Goal: Transaction & Acquisition: Purchase product/service

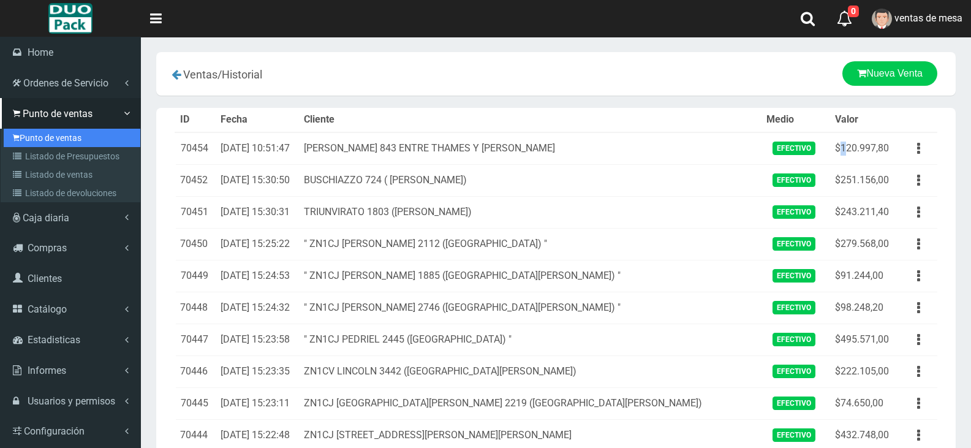
drag, startPoint x: 0, startPoint y: 0, endPoint x: 40, endPoint y: 146, distance: 151.2
click at [39, 146] on link "Punto de ventas" at bounding box center [72, 138] width 137 height 18
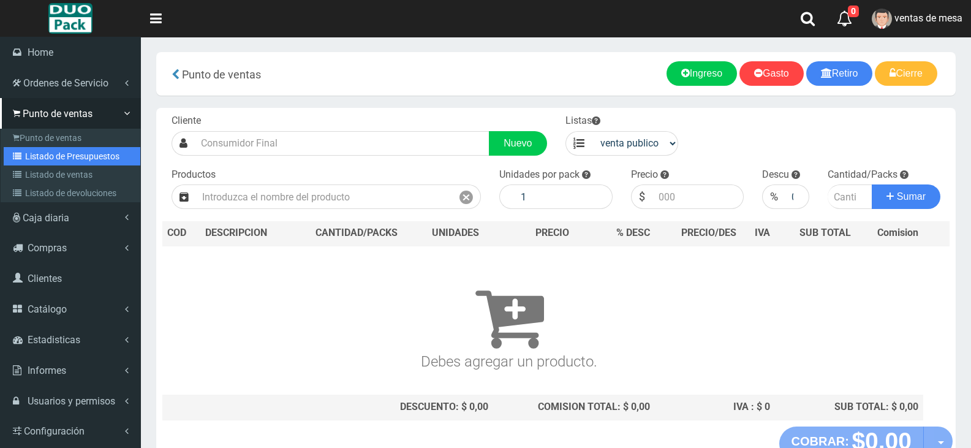
click at [55, 157] on link "Listado de Presupuestos" at bounding box center [72, 156] width 137 height 18
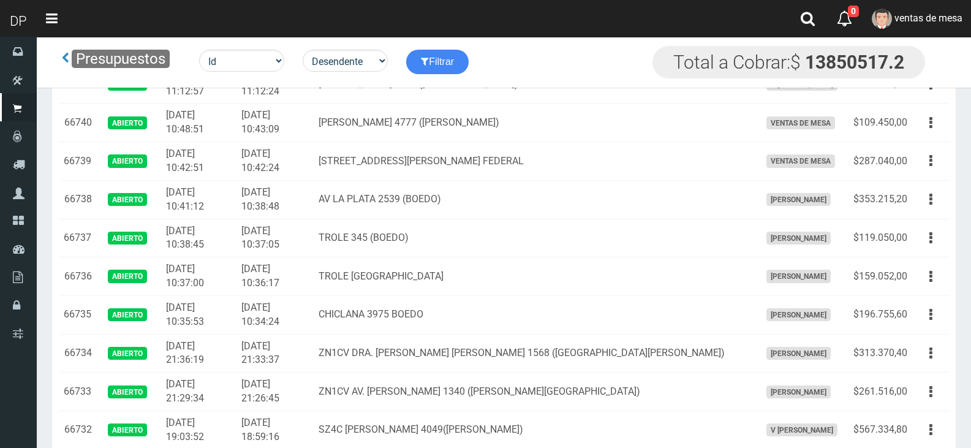
scroll to position [1051, 0]
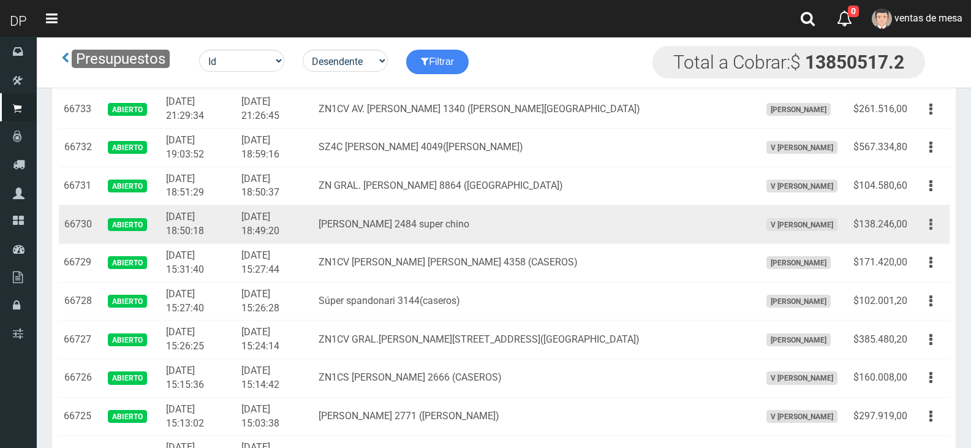
click at [926, 227] on button "button" at bounding box center [931, 224] width 28 height 21
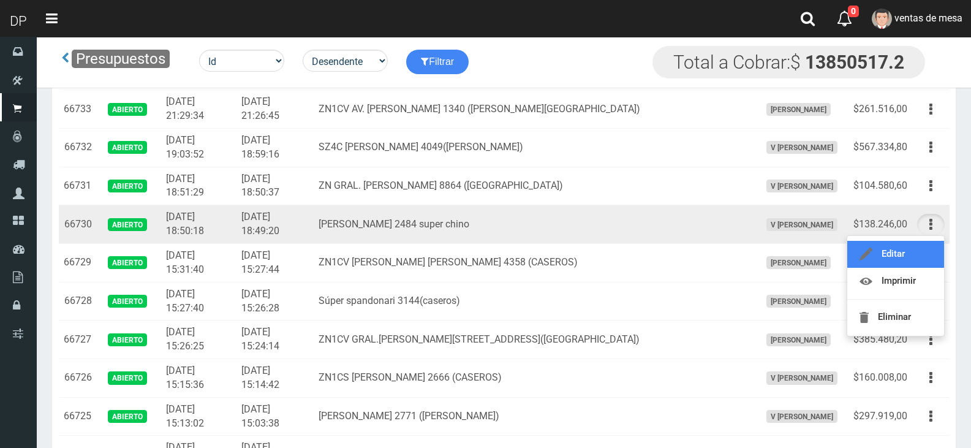
click at [918, 243] on link "Editar" at bounding box center [895, 254] width 97 height 27
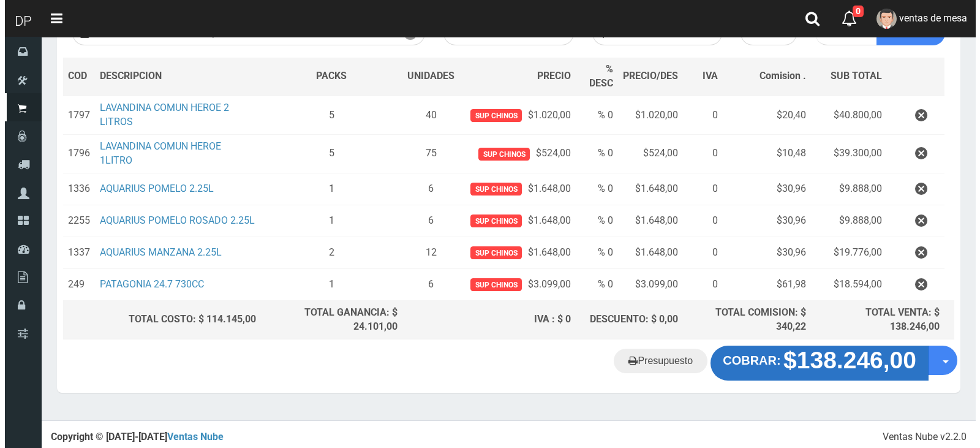
scroll to position [168, 0]
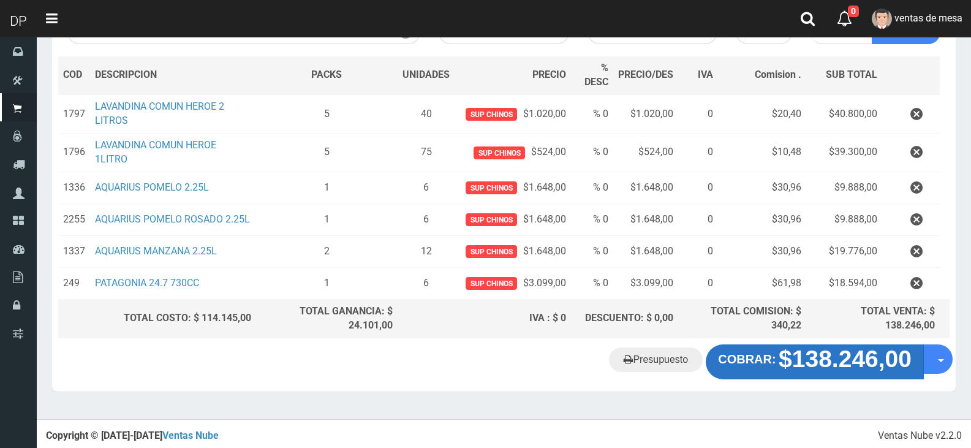
click at [869, 370] on strong "$138.246,00" at bounding box center [845, 359] width 133 height 26
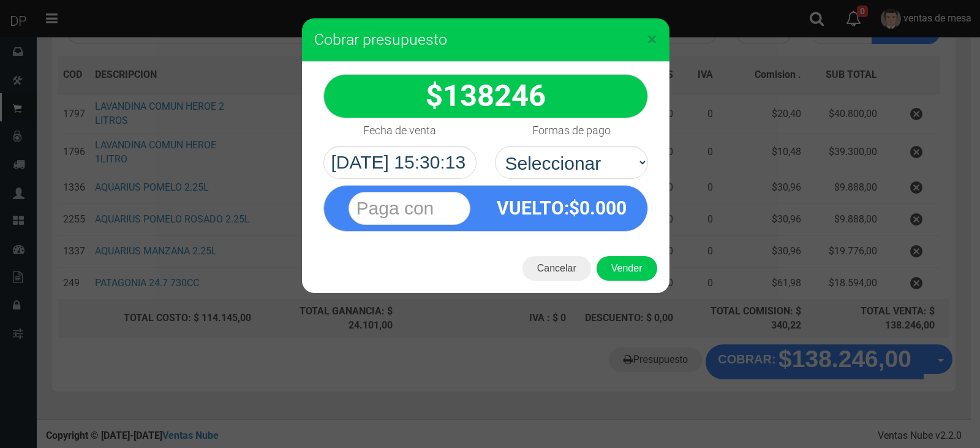
click at [602, 190] on div "VUELTO :$ 0.000" at bounding box center [562, 208] width 153 height 45
click at [596, 168] on select "Seleccionar Efectivo Tarjeta de Crédito Depósito Débito" at bounding box center [571, 162] width 153 height 33
select select "Efectivo"
click at [495, 146] on select "Seleccionar Efectivo Tarjeta de Crédito Depósito Débito" at bounding box center [571, 162] width 153 height 33
click at [609, 267] on button "Vender" at bounding box center [627, 268] width 61 height 25
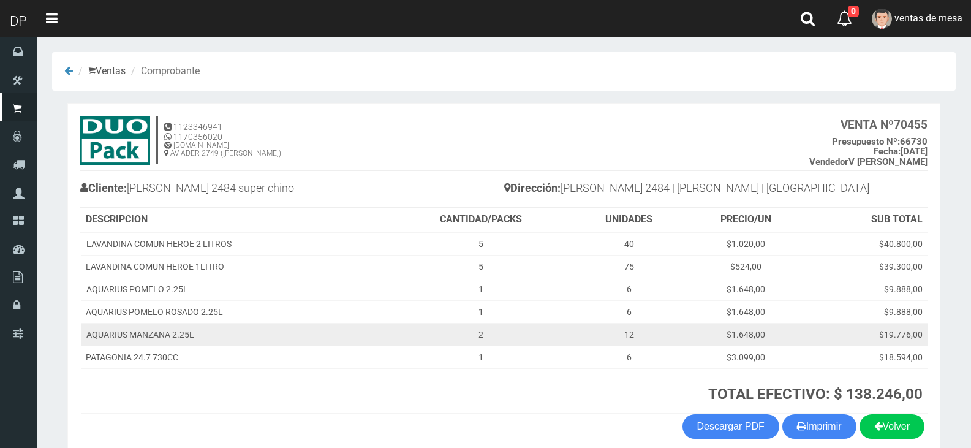
scroll to position [58, 0]
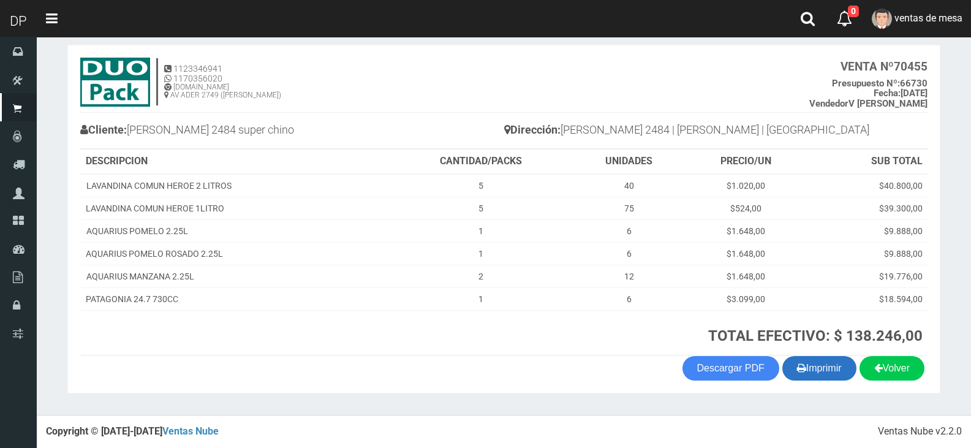
click at [823, 366] on button "Imprimir" at bounding box center [819, 368] width 74 height 25
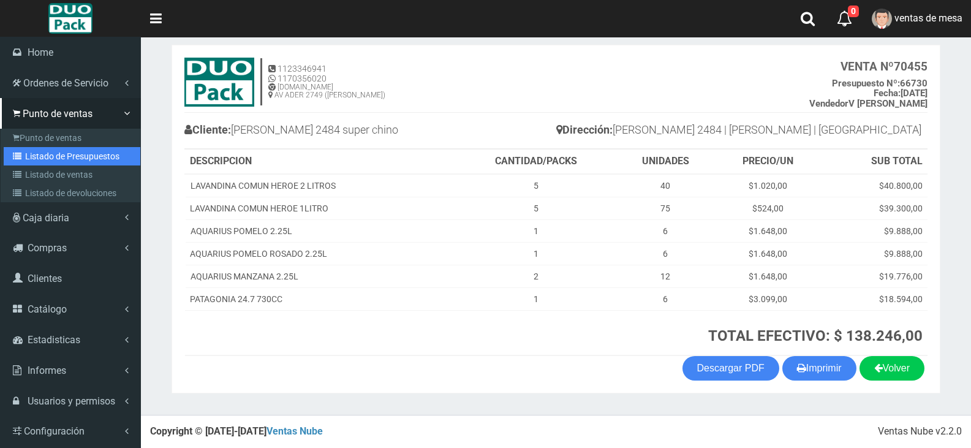
click at [41, 164] on link "Listado de Presupuestos" at bounding box center [72, 156] width 137 height 18
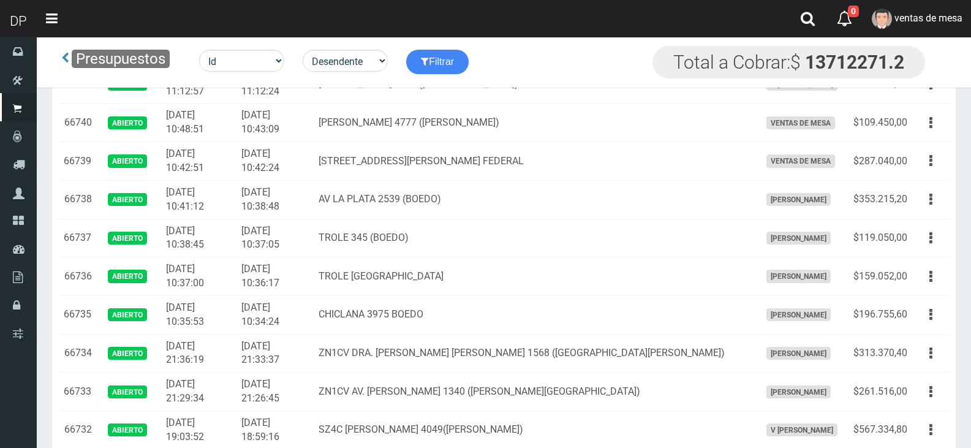
scroll to position [1090, 0]
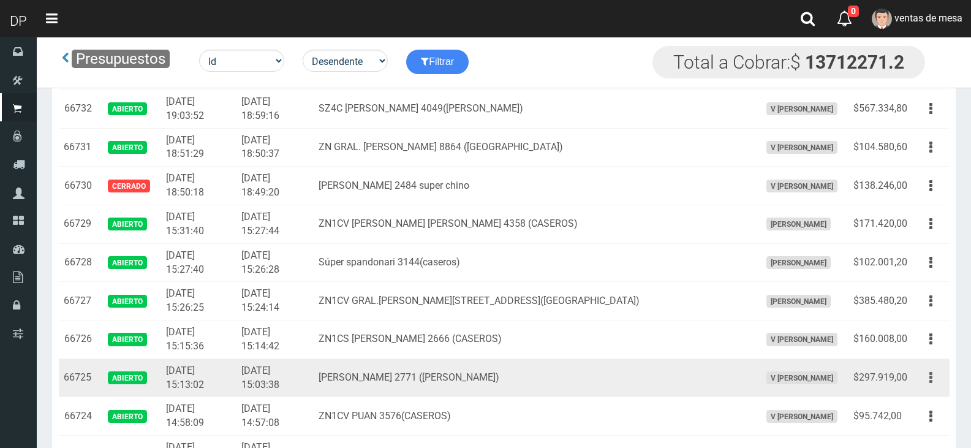
click at [919, 381] on button "button" at bounding box center [931, 377] width 28 height 21
click at [922, 407] on link "Editar" at bounding box center [895, 407] width 97 height 27
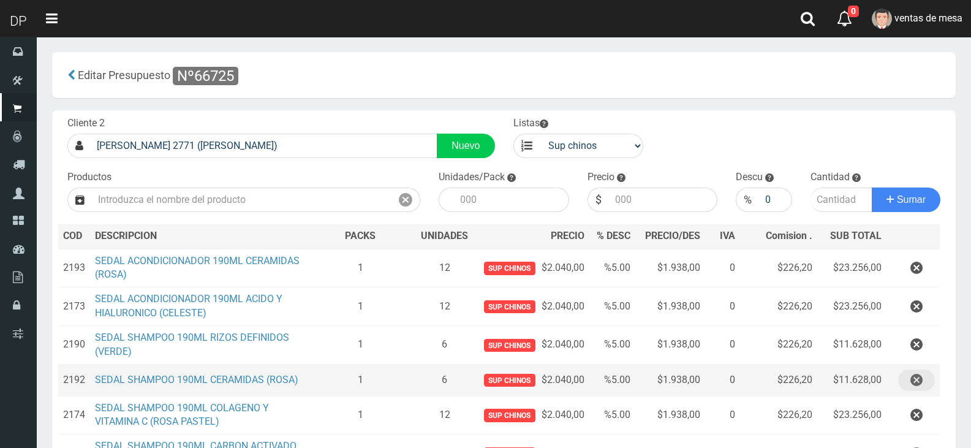
click at [923, 372] on button "button" at bounding box center [916, 379] width 37 height 21
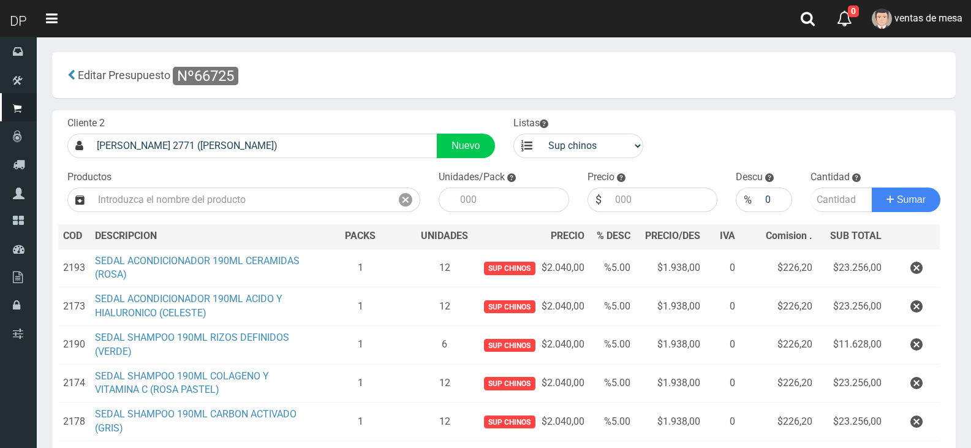
click at [920, 341] on icon "button" at bounding box center [916, 344] width 12 height 21
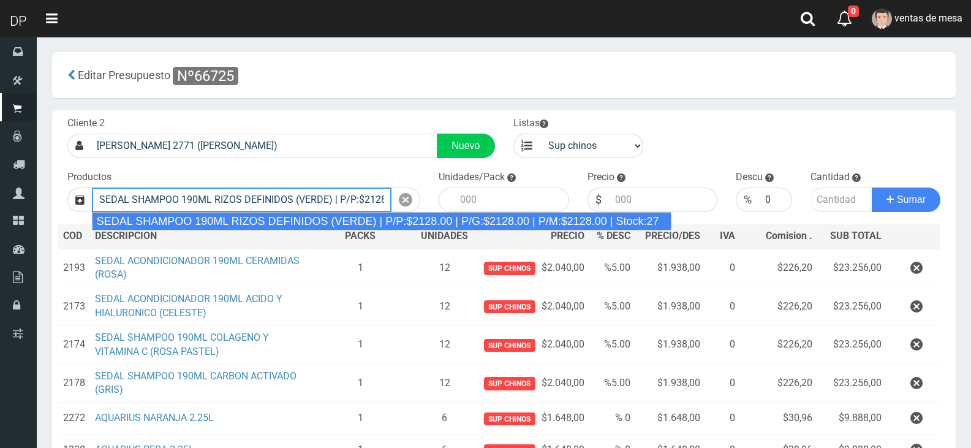
type input "SEDAL SHAMPOO 190ML RIZOS DEFINIDOS (VERDE) | P/P:$2128.00 | P/G:$2128.00 | P/M…"
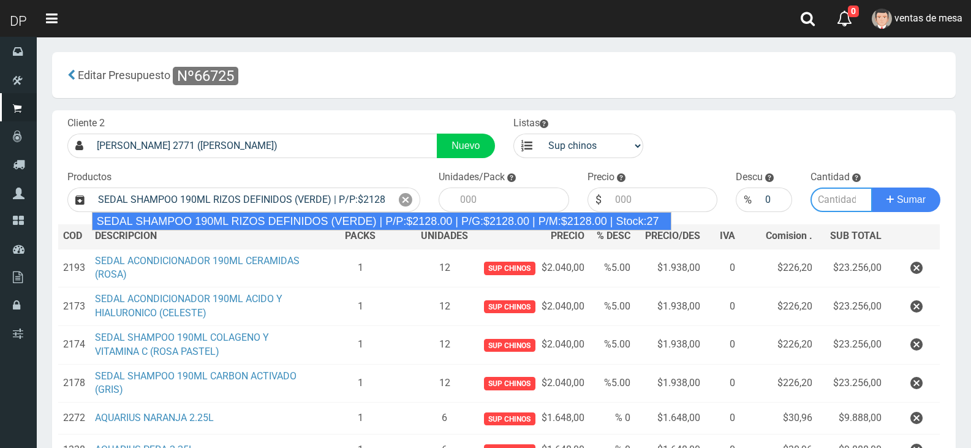
type input "12"
type input "2128.00"
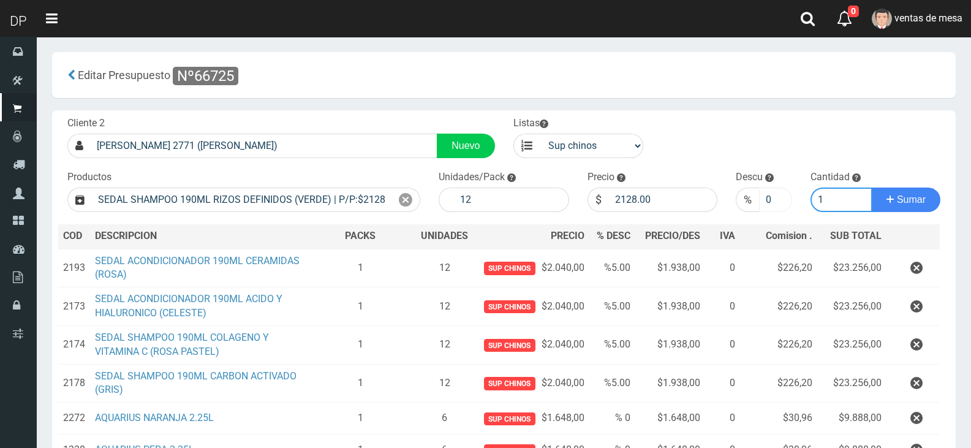
type input "1"
click at [763, 191] on input "0" at bounding box center [775, 199] width 32 height 25
click at [764, 191] on input "0" at bounding box center [775, 199] width 32 height 25
type input "5"
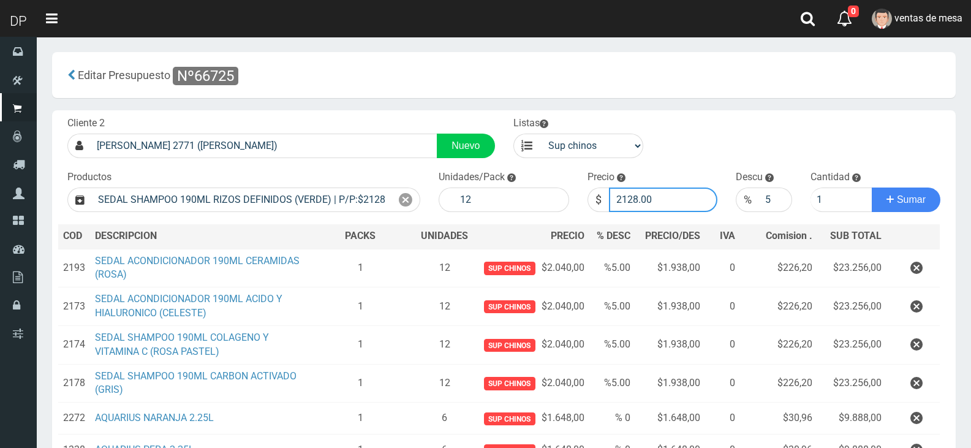
click at [671, 203] on input "2128.00" at bounding box center [663, 199] width 109 height 25
type input "2040"
click at [872, 187] on button "Sumar" at bounding box center [906, 199] width 69 height 25
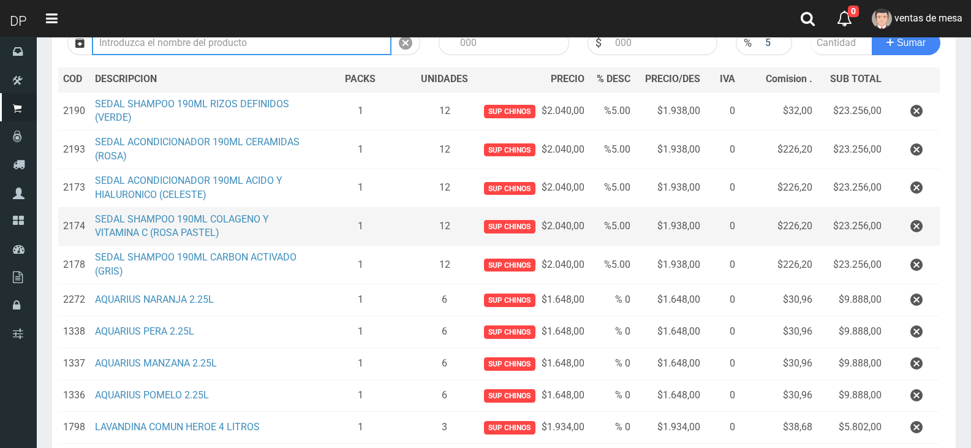
scroll to position [184, 0]
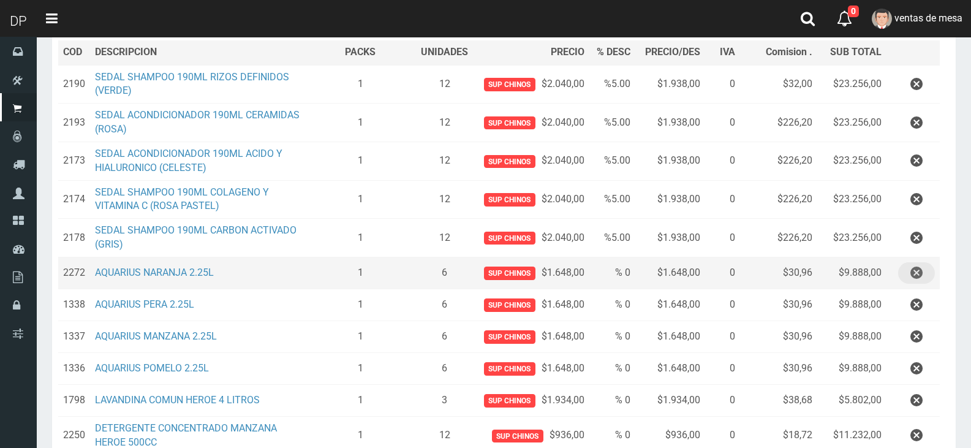
click at [923, 275] on button "button" at bounding box center [916, 272] width 37 height 21
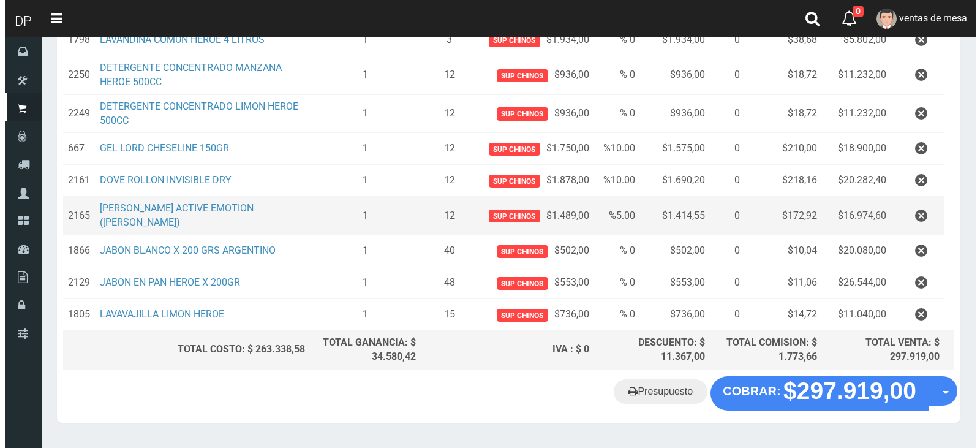
scroll to position [537, 0]
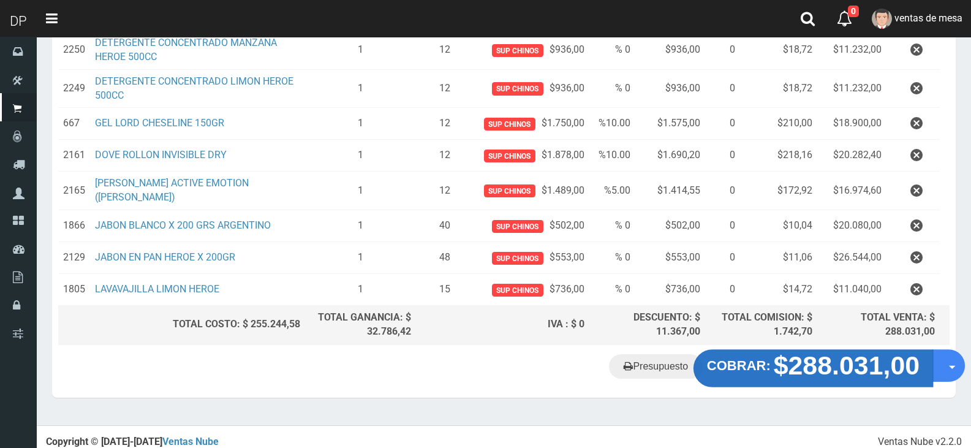
click at [790, 363] on strong "$288.031,00" at bounding box center [847, 364] width 146 height 29
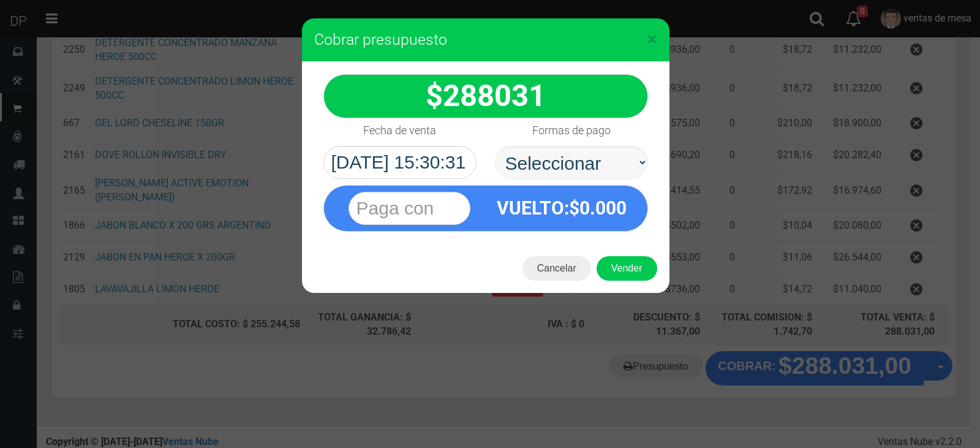
click at [553, 168] on select "Seleccionar Efectivo Tarjeta de Crédito Depósito Débito" at bounding box center [571, 162] width 153 height 33
select select "Efectivo"
click at [495, 146] on select "Seleccionar Efectivo Tarjeta de Crédito Depósito Débito" at bounding box center [571, 162] width 153 height 33
click at [615, 262] on button "Vender" at bounding box center [627, 268] width 61 height 25
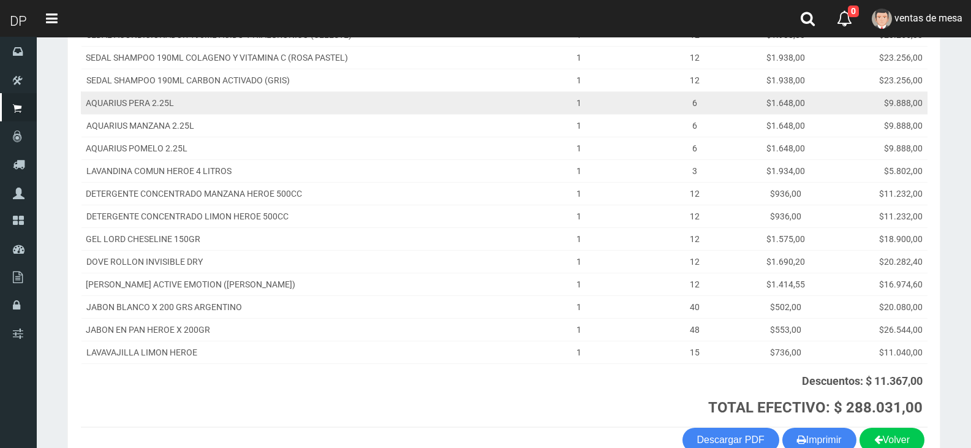
scroll to position [338, 0]
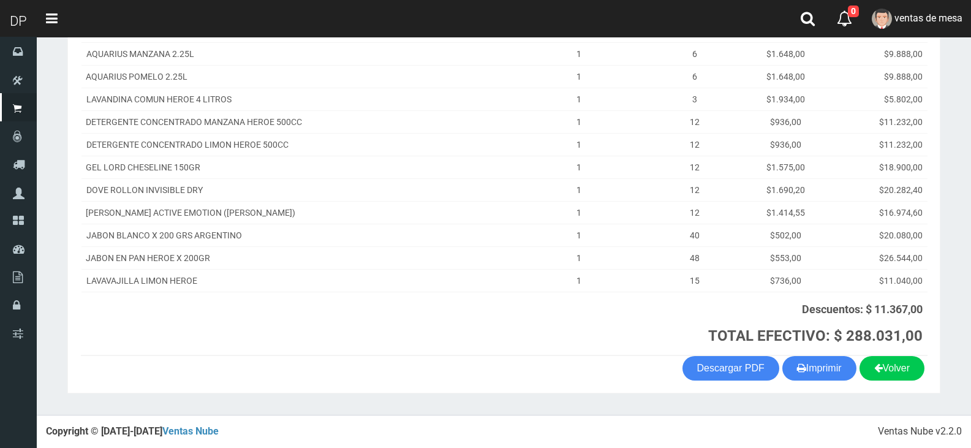
click at [823, 355] on th "Descuentos: $ 11.367,00 TOTAL EFECTIVO: $ 288.031,00" at bounding box center [718, 324] width 420 height 64
click at [820, 360] on button "Imprimir" at bounding box center [819, 368] width 74 height 25
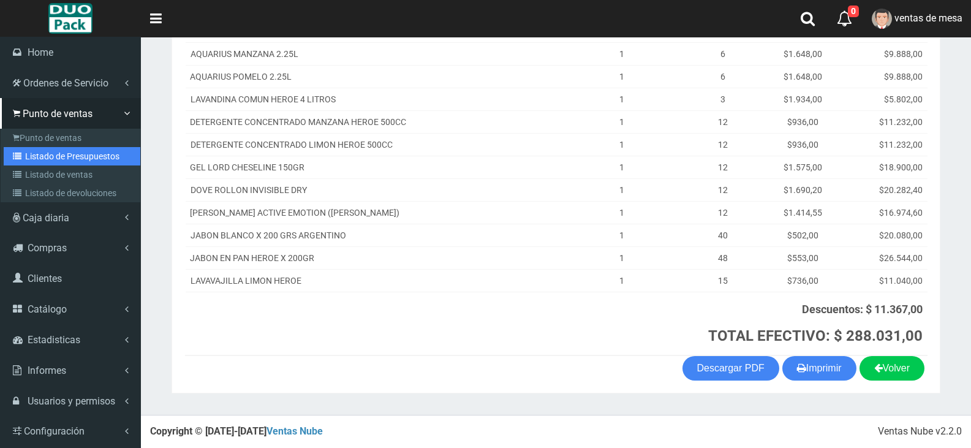
click at [19, 158] on icon at bounding box center [19, 156] width 12 height 9
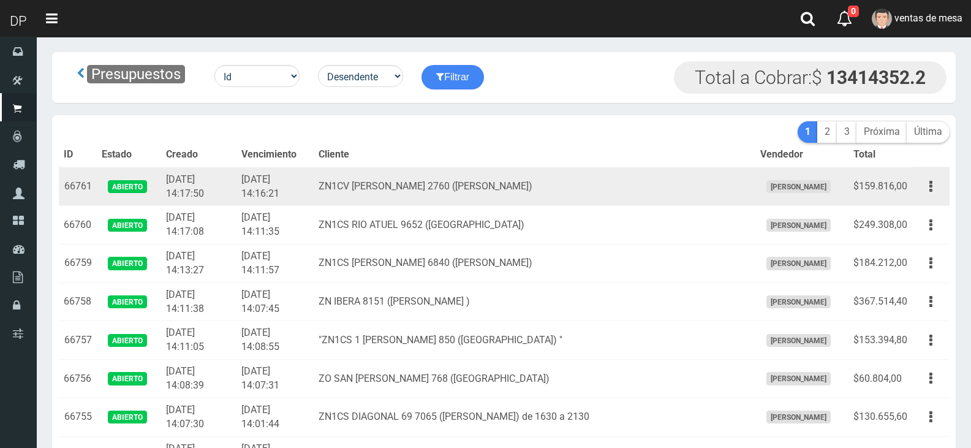
scroll to position [1153, 0]
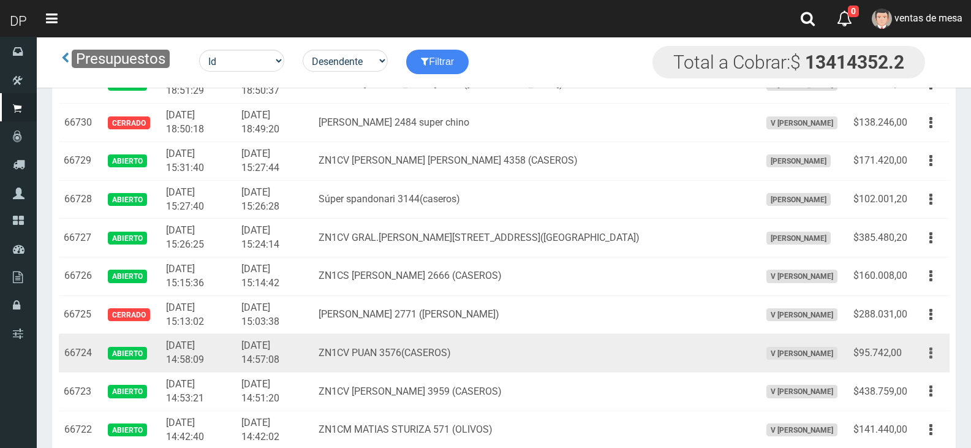
click at [933, 351] on button "button" at bounding box center [931, 352] width 28 height 21
click at [0, 0] on link "Editar" at bounding box center [0, 0] width 0 height 0
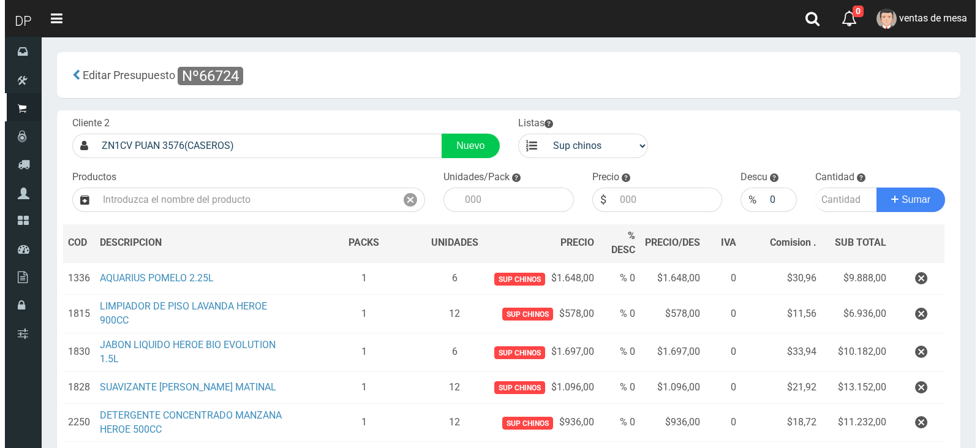
scroll to position [277, 0]
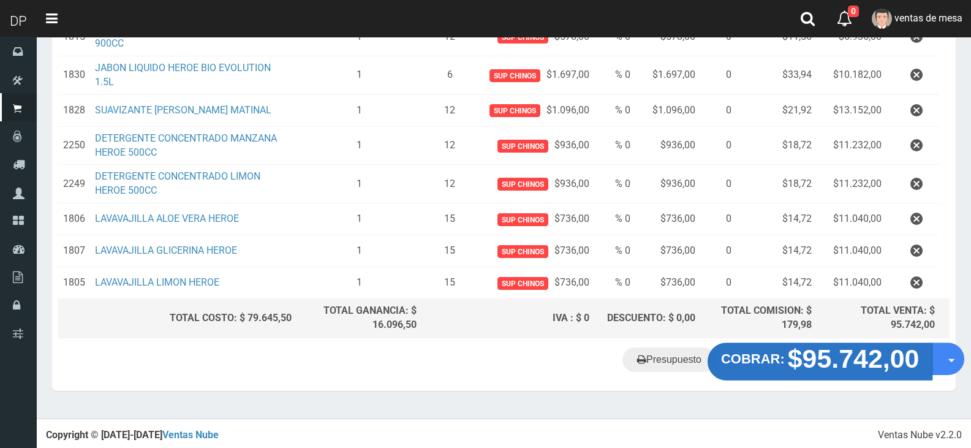
click at [785, 357] on strong "COBRAR:" at bounding box center [753, 358] width 64 height 15
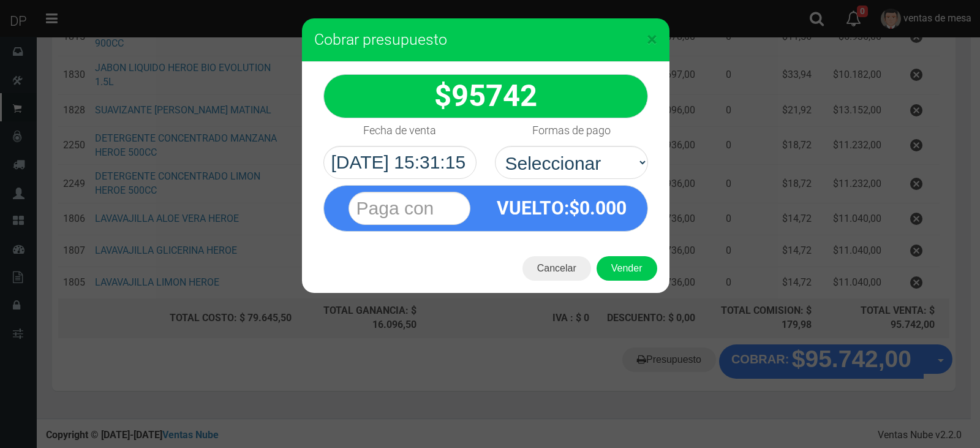
click at [589, 137] on label "Formas de pago" at bounding box center [571, 130] width 78 height 25
click at [589, 146] on select "Seleccionar Efectivo Tarjeta de Crédito Depósito Débito" at bounding box center [571, 162] width 153 height 33
click at [585, 185] on div "VUELTO :$ 0.000" at bounding box center [486, 208] width 325 height 47
click at [588, 177] on div "95742 :$" at bounding box center [486, 153] width 368 height 182
click at [595, 169] on select "Seleccionar Efectivo Tarjeta de Crédito Depósito Débito" at bounding box center [571, 162] width 153 height 33
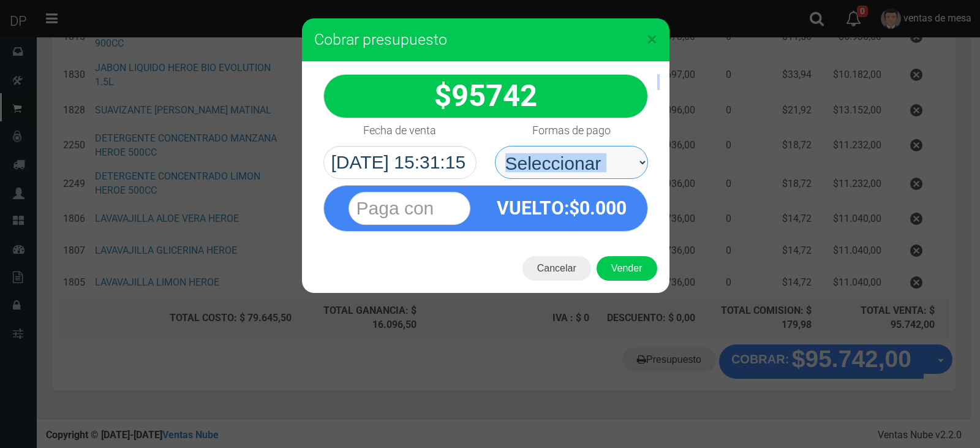
select select "Efectivo"
click at [495, 146] on select "Seleccionar Efectivo Tarjeta de Crédito Depósito Débito" at bounding box center [571, 162] width 153 height 33
click at [605, 252] on div "Cancelar Vender" at bounding box center [486, 268] width 368 height 49
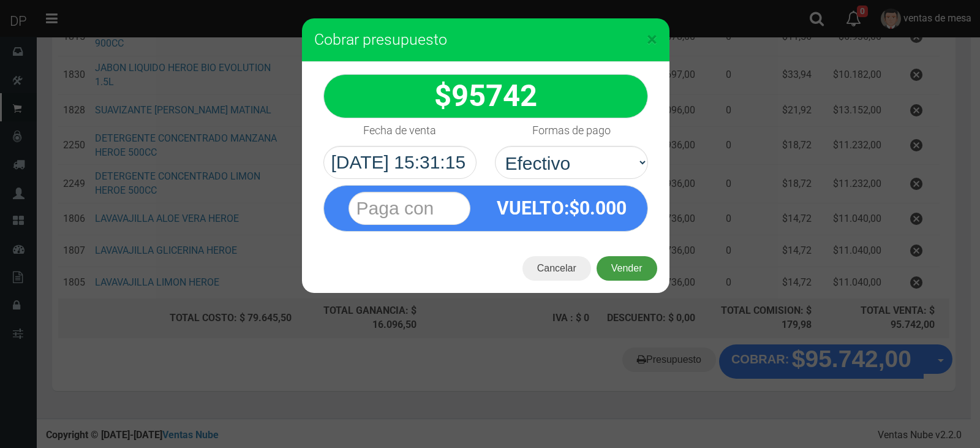
click at [613, 262] on button "Vender" at bounding box center [627, 268] width 61 height 25
click at [0, 0] on div "Cargando..." at bounding box center [0, 0] width 0 height 0
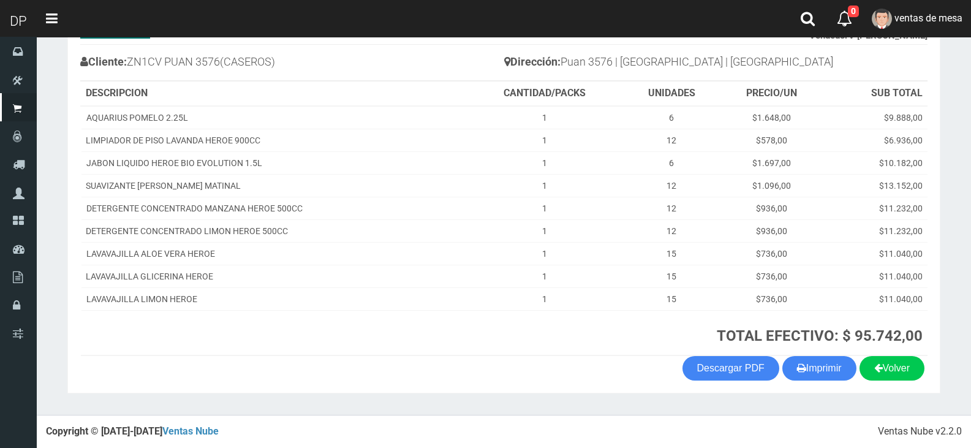
scroll to position [126, 0]
click at [820, 363] on button "Imprimir" at bounding box center [819, 368] width 74 height 25
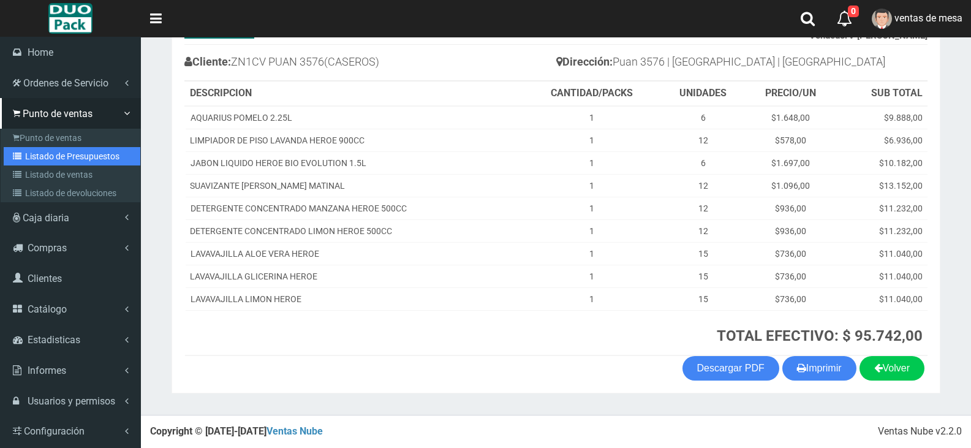
click at [41, 151] on link "Listado de Presupuestos" at bounding box center [72, 156] width 137 height 18
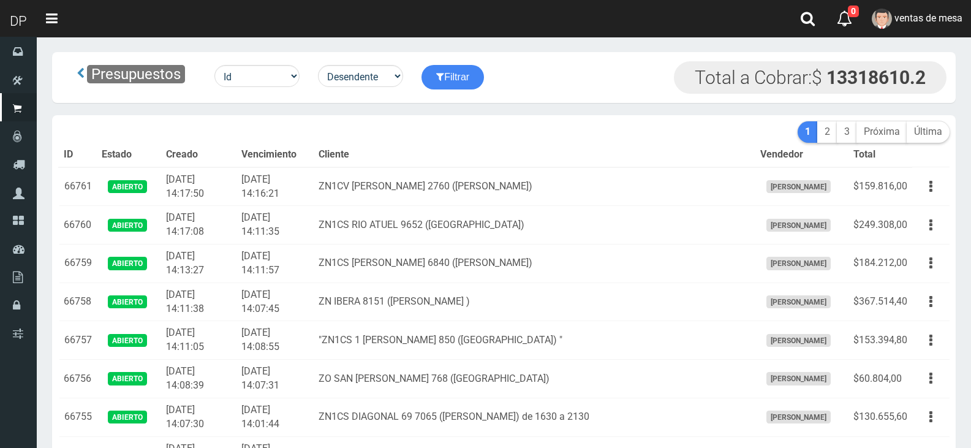
drag, startPoint x: 0, startPoint y: 0, endPoint x: 414, endPoint y: 121, distance: 431.6
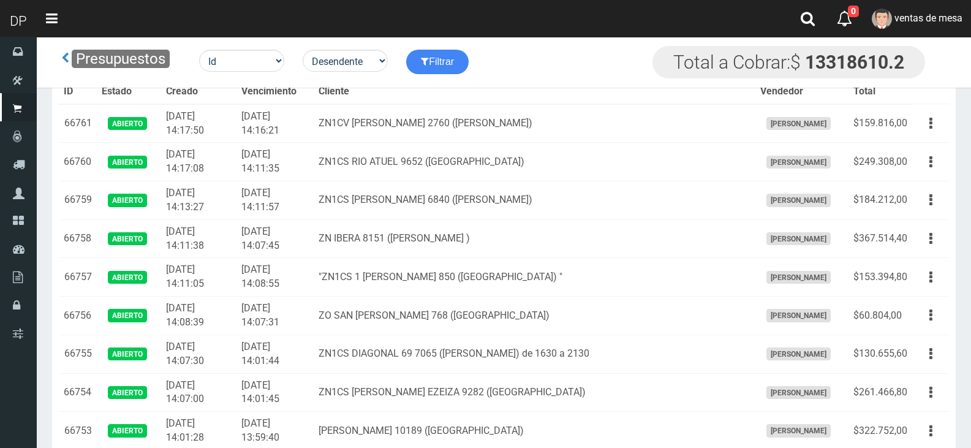
scroll to position [1345, 0]
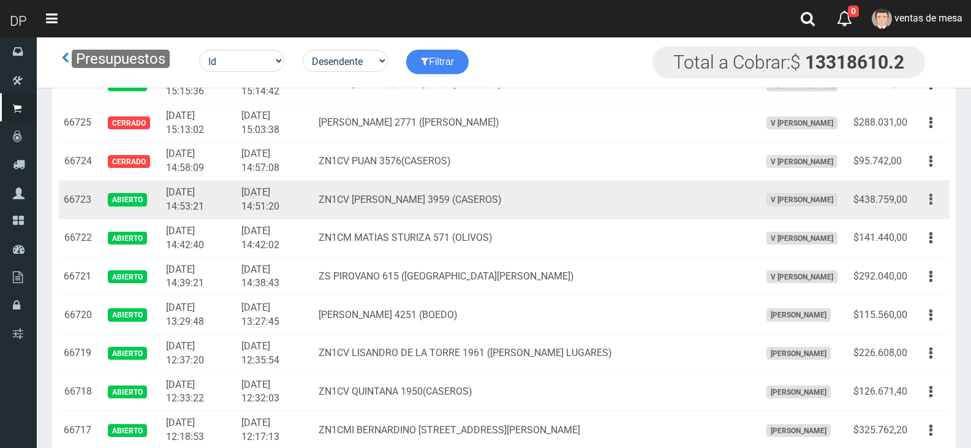
click at [937, 199] on button "button" at bounding box center [931, 199] width 28 height 21
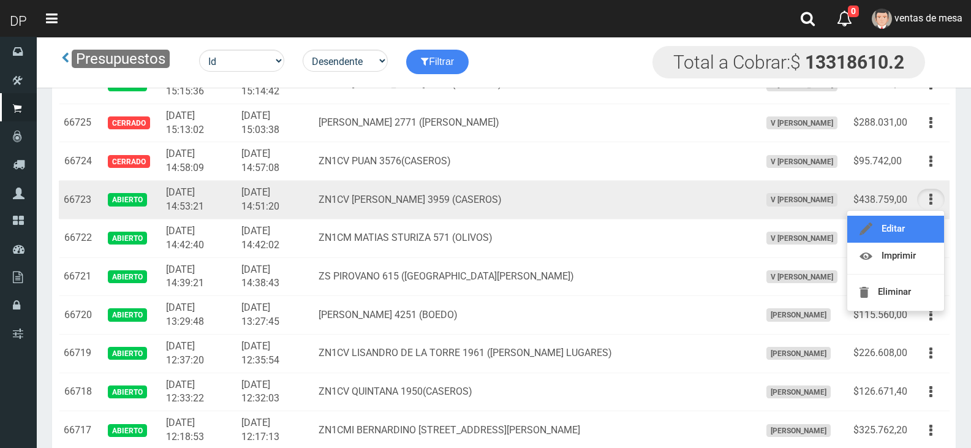
click at [920, 234] on link "Editar" at bounding box center [895, 229] width 97 height 27
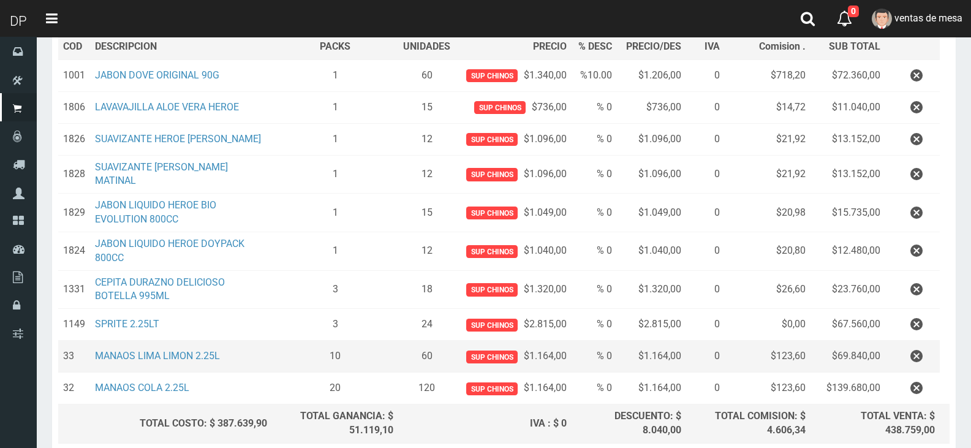
scroll to position [301, 0]
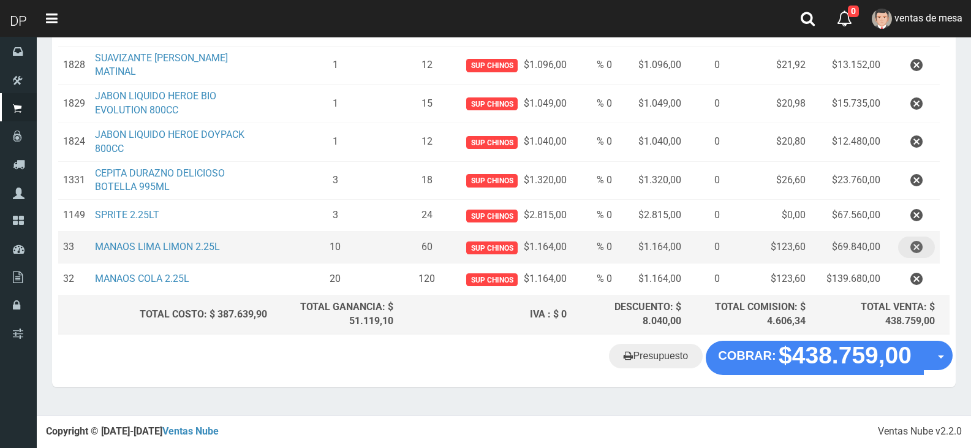
click at [920, 243] on icon "button" at bounding box center [916, 247] width 12 height 21
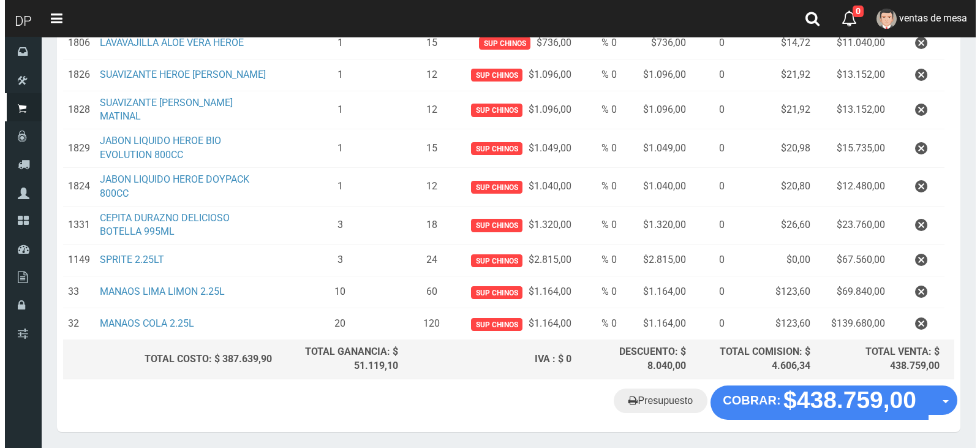
scroll to position [270, 0]
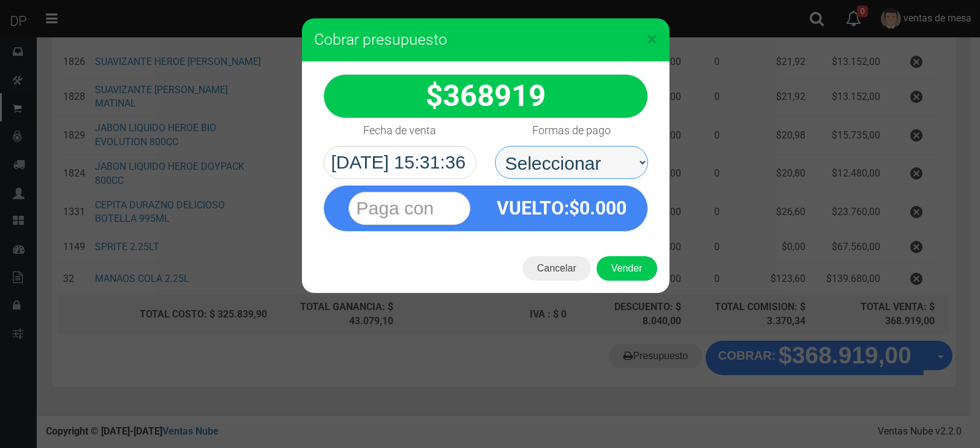
click at [601, 165] on select "Seleccionar Efectivo Tarjeta de Crédito Depósito Débito" at bounding box center [571, 162] width 153 height 33
select select "Efectivo"
click at [495, 146] on select "Seleccionar Efectivo Tarjeta de Crédito Depósito Débito" at bounding box center [571, 162] width 153 height 33
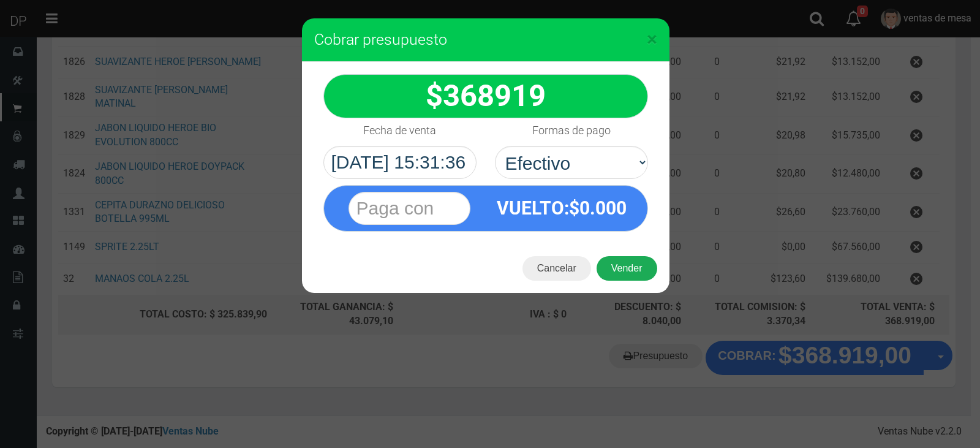
click at [624, 268] on button "Vender" at bounding box center [627, 268] width 61 height 25
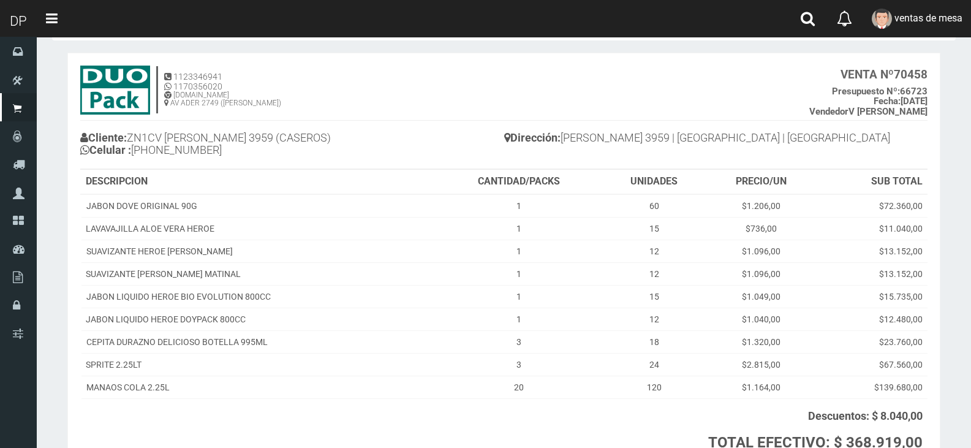
scroll to position [157, 0]
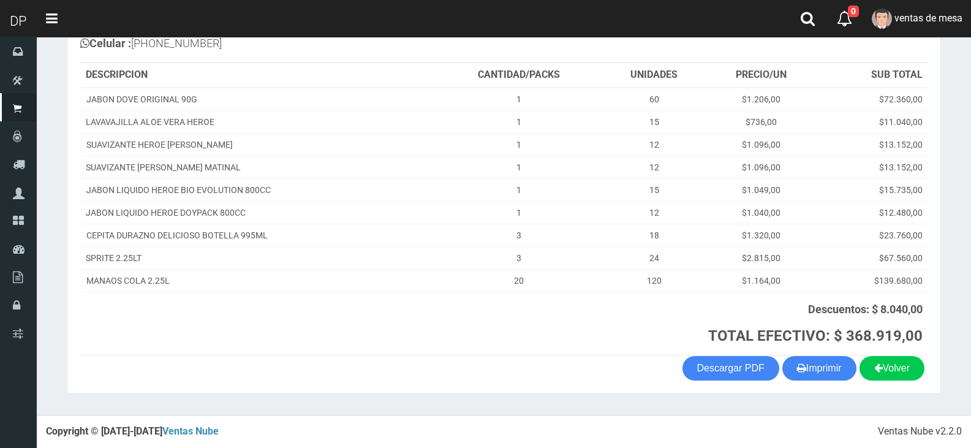
click at [817, 380] on section "1123346941 1170356020 [DOMAIN_NAME] AV ADER 2749 ([PERSON_NAME]) VENTA Nº 70458…" at bounding box center [503, 169] width 873 height 447
click at [816, 376] on button "Imprimir" at bounding box center [819, 368] width 74 height 25
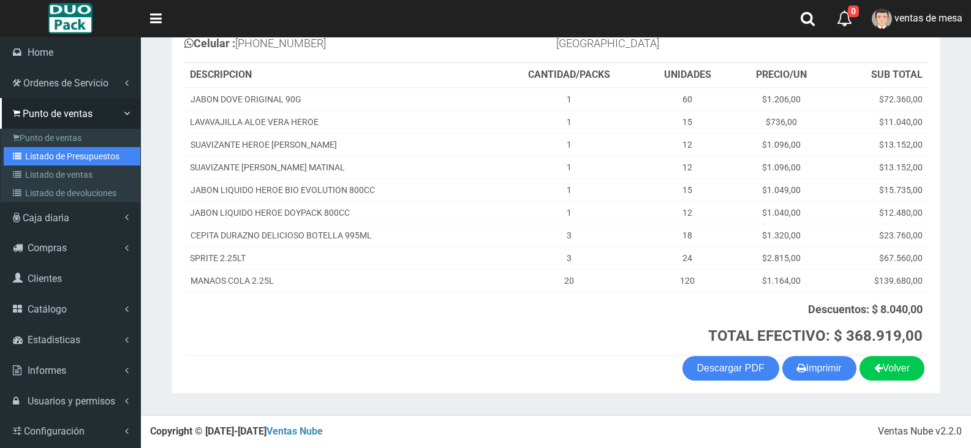
click at [18, 156] on icon at bounding box center [19, 156] width 12 height 9
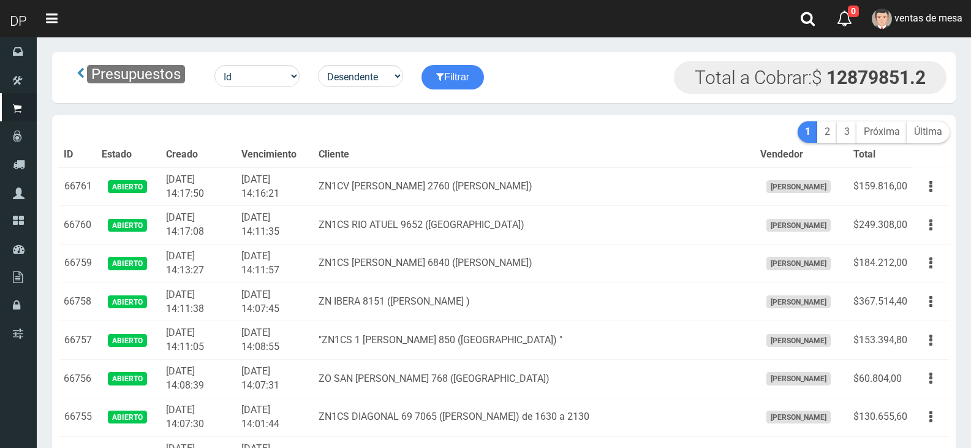
scroll to position [1537, 0]
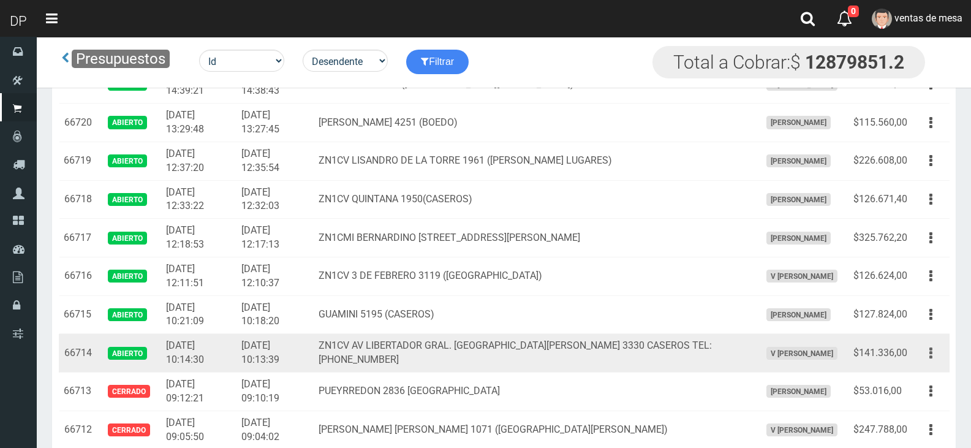
click at [920, 353] on button "button" at bounding box center [931, 352] width 28 height 21
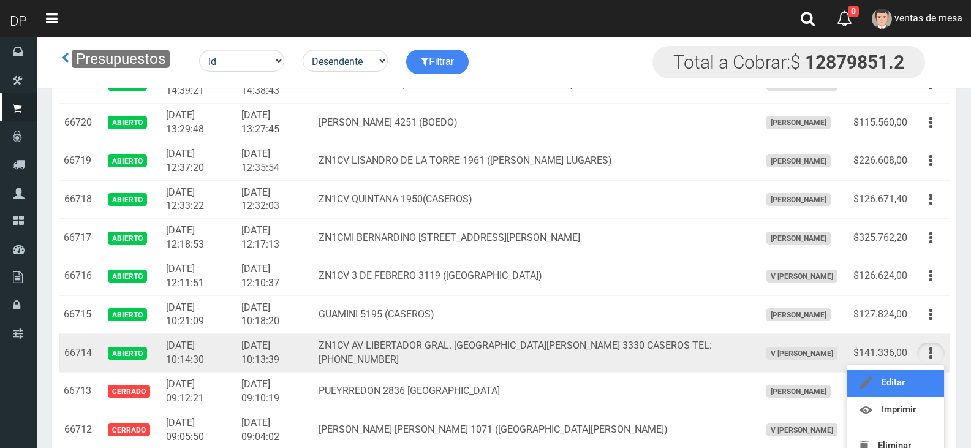
click at [920, 387] on link "Editar" at bounding box center [895, 382] width 97 height 27
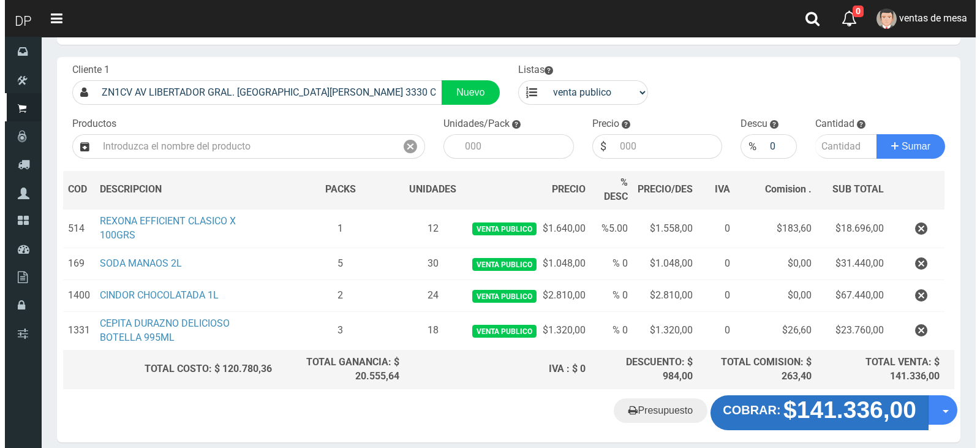
scroll to position [104, 0]
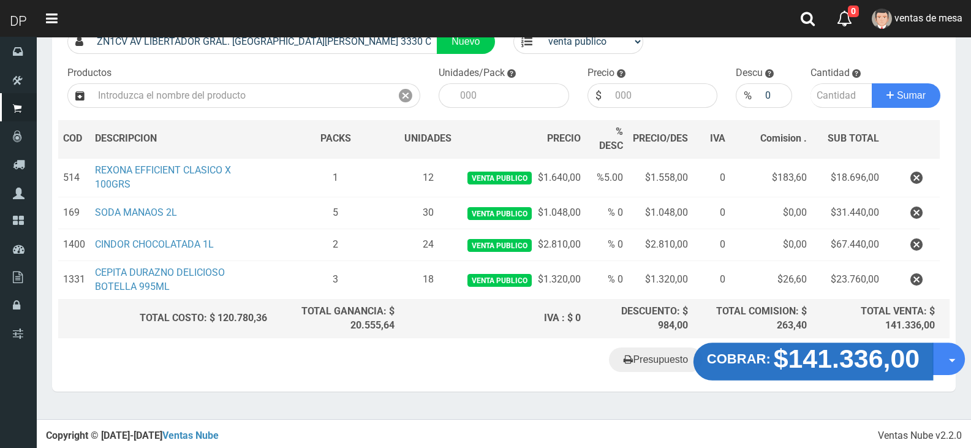
click at [796, 361] on strong "$141.336,00" at bounding box center [847, 358] width 146 height 29
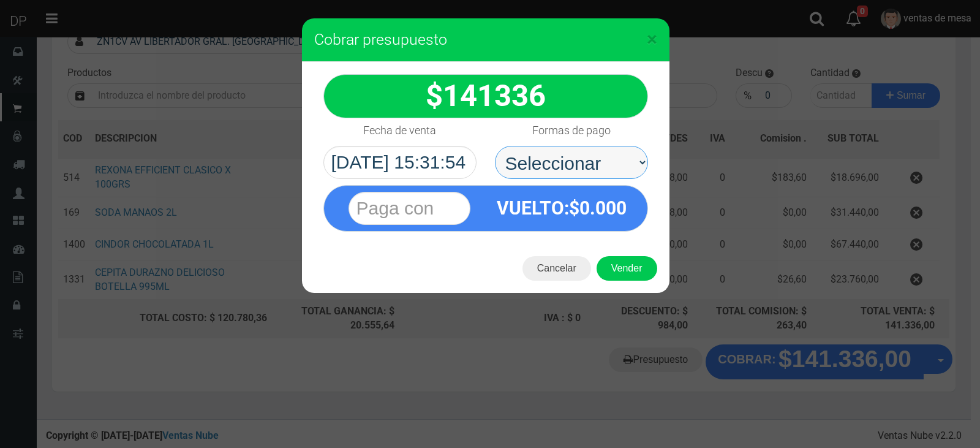
click at [534, 154] on select "Seleccionar Efectivo Tarjeta de Crédito Depósito Débito" at bounding box center [571, 162] width 153 height 33
select select "Efectivo"
click at [495, 146] on select "Seleccionar Efectivo Tarjeta de Crédito Depósito Débito" at bounding box center [571, 162] width 153 height 33
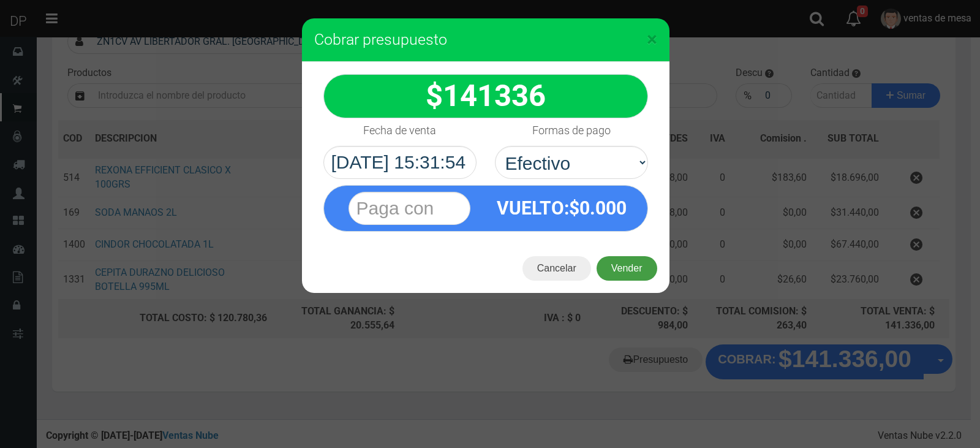
click at [622, 271] on button "Vender" at bounding box center [627, 268] width 61 height 25
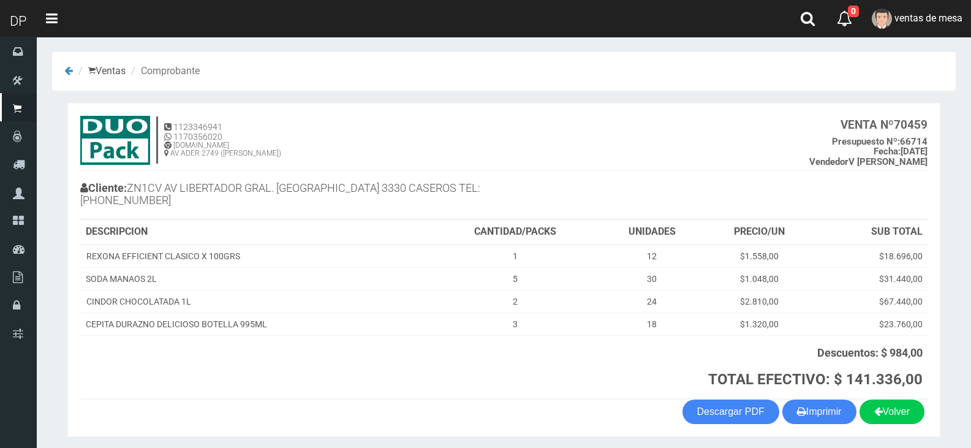
scroll to position [44, 0]
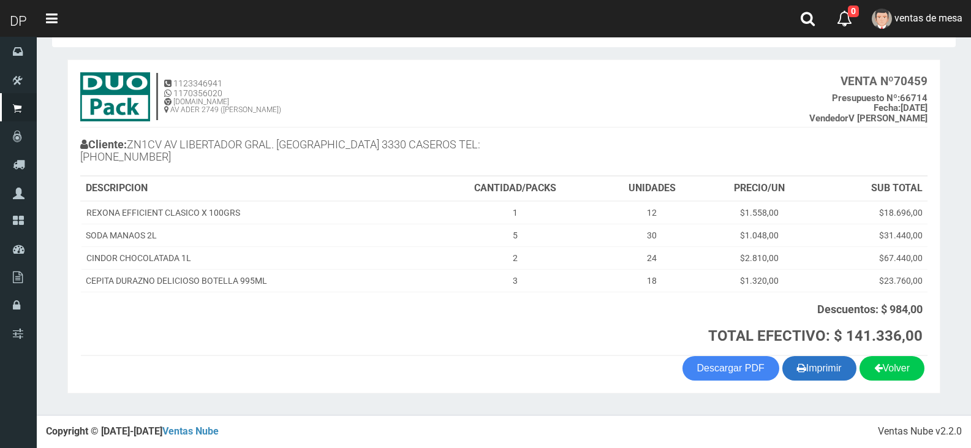
click at [818, 361] on button "Imprimir" at bounding box center [819, 368] width 74 height 25
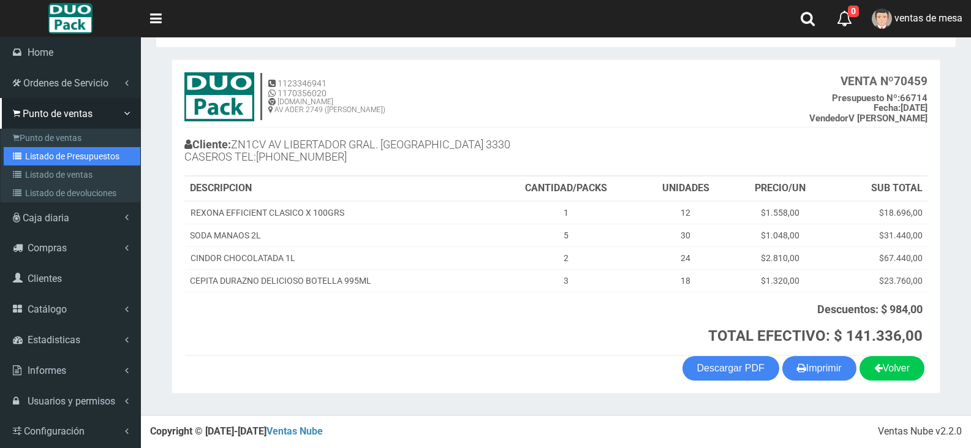
click at [39, 161] on link "Listado de Presupuestos" at bounding box center [72, 156] width 137 height 18
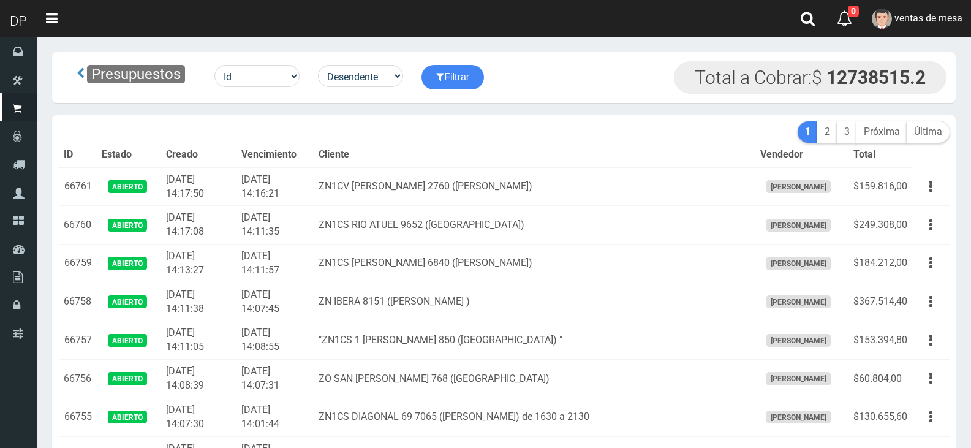
click at [441, 149] on th "Cliente" at bounding box center [534, 155] width 441 height 25
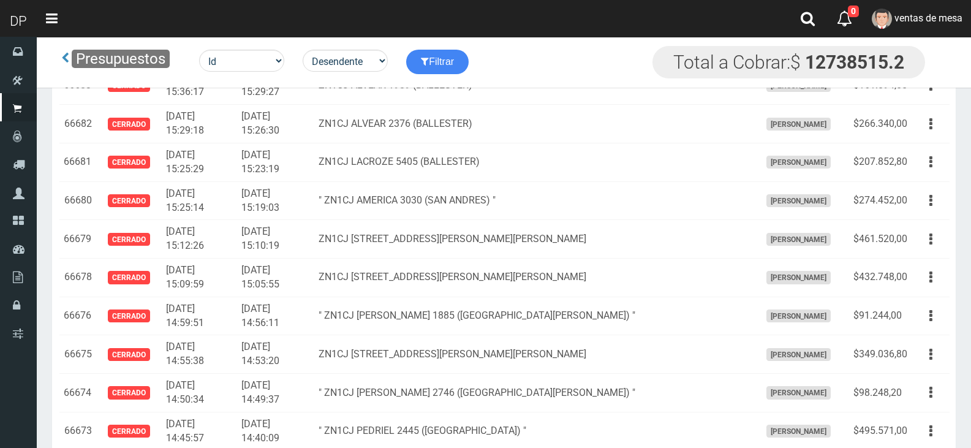
scroll to position [1090, 0]
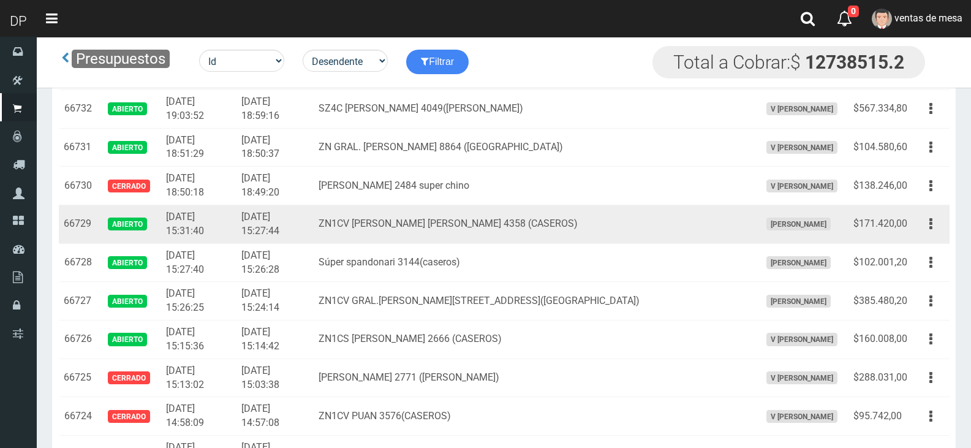
drag, startPoint x: 923, startPoint y: 224, endPoint x: 920, endPoint y: 243, distance: 19.2
click at [923, 224] on button "button" at bounding box center [931, 223] width 28 height 21
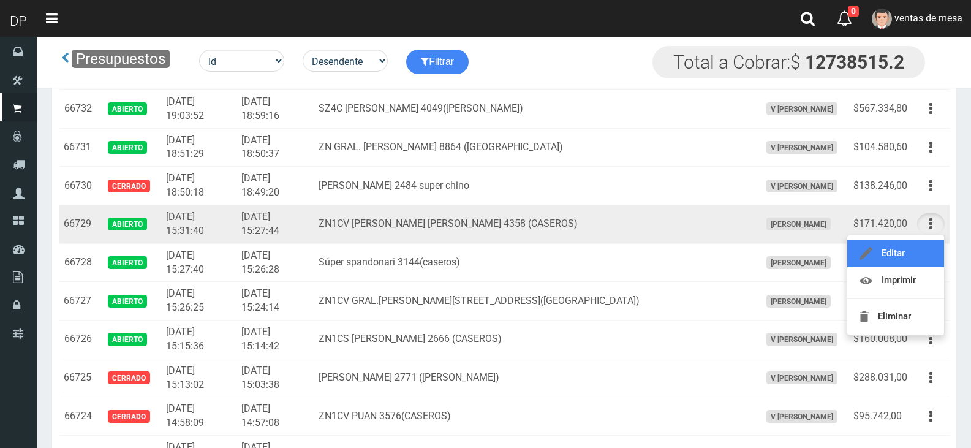
click at [919, 247] on link "Editar" at bounding box center [895, 253] width 97 height 27
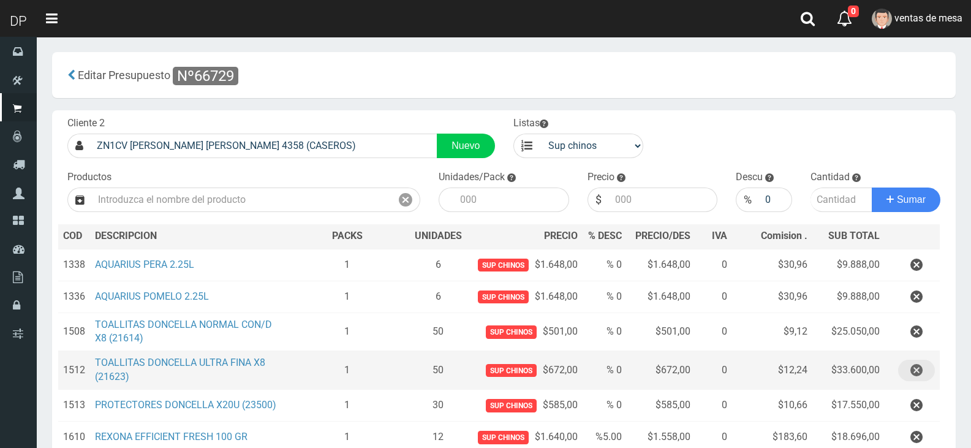
click at [917, 372] on icon "button" at bounding box center [916, 370] width 12 height 21
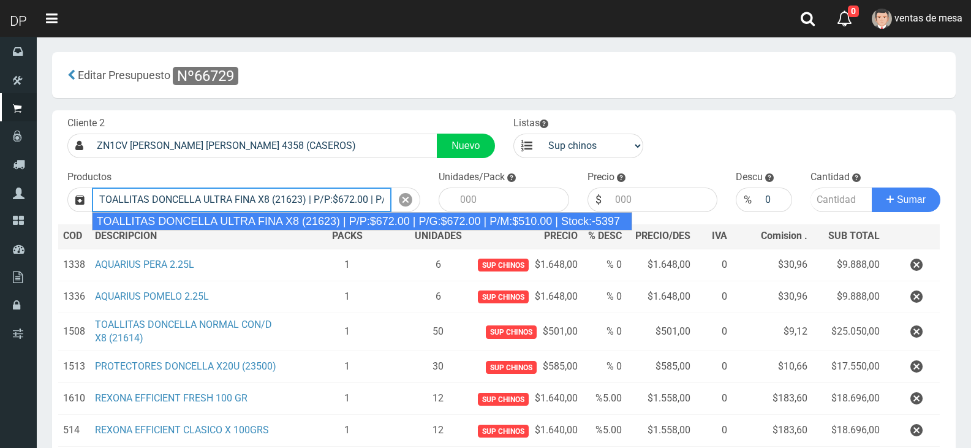
type input "TOALLITAS DONCELLA ULTRA FINA X8 (21623) | P/P:$672.00 | P/G:$672.00 | P/M:$510…"
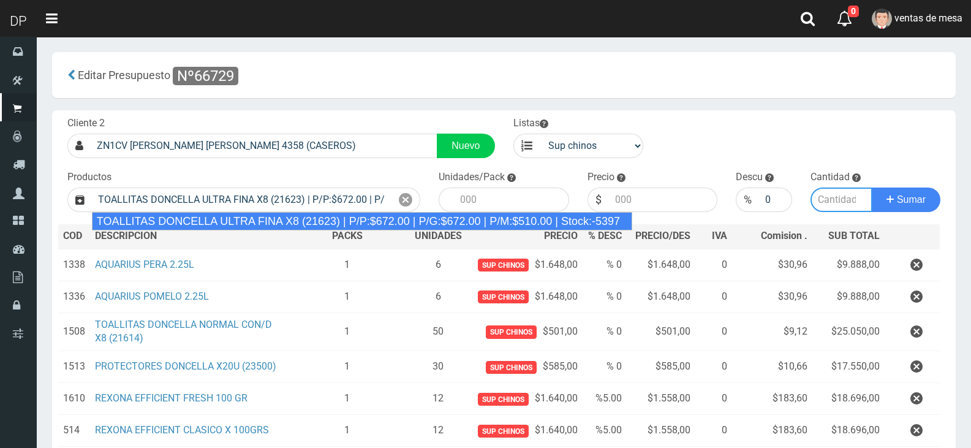
type input "50"
type input "672.00"
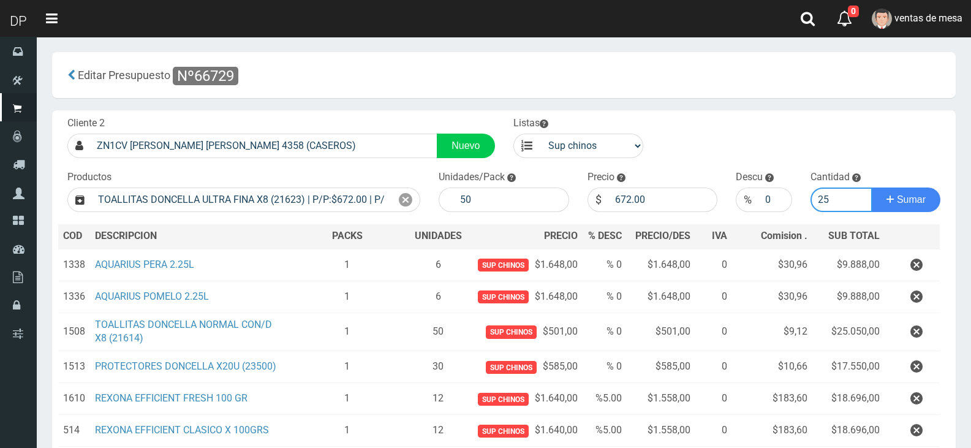
type input "25"
click at [477, 178] on label "Unidades/Pack" at bounding box center [472, 177] width 66 height 14
click at [485, 196] on input "50" at bounding box center [511, 199] width 115 height 25
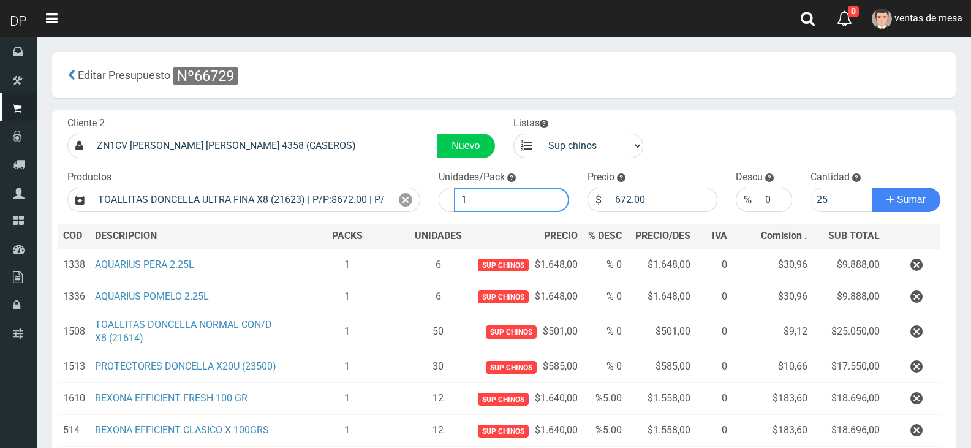
type input "1"
click at [872, 187] on button "Sumar" at bounding box center [906, 199] width 69 height 25
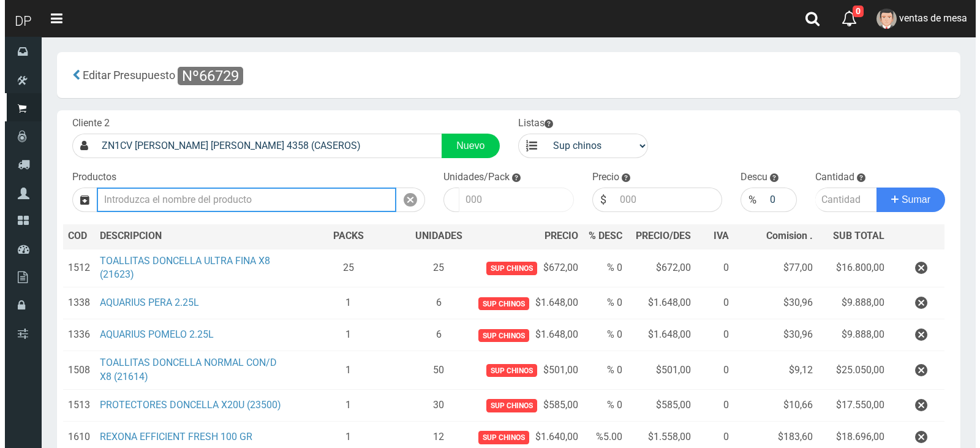
scroll to position [288, 0]
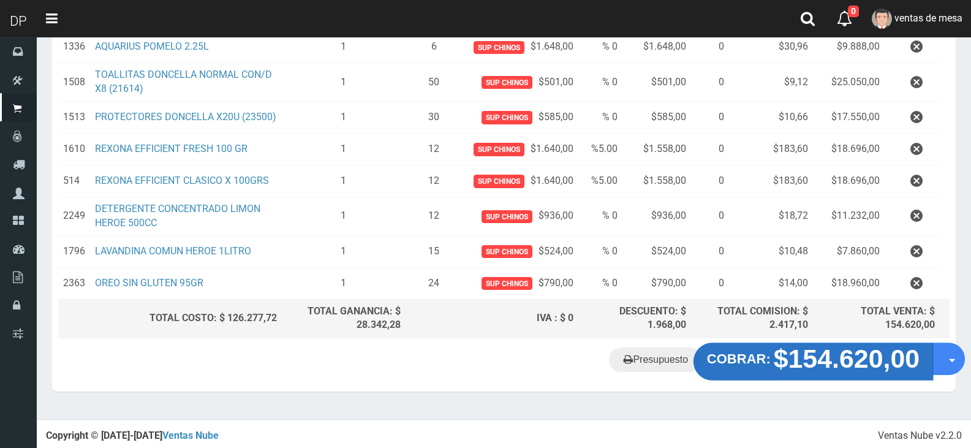
click at [776, 369] on strong "$154.620,00" at bounding box center [847, 358] width 146 height 29
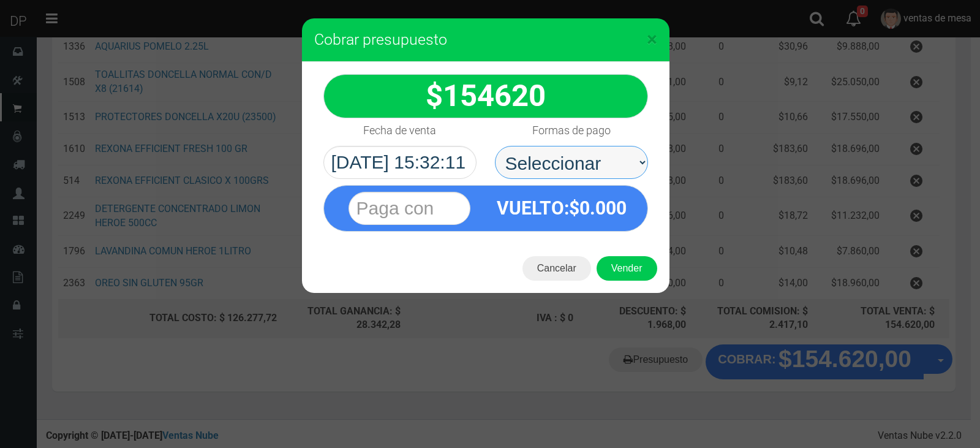
drag, startPoint x: 590, startPoint y: 159, endPoint x: 591, endPoint y: 175, distance: 15.3
click at [590, 159] on select "Seleccionar Efectivo Tarjeta de Crédito Depósito Débito" at bounding box center [571, 162] width 153 height 33
select select "Efectivo"
click at [495, 146] on select "Seleccionar Efectivo Tarjeta de Crédito Depósito Débito" at bounding box center [571, 162] width 153 height 33
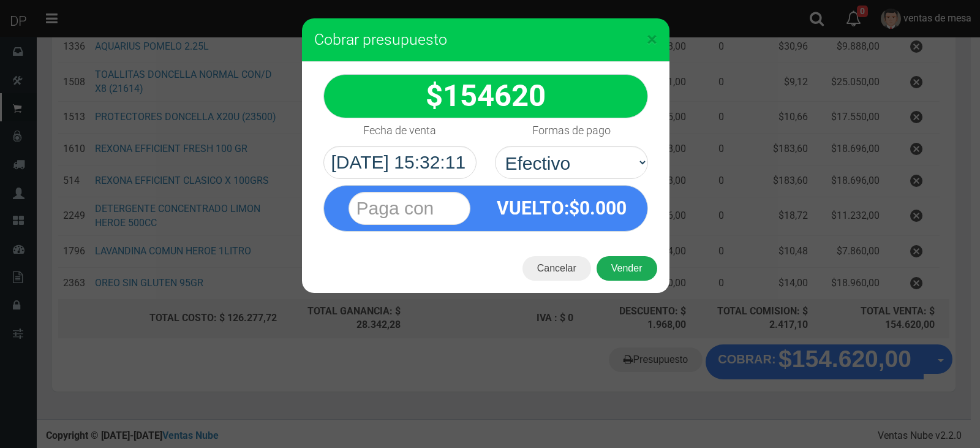
click at [618, 278] on button "Vender" at bounding box center [627, 268] width 61 height 25
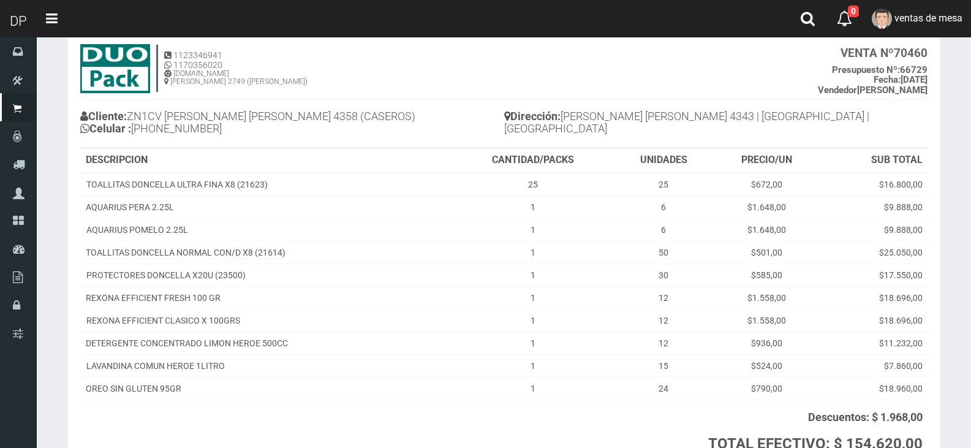
scroll to position [180, 0]
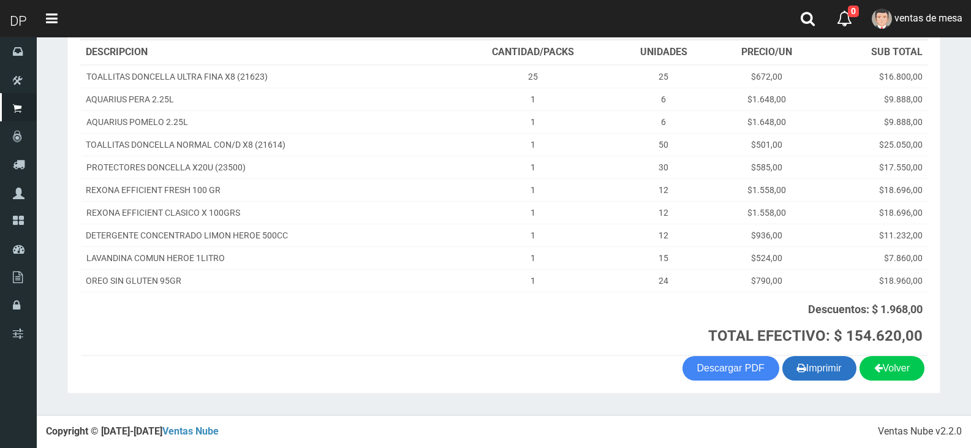
click at [810, 369] on button "Imprimir" at bounding box center [819, 368] width 74 height 25
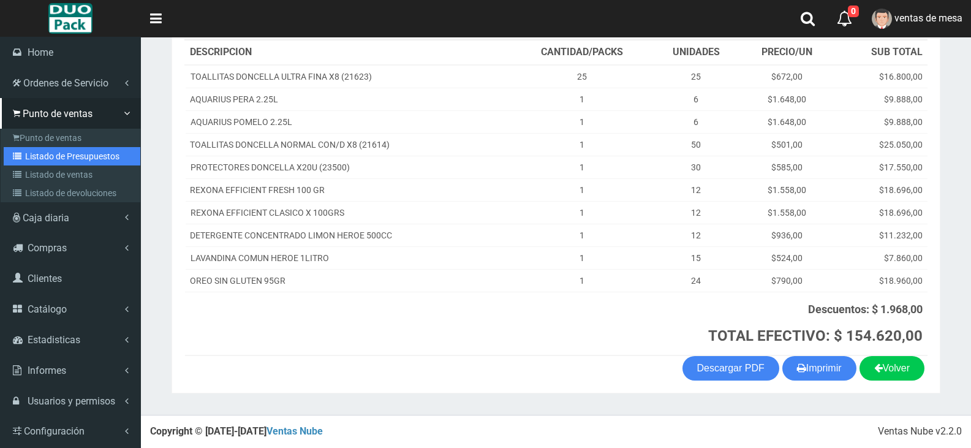
click at [36, 157] on link "Listado de Presupuestos" at bounding box center [72, 156] width 137 height 18
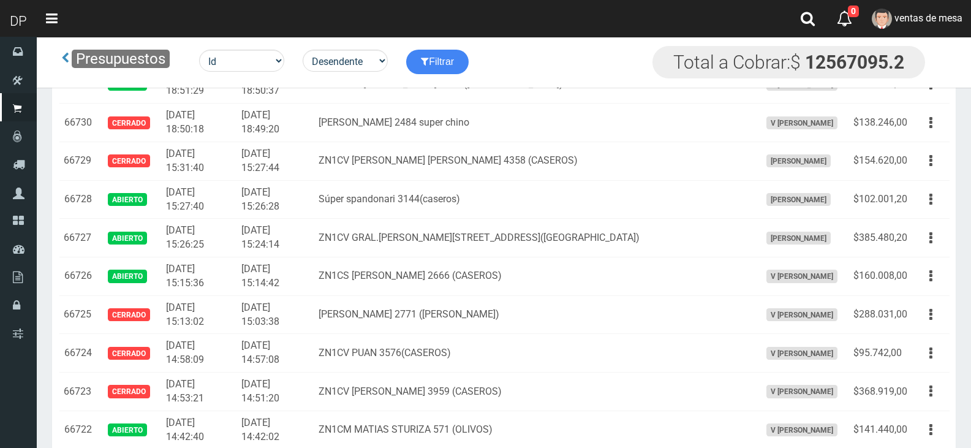
scroll to position [1474, 0]
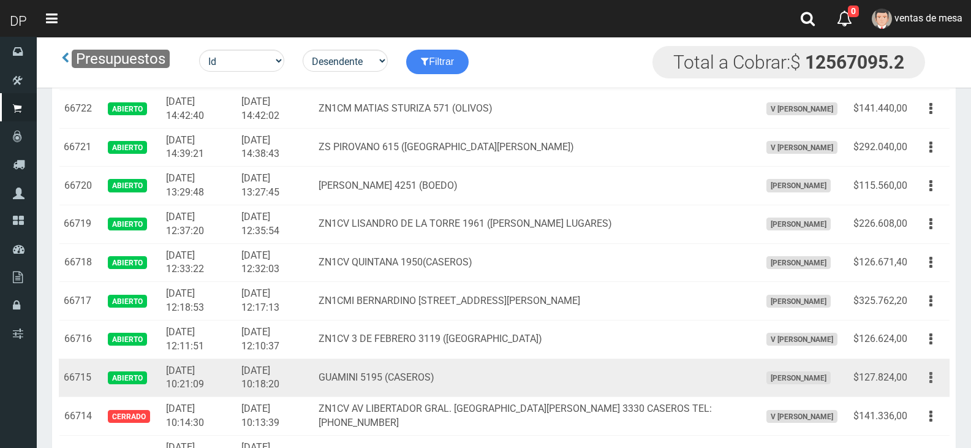
click at [934, 383] on button "button" at bounding box center [931, 377] width 28 height 21
click at [926, 396] on link "Editar" at bounding box center [895, 407] width 97 height 27
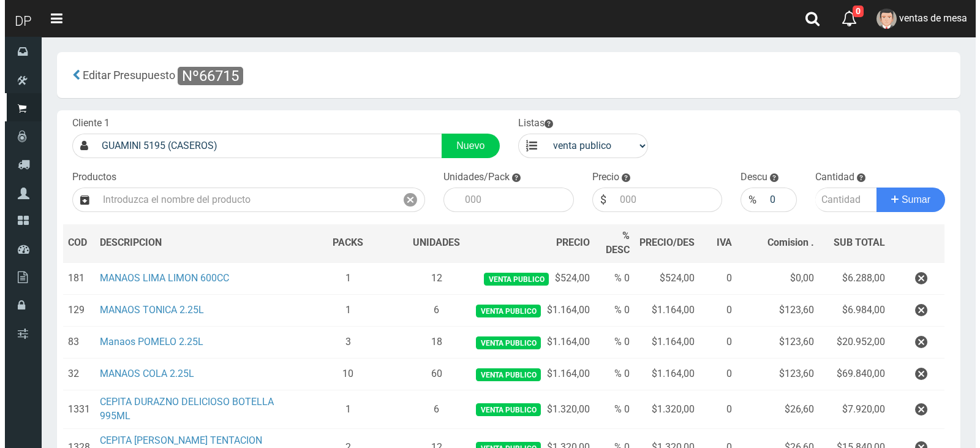
scroll to position [168, 0]
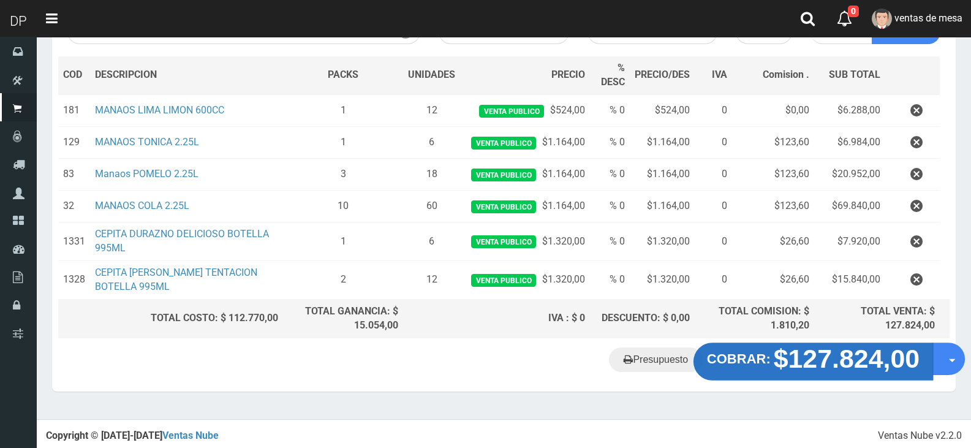
click at [789, 366] on strong "$127.824,00" at bounding box center [847, 358] width 146 height 29
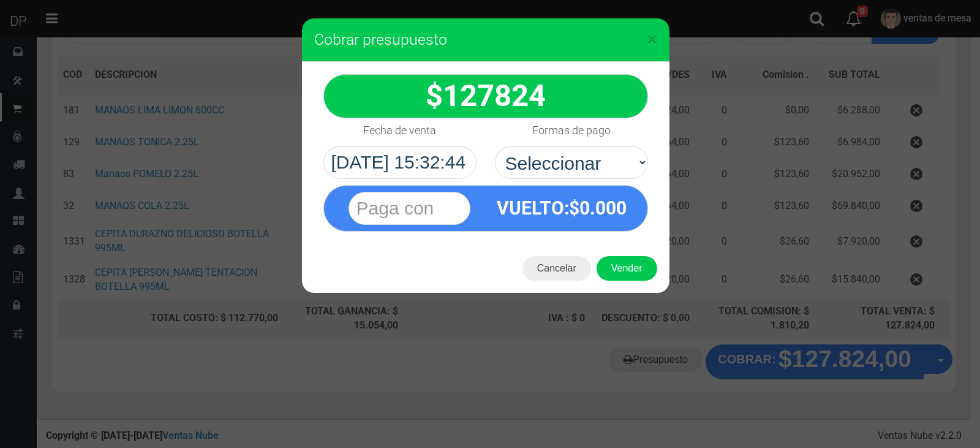
click at [611, 185] on div "VUELTO :$ 0.000" at bounding box center [486, 208] width 325 height 47
click at [608, 164] on select "Seleccionar Efectivo Tarjeta de Crédito Depósito Débito" at bounding box center [571, 162] width 153 height 33
select select "Efectivo"
click at [495, 146] on select "Seleccionar Efectivo Tarjeta de Crédito Depósito Débito" at bounding box center [571, 162] width 153 height 33
click at [624, 262] on button "Vender" at bounding box center [627, 268] width 61 height 25
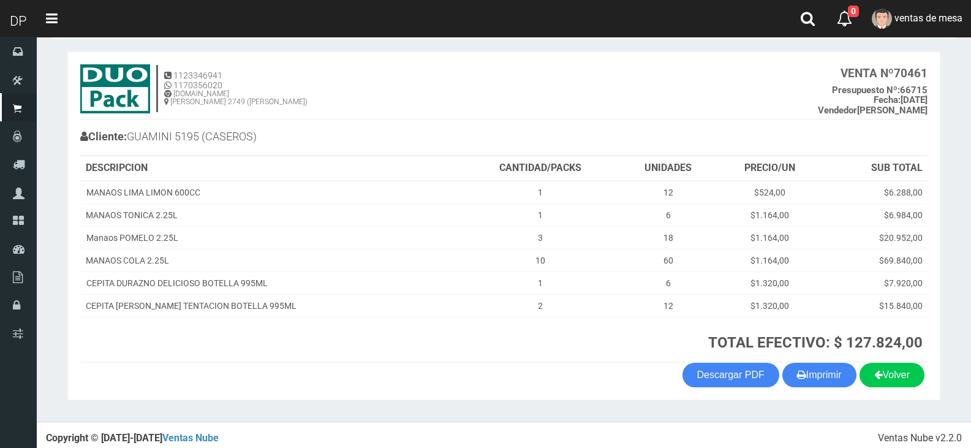
scroll to position [58, 0]
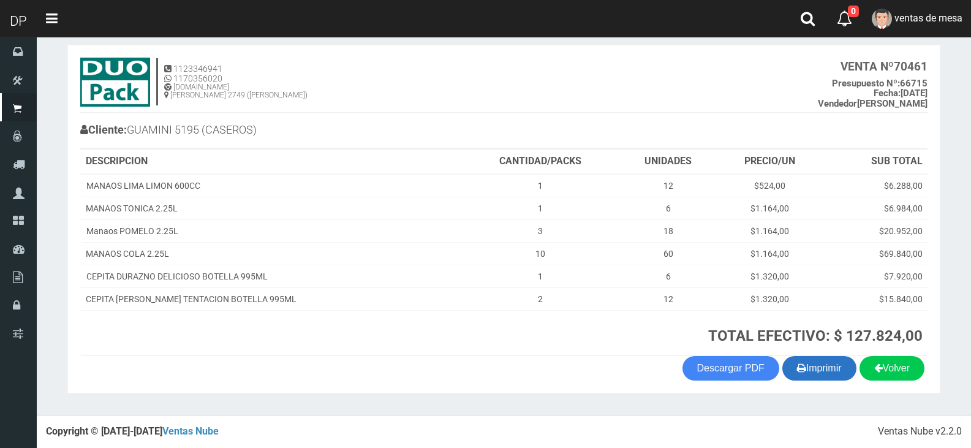
click at [823, 367] on button "Imprimir" at bounding box center [819, 368] width 74 height 25
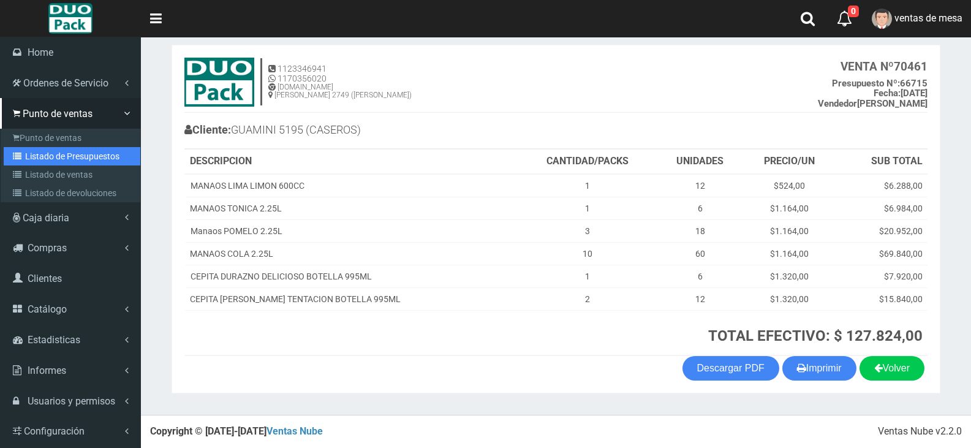
click at [36, 148] on link "Listado de Presupuestos" at bounding box center [72, 156] width 137 height 18
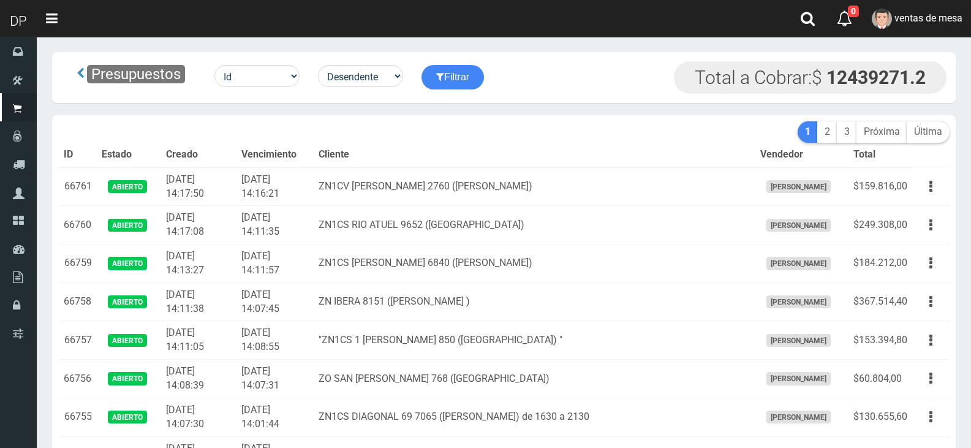
click at [376, 230] on td "ZN1CS RIO ATUEL 9652 ([GEOGRAPHIC_DATA])" at bounding box center [534, 225] width 441 height 39
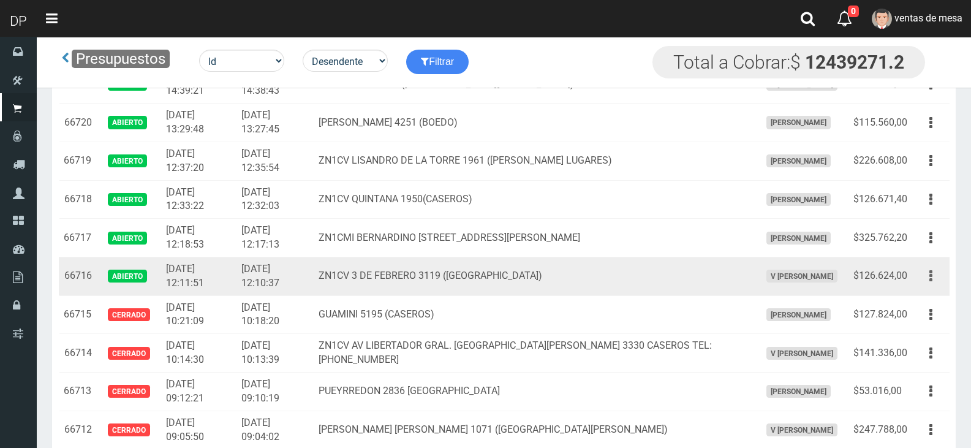
click at [926, 275] on button "button" at bounding box center [931, 275] width 28 height 21
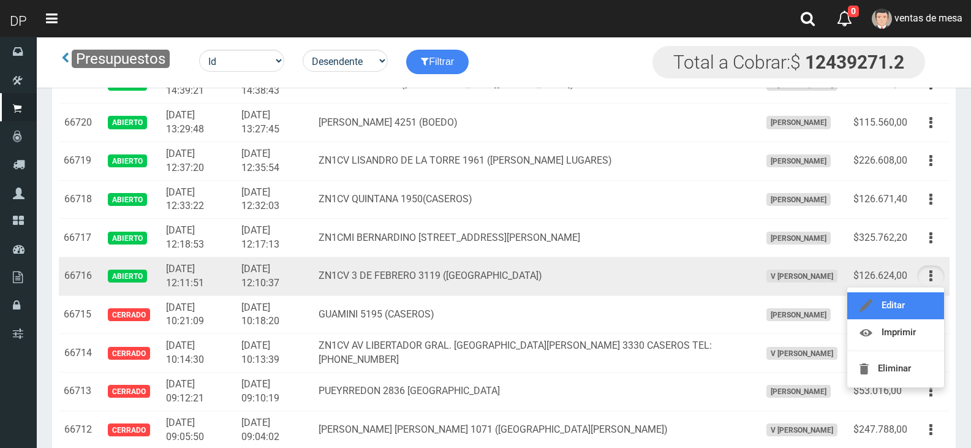
click at [921, 295] on link "Editar" at bounding box center [895, 305] width 97 height 27
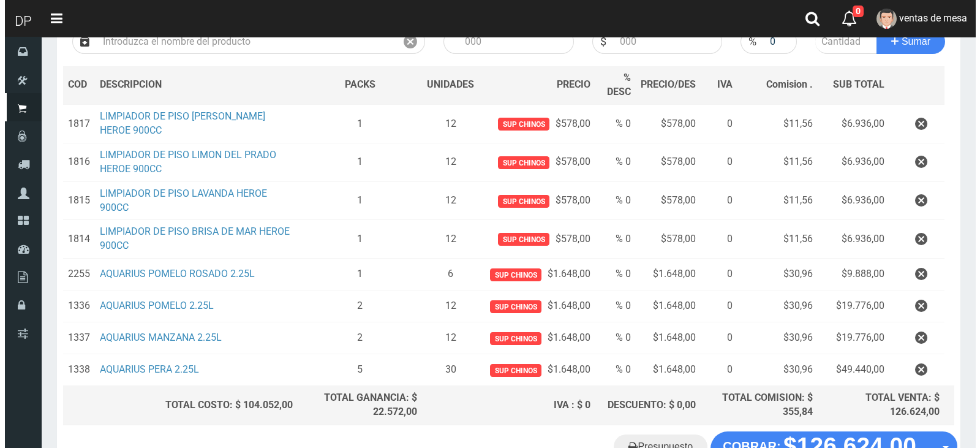
scroll to position [245, 0]
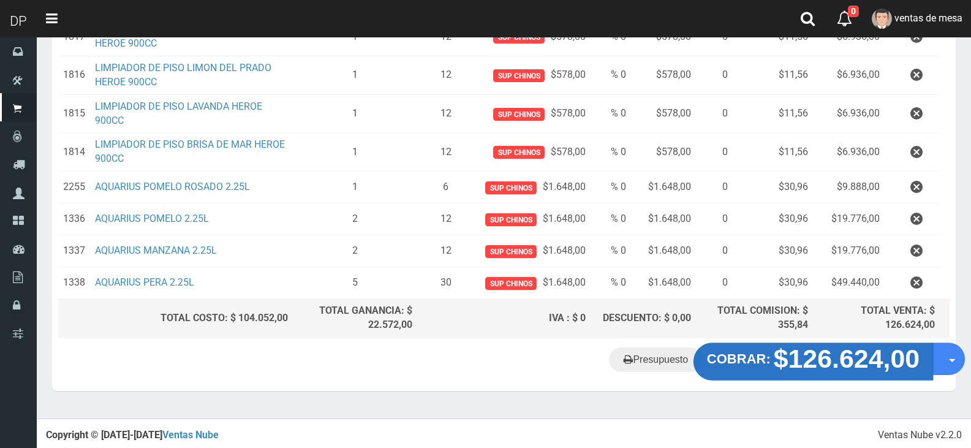
click at [740, 354] on strong "COBRAR:" at bounding box center [739, 358] width 64 height 15
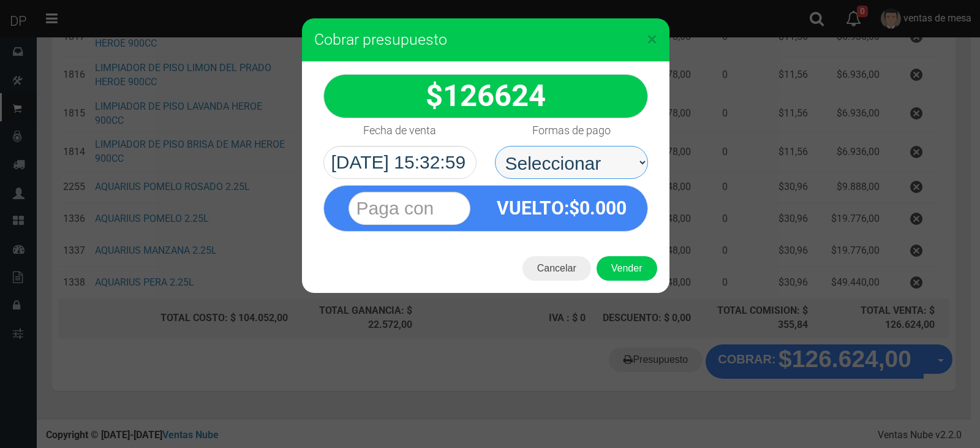
click at [607, 178] on select "Seleccionar Efectivo Tarjeta de Crédito Depósito Débito" at bounding box center [571, 162] width 153 height 33
select select "Efectivo"
click at [495, 146] on select "Seleccionar Efectivo Tarjeta de Crédito Depósito Débito" at bounding box center [571, 162] width 153 height 33
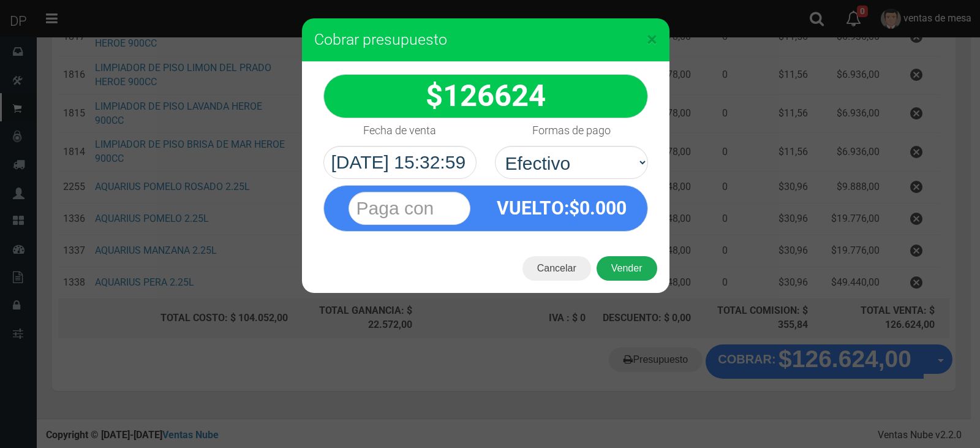
click at [628, 278] on button "Vender" at bounding box center [627, 268] width 61 height 25
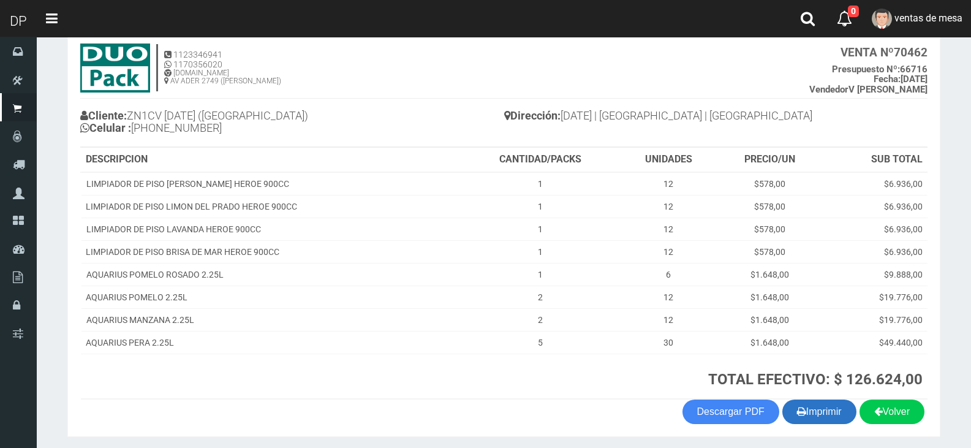
scroll to position [116, 0]
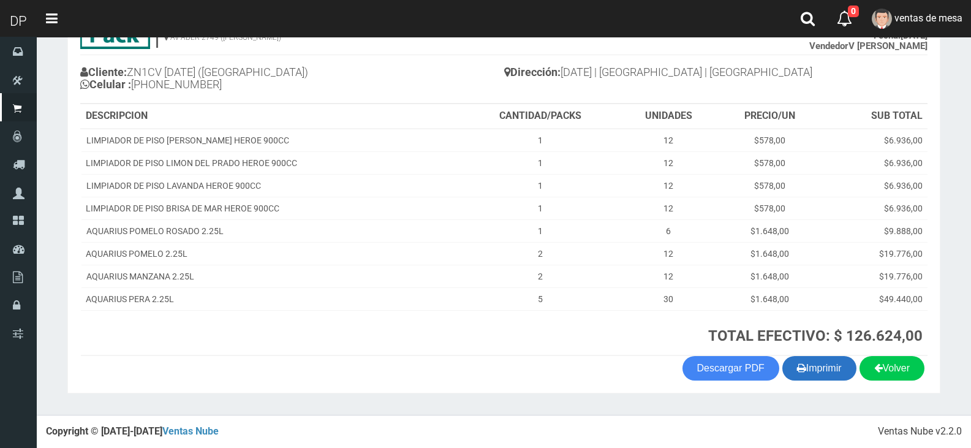
click at [817, 377] on button "Imprimir" at bounding box center [819, 368] width 74 height 25
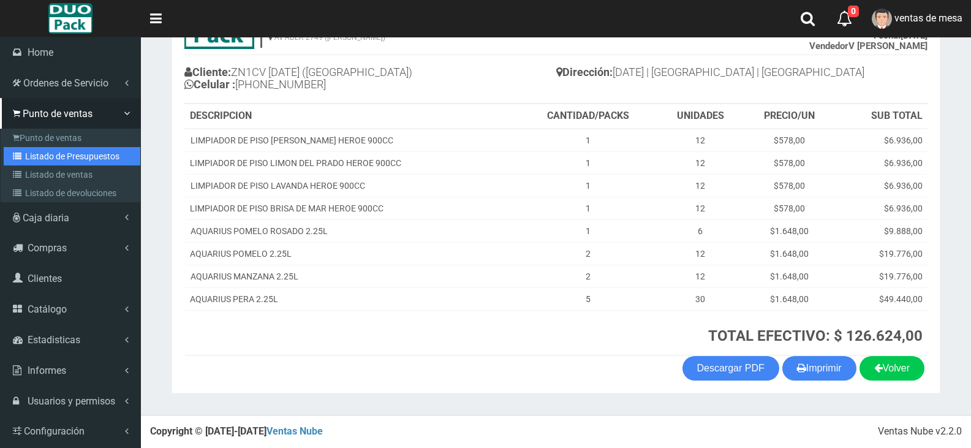
click at [45, 158] on link "Listado de Presupuestos" at bounding box center [72, 156] width 137 height 18
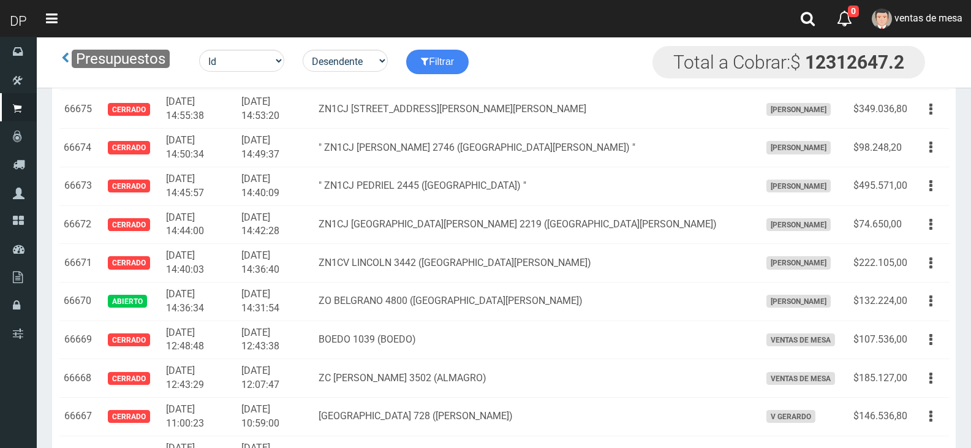
scroll to position [1129, 0]
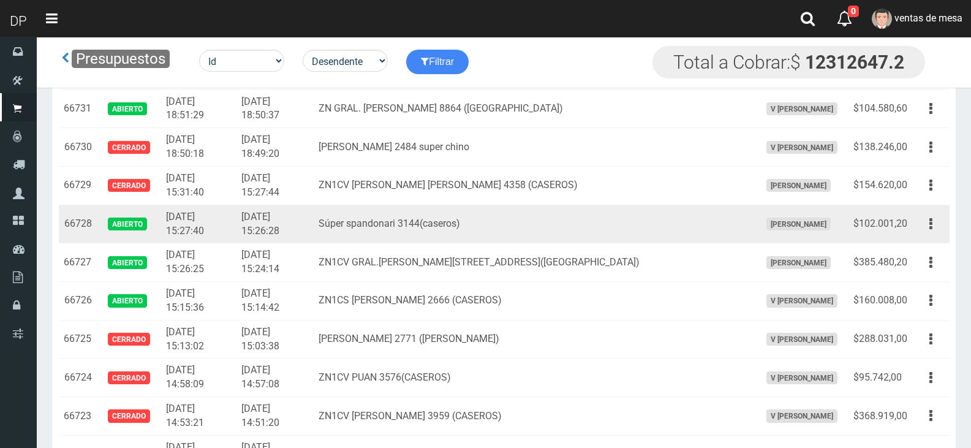
click at [904, 222] on td "$102.001,20" at bounding box center [881, 224] width 64 height 39
click at [915, 230] on td "Editar Imprimir Eliminar" at bounding box center [930, 224] width 37 height 39
click at [921, 227] on button "button" at bounding box center [931, 223] width 28 height 21
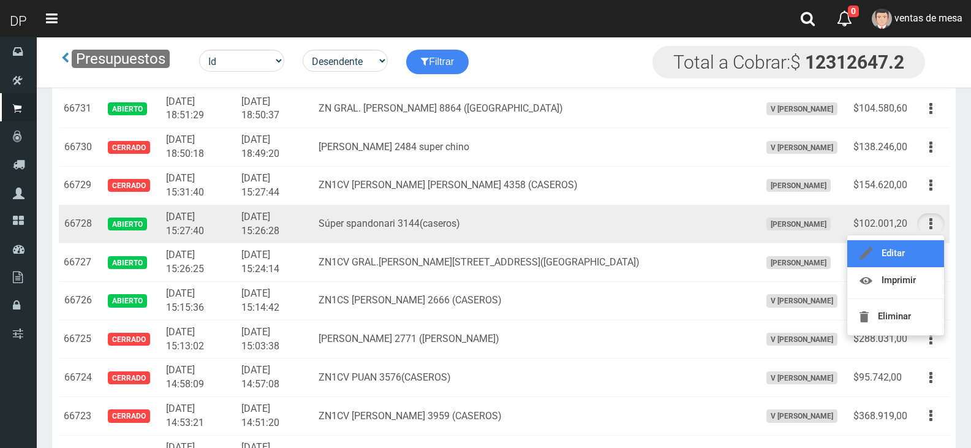
click at [918, 247] on link "Editar" at bounding box center [895, 253] width 97 height 27
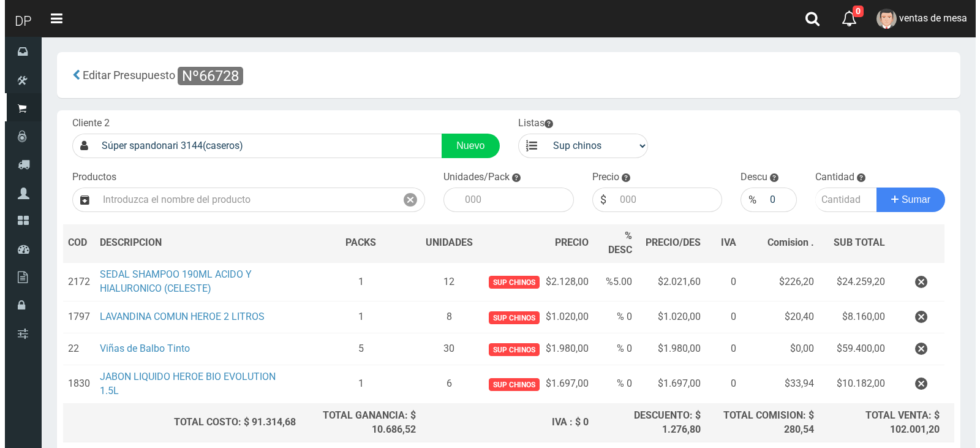
scroll to position [104, 0]
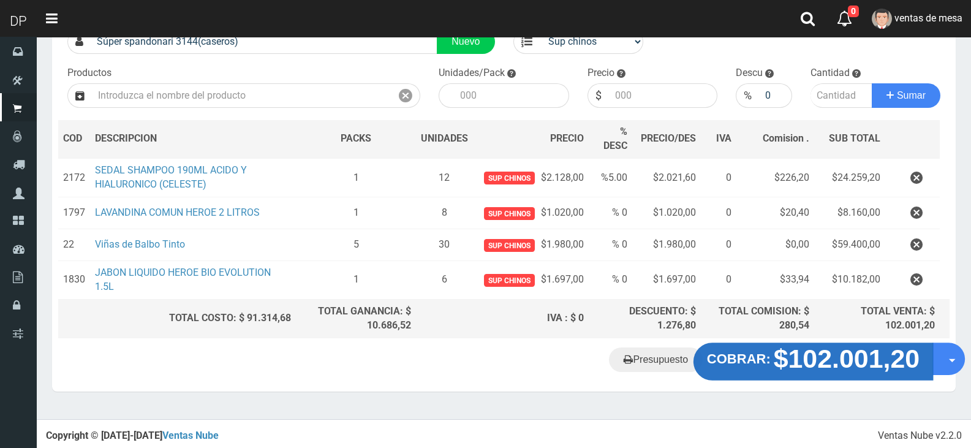
click at [794, 373] on button "COBRAR: $102.001,20" at bounding box center [814, 362] width 240 height 38
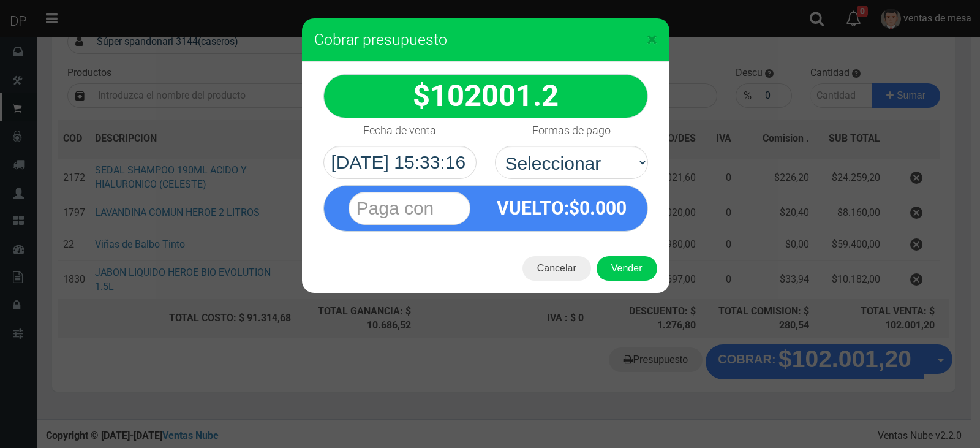
click at [527, 142] on div "Formas de pago Seleccionar Efectivo Tarjeta de Crédito Depósito Débito" at bounding box center [572, 148] width 172 height 61
drag, startPoint x: 538, startPoint y: 171, endPoint x: 539, endPoint y: 177, distance: 6.2
click at [538, 171] on select "Seleccionar Efectivo Tarjeta de Crédito Depósito Débito" at bounding box center [571, 162] width 153 height 33
select select "Efectivo"
click at [495, 146] on select "Seleccionar Efectivo Tarjeta de Crédito Depósito Débito" at bounding box center [571, 162] width 153 height 33
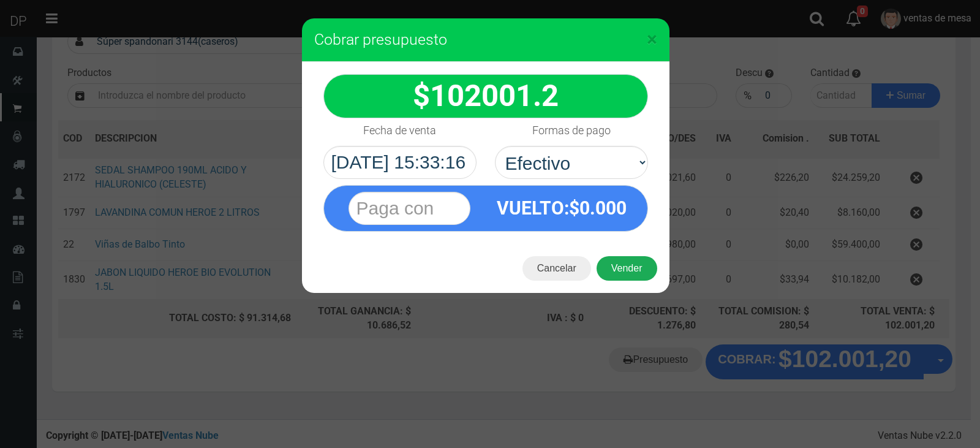
click at [612, 263] on button "Vender" at bounding box center [627, 268] width 61 height 25
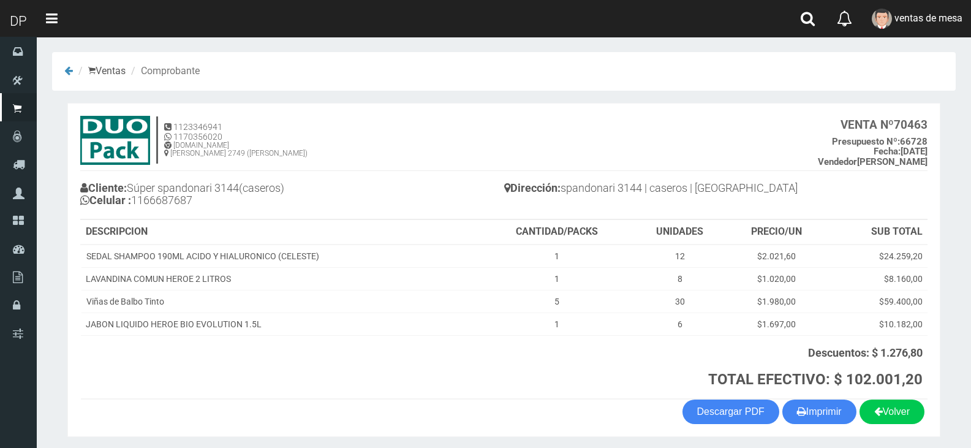
scroll to position [44, 0]
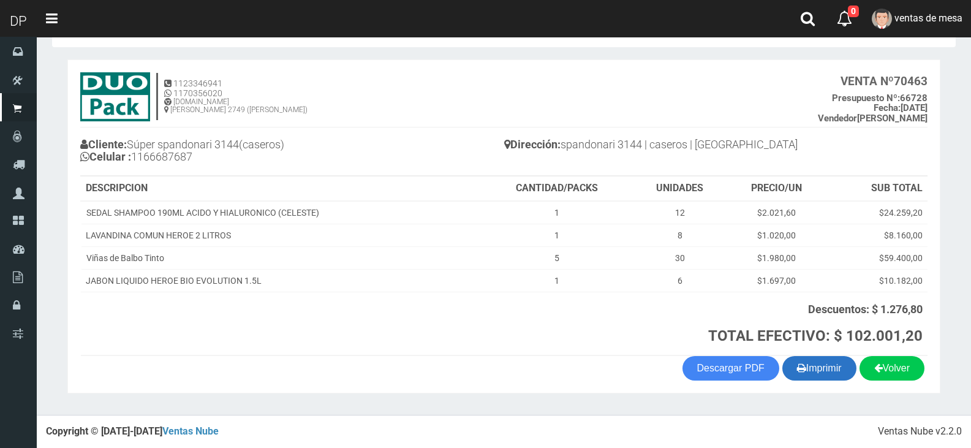
click at [841, 380] on button "Imprimir" at bounding box center [819, 368] width 74 height 25
click at [839, 369] on button "Imprimir" at bounding box center [819, 368] width 74 height 25
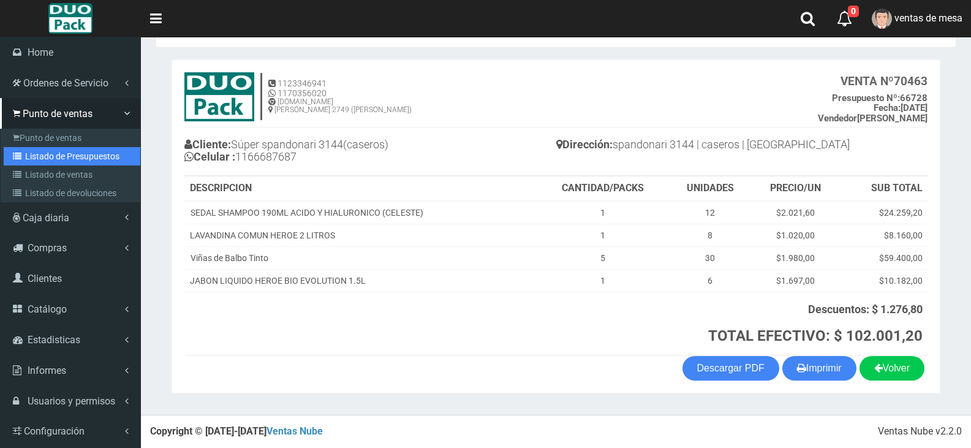
click at [42, 149] on link "Listado de Presupuestos" at bounding box center [72, 156] width 137 height 18
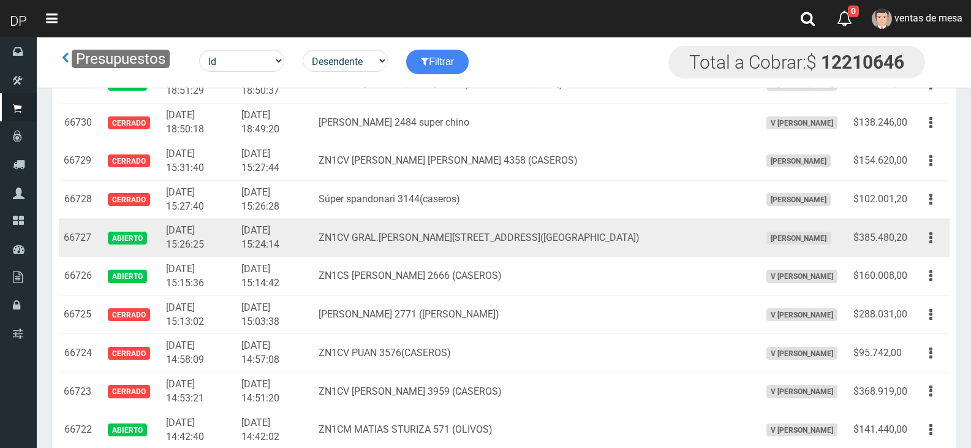
click at [917, 240] on td "Editar Imprimir Eliminar" at bounding box center [930, 238] width 37 height 39
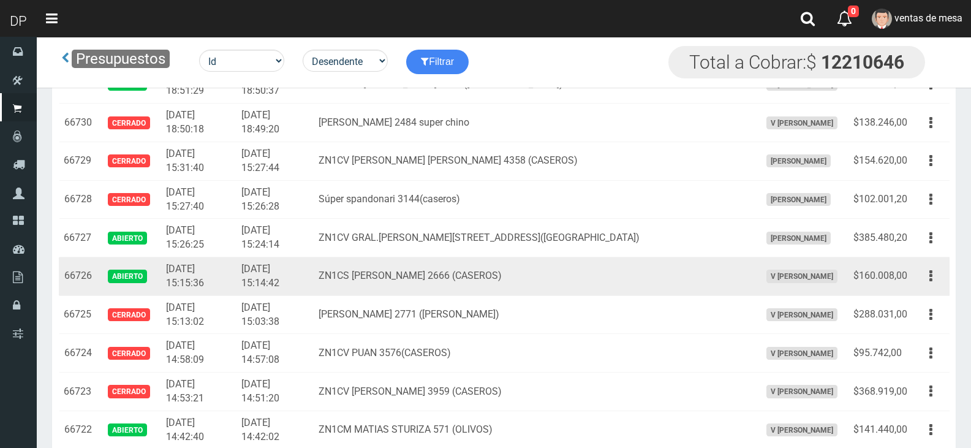
click at [918, 262] on td "Editar Imprimir Eliminar" at bounding box center [930, 276] width 37 height 39
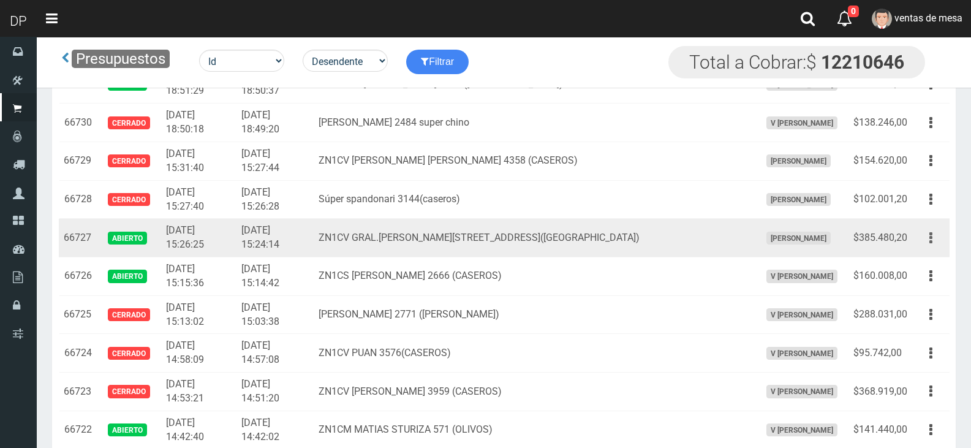
click at [929, 242] on button "button" at bounding box center [931, 237] width 28 height 21
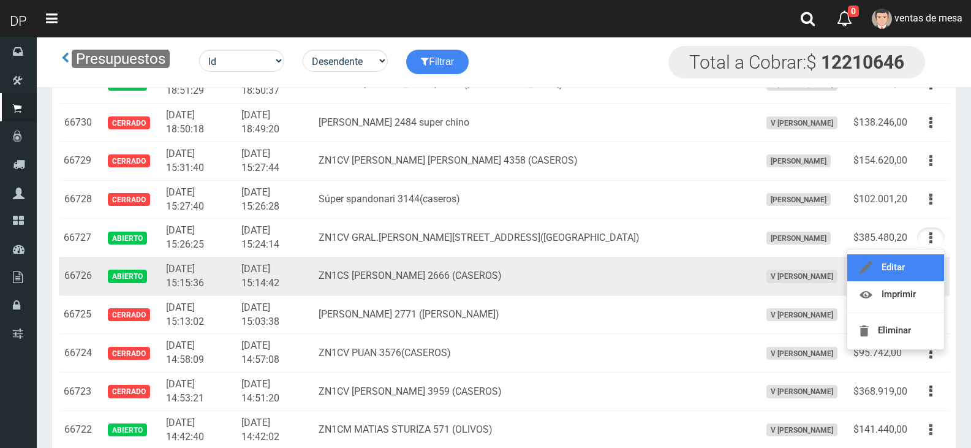
click at [922, 260] on link "Editar" at bounding box center [895, 267] width 97 height 27
click at [922, 260] on td "Editar Imprimir Eliminar" at bounding box center [930, 276] width 37 height 39
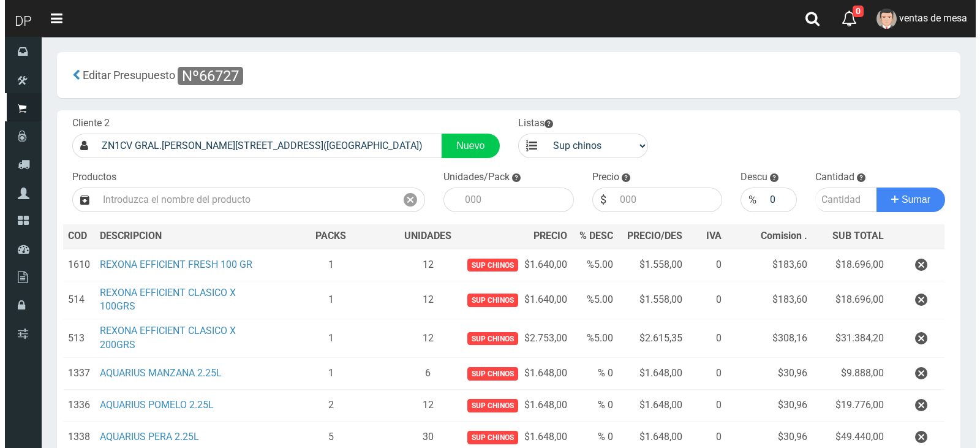
scroll to position [186, 0]
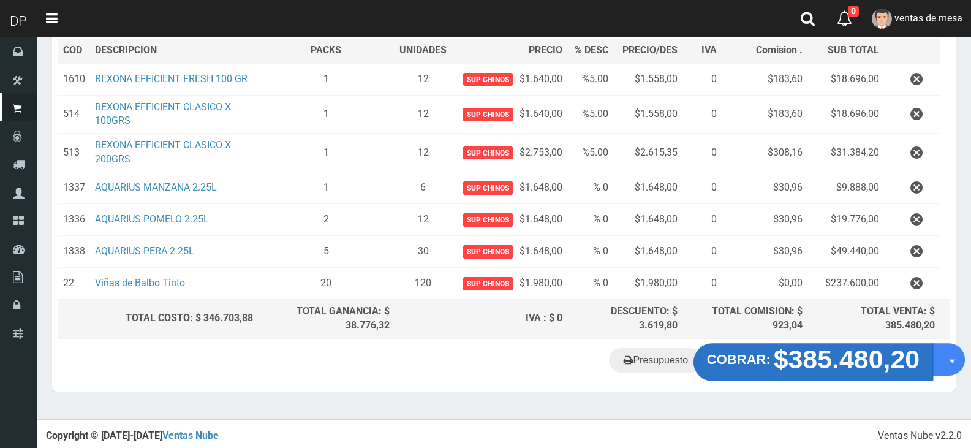
click at [787, 373] on strong "$385.480,20" at bounding box center [847, 358] width 146 height 29
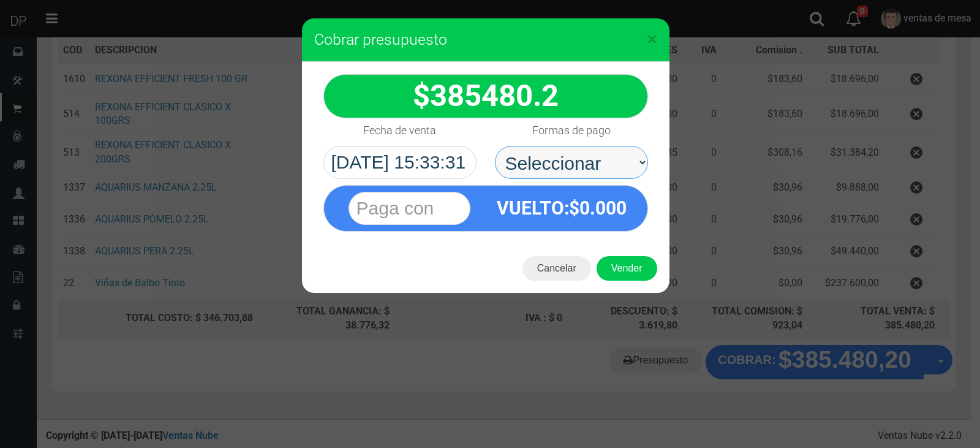
click at [564, 172] on select "Seleccionar Efectivo Tarjeta de Crédito Depósito Débito" at bounding box center [571, 162] width 153 height 33
select select "Efectivo"
click at [495, 146] on select "Seleccionar Efectivo Tarjeta de Crédito Depósito Débito" at bounding box center [571, 162] width 153 height 33
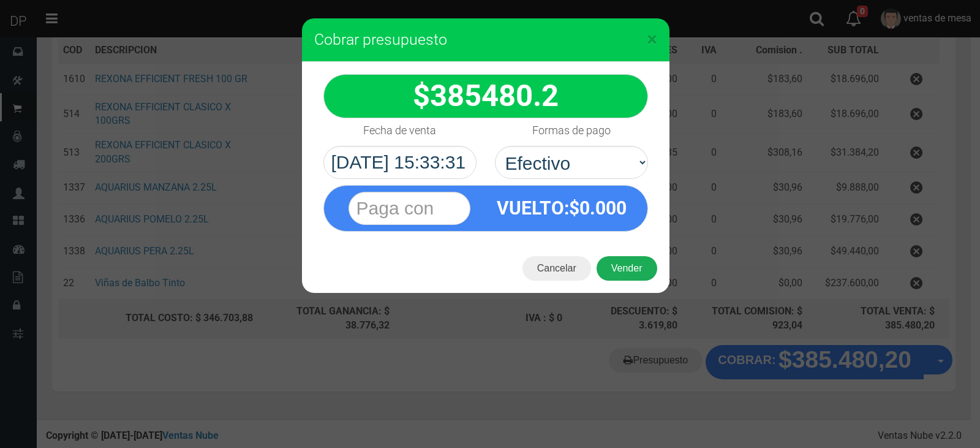
click at [618, 262] on button "Vender" at bounding box center [627, 268] width 61 height 25
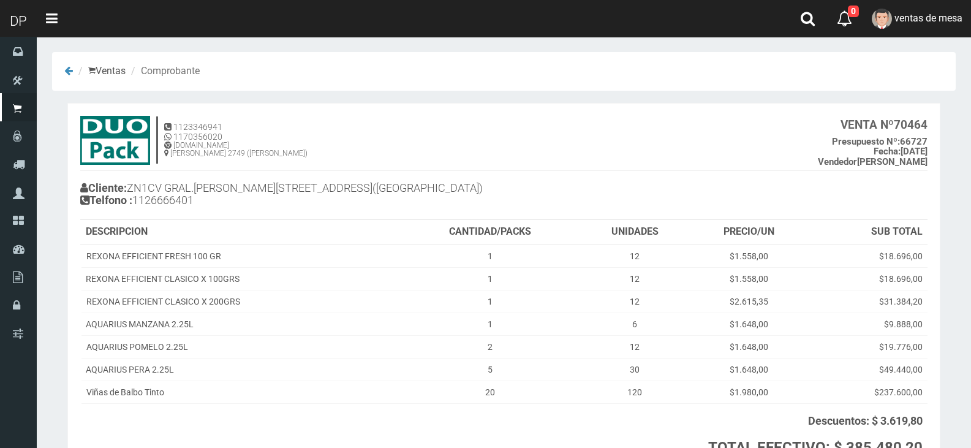
scroll to position [112, 0]
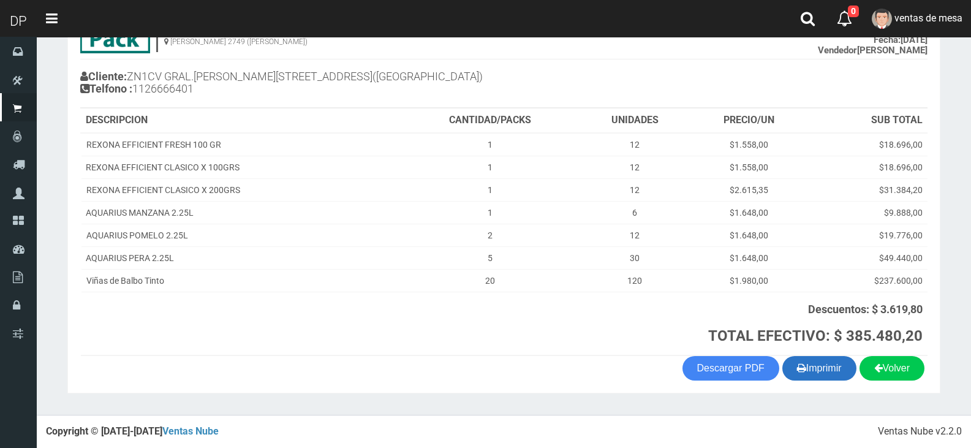
click at [812, 365] on button "Imprimir" at bounding box center [819, 368] width 74 height 25
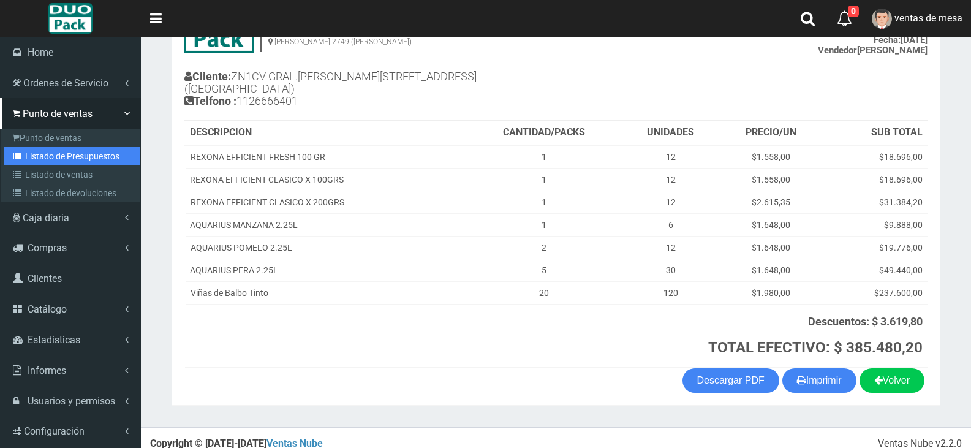
drag, startPoint x: 53, startPoint y: 155, endPoint x: 119, endPoint y: 117, distance: 76.8
click at [53, 155] on link "Listado de Presupuestos" at bounding box center [72, 156] width 137 height 18
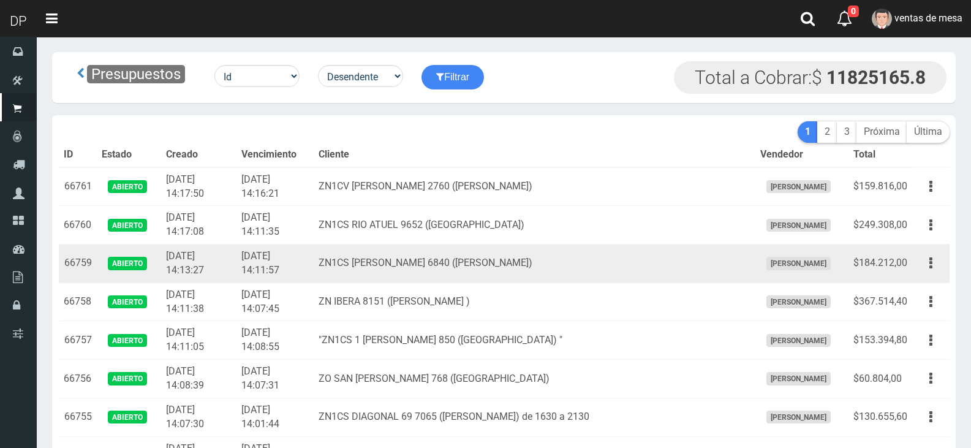
click at [458, 252] on td "ZN1CS EMILIO ZOLA 6840 (J.L.SUAREZ)" at bounding box center [534, 263] width 441 height 39
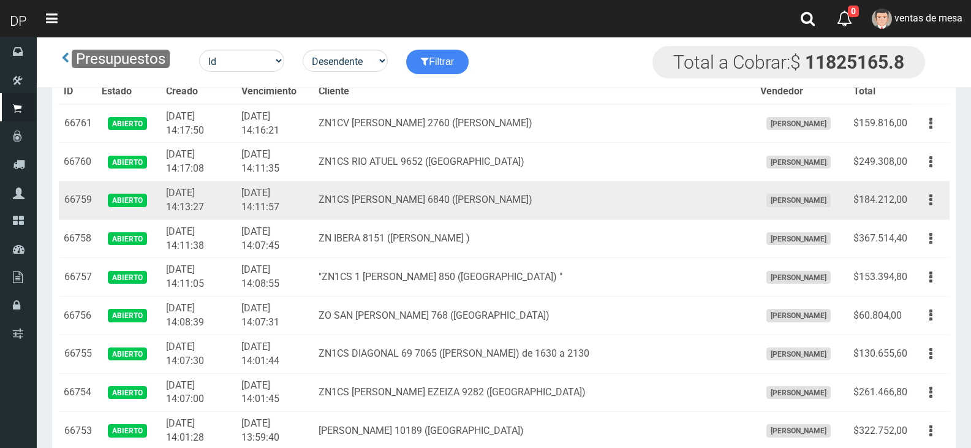
scroll to position [1153, 0]
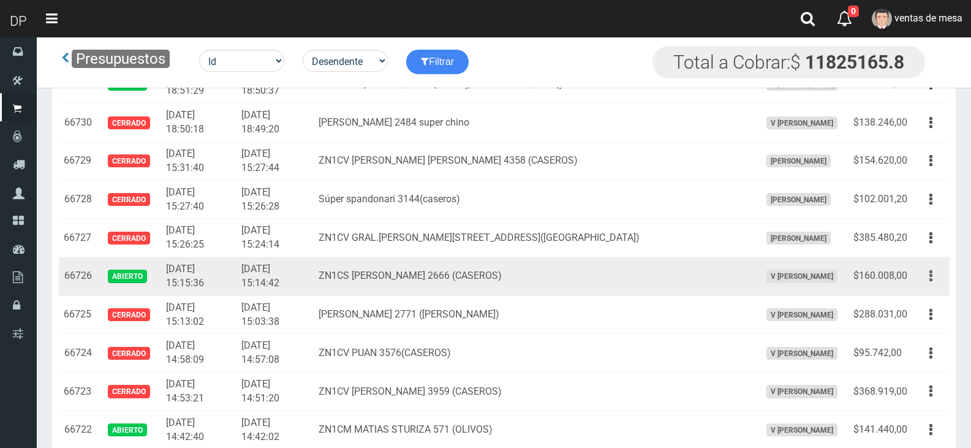
click at [933, 281] on button "button" at bounding box center [931, 275] width 28 height 21
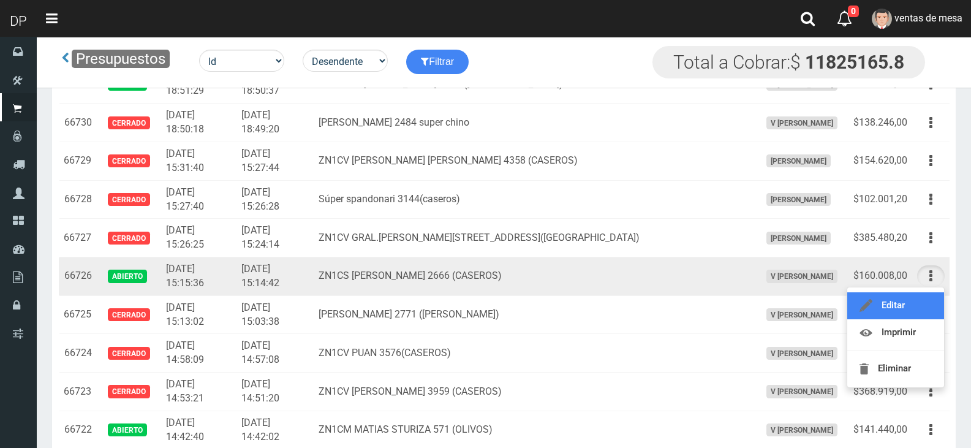
click at [922, 296] on link "Editar" at bounding box center [895, 305] width 97 height 27
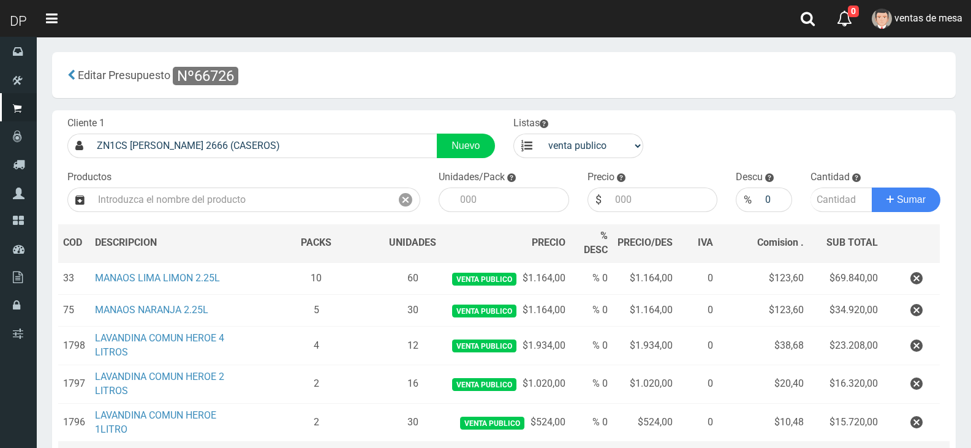
click at [923, 277] on button "button" at bounding box center [916, 278] width 37 height 21
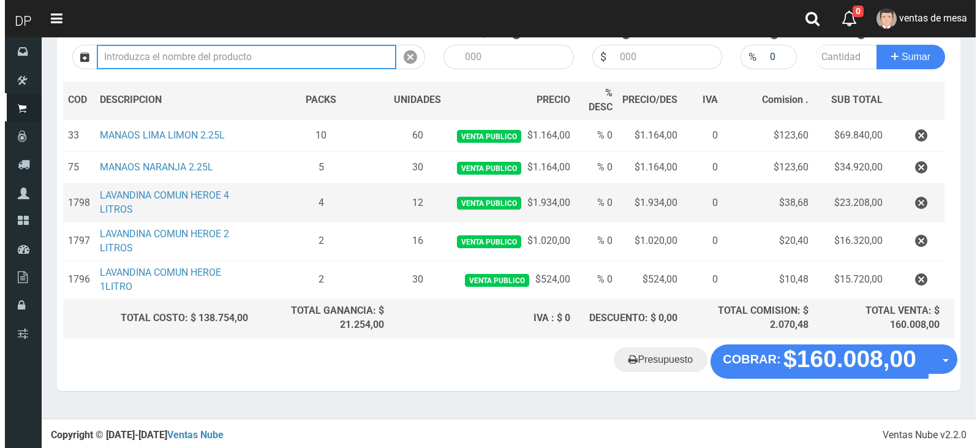
scroll to position [111, 0]
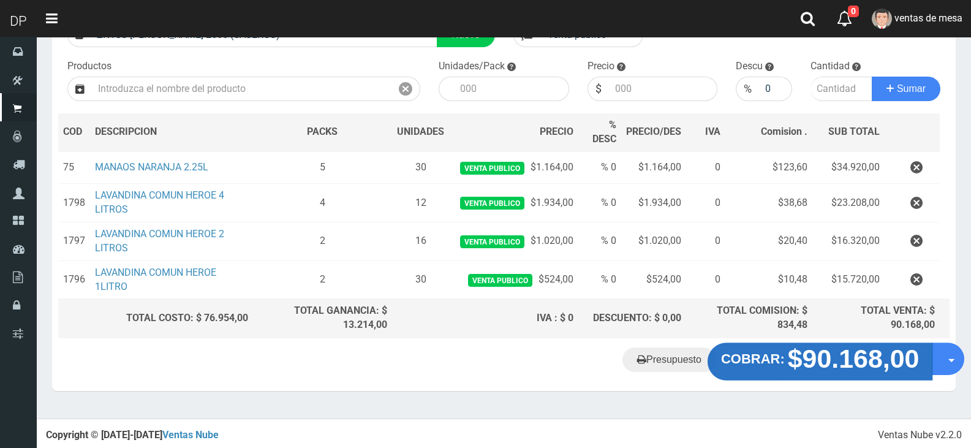
click at [761, 369] on button "COBRAR: $90.168,00" at bounding box center [820, 361] width 225 height 38
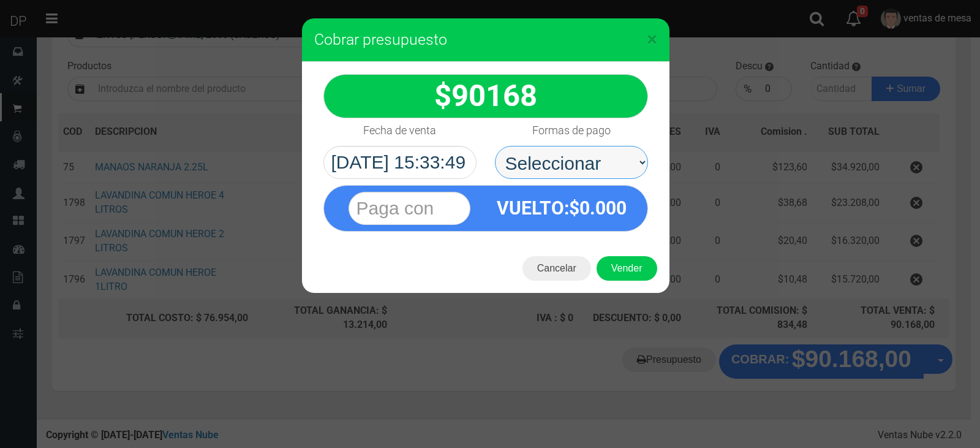
drag, startPoint x: 556, startPoint y: 160, endPoint x: 557, endPoint y: 172, distance: 12.3
click at [556, 159] on select "Seleccionar Efectivo Tarjeta de Crédito Depósito Débito" at bounding box center [571, 162] width 153 height 33
select select "Efectivo"
click at [495, 146] on select "Seleccionar Efectivo Tarjeta de Crédito Depósito Débito" at bounding box center [571, 162] width 153 height 33
click at [630, 290] on div "Cancelar Vender" at bounding box center [486, 268] width 368 height 49
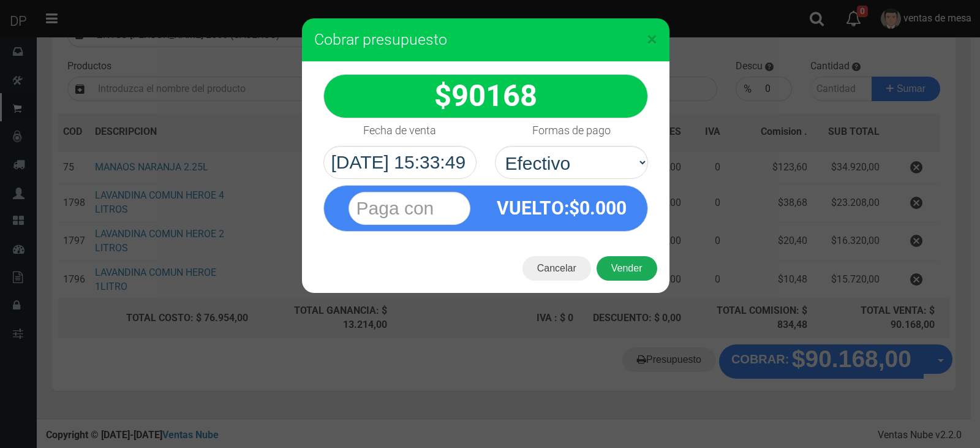
click at [629, 271] on button "Vender" at bounding box center [627, 268] width 61 height 25
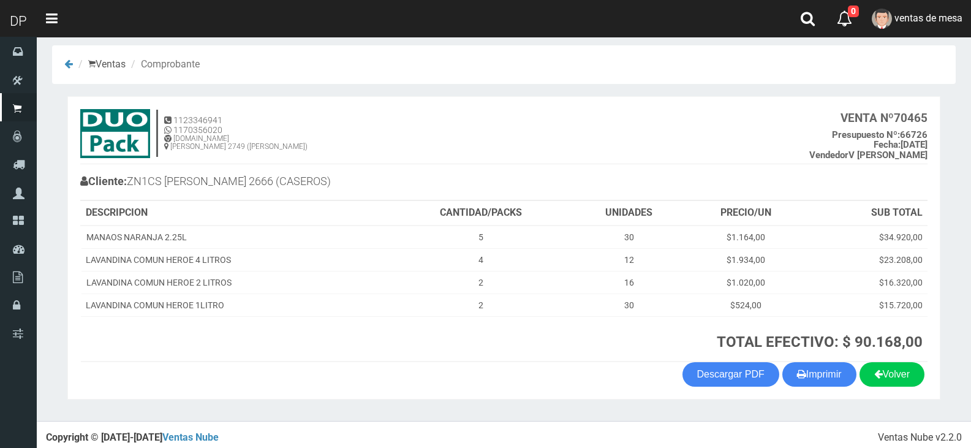
scroll to position [13, 0]
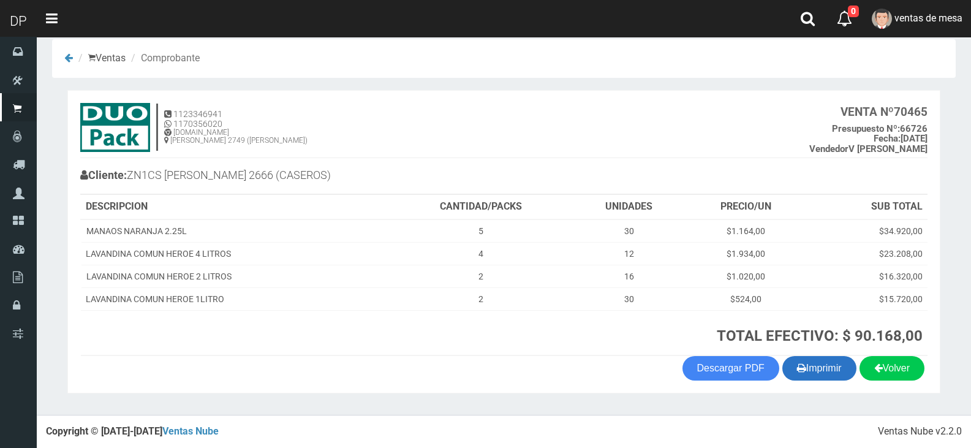
click at [811, 374] on button "Imprimir" at bounding box center [819, 368] width 74 height 25
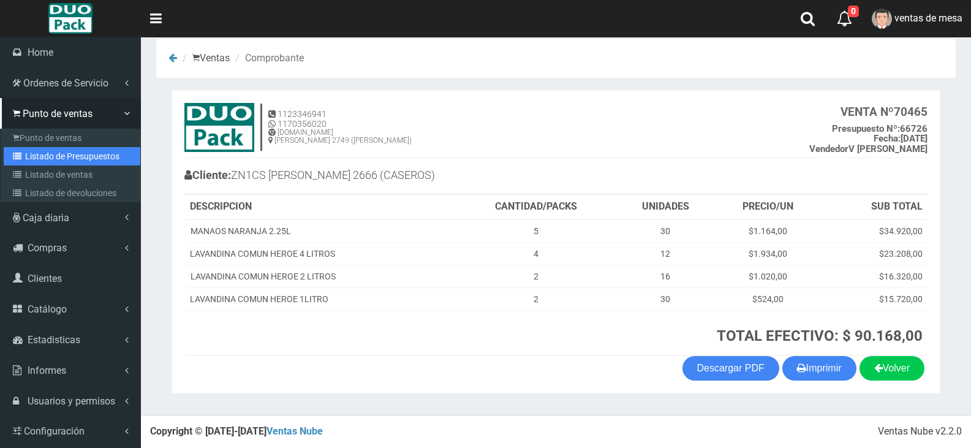
click at [13, 155] on icon at bounding box center [19, 156] width 12 height 9
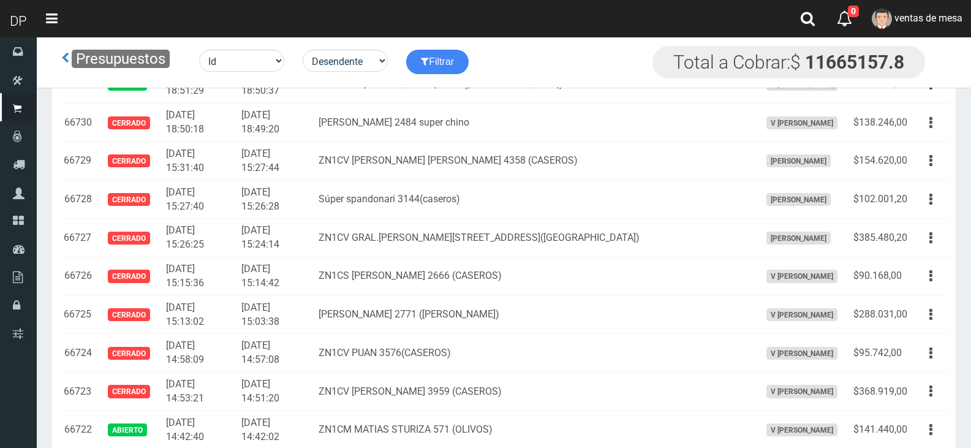
scroll to position [1474, 0]
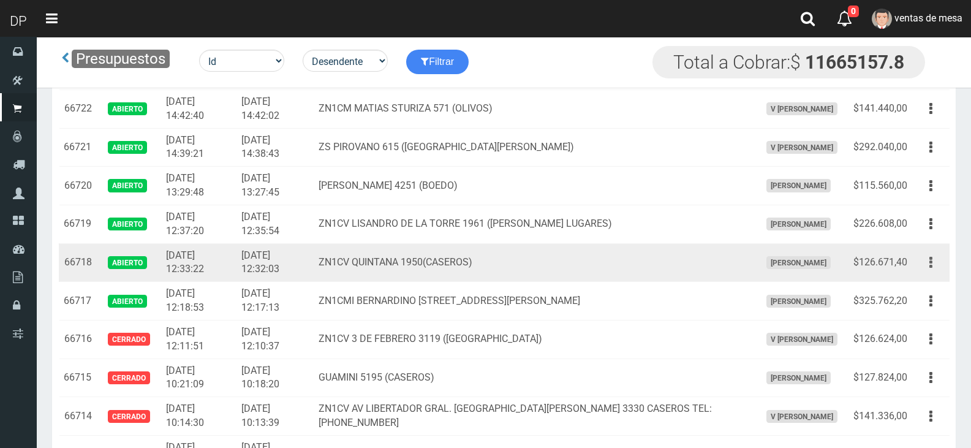
click at [939, 259] on button "button" at bounding box center [931, 262] width 28 height 21
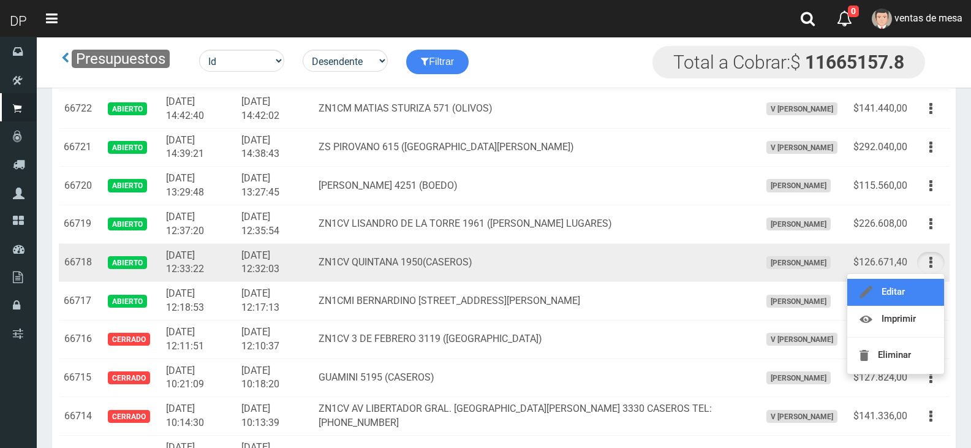
click at [930, 283] on link "Editar" at bounding box center [895, 292] width 97 height 27
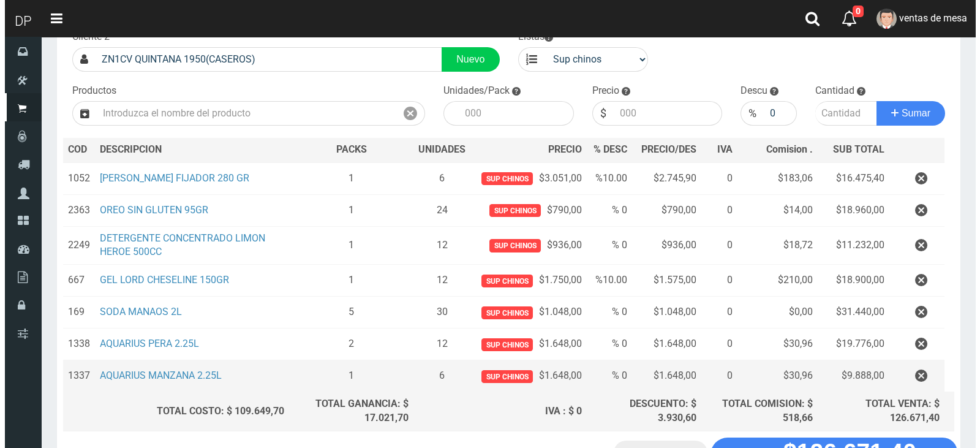
scroll to position [180, 0]
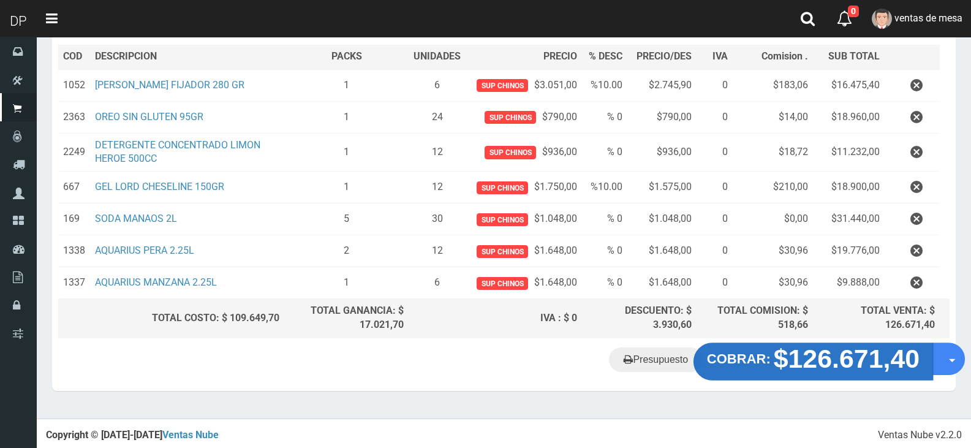
click at [835, 364] on strong "$126.671,40" at bounding box center [847, 358] width 146 height 29
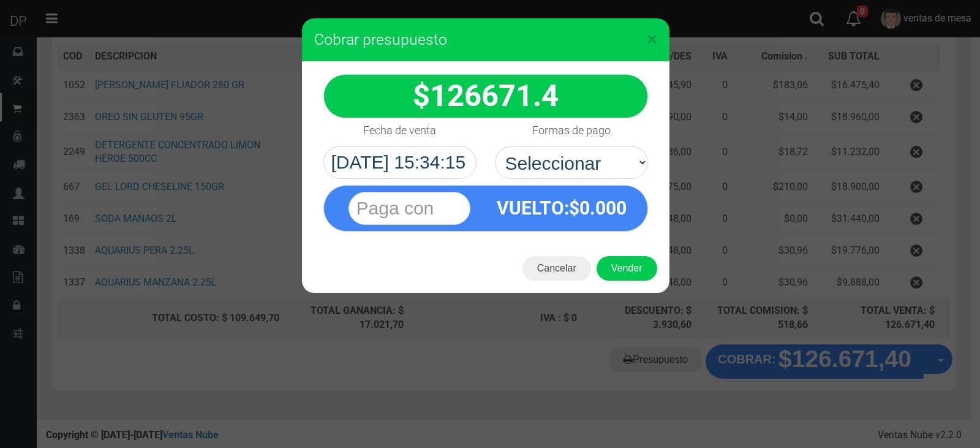
click at [567, 186] on div "VUELTO :$ 0.000" at bounding box center [562, 208] width 153 height 45
click at [573, 178] on select "Seleccionar Efectivo Tarjeta de Crédito Depósito Débito" at bounding box center [571, 162] width 153 height 33
select select "Efectivo"
click at [495, 146] on select "Seleccionar Efectivo Tarjeta de Crédito Depósito Débito" at bounding box center [571, 162] width 153 height 33
click at [618, 257] on button "Vender" at bounding box center [627, 268] width 61 height 25
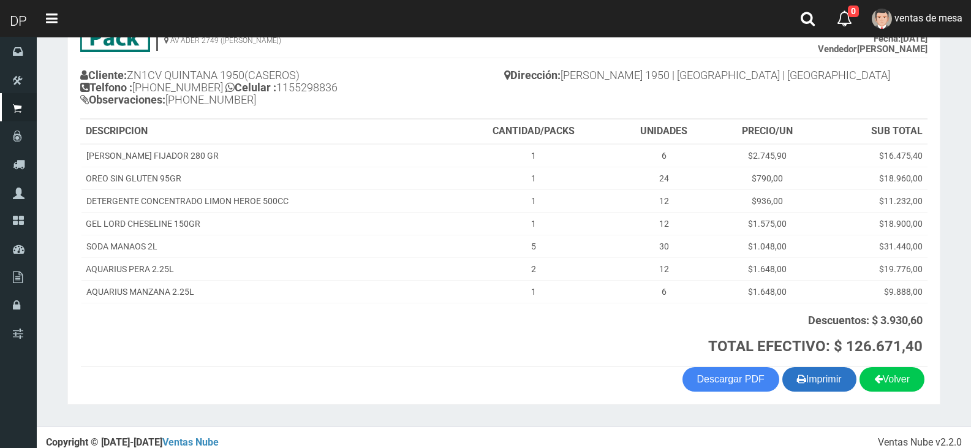
scroll to position [124, 0]
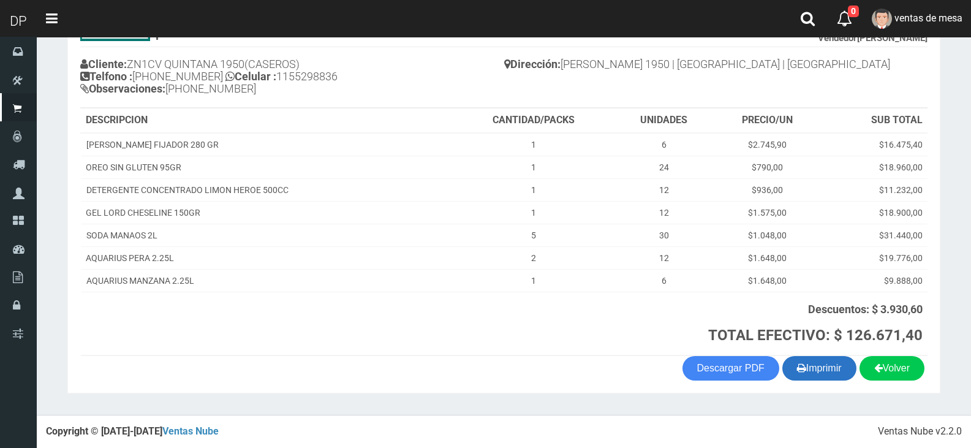
click at [809, 366] on button "Imprimir" at bounding box center [819, 368] width 74 height 25
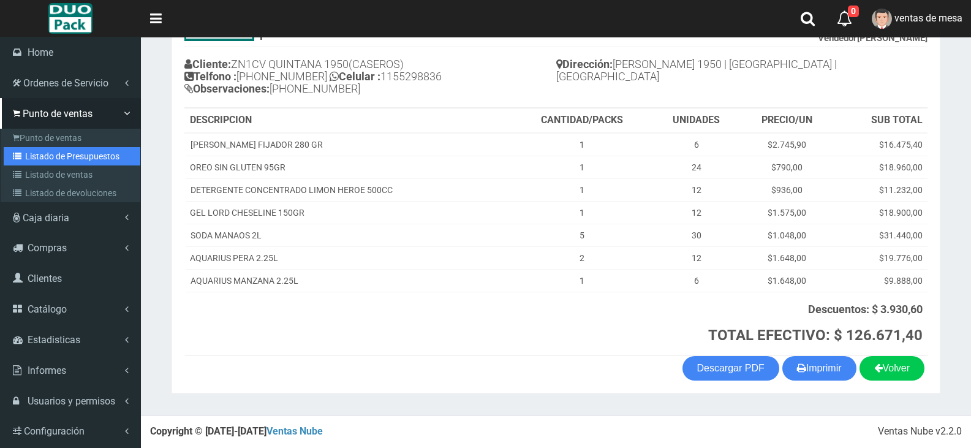
click at [53, 156] on link "Listado de Presupuestos" at bounding box center [72, 156] width 137 height 18
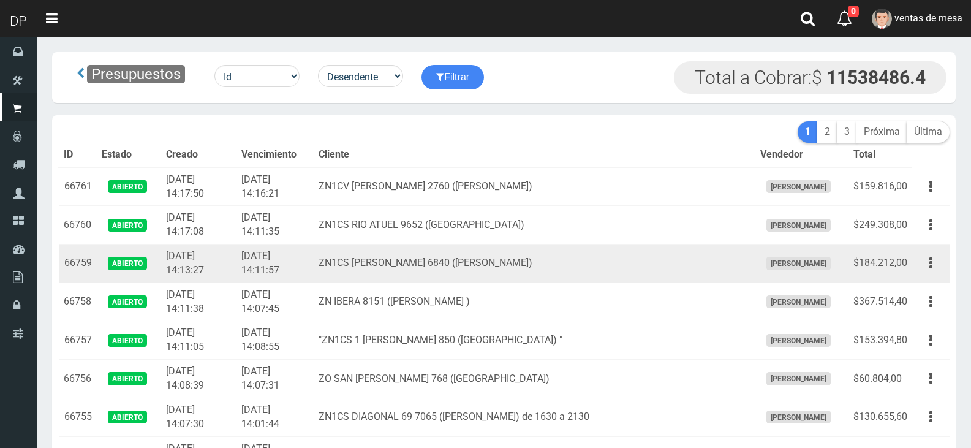
click at [539, 263] on td "ZN1CS [PERSON_NAME] 6840 ([PERSON_NAME])" at bounding box center [534, 263] width 441 height 39
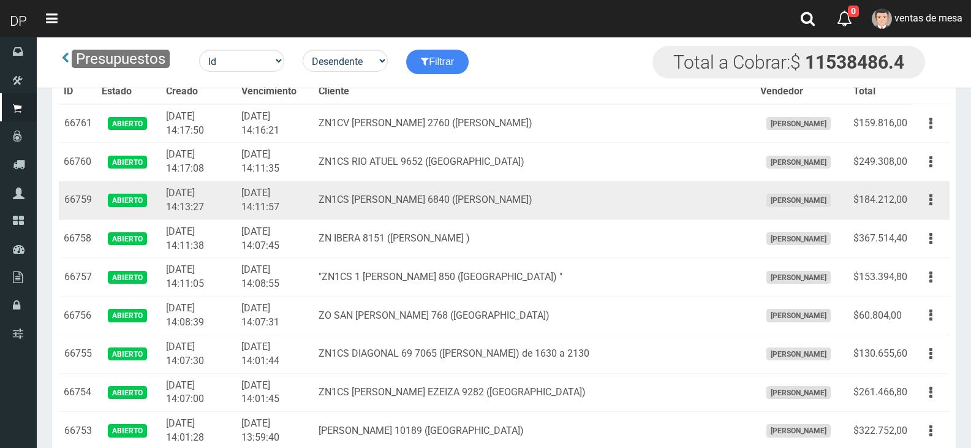
scroll to position [1537, 0]
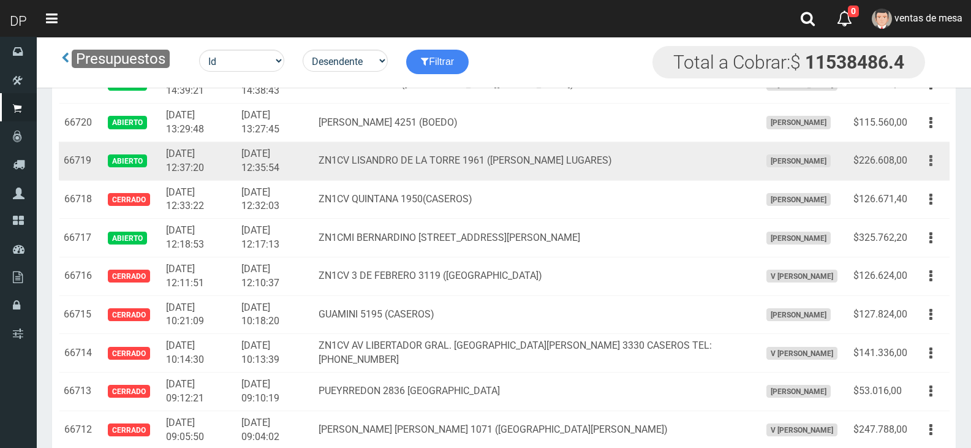
click at [940, 159] on button "button" at bounding box center [931, 160] width 28 height 21
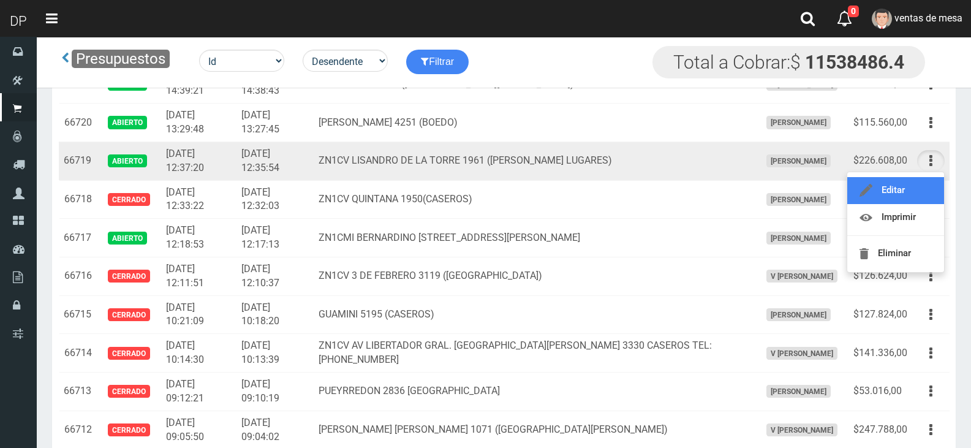
click at [925, 203] on link "Editar" at bounding box center [895, 190] width 97 height 27
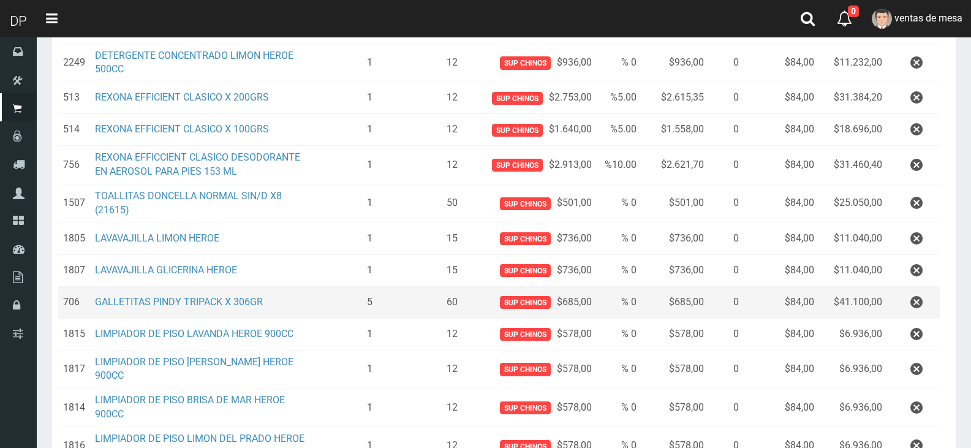
scroll to position [245, 0]
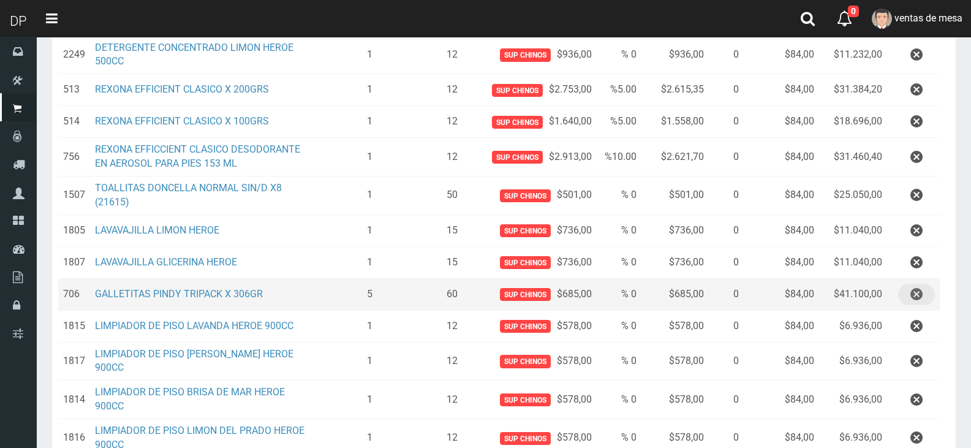
click at [914, 295] on icon "button" at bounding box center [916, 294] width 12 height 21
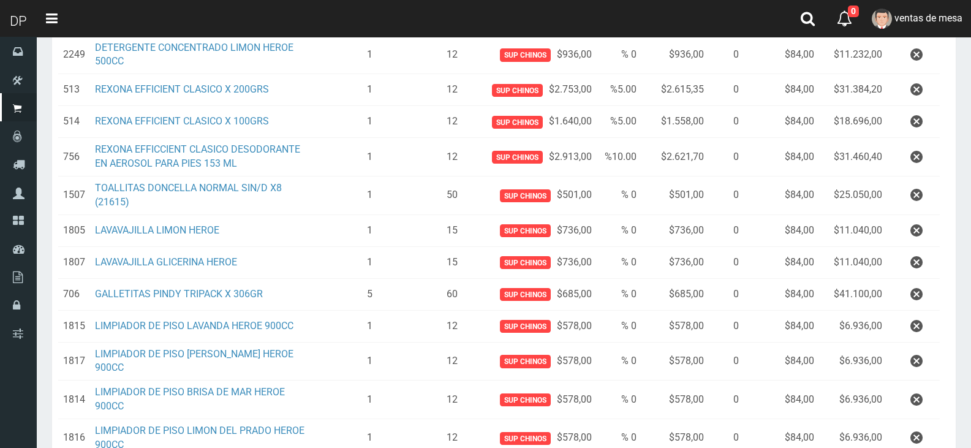
scroll to position [0, 0]
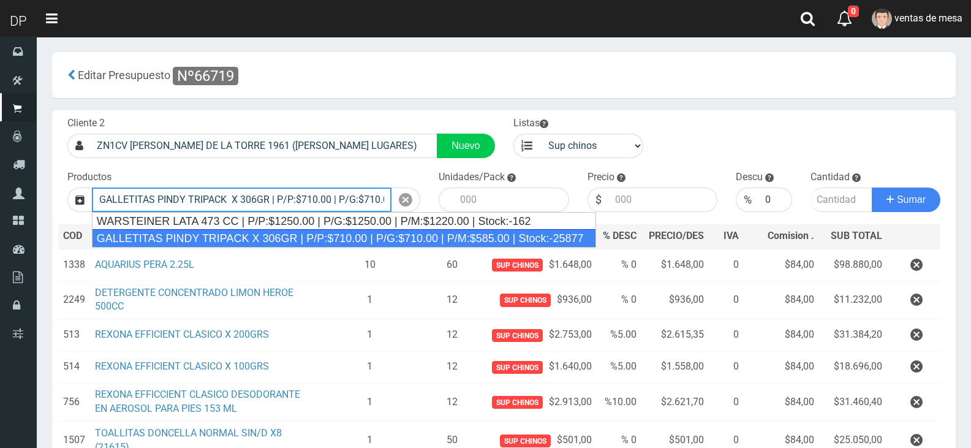
type input "GALLETITAS PINDY TRIPACK X 306GR | P/P:$710.00 | P/G:$710.00 | P/M:$585.00 | St…"
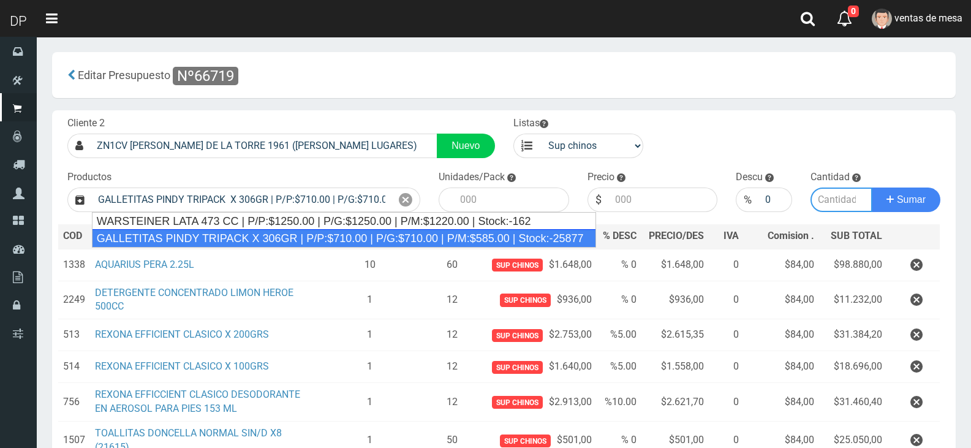
type input "12"
type input "710.00"
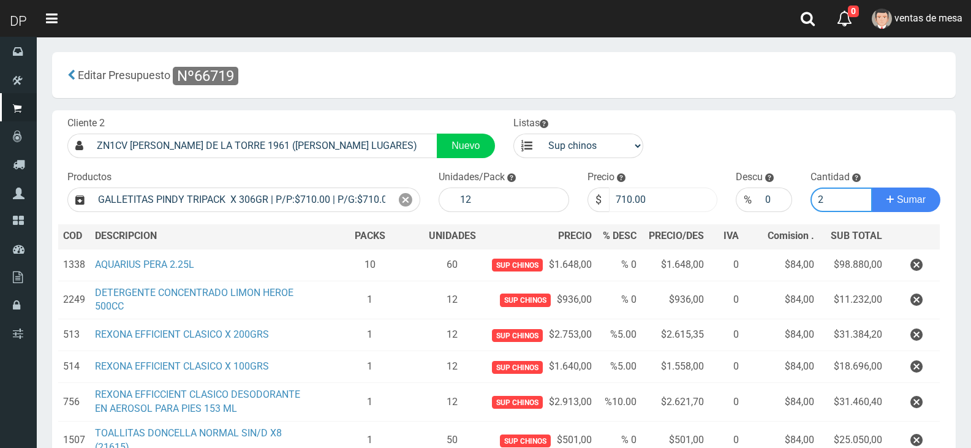
type input "2"
click at [667, 208] on input "710.00" at bounding box center [663, 199] width 109 height 25
type input "685"
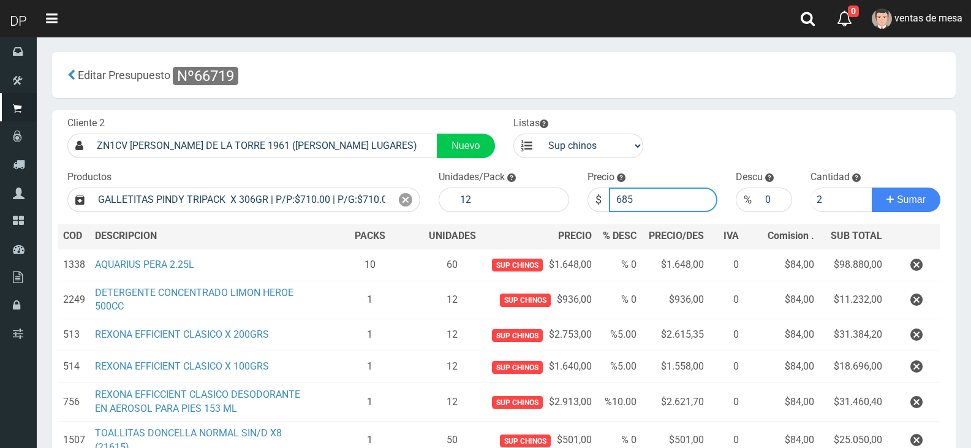
click at [872, 187] on button "Sumar" at bounding box center [906, 199] width 69 height 25
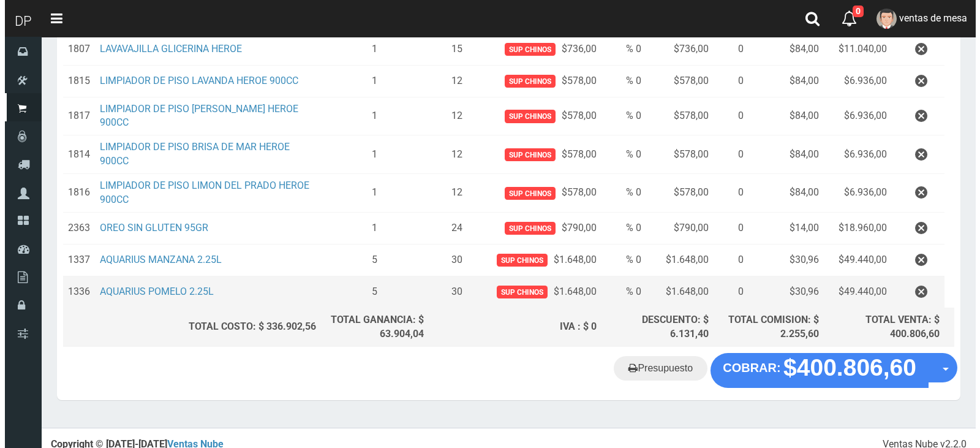
scroll to position [499, 0]
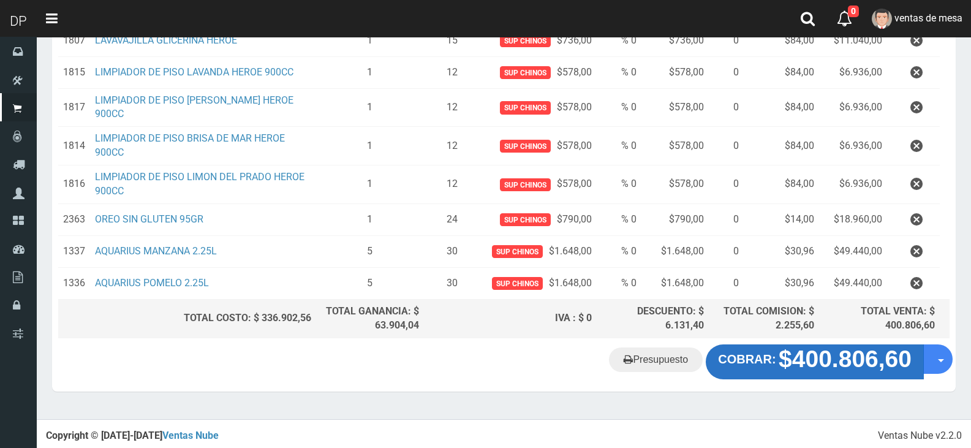
click at [795, 355] on strong "$400.806,60" at bounding box center [845, 359] width 133 height 26
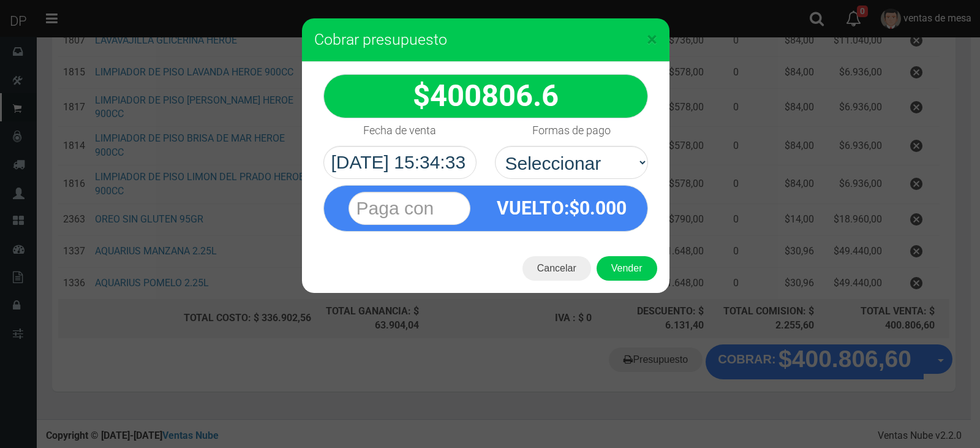
click at [596, 181] on div "VUELTO :$ 0.000" at bounding box center [485, 205] width 343 height 53
click at [594, 172] on select "Seleccionar Efectivo Tarjeta de Crédito Depósito Débito" at bounding box center [571, 162] width 153 height 33
select select "Efectivo"
click at [495, 146] on select "Seleccionar Efectivo Tarjeta de Crédito Depósito Débito" at bounding box center [571, 162] width 153 height 33
click at [610, 256] on button "Vender" at bounding box center [627, 268] width 61 height 25
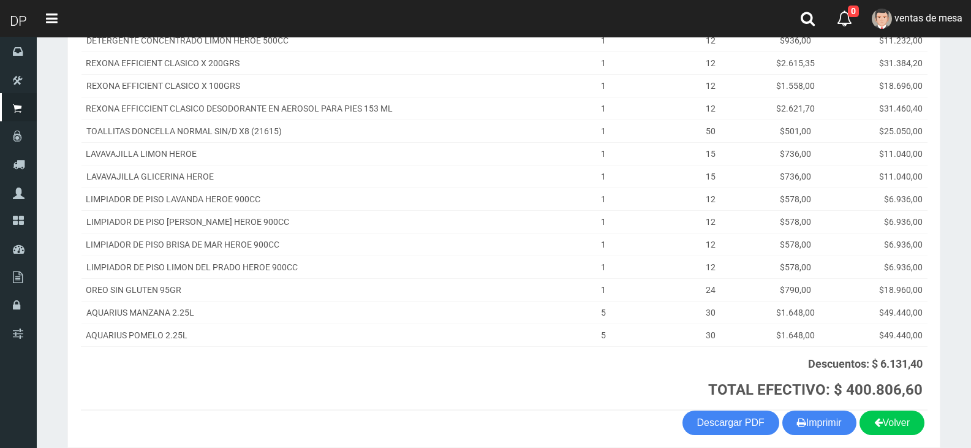
scroll to position [328, 0]
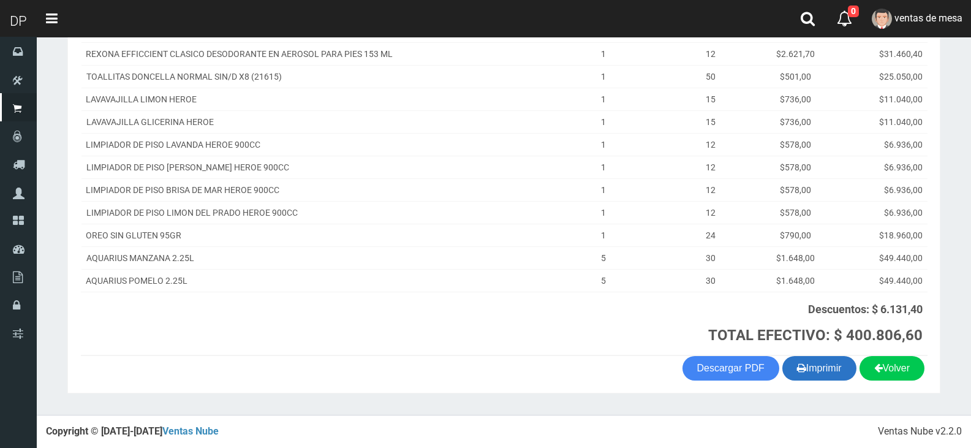
click at [809, 361] on button "Imprimir" at bounding box center [819, 368] width 74 height 25
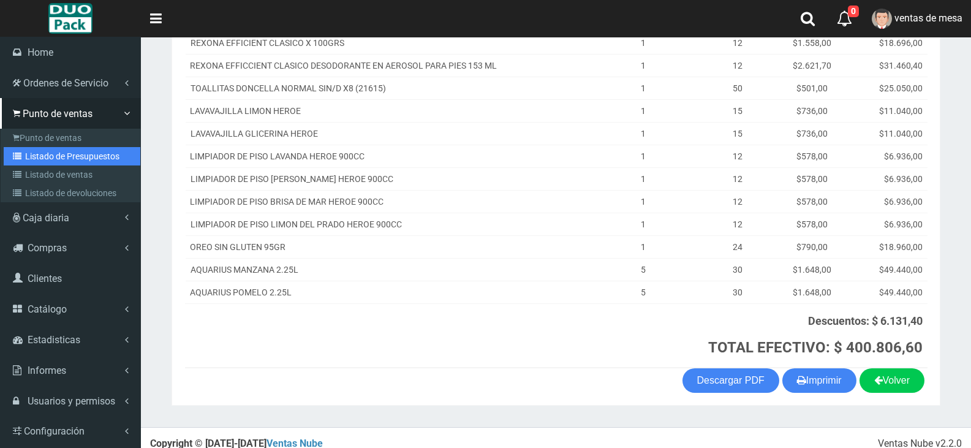
click at [46, 162] on link "Listado de Presupuestos" at bounding box center [72, 156] width 137 height 18
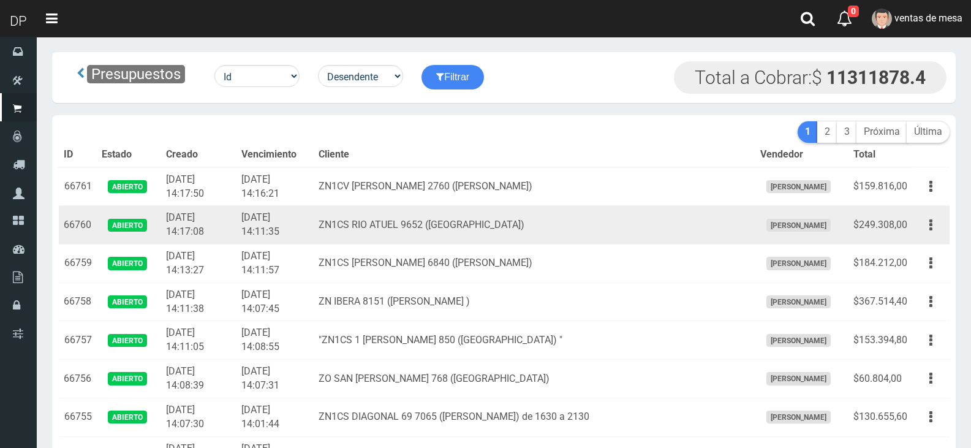
click at [377, 215] on td "ZN1CS RIO ATUEL 9652 ([GEOGRAPHIC_DATA])" at bounding box center [534, 225] width 441 height 39
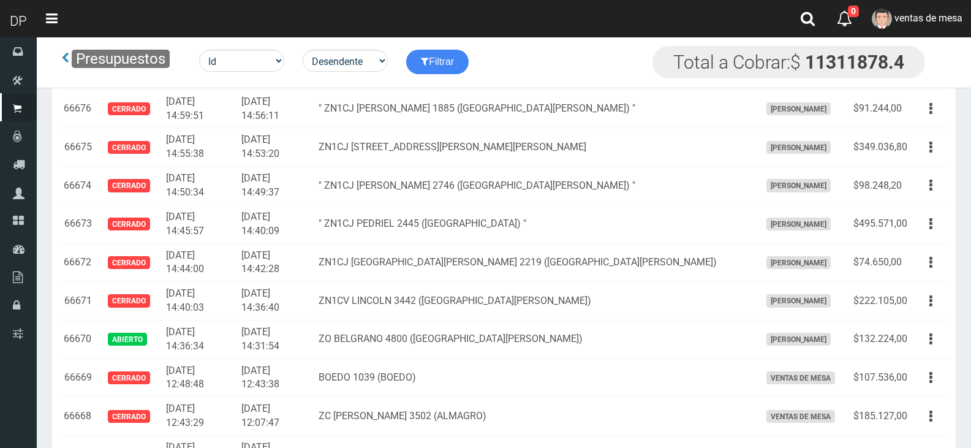
scroll to position [936, 0]
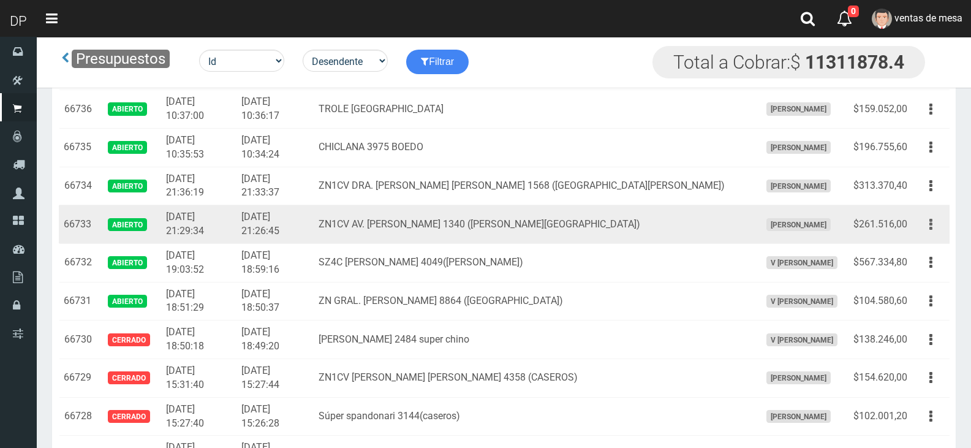
click at [933, 227] on button "button" at bounding box center [931, 224] width 28 height 21
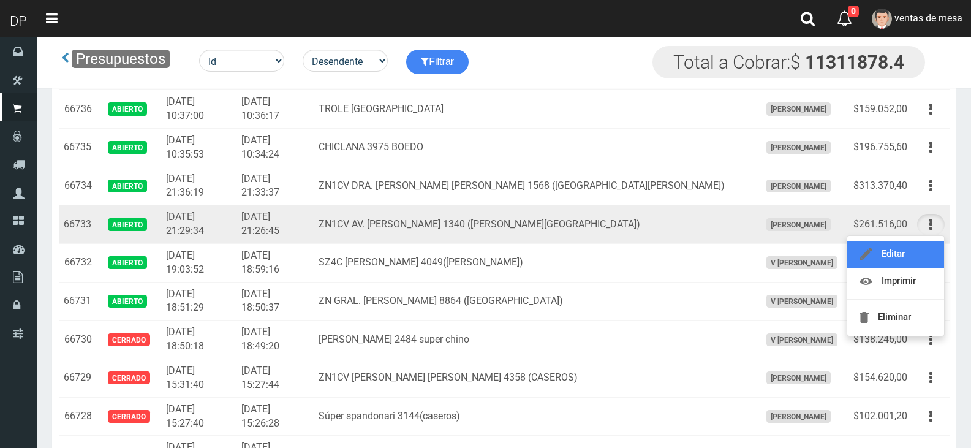
click at [922, 248] on link "Editar" at bounding box center [895, 254] width 97 height 27
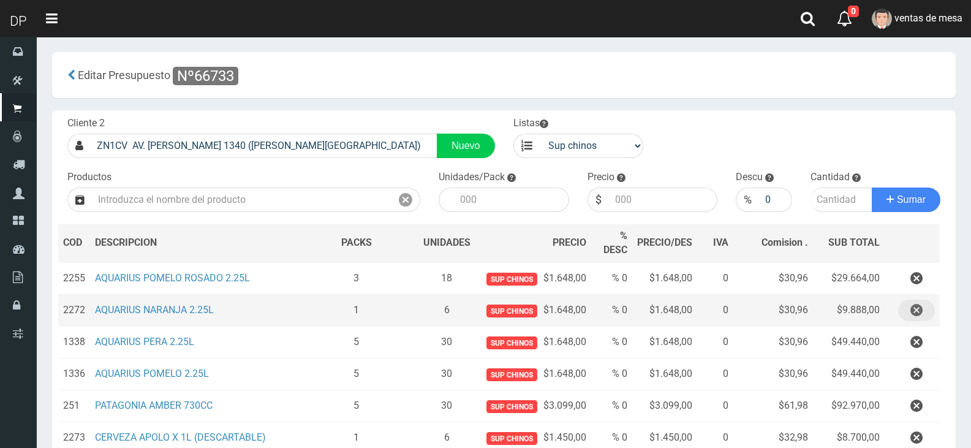
click at [905, 306] on button "button" at bounding box center [916, 310] width 37 height 21
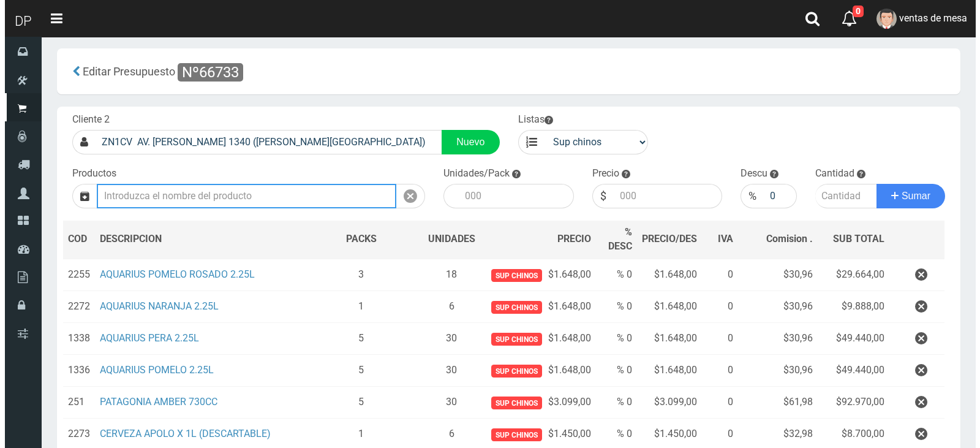
scroll to position [200, 0]
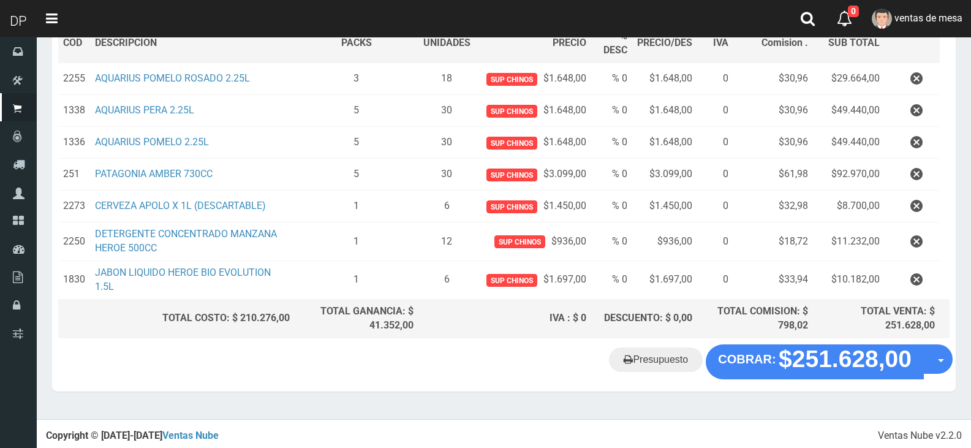
click at [804, 383] on div "Presupuesto COBRAR: $251.628,00 Opciones" at bounding box center [504, 367] width 904 height 47
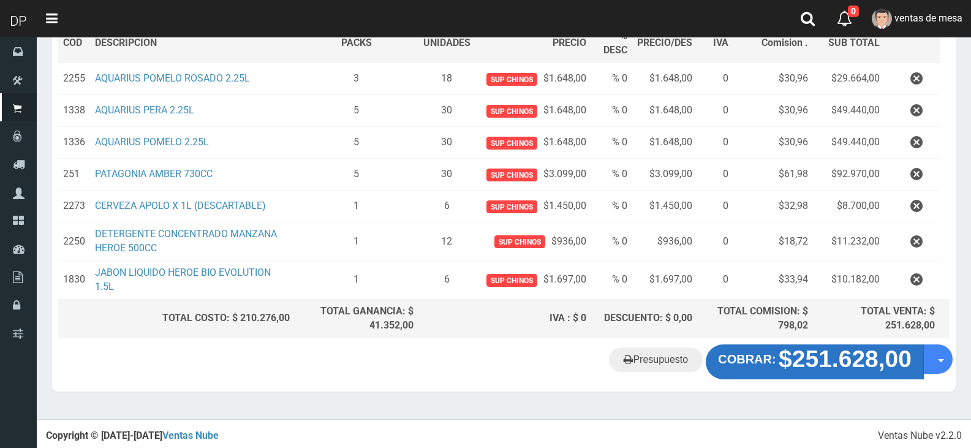
click at [802, 368] on strong "$251.628,00" at bounding box center [845, 359] width 133 height 26
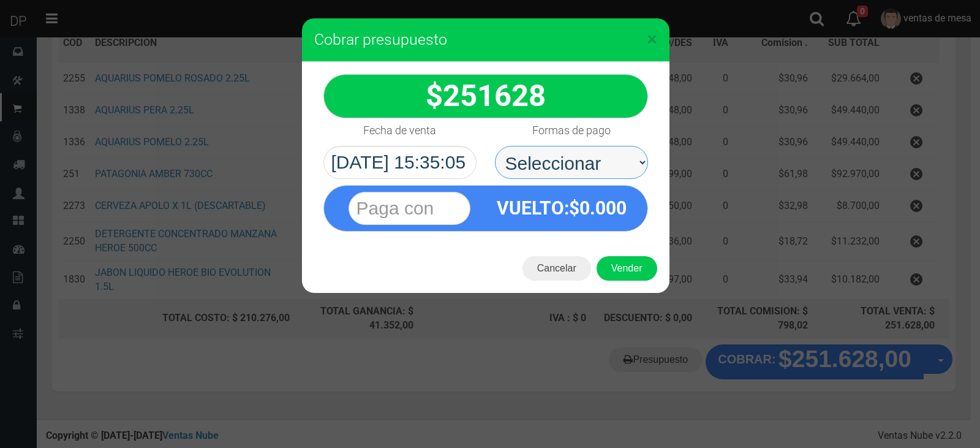
click at [584, 159] on select "Seleccionar Efectivo Tarjeta de Crédito Depósito Débito" at bounding box center [571, 162] width 153 height 33
select select "Efectivo"
click at [495, 146] on select "Seleccionar Efectivo Tarjeta de Crédito Depósito Débito" at bounding box center [571, 162] width 153 height 33
click at [624, 281] on div "Cancelar Vender" at bounding box center [486, 268] width 368 height 49
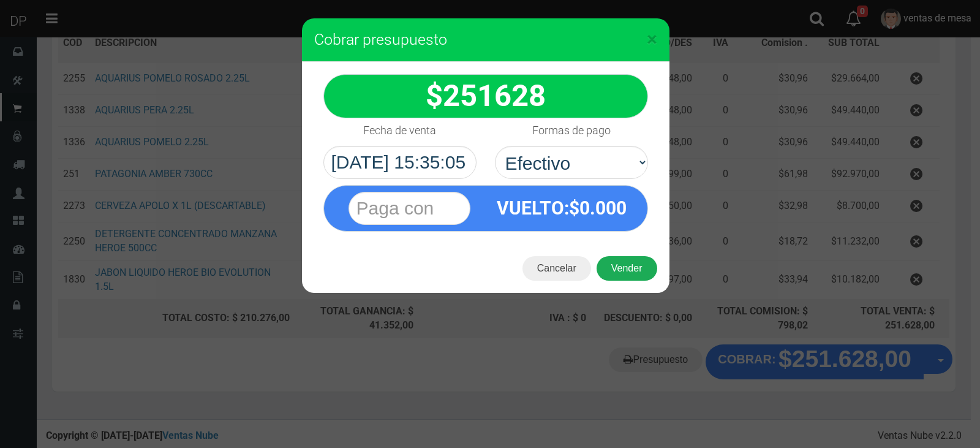
click at [625, 272] on button "Vender" at bounding box center [627, 268] width 61 height 25
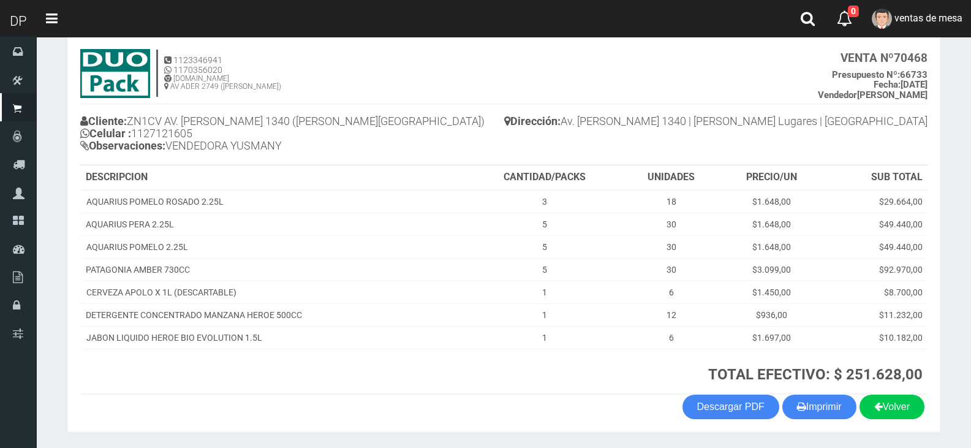
scroll to position [105, 0]
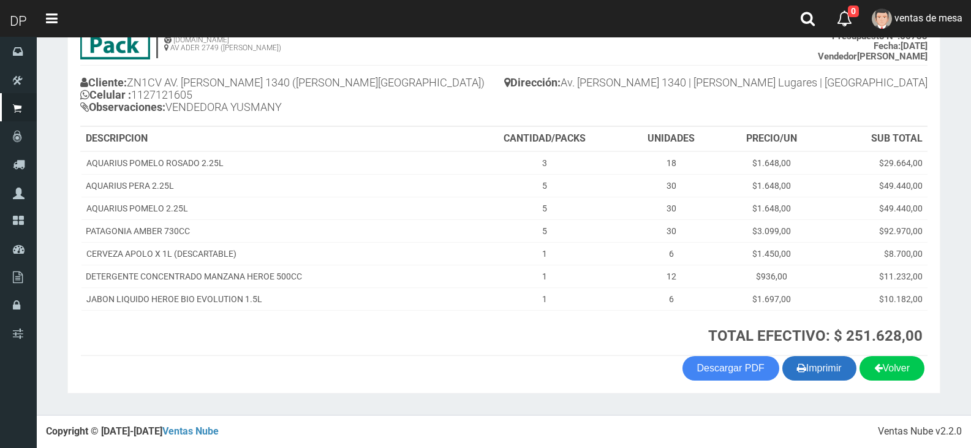
click at [803, 361] on button "Imprimir" at bounding box center [819, 368] width 74 height 25
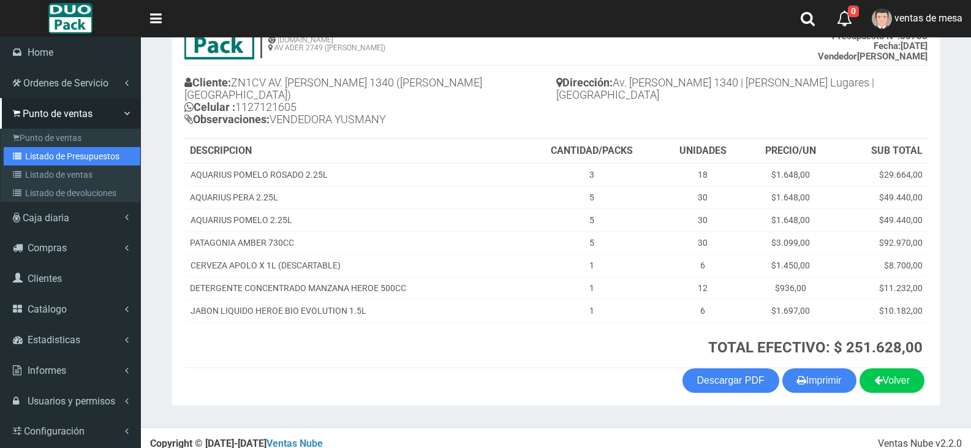
click at [63, 161] on link "Listado de Presupuestos" at bounding box center [72, 156] width 137 height 18
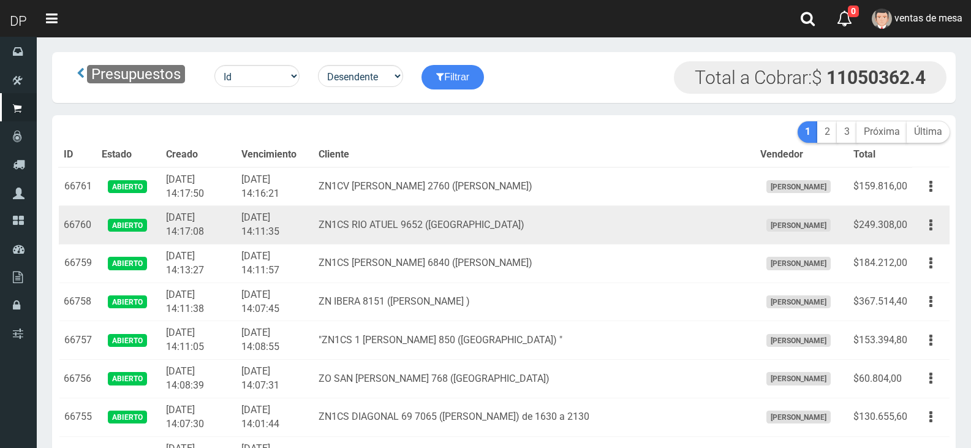
click at [366, 218] on td "ZN1CS RIO ATUEL 9652 ([GEOGRAPHIC_DATA])" at bounding box center [534, 225] width 441 height 39
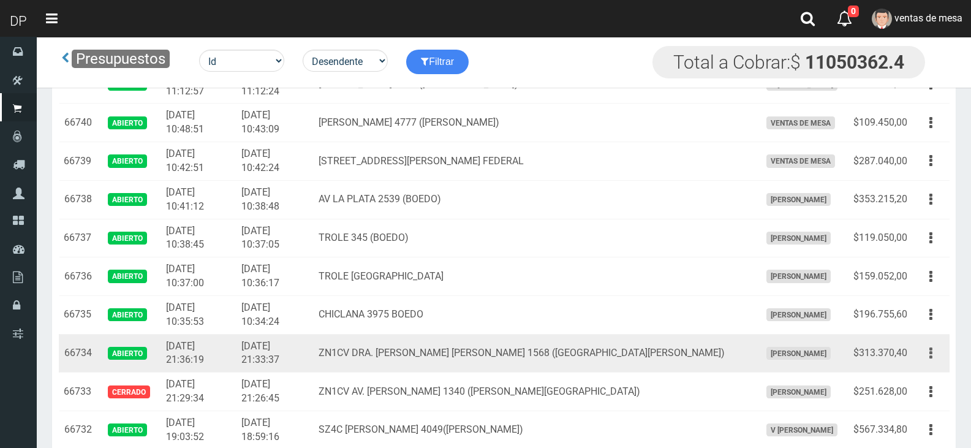
click at [940, 355] on button "button" at bounding box center [931, 352] width 28 height 21
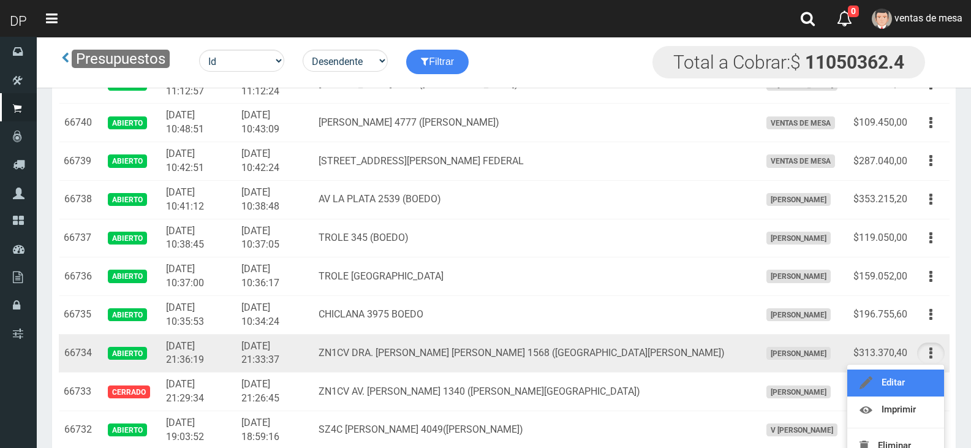
click at [917, 378] on link "Editar" at bounding box center [895, 382] width 97 height 27
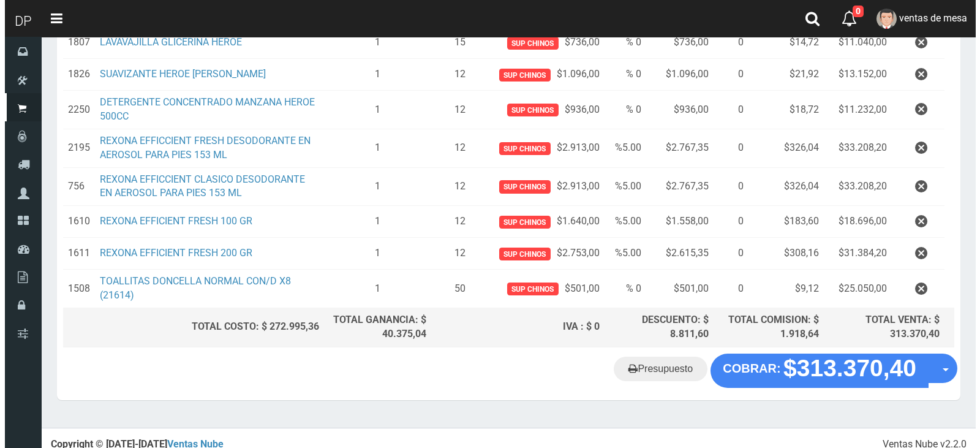
scroll to position [615, 0]
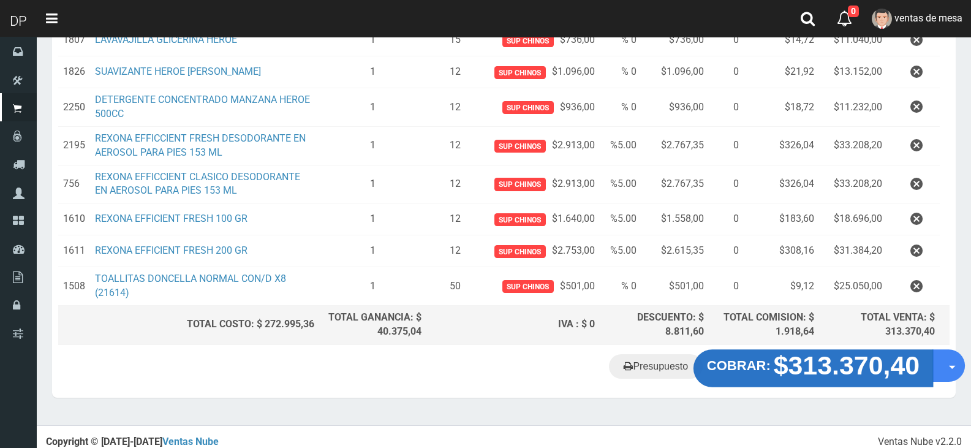
click at [803, 367] on strong "$313.370,40" at bounding box center [847, 364] width 146 height 29
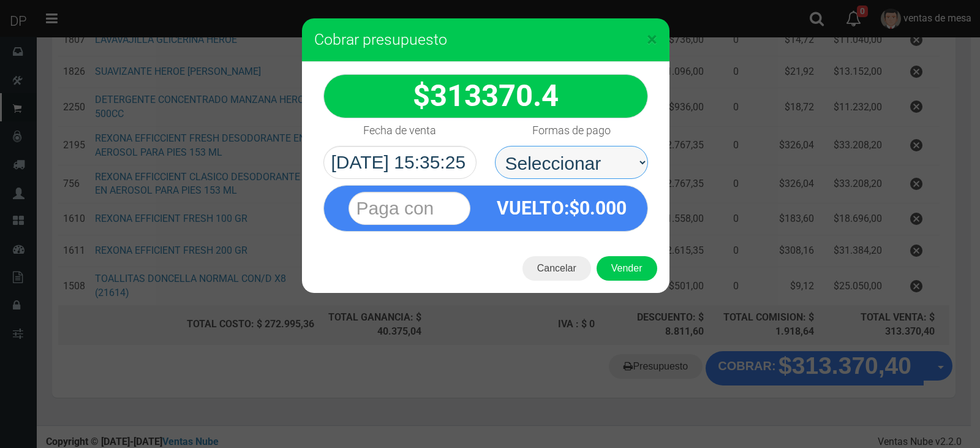
drag, startPoint x: 572, startPoint y: 156, endPoint x: 574, endPoint y: 175, distance: 19.1
click at [572, 156] on select "Seleccionar Efectivo Tarjeta de Crédito Depósito Débito" at bounding box center [571, 162] width 153 height 33
click at [495, 146] on select "Seleccionar Efectivo Tarjeta de Crédito Depósito Débito" at bounding box center [571, 162] width 153 height 33
click at [598, 167] on select "Seleccionar Efectivo Tarjeta de Crédito Depósito Débito" at bounding box center [571, 162] width 153 height 33
select select "Efectivo"
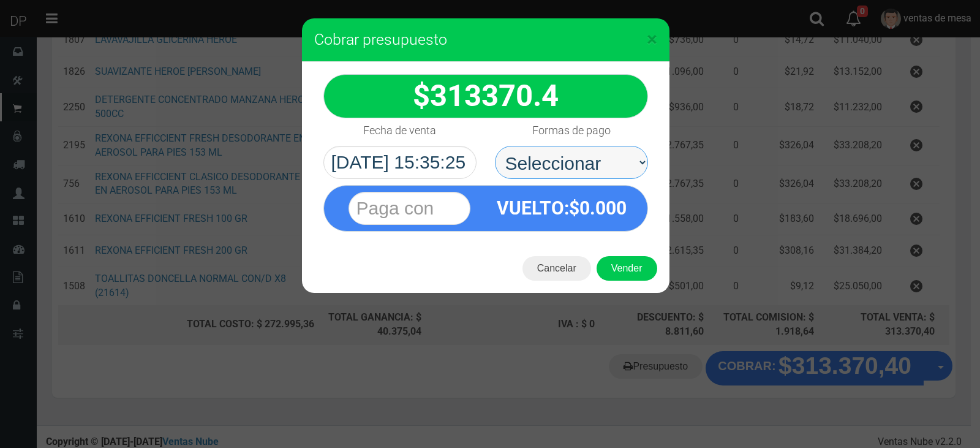
click at [495, 146] on select "Seleccionar Efectivo Tarjeta de Crédito Depósito Débito" at bounding box center [571, 162] width 153 height 33
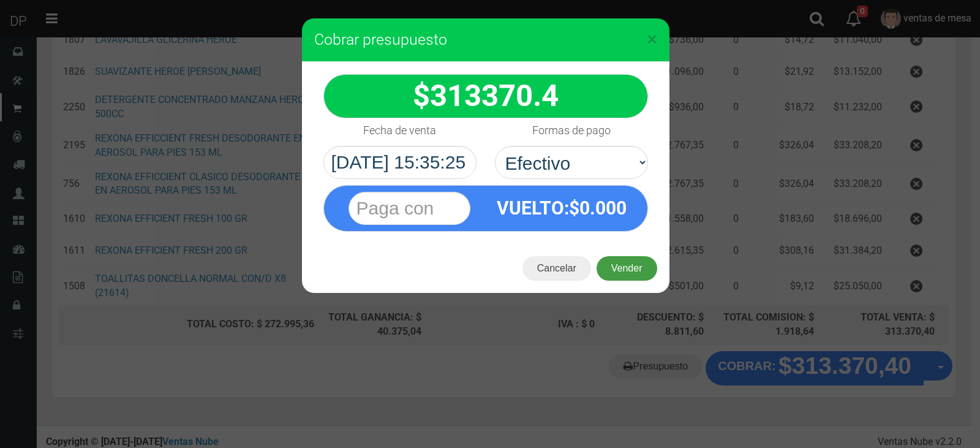
click at [627, 275] on button "Vender" at bounding box center [627, 268] width 61 height 25
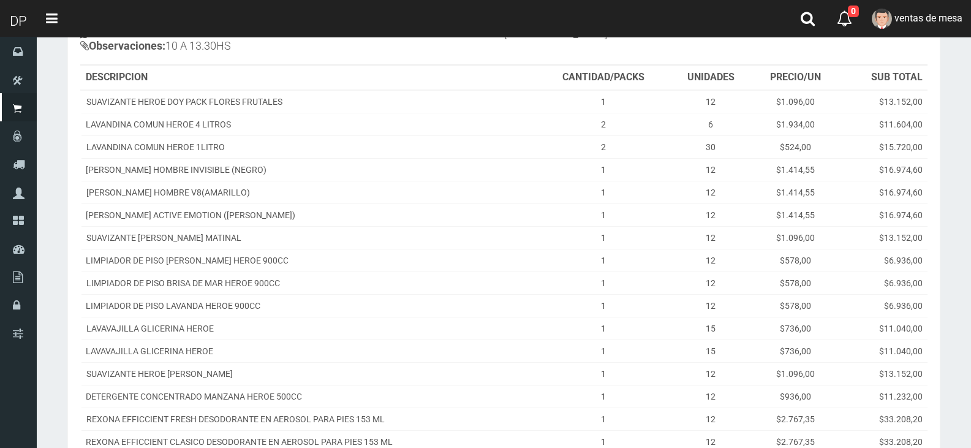
scroll to position [368, 0]
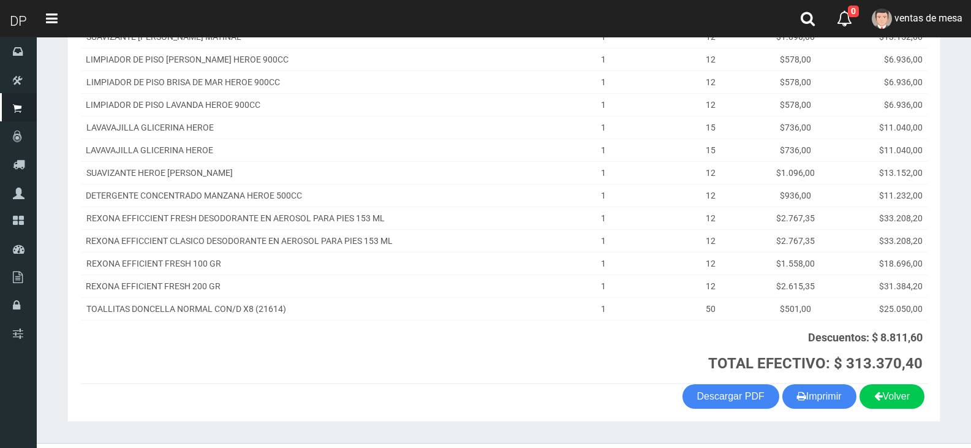
click at [833, 385] on button "Imprimir" at bounding box center [819, 396] width 74 height 25
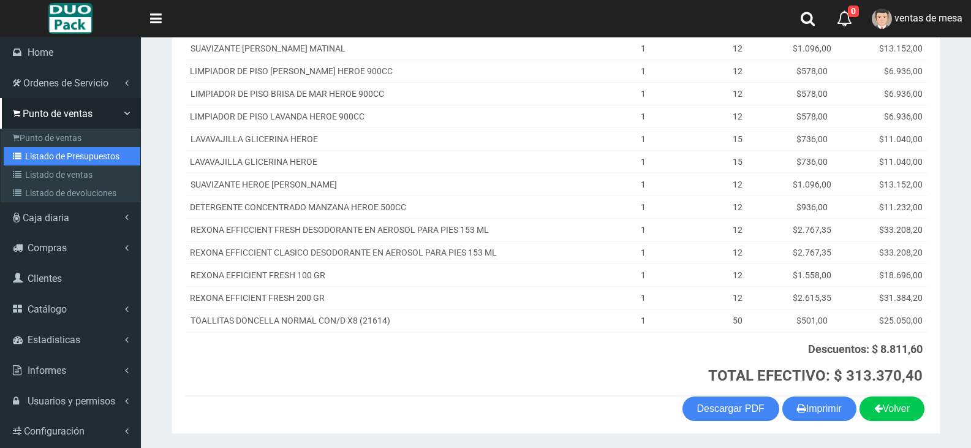
click at [26, 150] on link "Listado de Presupuestos" at bounding box center [72, 156] width 137 height 18
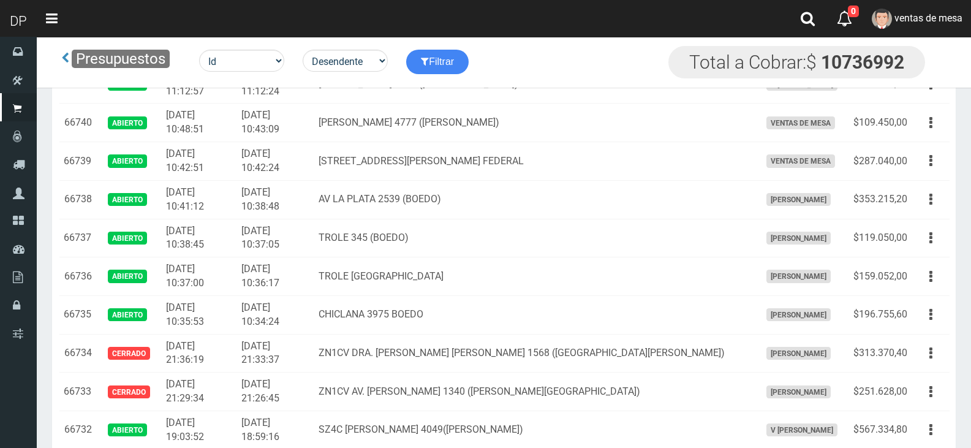
scroll to position [1051, 0]
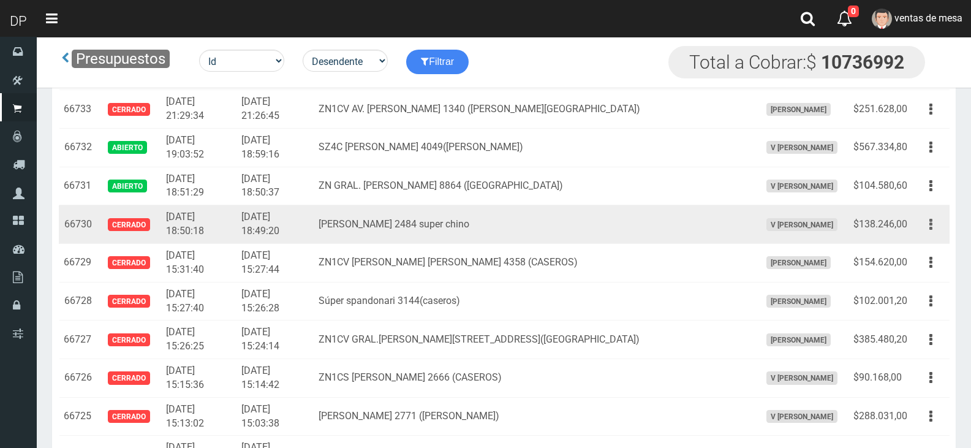
click at [928, 231] on button "button" at bounding box center [931, 224] width 28 height 21
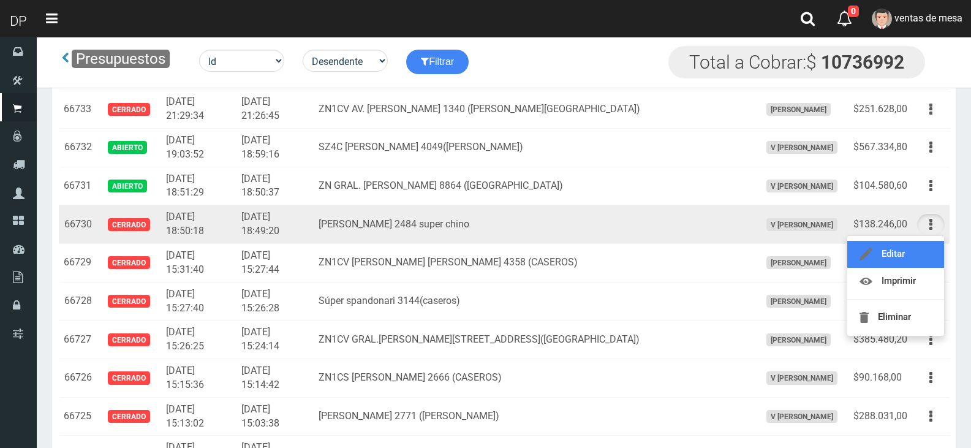
click at [923, 250] on link "Editar" at bounding box center [895, 254] width 97 height 27
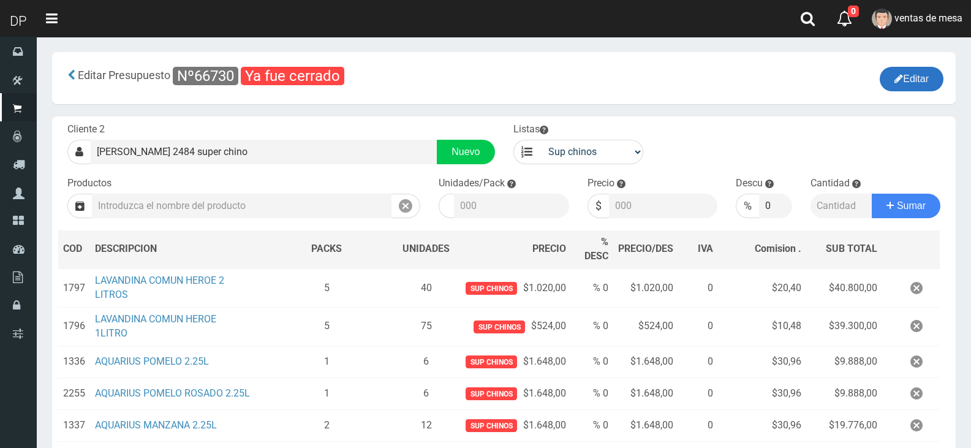
click at [918, 86] on button "Editar" at bounding box center [912, 79] width 64 height 25
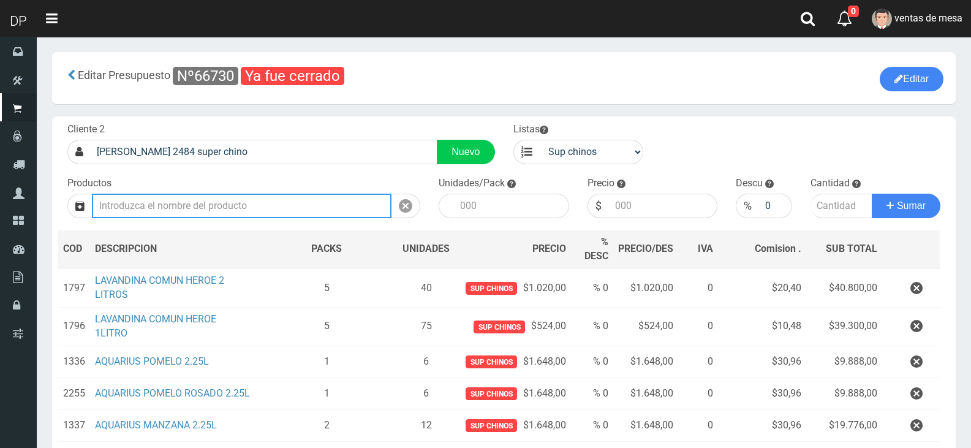
click at [378, 207] on input "text" at bounding box center [242, 206] width 300 height 25
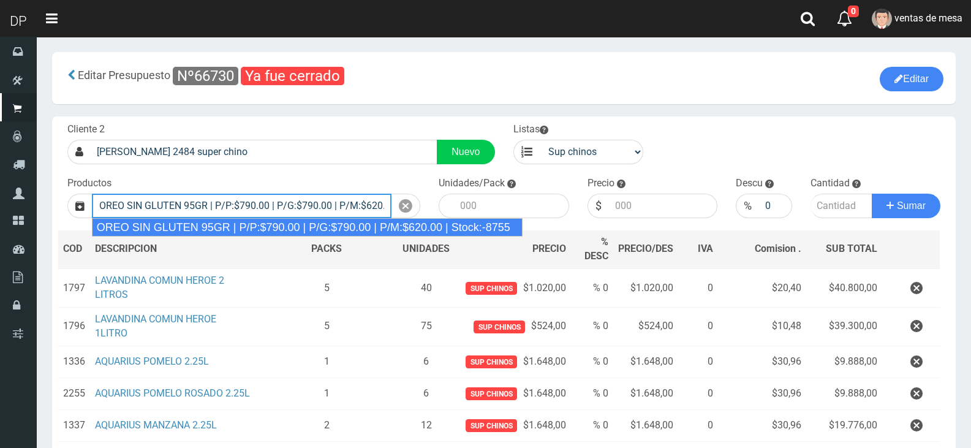
type input "OREO SIN GLUTEN 95GR | P/P:$790.00 | P/G:$790.00 | P/M:$620.00 | Stock:-8755"
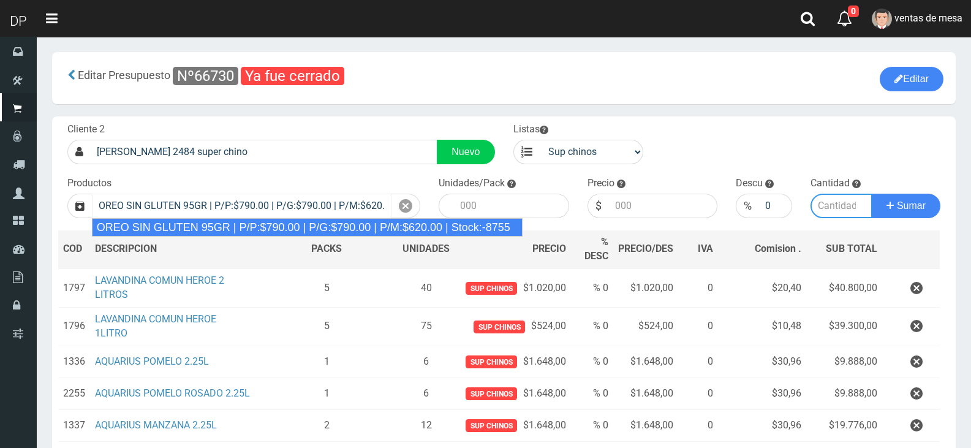
type input "24"
type input "790.00"
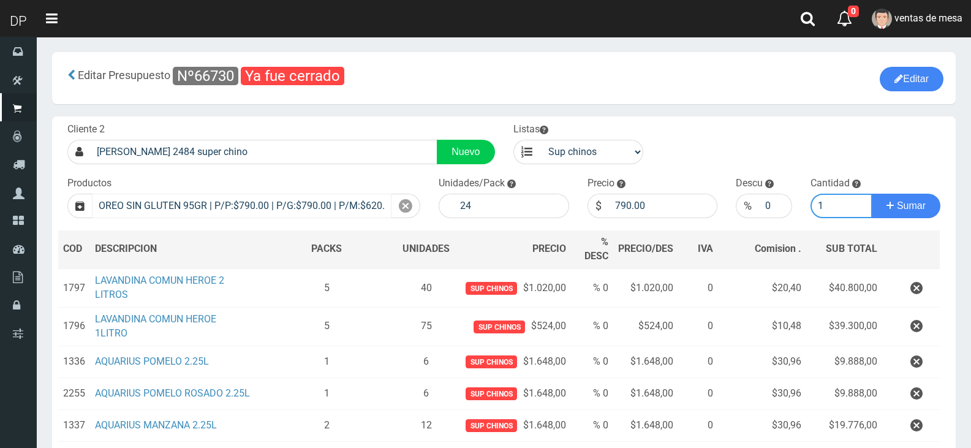
type input "1"
click at [872, 194] on button "Sumar" at bounding box center [906, 206] width 69 height 25
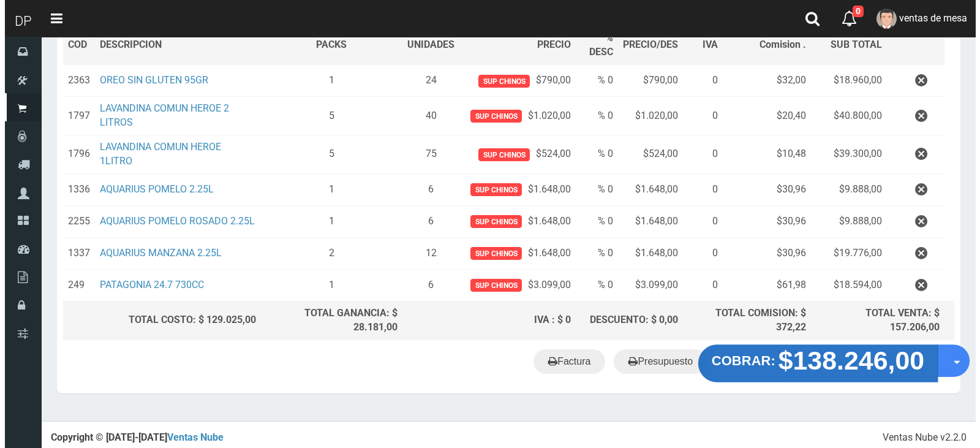
scroll to position [206, 0]
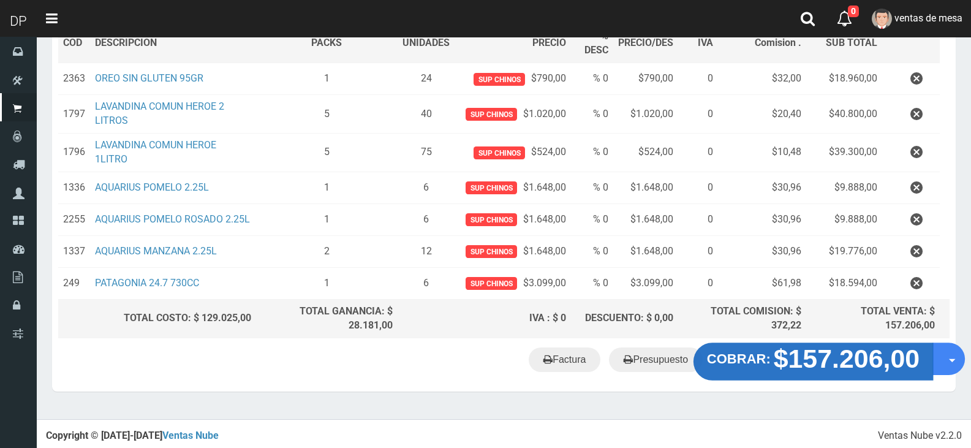
click at [761, 371] on button "COBRAR: $157.206,00" at bounding box center [814, 362] width 240 height 38
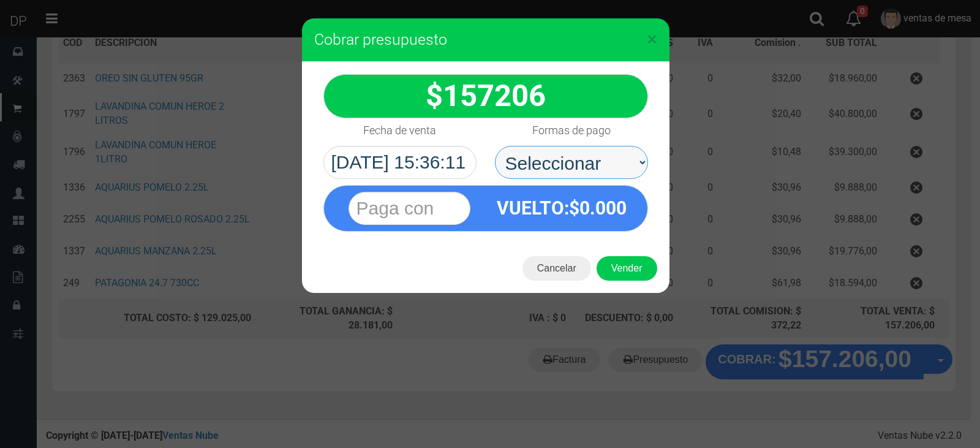
drag, startPoint x: 593, startPoint y: 165, endPoint x: 596, endPoint y: 176, distance: 11.3
click at [594, 165] on select "Seleccionar Efectivo Tarjeta de Crédito Depósito Débito" at bounding box center [571, 162] width 153 height 33
select select "Efectivo"
click at [495, 146] on select "Seleccionar Efectivo Tarjeta de Crédito Depósito Débito" at bounding box center [571, 162] width 153 height 33
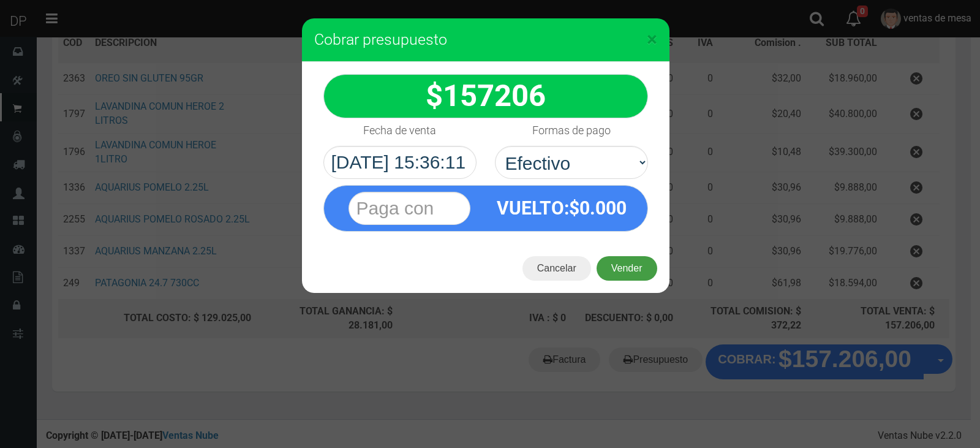
click at [615, 262] on button "Vender" at bounding box center [627, 268] width 61 height 25
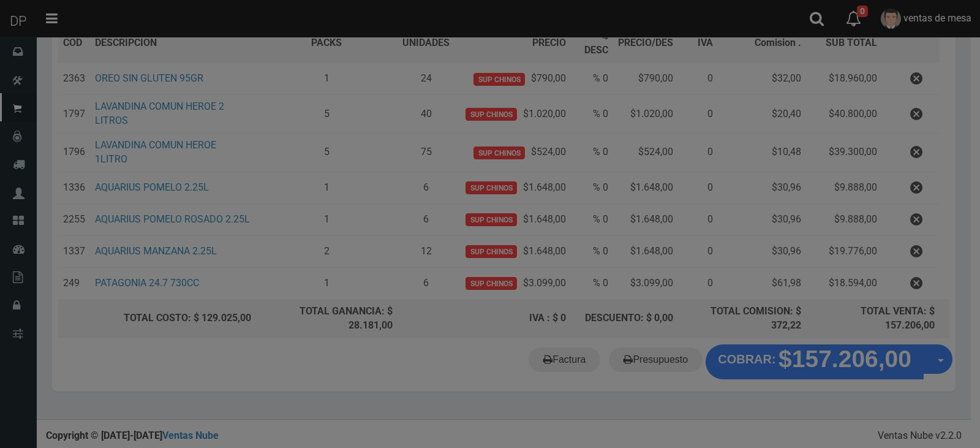
scroll to position [194, 0]
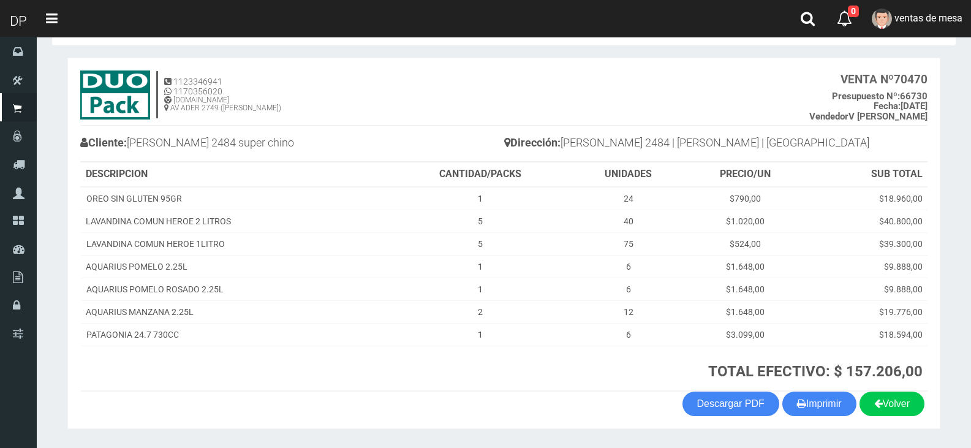
scroll to position [81, 0]
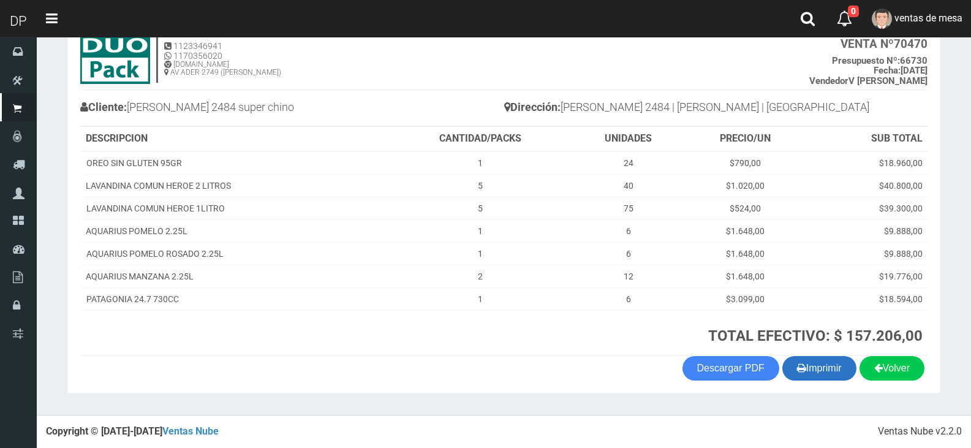
click at [832, 373] on button "Imprimir" at bounding box center [819, 368] width 74 height 25
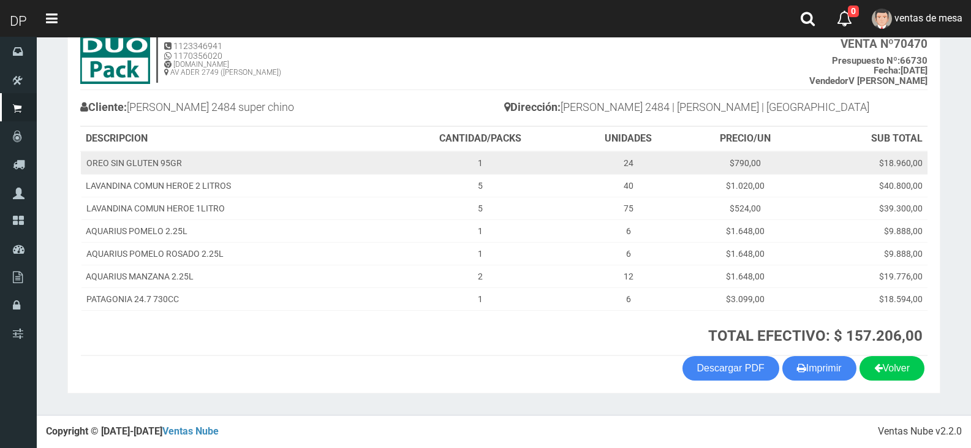
click at [782, 356] on button "Imprimir" at bounding box center [819, 368] width 74 height 25
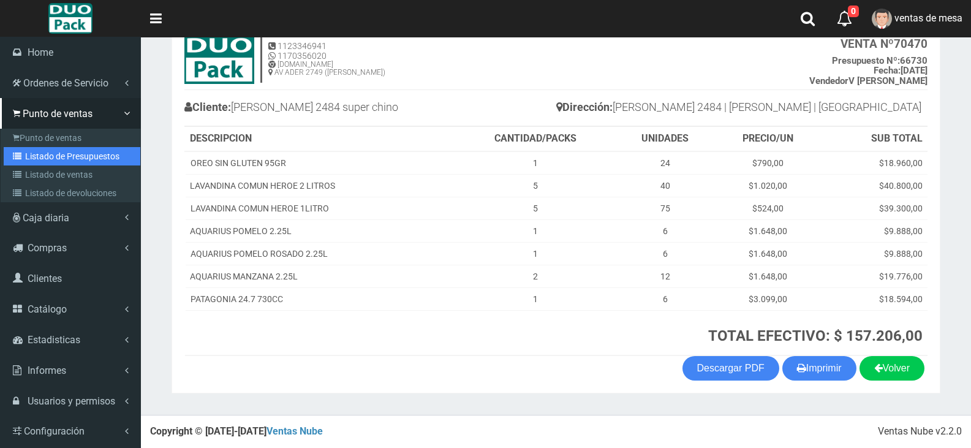
click at [56, 156] on link "Listado de Presupuestos" at bounding box center [72, 156] width 137 height 18
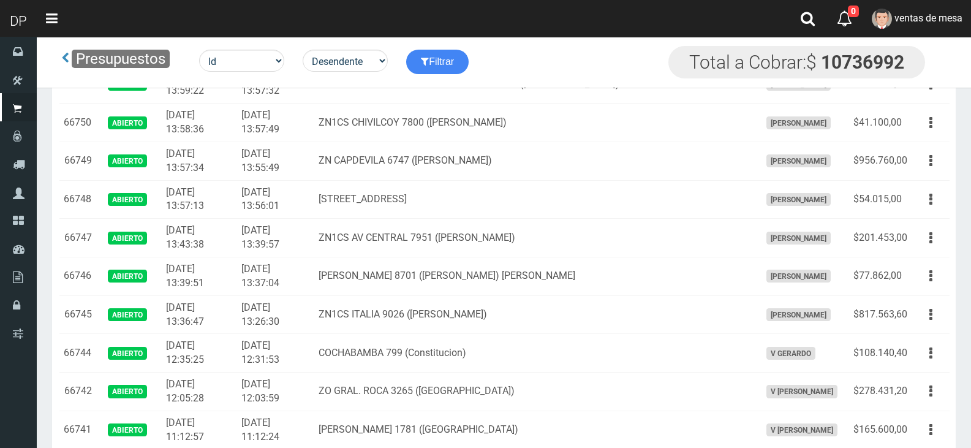
scroll to position [667, 0]
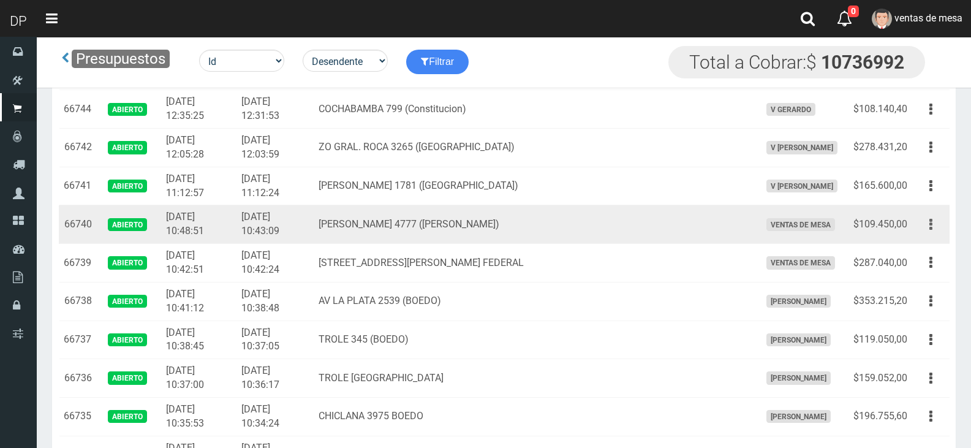
click at [937, 225] on button "button" at bounding box center [931, 224] width 28 height 21
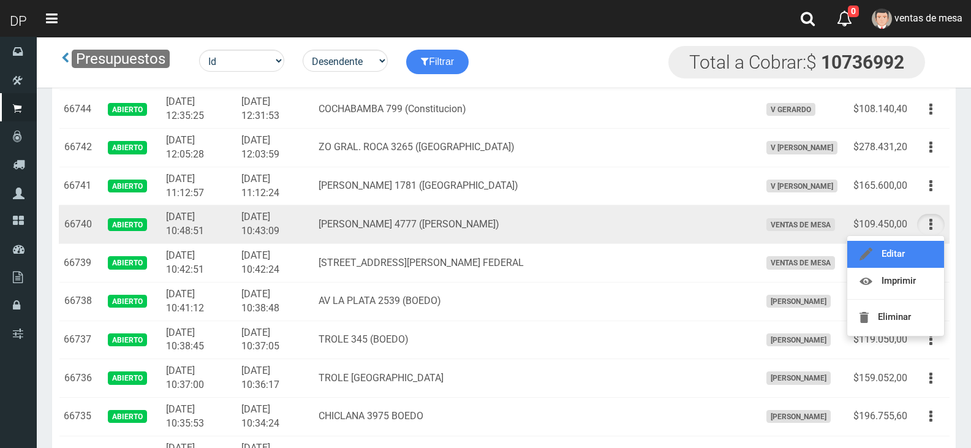
click at [916, 261] on link "Editar" at bounding box center [895, 254] width 97 height 27
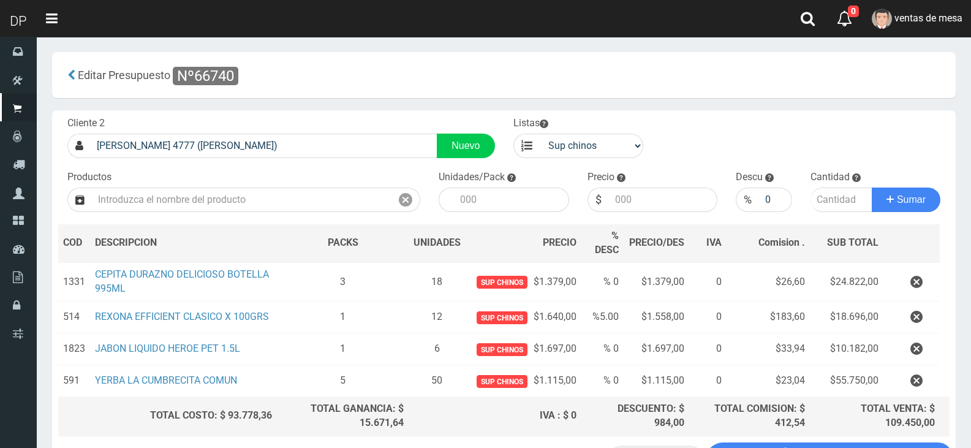
scroll to position [98, 0]
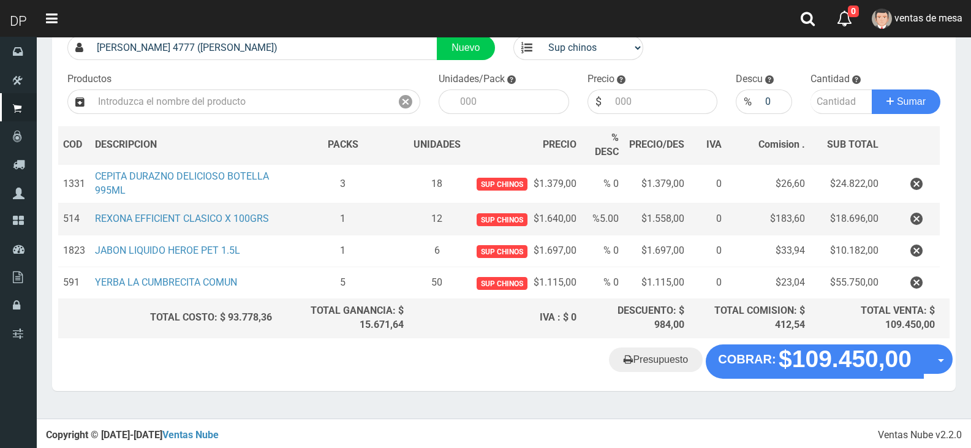
click at [354, 232] on td "1" at bounding box center [343, 219] width 132 height 32
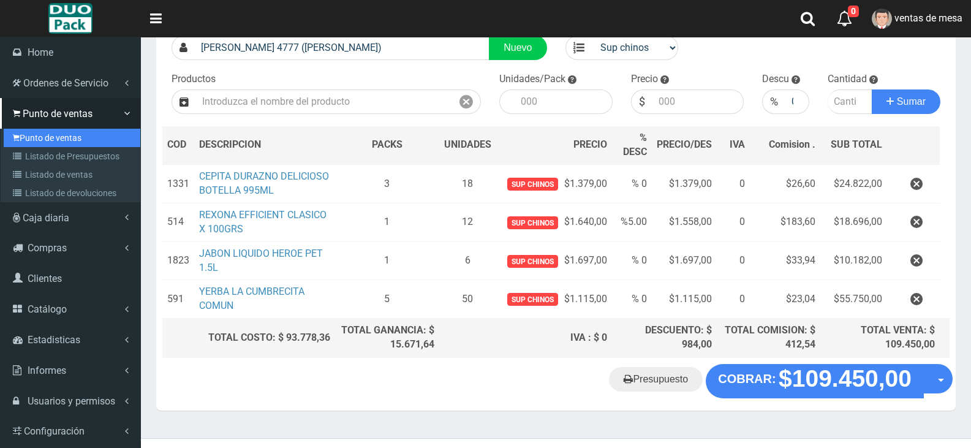
click at [110, 144] on link "Punto de ventas" at bounding box center [72, 138] width 137 height 18
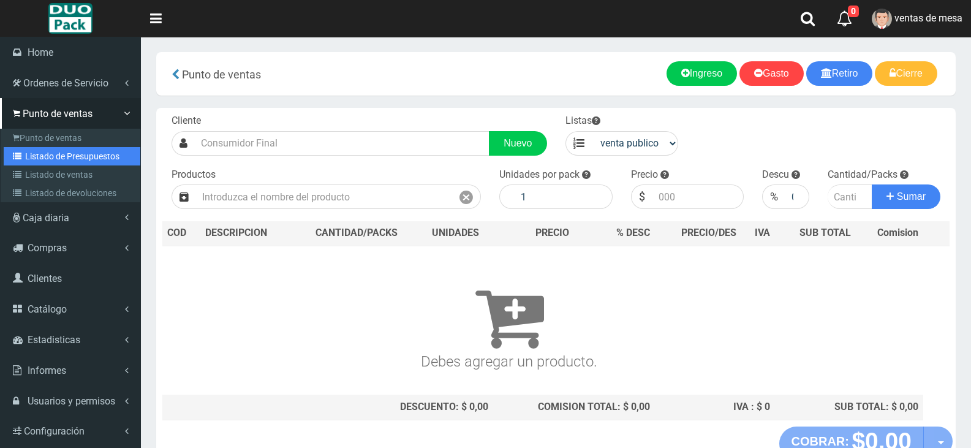
click at [29, 161] on link "Listado de Presupuestos" at bounding box center [72, 156] width 137 height 18
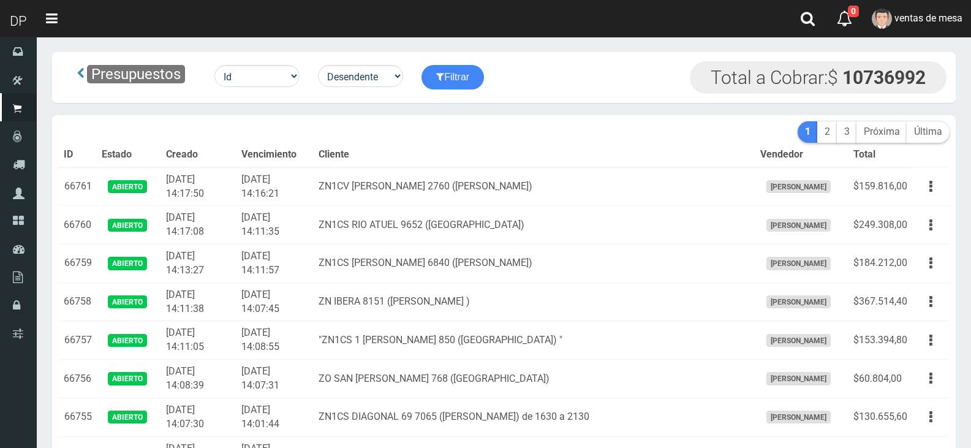
scroll to position [769, 0]
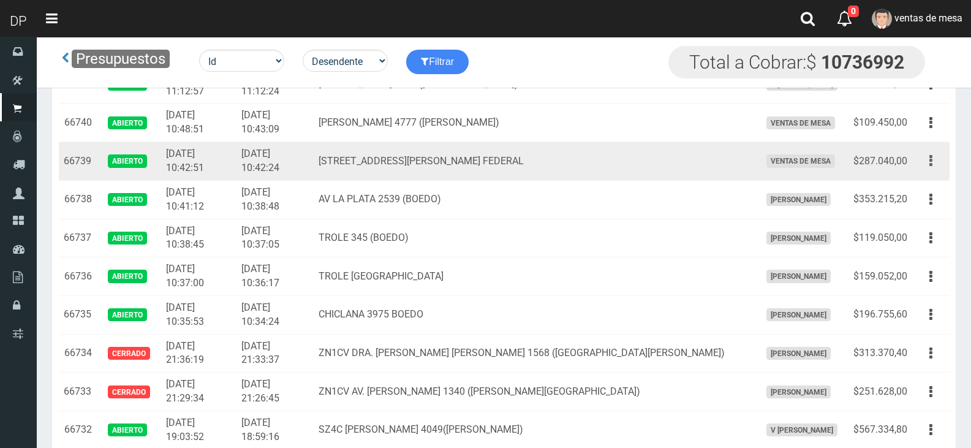
click at [925, 150] on button "button" at bounding box center [931, 160] width 28 height 21
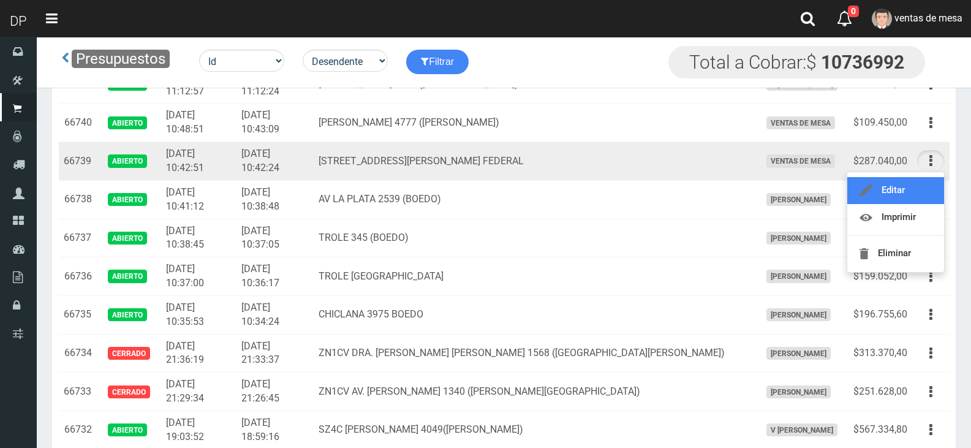
click at [913, 184] on link "Editar" at bounding box center [895, 190] width 97 height 27
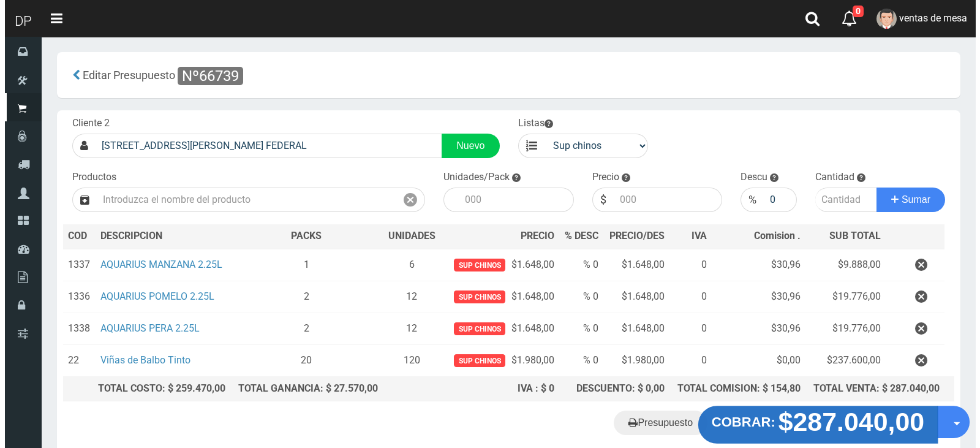
scroll to position [63, 0]
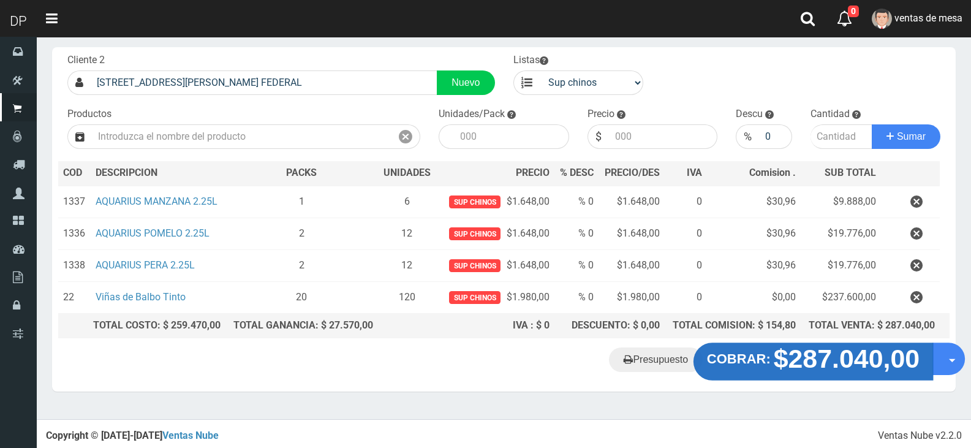
click at [803, 371] on strong "$287.040,00" at bounding box center [847, 358] width 146 height 29
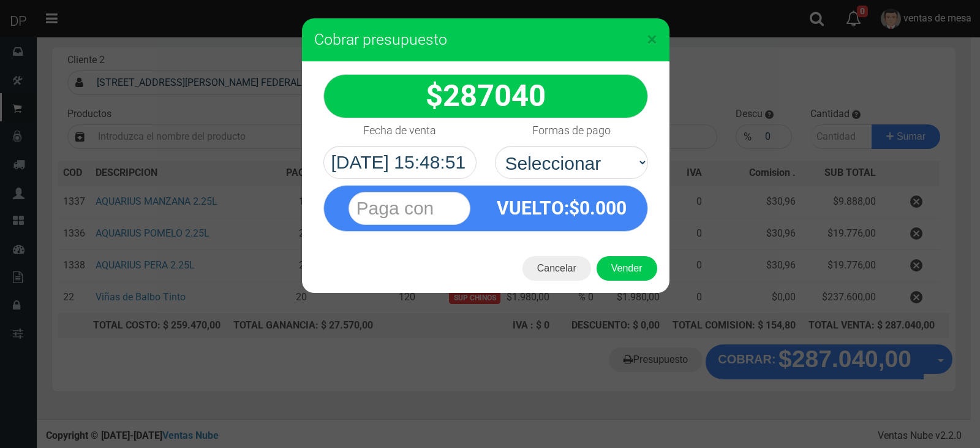
drag, startPoint x: 566, startPoint y: 170, endPoint x: 567, endPoint y: 194, distance: 24.0
click at [579, 162] on select "Seleccionar Efectivo Tarjeta de Crédito Depósito Débito" at bounding box center [571, 162] width 153 height 33
select select "Efectivo"
click at [495, 146] on select "Seleccionar Efectivo Tarjeta de Crédito Depósito Débito" at bounding box center [571, 162] width 153 height 33
click at [626, 270] on button "Vender" at bounding box center [627, 268] width 61 height 25
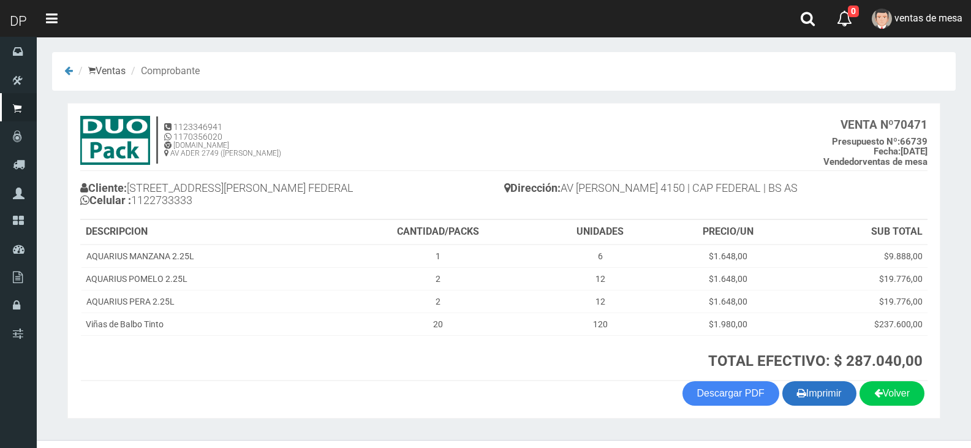
click at [814, 401] on button "Imprimir" at bounding box center [819, 393] width 74 height 25
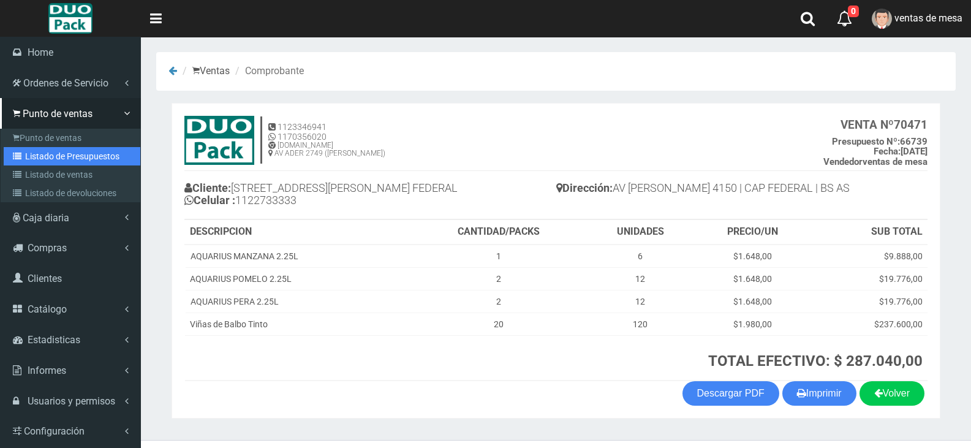
click at [28, 159] on link "Listado de Presupuestos" at bounding box center [72, 156] width 137 height 18
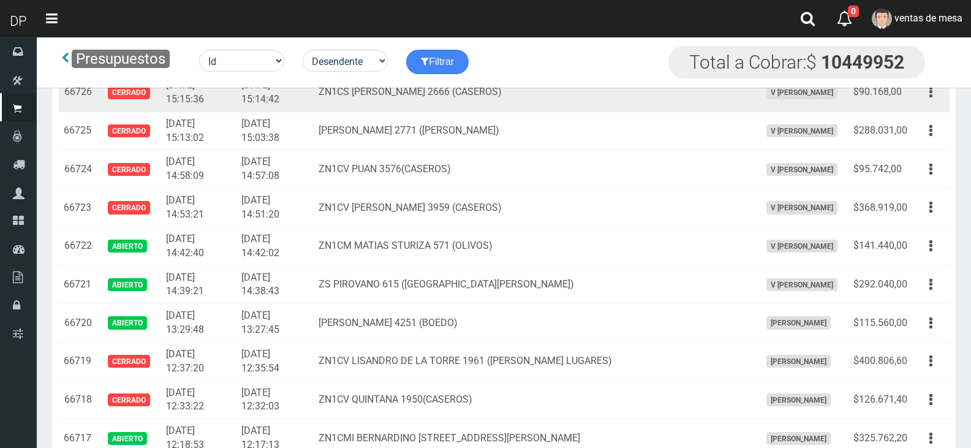
scroll to position [975, 0]
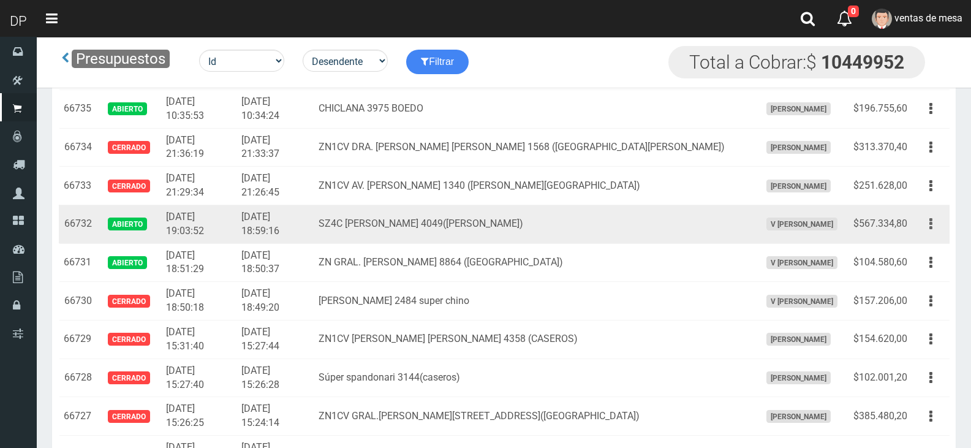
click at [919, 230] on div "Editar Imprimir Eliminar" at bounding box center [931, 223] width 28 height 21
click at [933, 220] on button "button" at bounding box center [931, 223] width 28 height 21
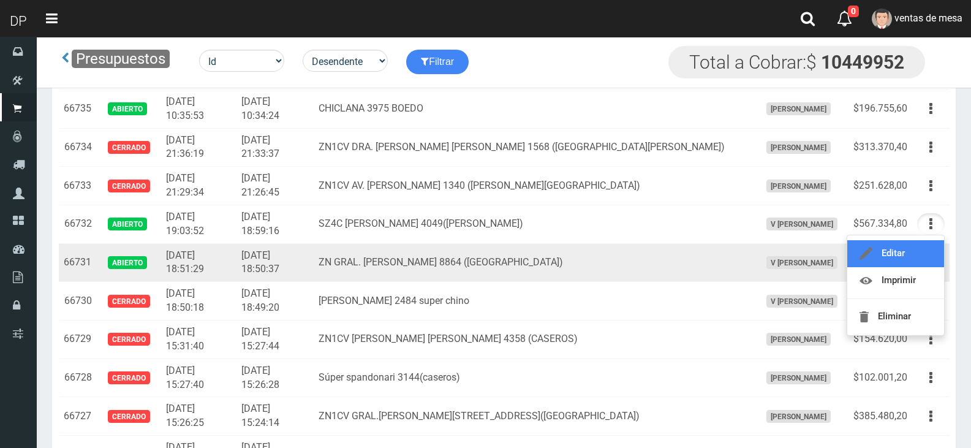
click at [919, 249] on link "Editar" at bounding box center [895, 253] width 97 height 27
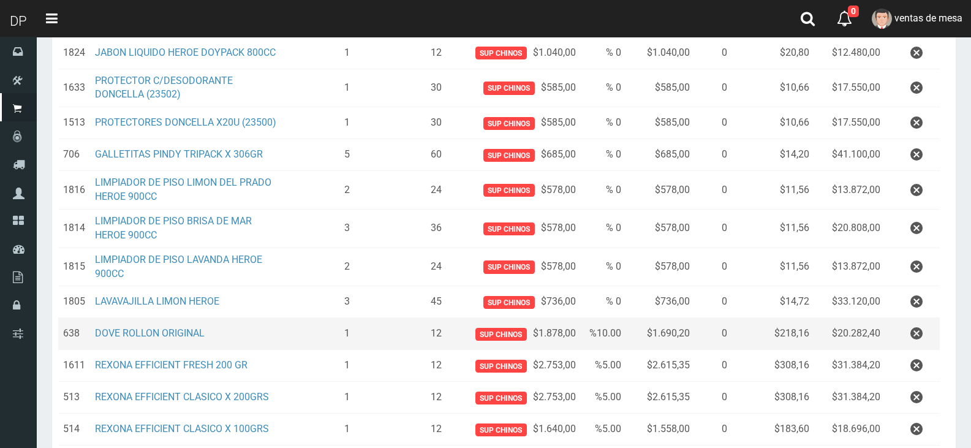
scroll to position [393, 0]
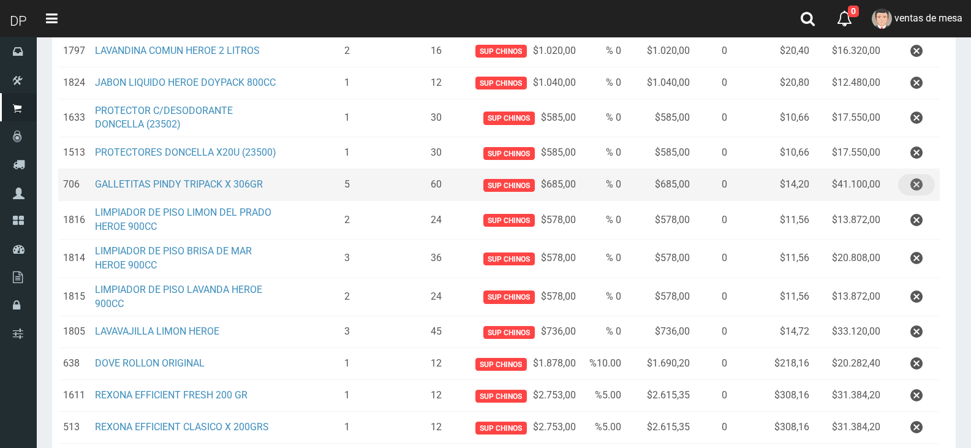
click at [918, 176] on icon "button" at bounding box center [916, 184] width 12 height 21
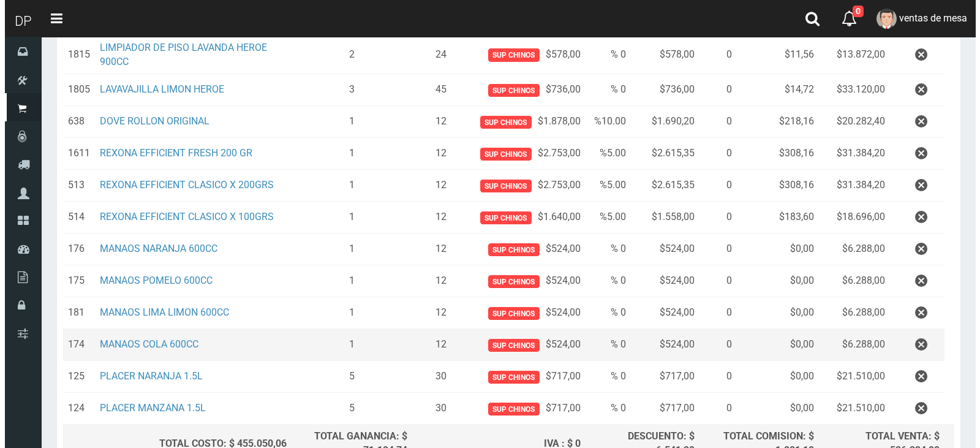
scroll to position [729, 0]
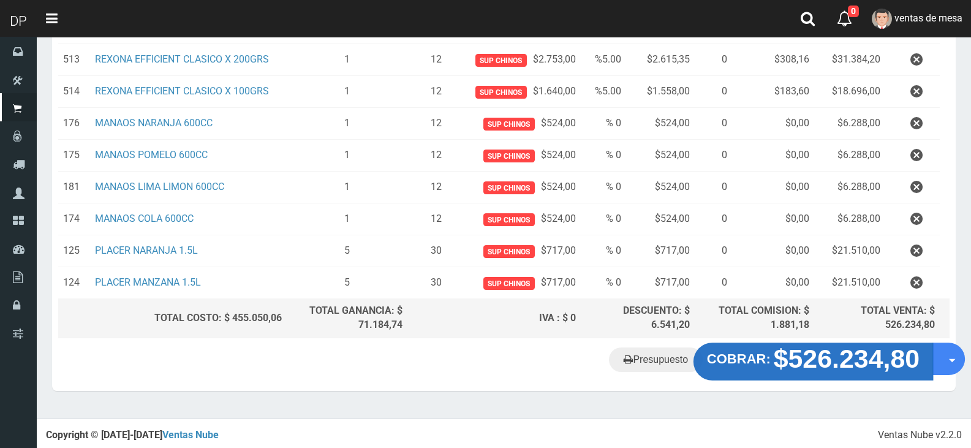
click at [863, 361] on strong "$526.234,80" at bounding box center [847, 358] width 146 height 29
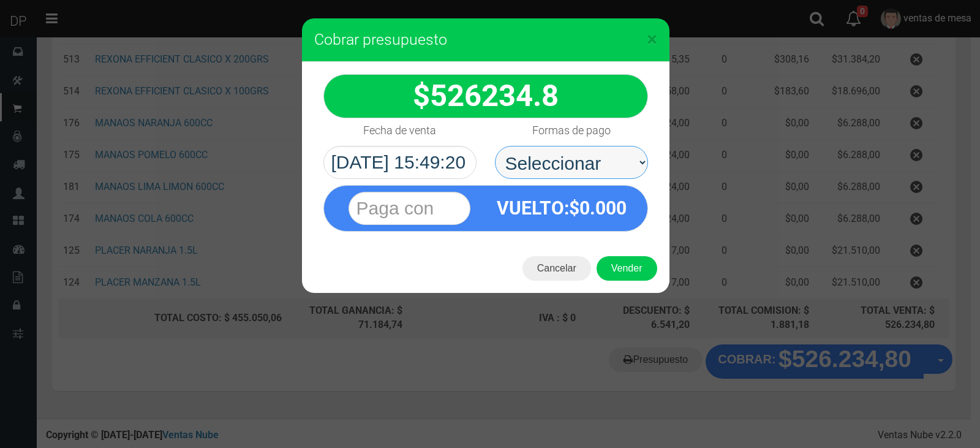
drag, startPoint x: 539, startPoint y: 149, endPoint x: 547, endPoint y: 163, distance: 15.4
click at [539, 149] on select "Seleccionar Efectivo Tarjeta de Crédito Depósito Débito" at bounding box center [571, 162] width 153 height 33
select select "Efectivo"
click at [495, 146] on select "Seleccionar Efectivo Tarjeta de Crédito Depósito Débito" at bounding box center [571, 162] width 153 height 33
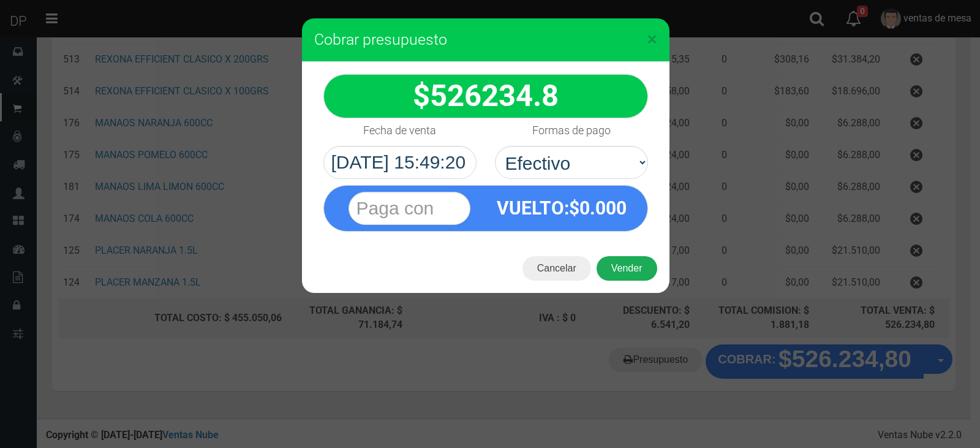
click at [626, 267] on button "Vender" at bounding box center [627, 268] width 61 height 25
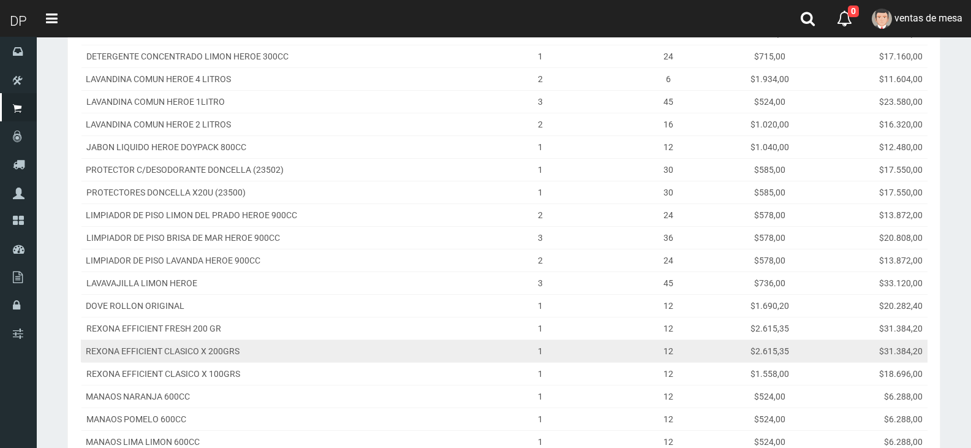
scroll to position [474, 0]
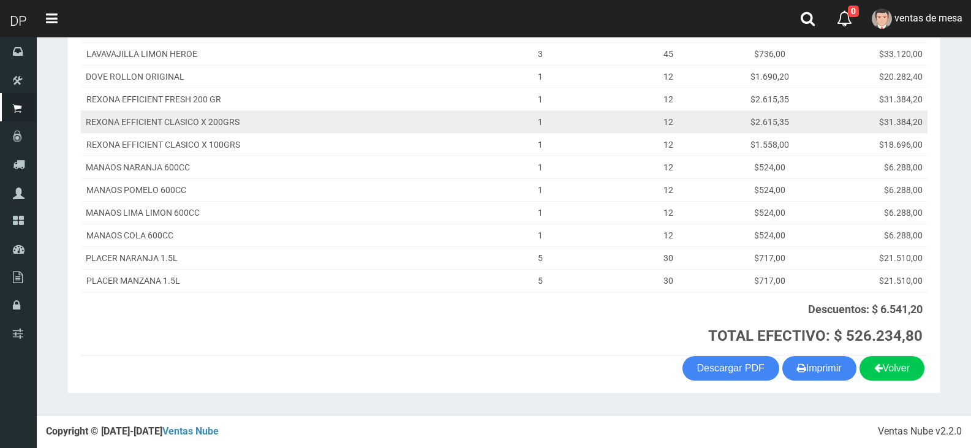
click at [798, 360] on icon "button" at bounding box center [801, 367] width 9 height 17
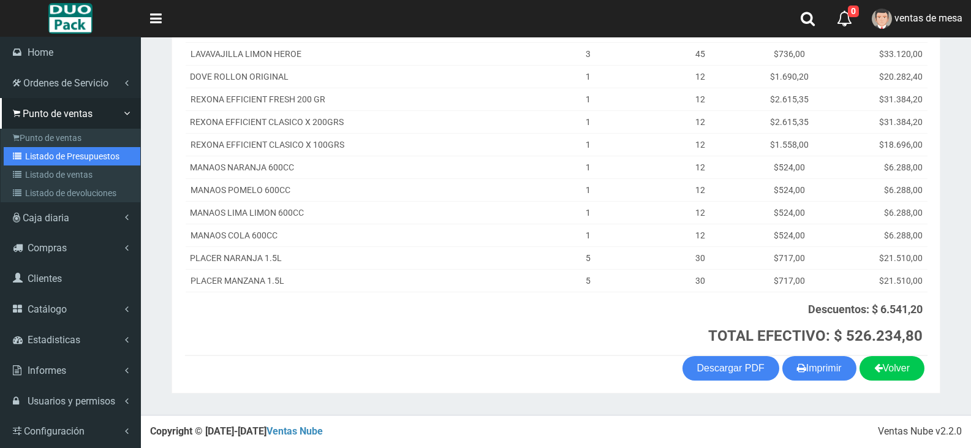
drag, startPoint x: 40, startPoint y: 151, endPoint x: 191, endPoint y: 6, distance: 209.7
click at [40, 151] on link "Listado de Presupuestos" at bounding box center [72, 156] width 137 height 18
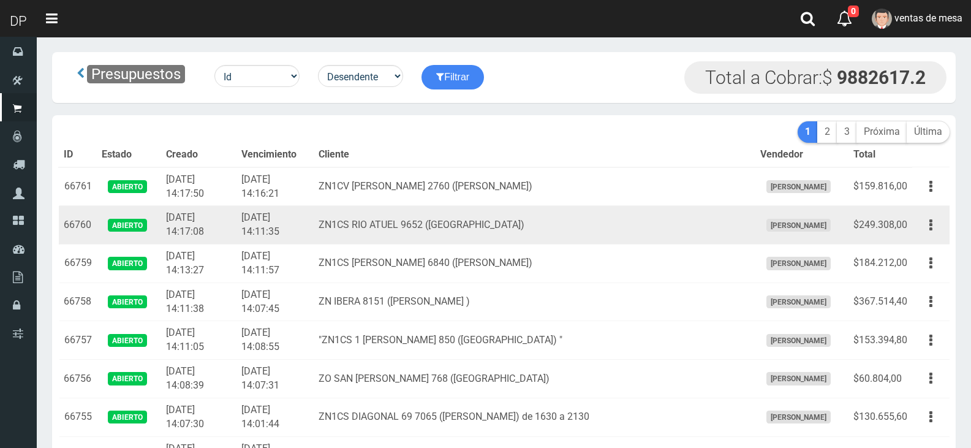
drag, startPoint x: 0, startPoint y: 0, endPoint x: 404, endPoint y: 235, distance: 467.5
click at [404, 235] on td "ZN1CS RIO ATUEL 9652 ([GEOGRAPHIC_DATA])" at bounding box center [534, 225] width 441 height 39
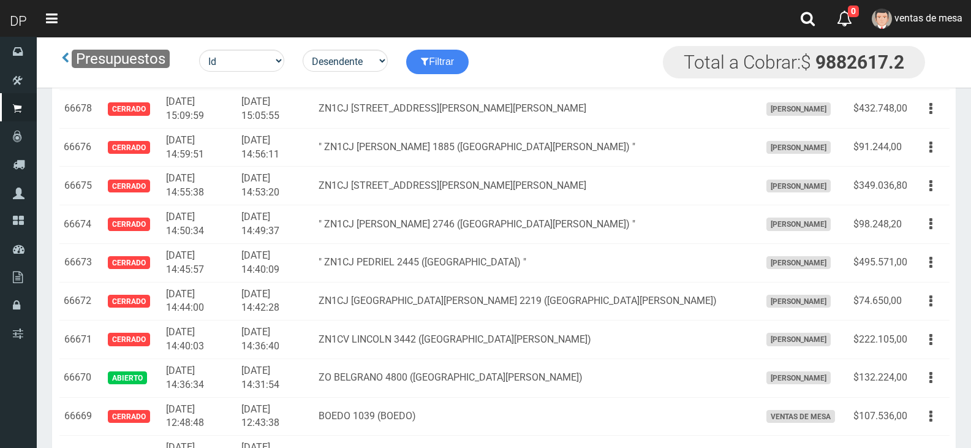
scroll to position [667, 0]
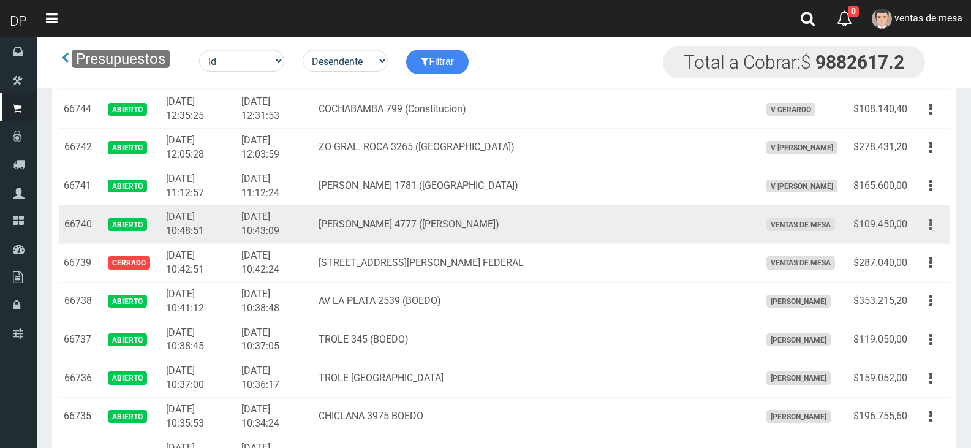
click at [933, 223] on button "button" at bounding box center [931, 224] width 28 height 21
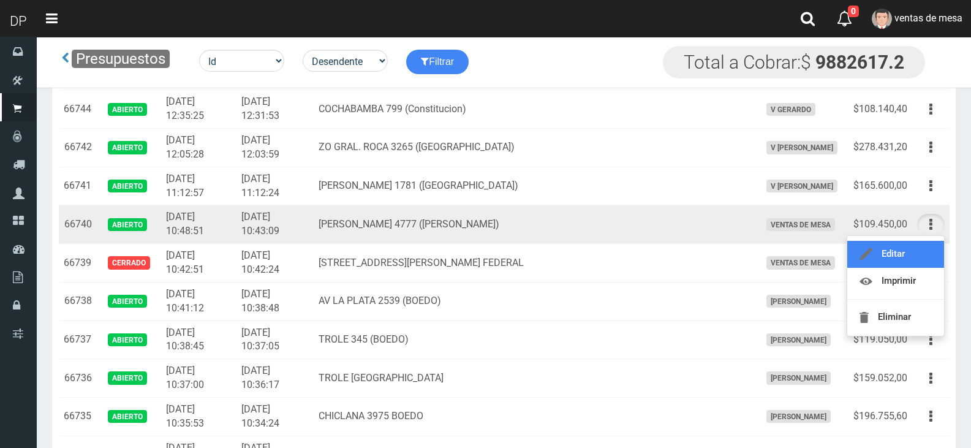
click at [925, 252] on link "Editar" at bounding box center [895, 254] width 97 height 27
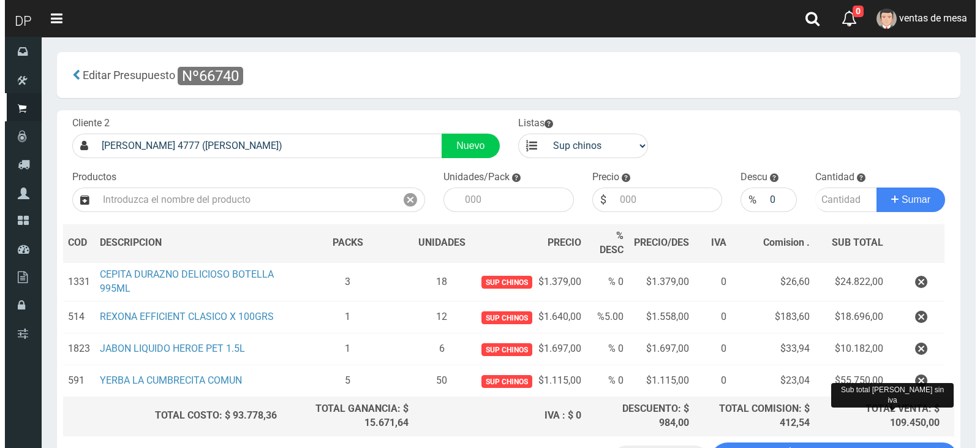
scroll to position [98, 0]
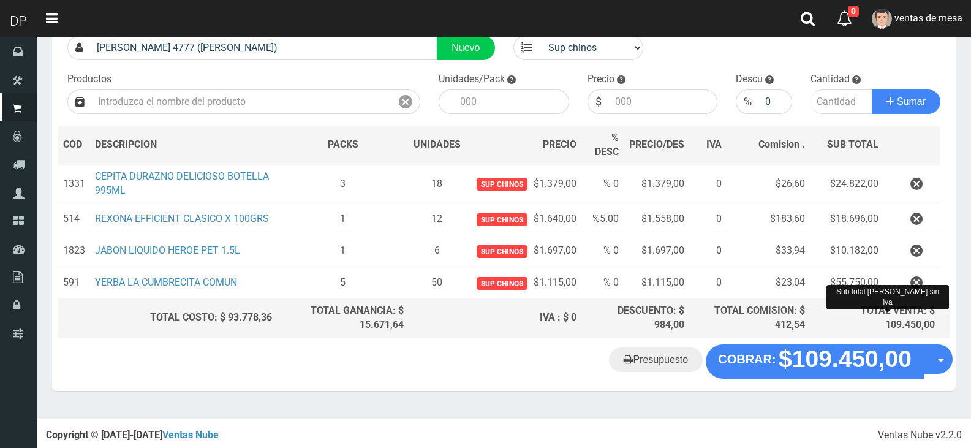
click at [846, 342] on div "Cliente 2 [PERSON_NAME] 4777 ([GEOGRAPHIC_DATA]) Nuevo Listas venta publico Sup…" at bounding box center [504, 178] width 904 height 332
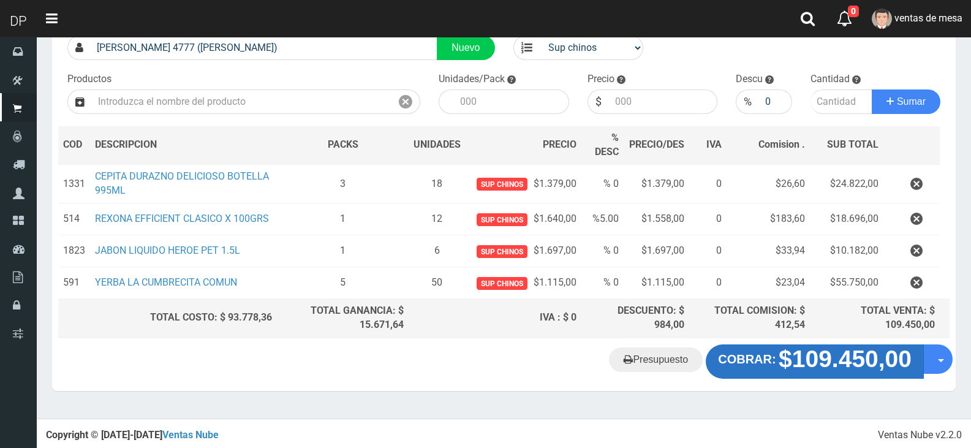
click at [782, 346] on strong "$109.450,00" at bounding box center [845, 359] width 133 height 26
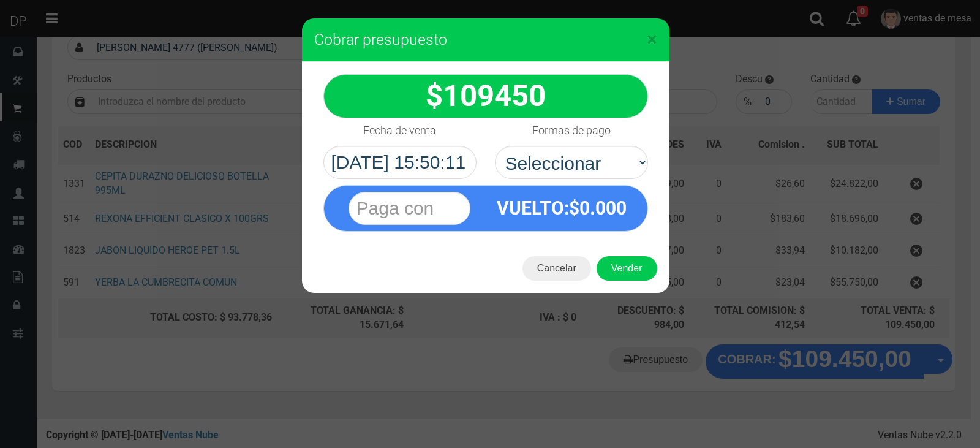
click at [588, 182] on div "VUELTO :$ 0.000" at bounding box center [485, 205] width 343 height 53
click at [590, 151] on select "Seleccionar Efectivo Tarjeta de Crédito Depósito Débito" at bounding box center [571, 162] width 153 height 33
select select "Efectivo"
click at [495, 146] on select "Seleccionar Efectivo Tarjeta de Crédito Depósito Débito" at bounding box center [571, 162] width 153 height 33
click at [619, 263] on button "Vender" at bounding box center [627, 268] width 61 height 25
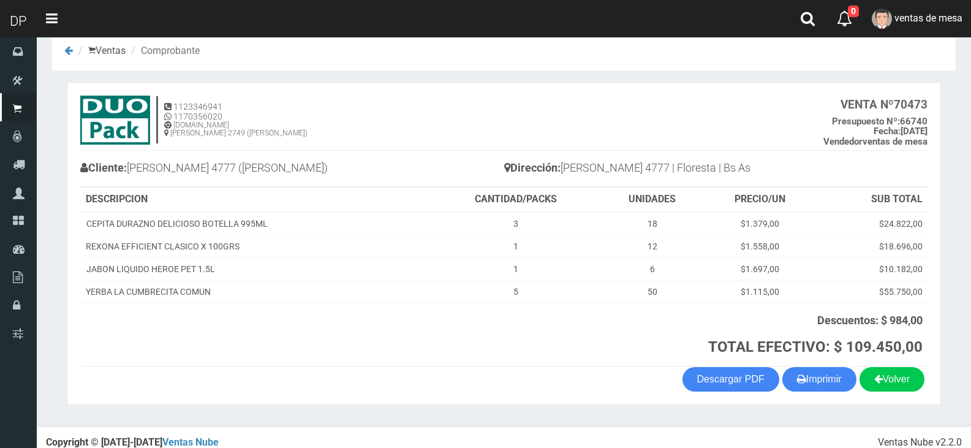
scroll to position [31, 0]
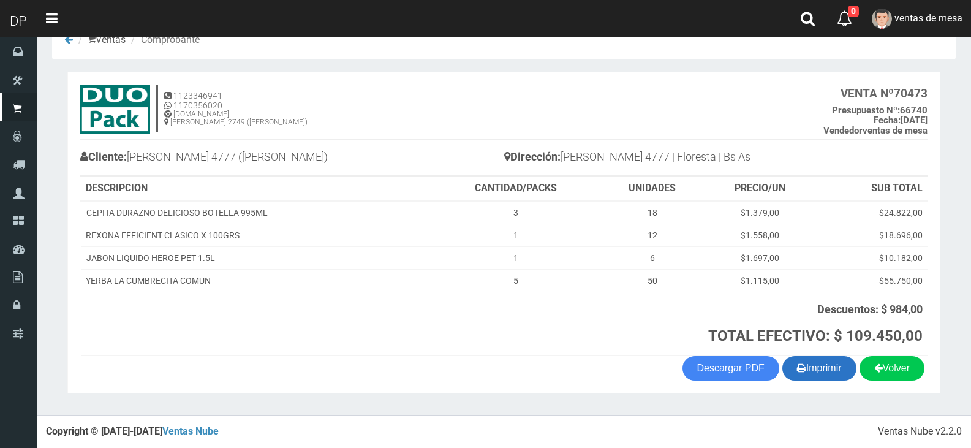
click at [814, 363] on button "Imprimir" at bounding box center [819, 368] width 74 height 25
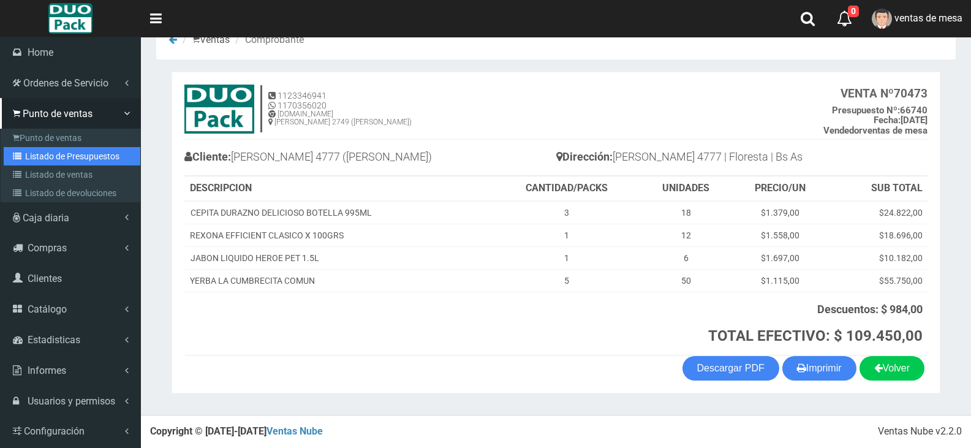
drag, startPoint x: 69, startPoint y: 158, endPoint x: 165, endPoint y: 108, distance: 108.8
click at [70, 159] on link "Listado de Presupuestos" at bounding box center [72, 156] width 137 height 18
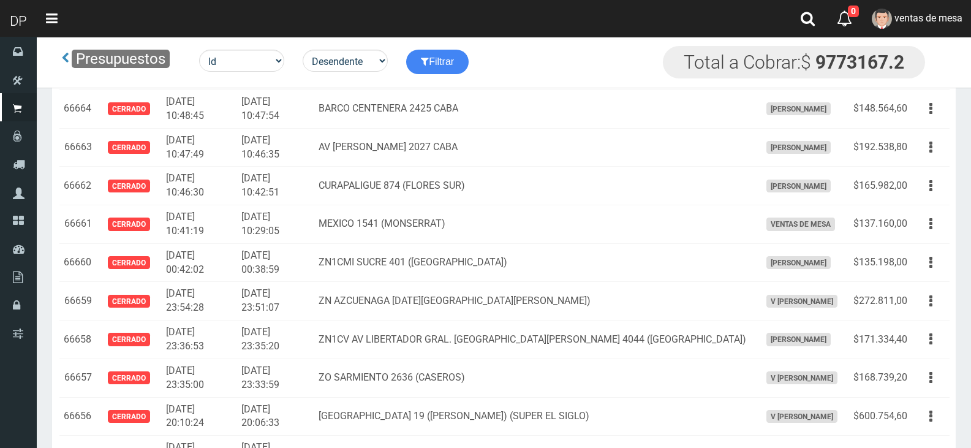
scroll to position [5353, 0]
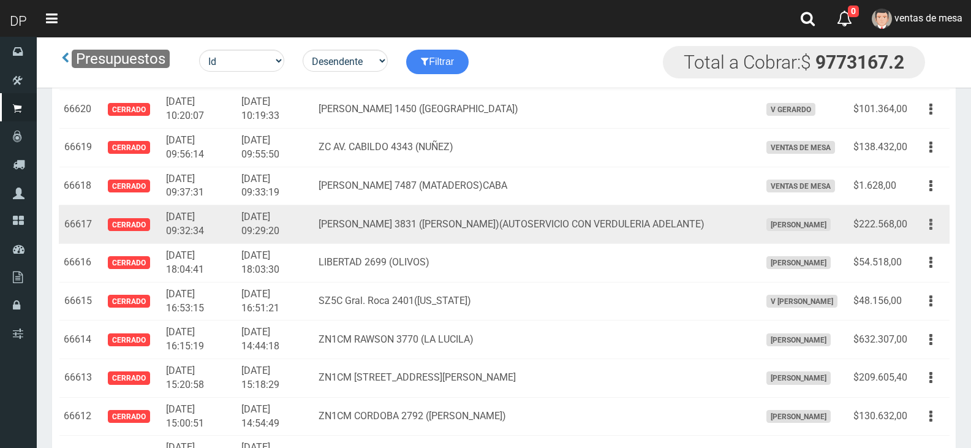
click at [929, 225] on button "button" at bounding box center [931, 224] width 28 height 21
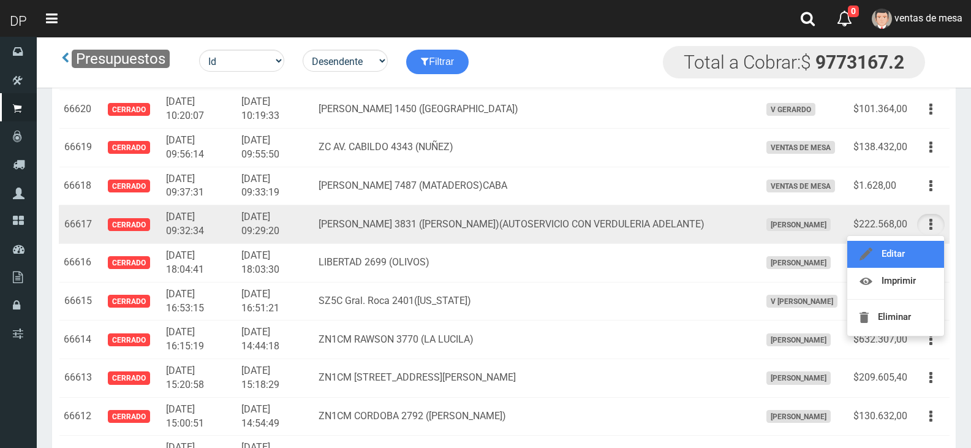
click at [920, 259] on link "Editar" at bounding box center [895, 254] width 97 height 27
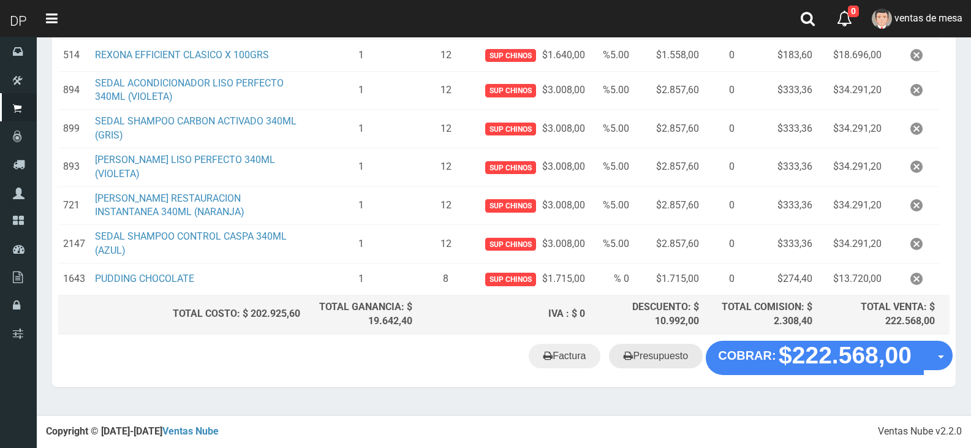
scroll to position [257, 0]
click at [578, 366] on link "Factura" at bounding box center [565, 356] width 72 height 25
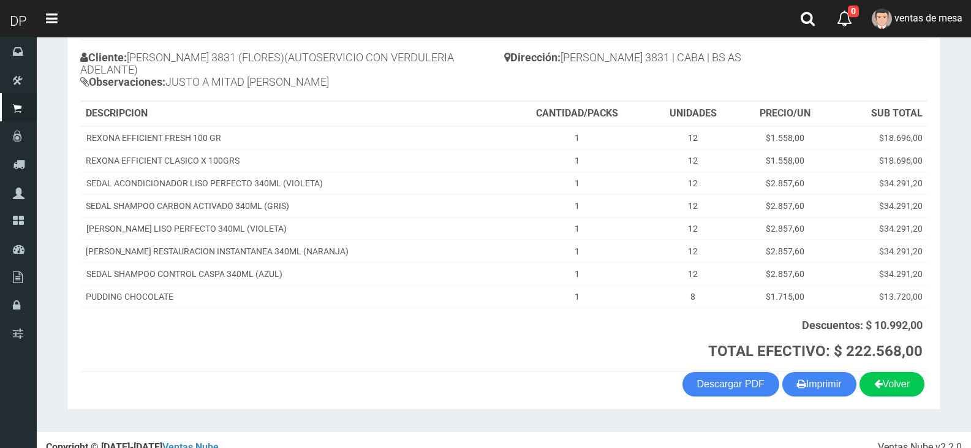
scroll to position [134, 0]
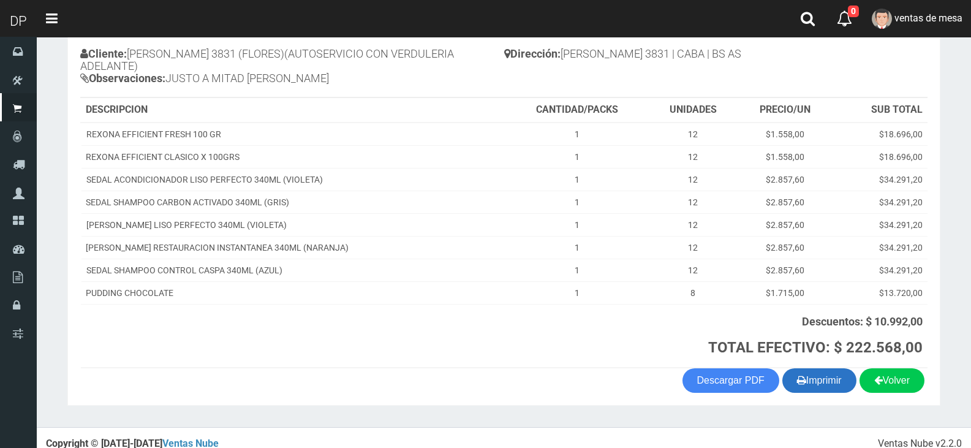
click at [811, 368] on button "Imprimir" at bounding box center [819, 380] width 74 height 25
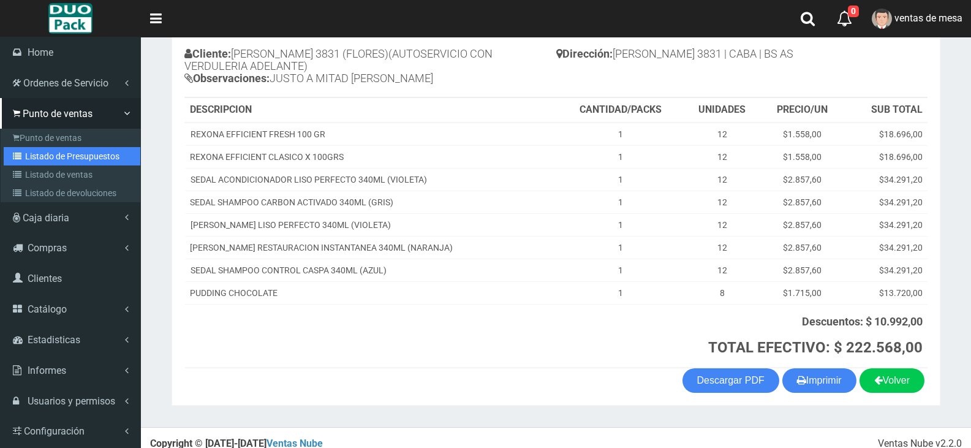
click at [34, 155] on link "Listado de Presupuestos" at bounding box center [72, 156] width 137 height 18
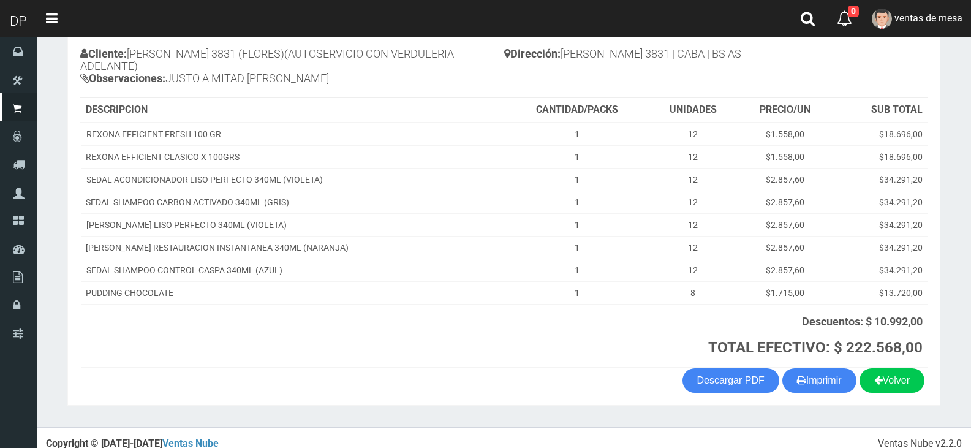
click at [316, 83] on div "Cliente: EVA PERON 3831 (FLORES)(AUTOSERVICIO CON VERDULERIA ADELANTE) Observac…" at bounding box center [292, 68] width 424 height 58
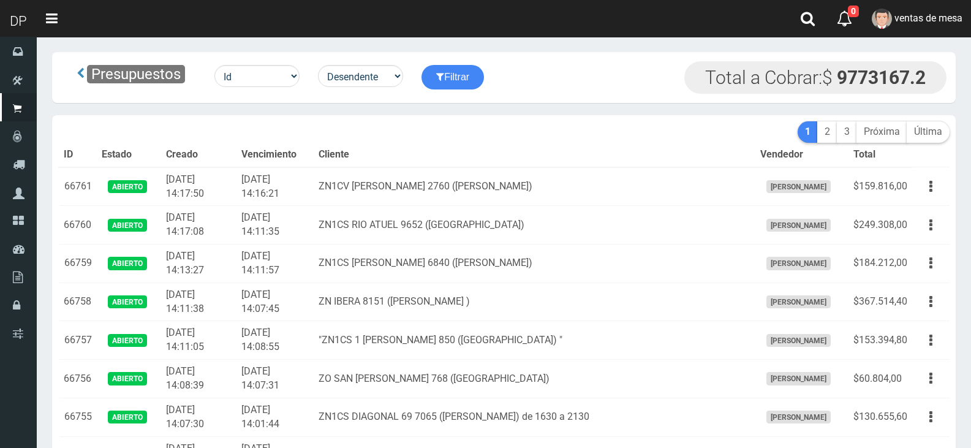
click at [464, 153] on th "Cliente" at bounding box center [534, 155] width 441 height 25
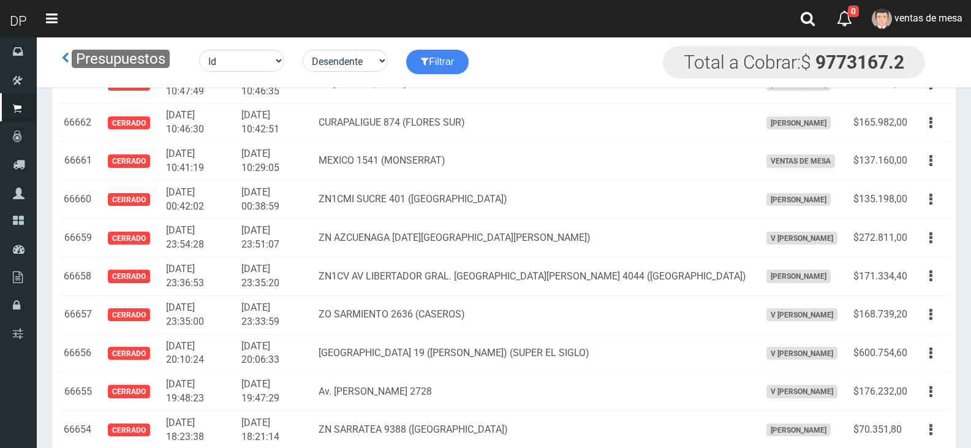
scroll to position [744, 0]
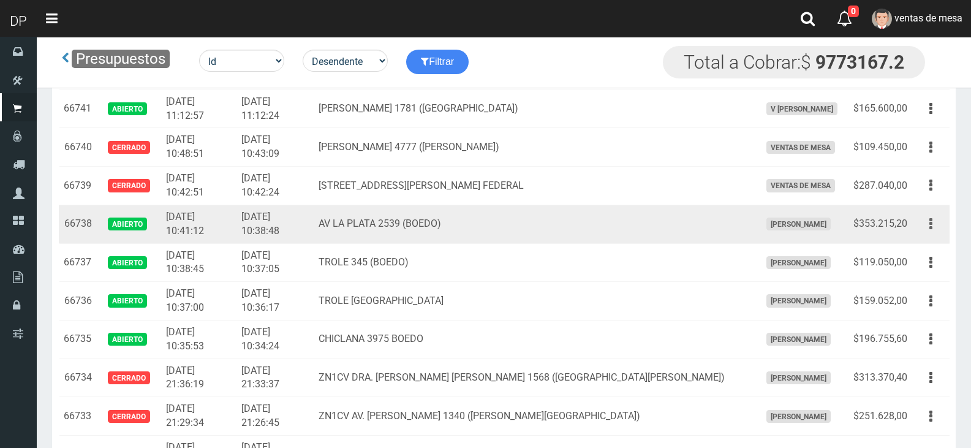
click at [931, 219] on icon "button" at bounding box center [930, 223] width 3 height 21
click at [0, 0] on link "Editar" at bounding box center [0, 0] width 0 height 0
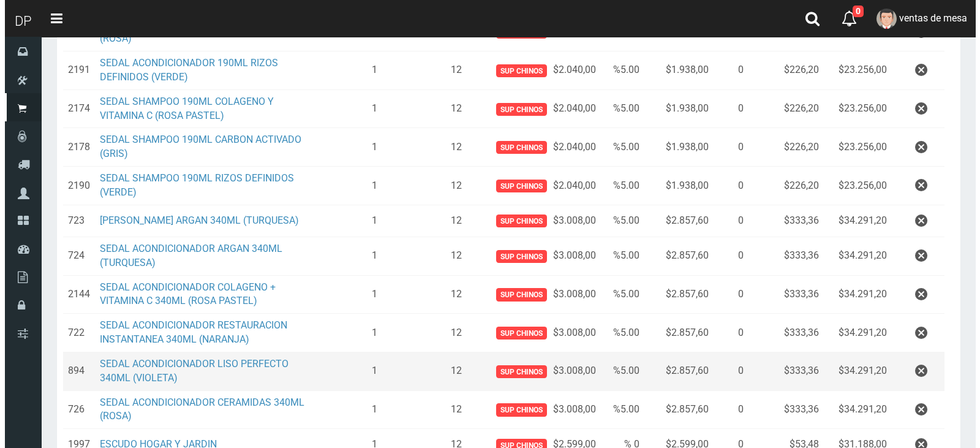
scroll to position [412, 0]
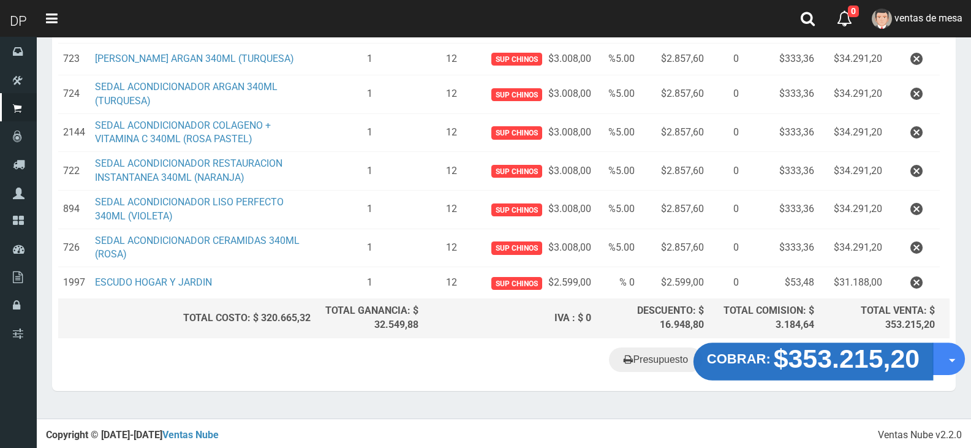
click at [840, 371] on strong "$353.215,20" at bounding box center [847, 358] width 146 height 29
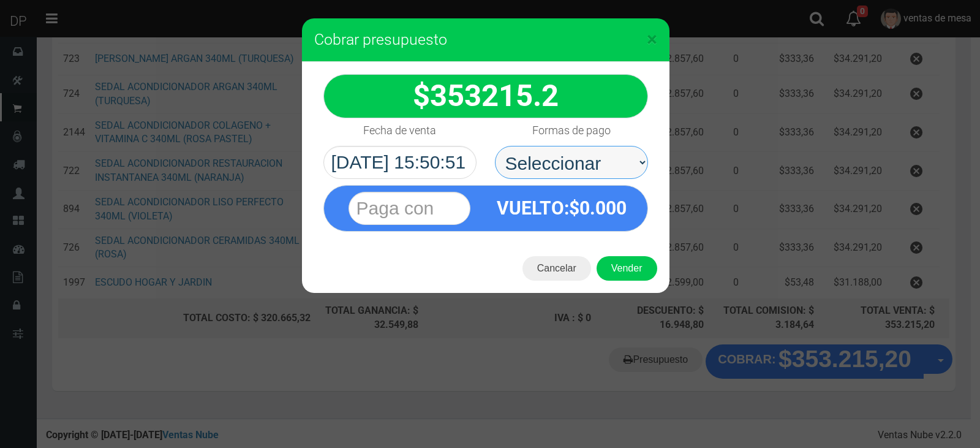
click at [614, 172] on select "Seleccionar Efectivo Tarjeta de Crédito Depósito Débito" at bounding box center [571, 162] width 153 height 33
click at [495, 146] on select "Seleccionar Efectivo Tarjeta de Crédito Depósito Débito" at bounding box center [571, 162] width 153 height 33
drag, startPoint x: 604, startPoint y: 161, endPoint x: 603, endPoint y: 175, distance: 14.7
click at [604, 161] on select "Seleccionar Efectivo Tarjeta de Crédito Depósito Débito" at bounding box center [571, 162] width 153 height 33
select select "Efectivo"
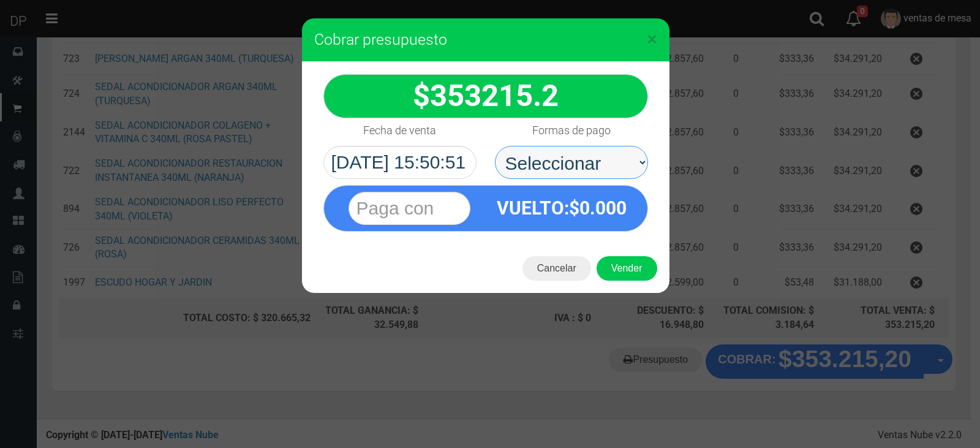
click at [495, 146] on select "Seleccionar Efectivo Tarjeta de Crédito Depósito Débito" at bounding box center [571, 162] width 153 height 33
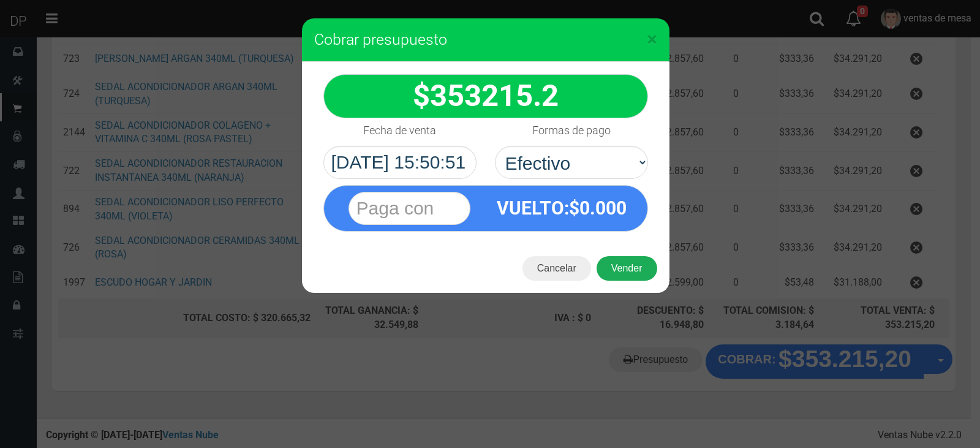
click at [610, 266] on button "Vender" at bounding box center [627, 268] width 61 height 25
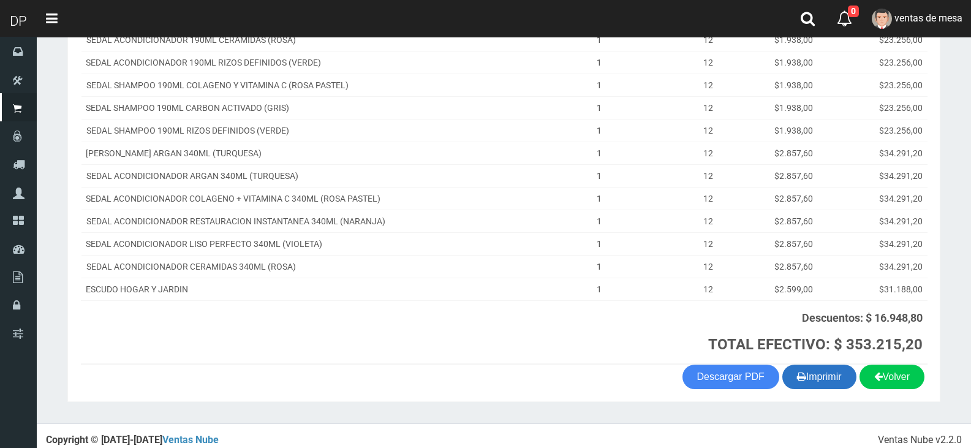
scroll to position [213, 0]
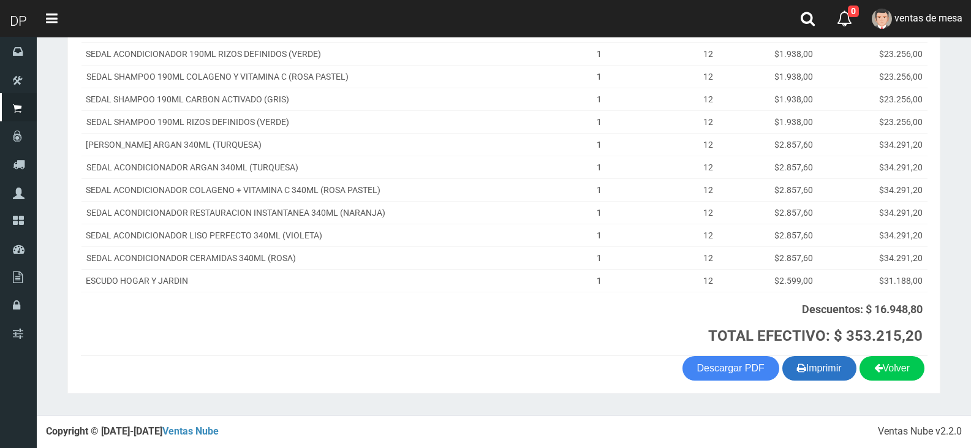
click at [821, 361] on button "Imprimir" at bounding box center [819, 368] width 74 height 25
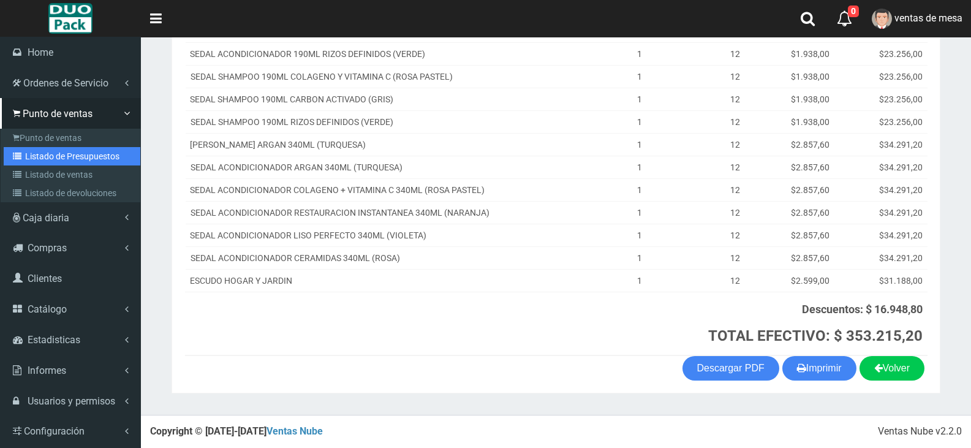
click at [37, 156] on link "Listado de Presupuestos" at bounding box center [72, 156] width 137 height 18
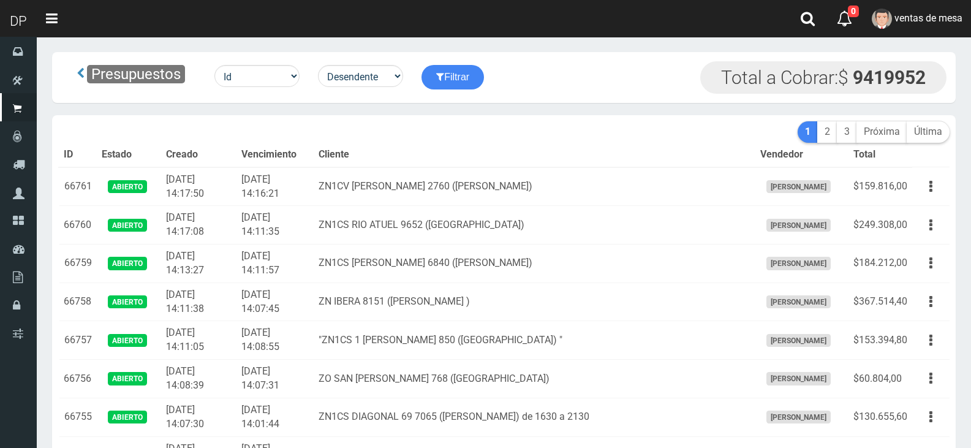
drag, startPoint x: 0, startPoint y: 0, endPoint x: 438, endPoint y: 145, distance: 461.3
click at [438, 145] on th "Cliente" at bounding box center [534, 155] width 441 height 25
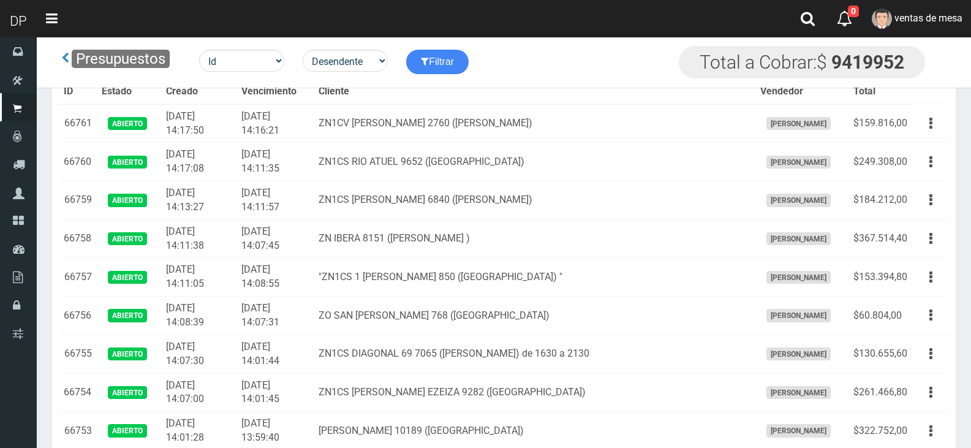
scroll to position [769, 0]
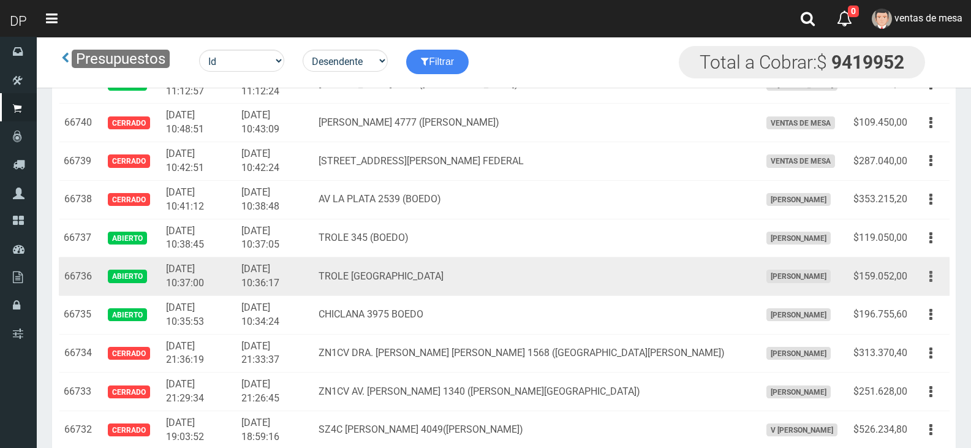
click at [941, 276] on button "button" at bounding box center [931, 276] width 28 height 21
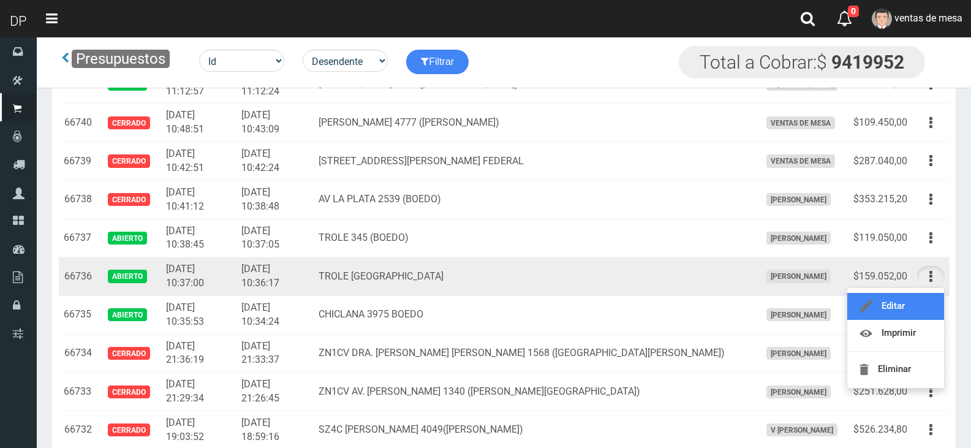
click at [928, 305] on link "Editar" at bounding box center [895, 306] width 97 height 27
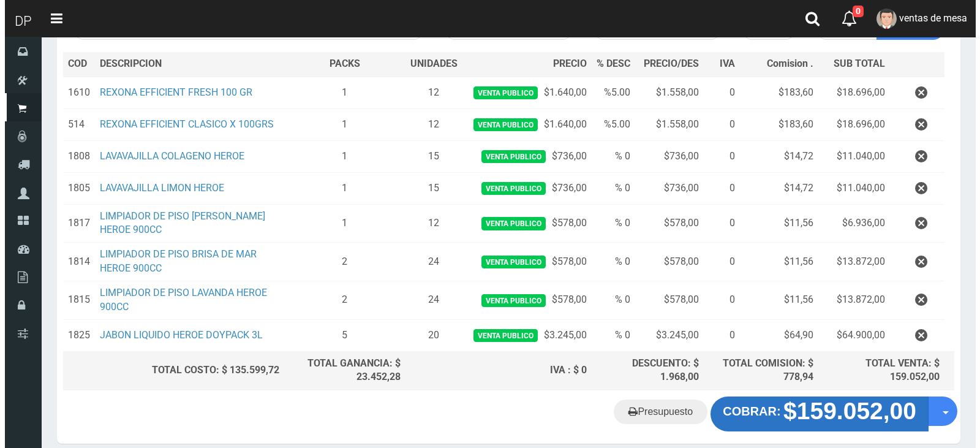
scroll to position [238, 0]
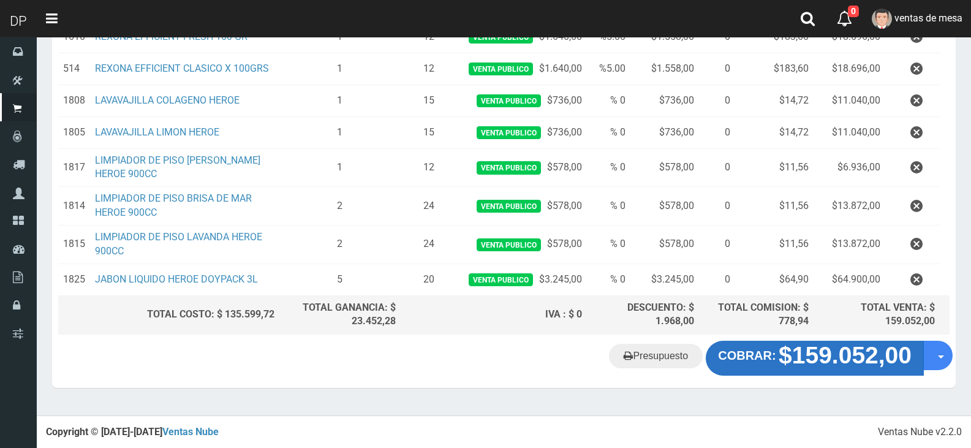
click at [816, 368] on strong "$159.052,00" at bounding box center [845, 355] width 133 height 26
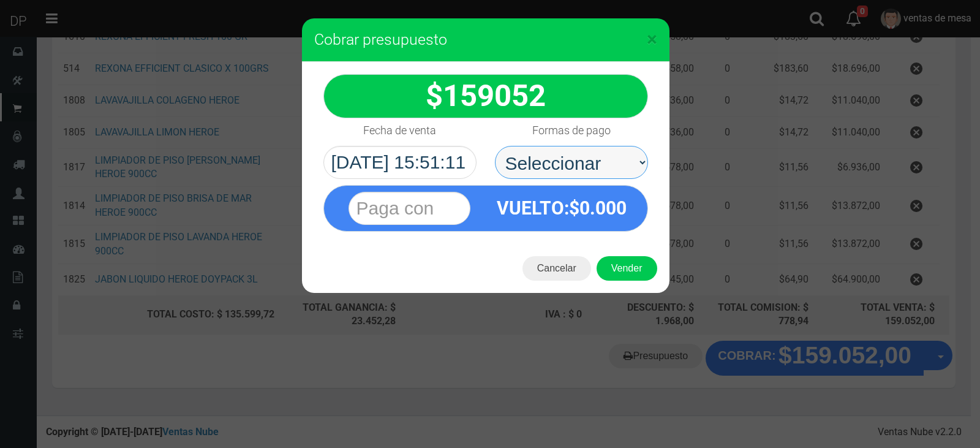
drag, startPoint x: 600, startPoint y: 166, endPoint x: 591, endPoint y: 177, distance: 14.4
click at [591, 155] on select "Seleccionar Efectivo Tarjeta de Crédito Depósito Débito" at bounding box center [571, 162] width 153 height 33
click at [495, 146] on select "Seleccionar Efectivo Tarjeta de Crédito Depósito Débito" at bounding box center [571, 162] width 153 height 33
drag, startPoint x: 591, startPoint y: 164, endPoint x: 589, endPoint y: 175, distance: 10.5
click at [591, 164] on select "Seleccionar Efectivo Tarjeta de Crédito Depósito Débito" at bounding box center [571, 162] width 153 height 33
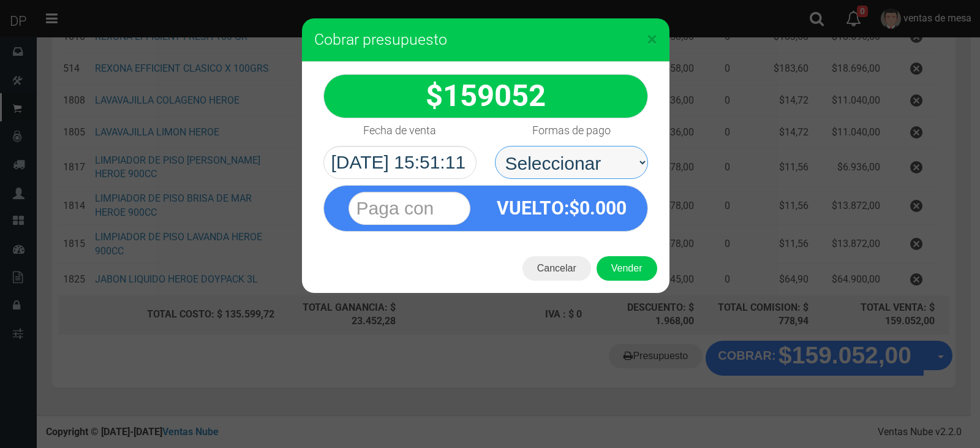
select select "Efectivo"
click at [495, 146] on select "Seleccionar Efectivo Tarjeta de Crédito Depósito Débito" at bounding box center [571, 162] width 153 height 33
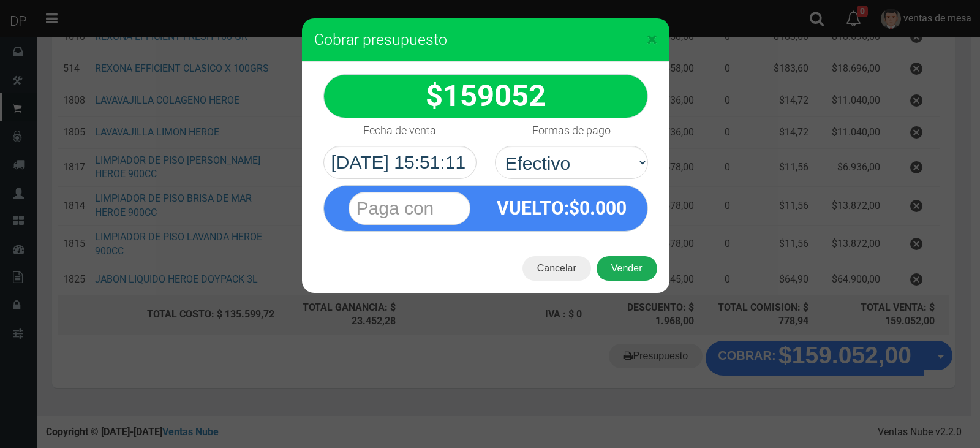
click at [607, 260] on button "Vender" at bounding box center [627, 268] width 61 height 25
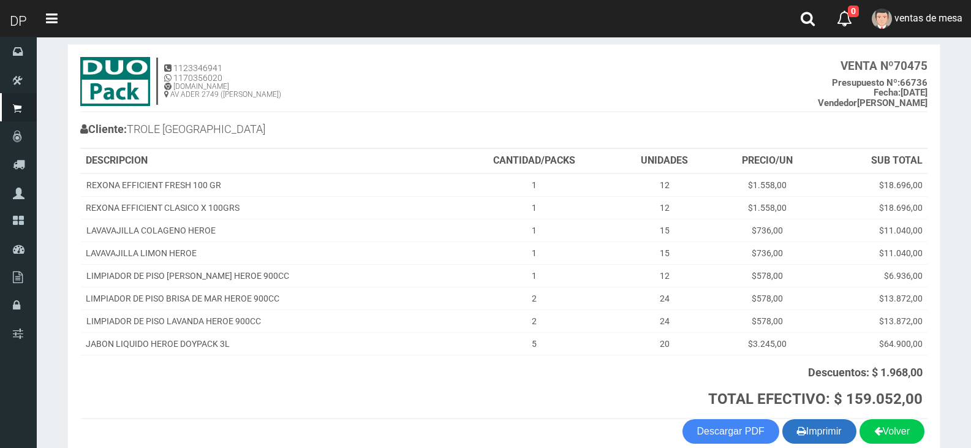
scroll to position [122, 0]
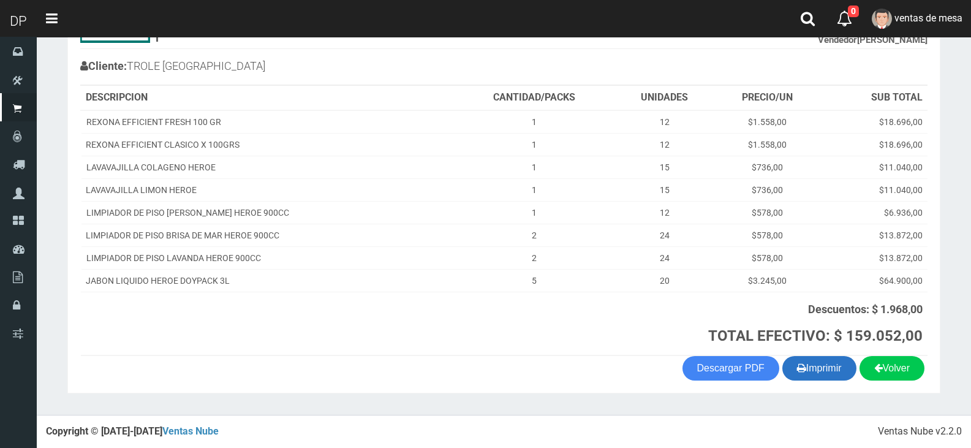
click at [817, 359] on button "Imprimir" at bounding box center [819, 368] width 74 height 25
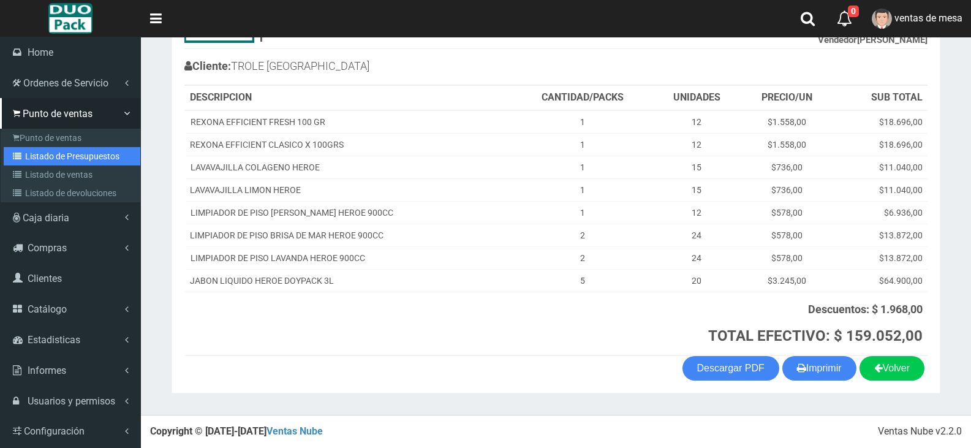
click at [39, 155] on link "Listado de Presupuestos" at bounding box center [72, 156] width 137 height 18
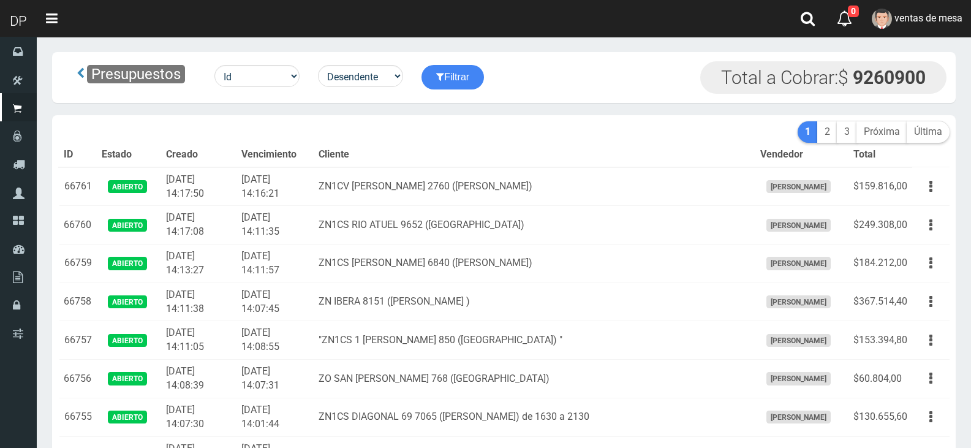
click at [445, 148] on th "Cliente" at bounding box center [534, 155] width 441 height 25
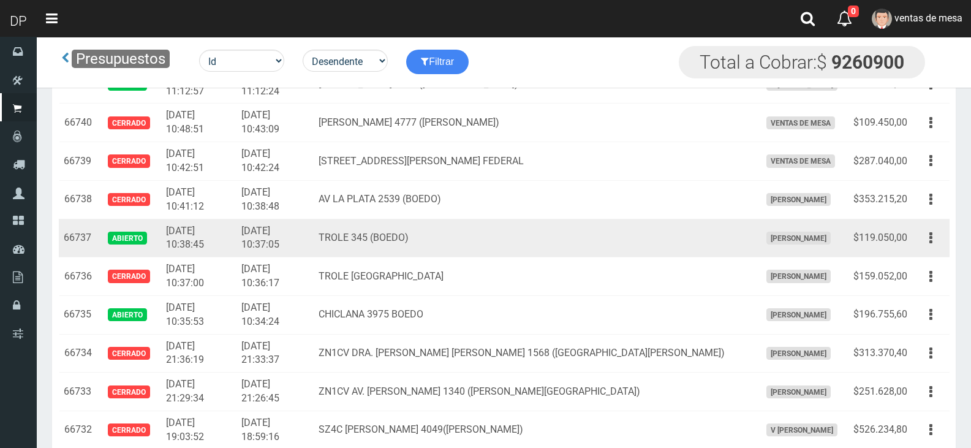
click at [936, 237] on button "button" at bounding box center [931, 237] width 28 height 21
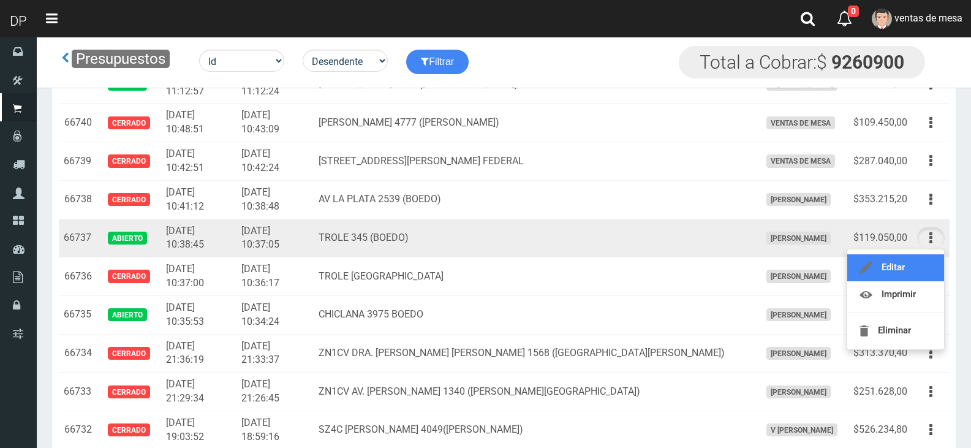
click at [923, 264] on link "Editar" at bounding box center [895, 267] width 97 height 27
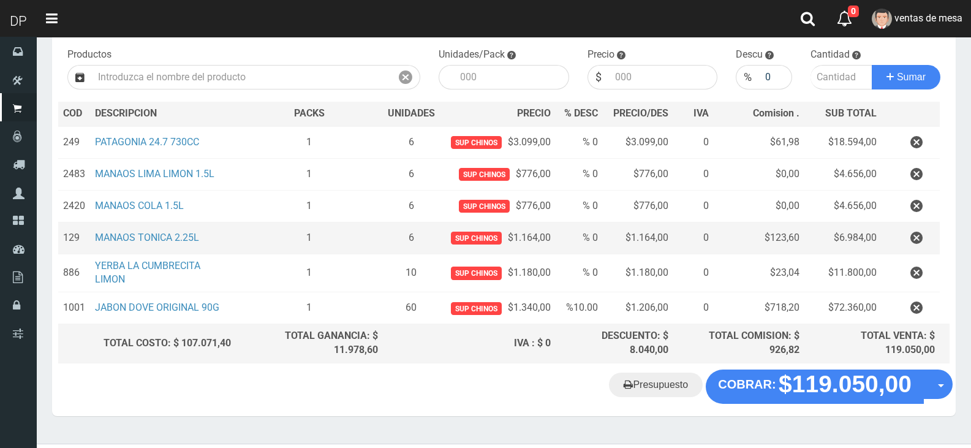
scroll to position [148, 0]
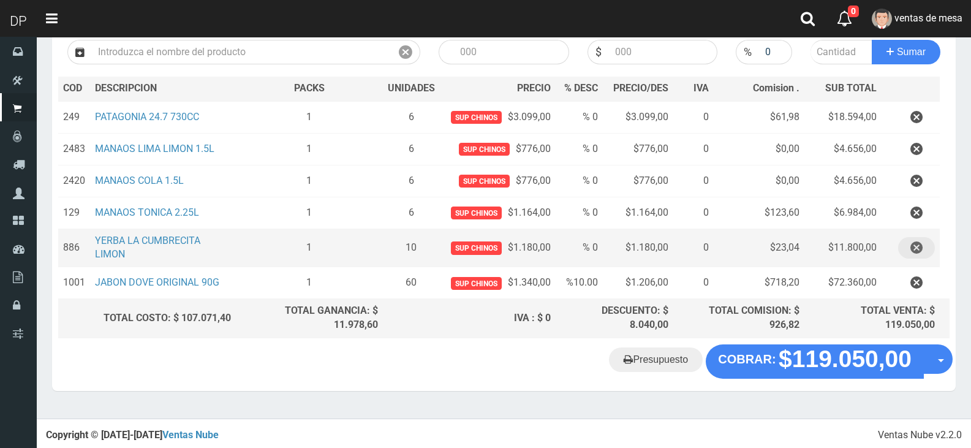
click at [914, 247] on icon "button" at bounding box center [916, 247] width 12 height 21
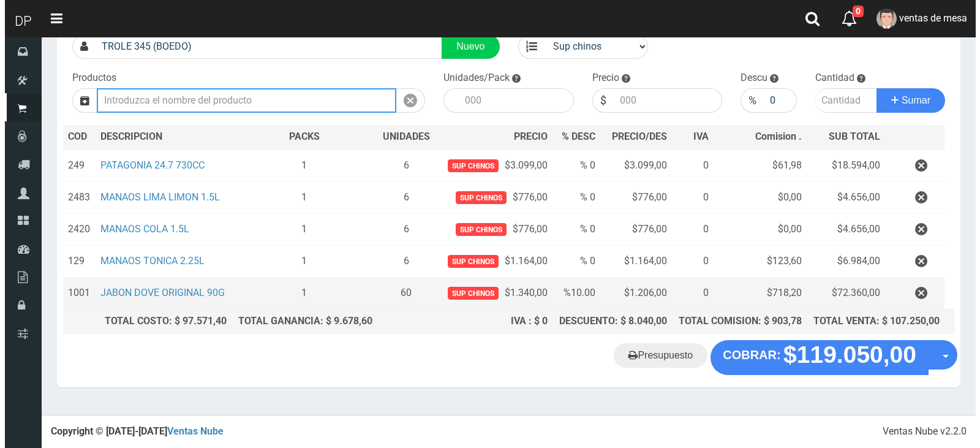
scroll to position [95, 0]
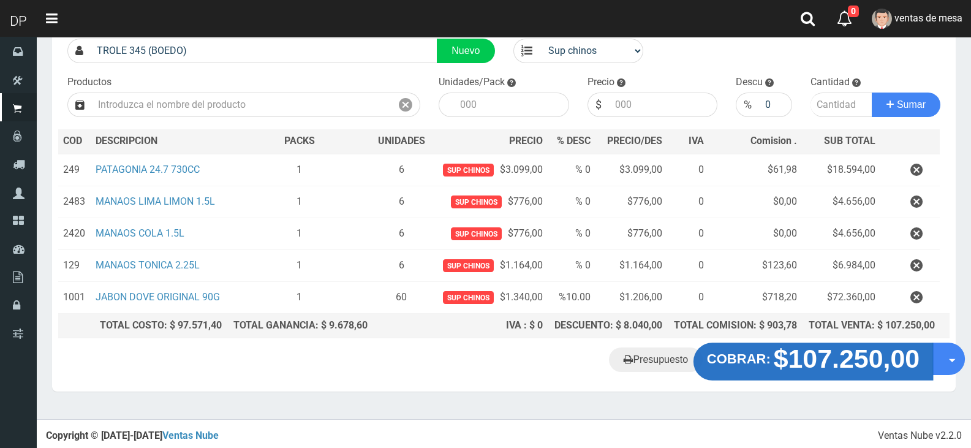
click at [839, 367] on strong "$107.250,00" at bounding box center [847, 358] width 146 height 29
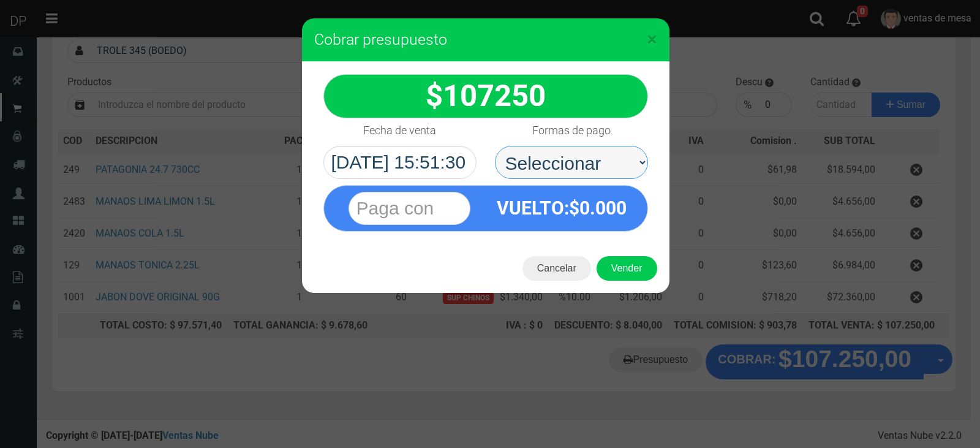
click at [601, 164] on select "Seleccionar Efectivo Tarjeta de Crédito Depósito Débito" at bounding box center [571, 162] width 153 height 33
select select "Efectivo"
click at [495, 146] on select "Seleccionar Efectivo Tarjeta de Crédito Depósito Débito" at bounding box center [571, 162] width 153 height 33
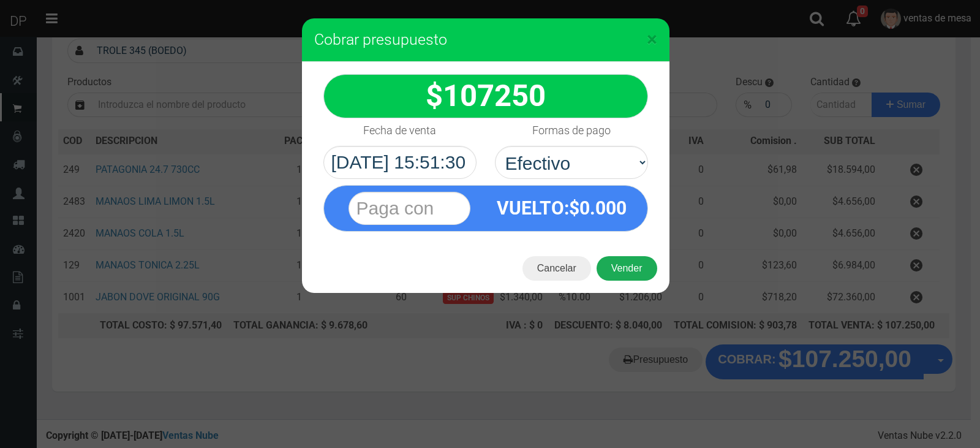
click at [616, 263] on button "Vender" at bounding box center [627, 268] width 61 height 25
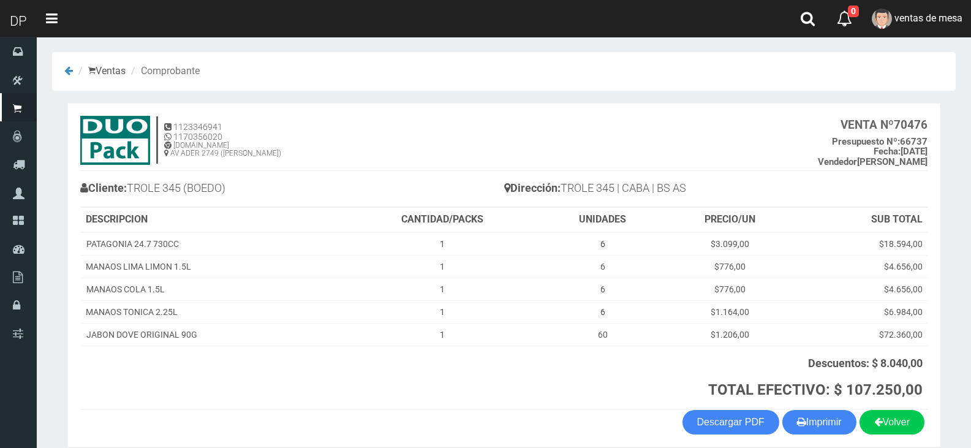
scroll to position [54, 0]
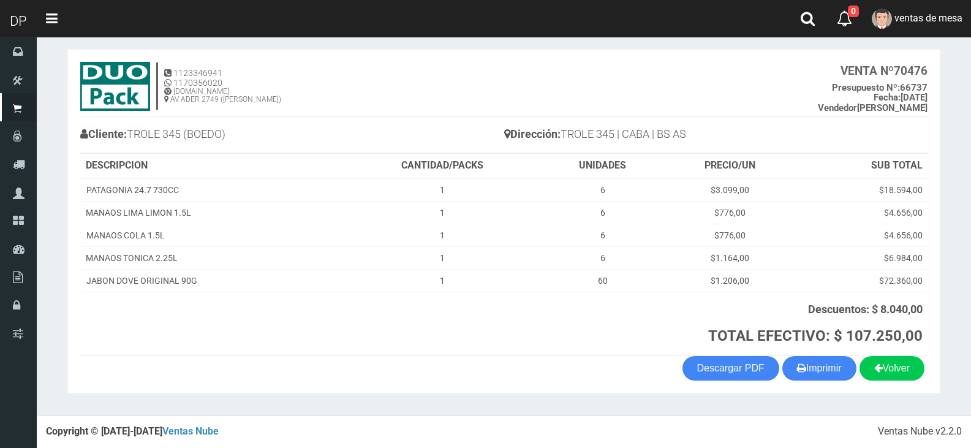
click at [827, 382] on section "1123346941 1170356020 [DOMAIN_NAME] AV ADER 2749 ([PERSON_NAME]) VENTA Nº 70476…" at bounding box center [503, 221] width 873 height 344
click at [825, 377] on button "Imprimir" at bounding box center [819, 368] width 74 height 25
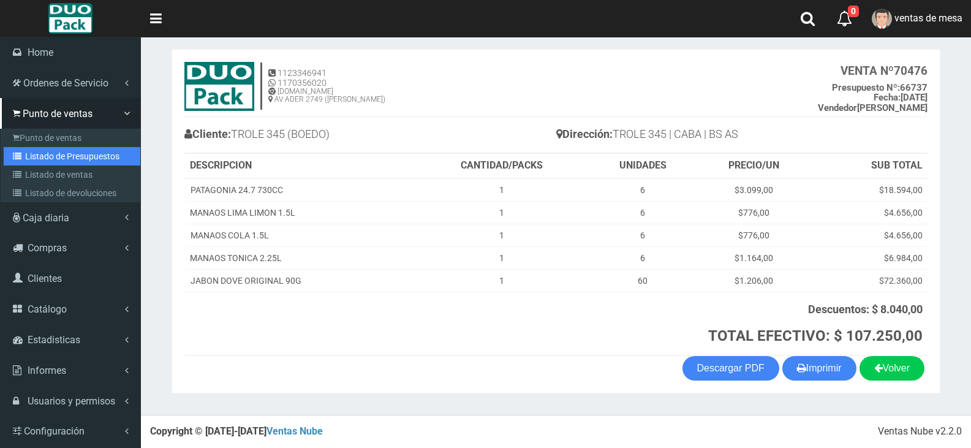
drag, startPoint x: 59, startPoint y: 151, endPoint x: 102, endPoint y: 115, distance: 56.6
click at [59, 151] on link "Listado de Presupuestos" at bounding box center [72, 156] width 137 height 18
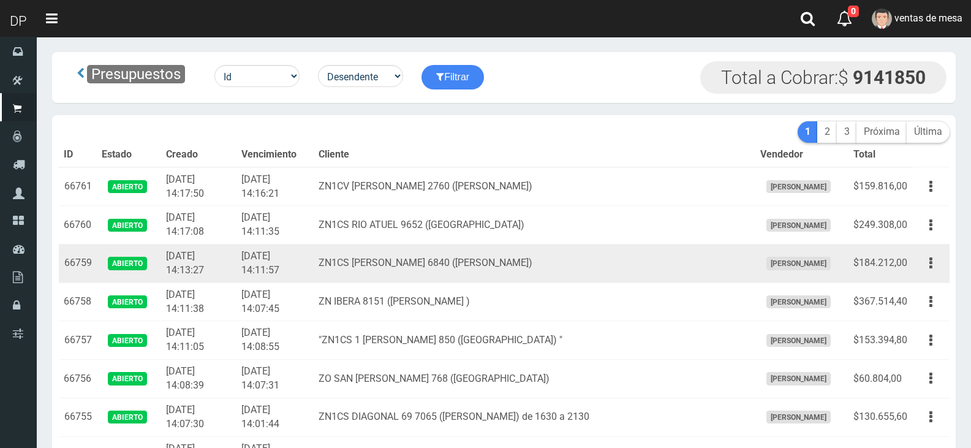
scroll to position [769, 0]
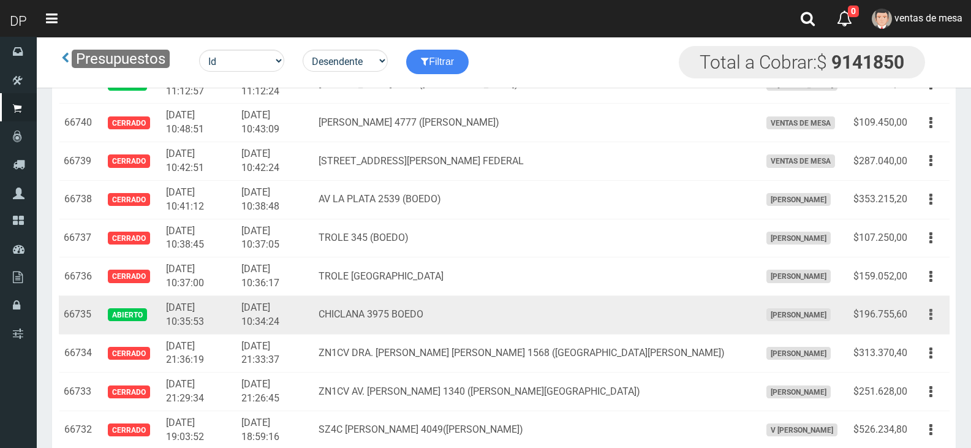
click at [938, 322] on button "button" at bounding box center [931, 314] width 28 height 21
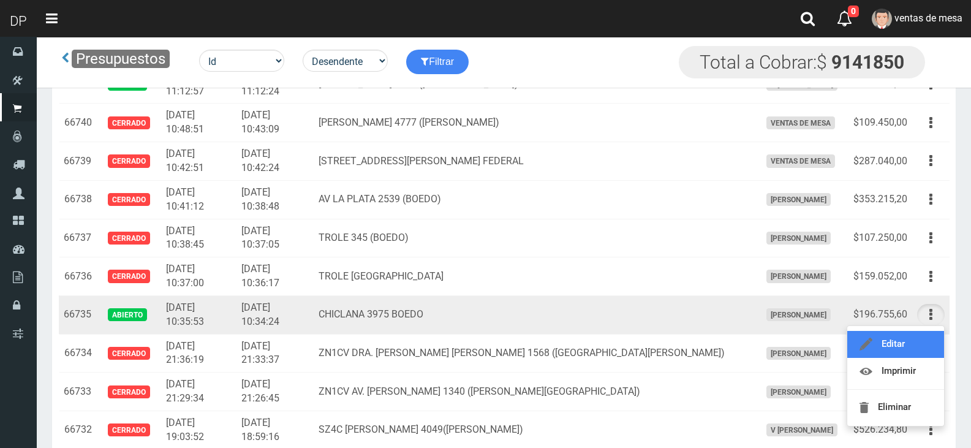
click at [927, 339] on link "Editar" at bounding box center [895, 344] width 97 height 27
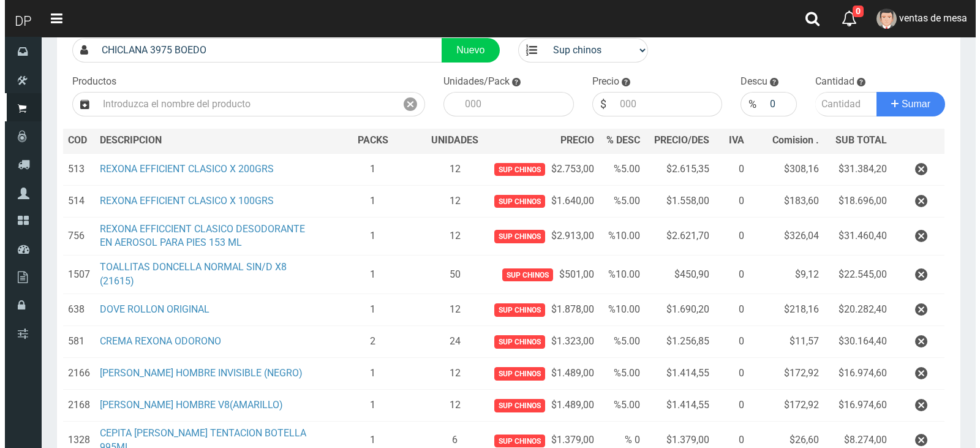
scroll to position [249, 0]
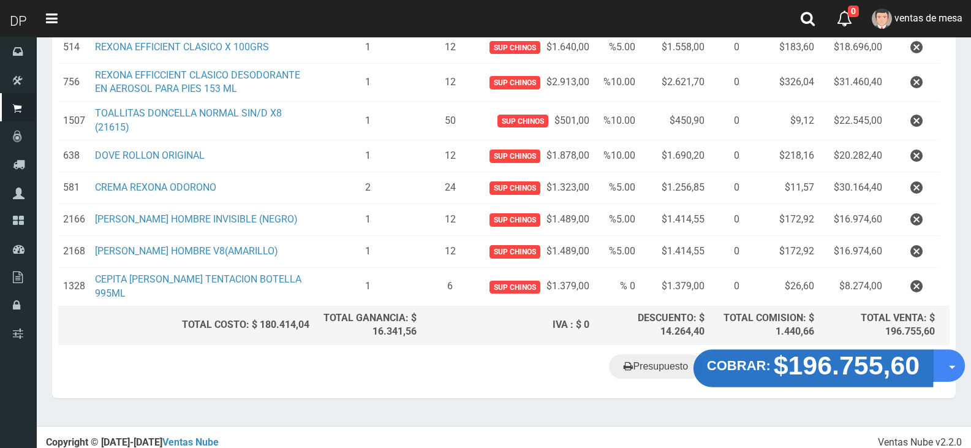
click at [825, 351] on strong "$196.755,60" at bounding box center [847, 365] width 146 height 29
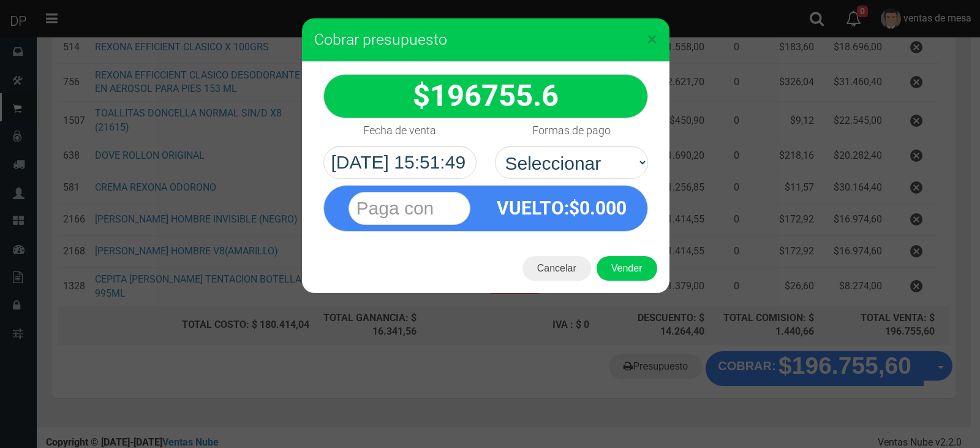
click at [549, 145] on div "Formas de pago Seleccionar Efectivo Tarjeta de Crédito Depósito Débito" at bounding box center [572, 148] width 172 height 61
click at [556, 182] on div "VUELTO :$ 0.000" at bounding box center [485, 205] width 343 height 53
click at [571, 168] on select "Seleccionar Efectivo Tarjeta de Crédito Depósito Débito" at bounding box center [571, 162] width 153 height 33
select select "Efectivo"
click at [495, 146] on select "Seleccionar Efectivo Tarjeta de Crédito Depósito Débito" at bounding box center [571, 162] width 153 height 33
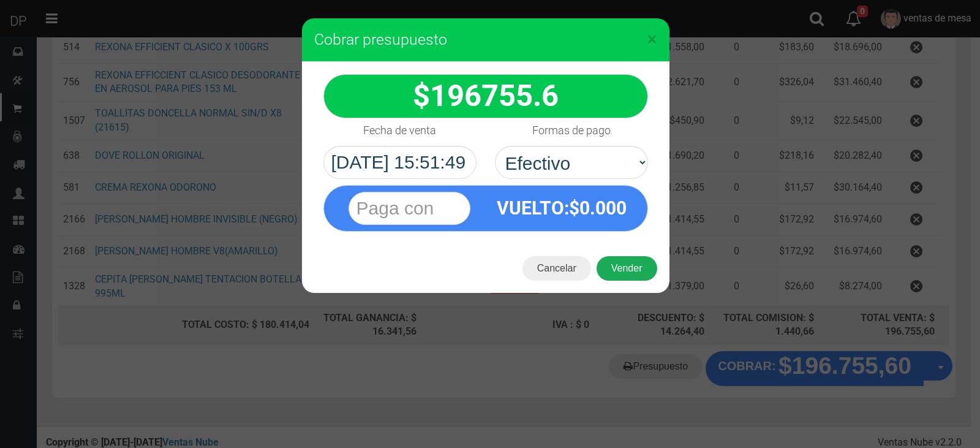
click at [614, 258] on button "Vender" at bounding box center [627, 268] width 61 height 25
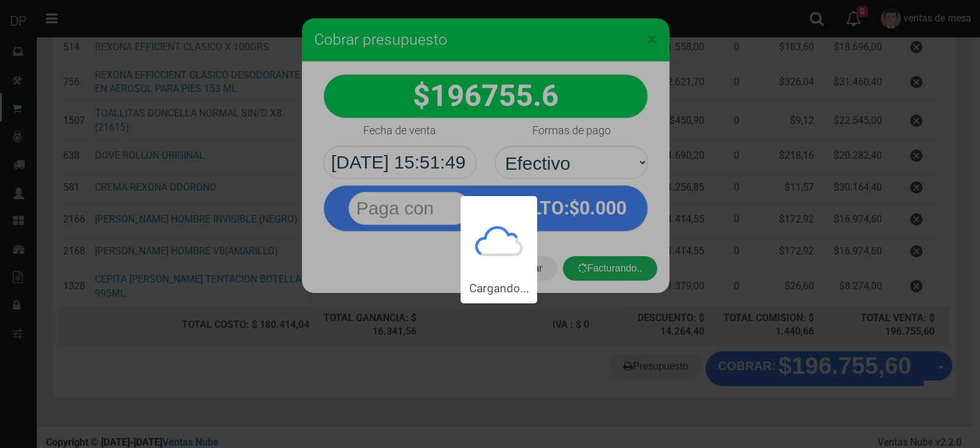
scroll to position [0, 0]
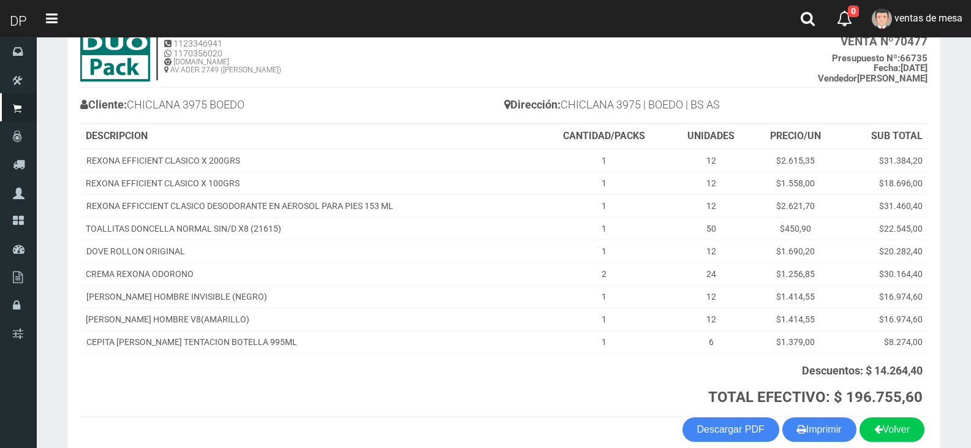
scroll to position [145, 0]
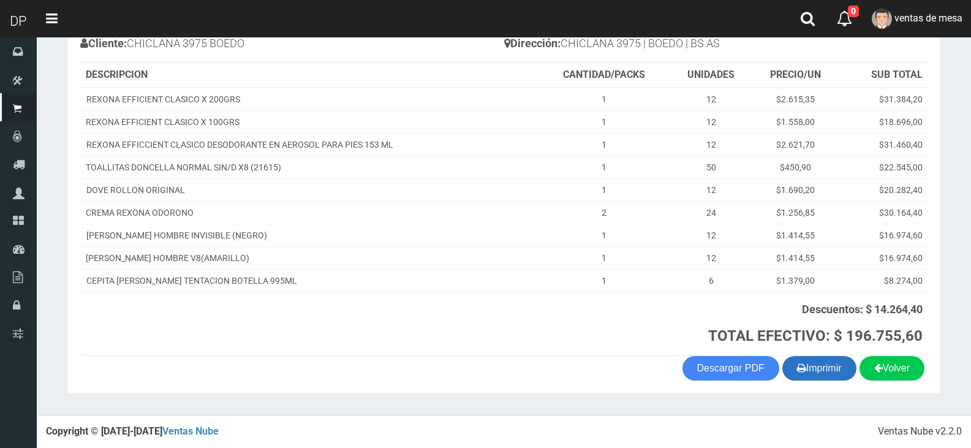
click at [812, 377] on button "Imprimir" at bounding box center [819, 368] width 74 height 25
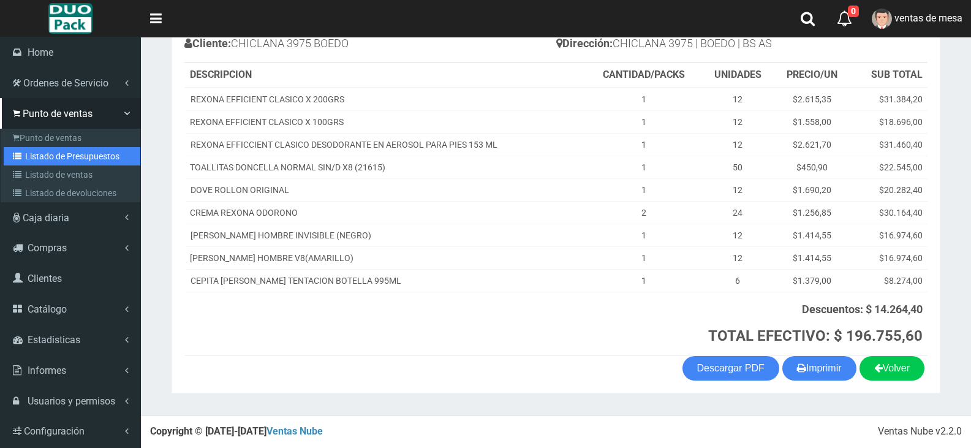
click at [72, 159] on link "Listado de Presupuestos" at bounding box center [72, 156] width 137 height 18
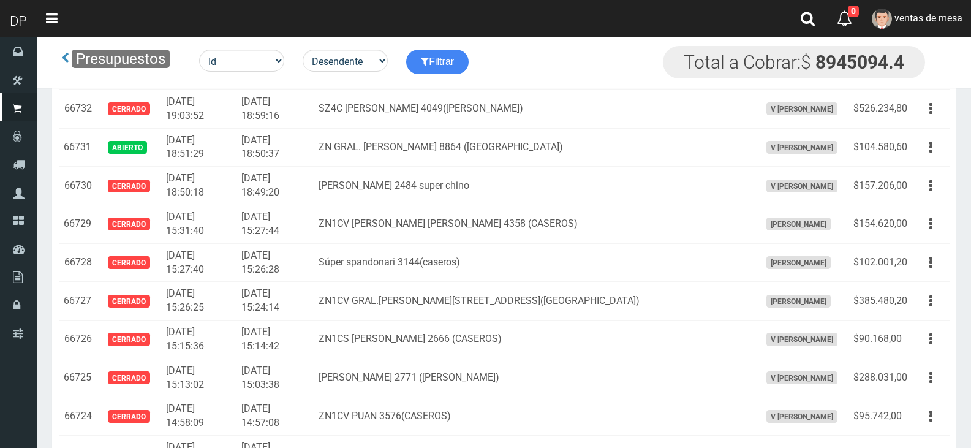
scroll to position [1436, 0]
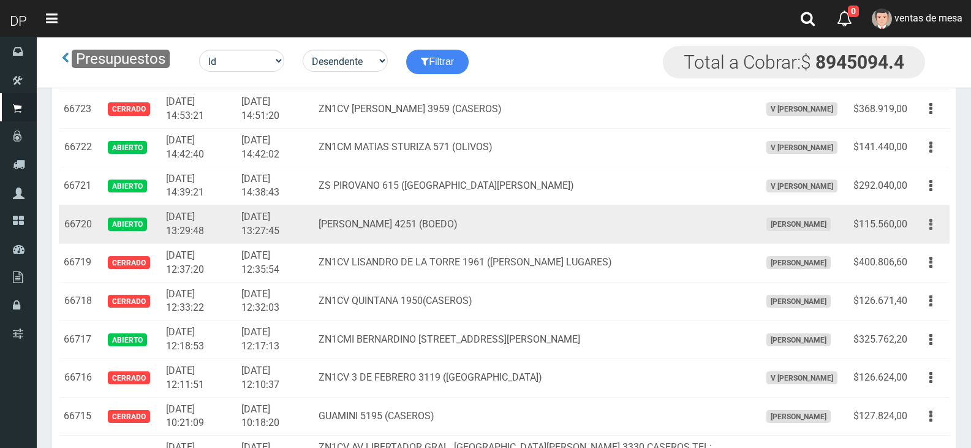
click at [940, 222] on button "button" at bounding box center [931, 224] width 28 height 21
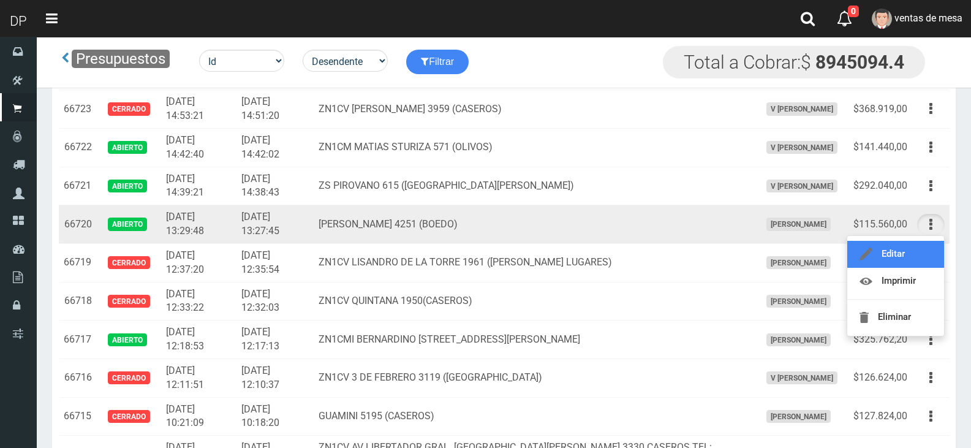
click at [932, 243] on link "Editar" at bounding box center [895, 254] width 97 height 27
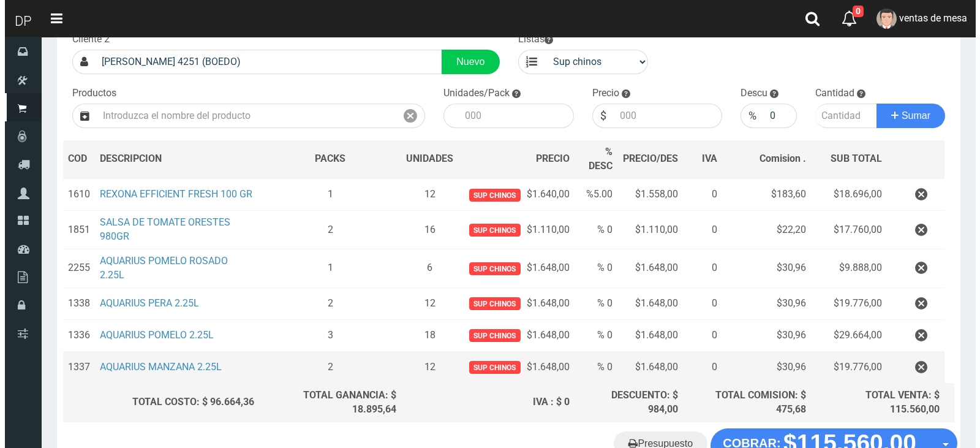
scroll to position [175, 0]
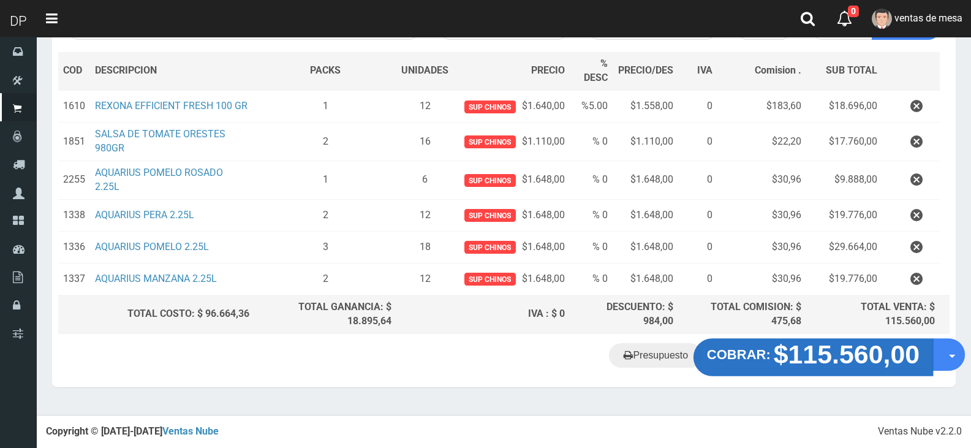
click at [760, 362] on strong "COBRAR:" at bounding box center [739, 354] width 64 height 15
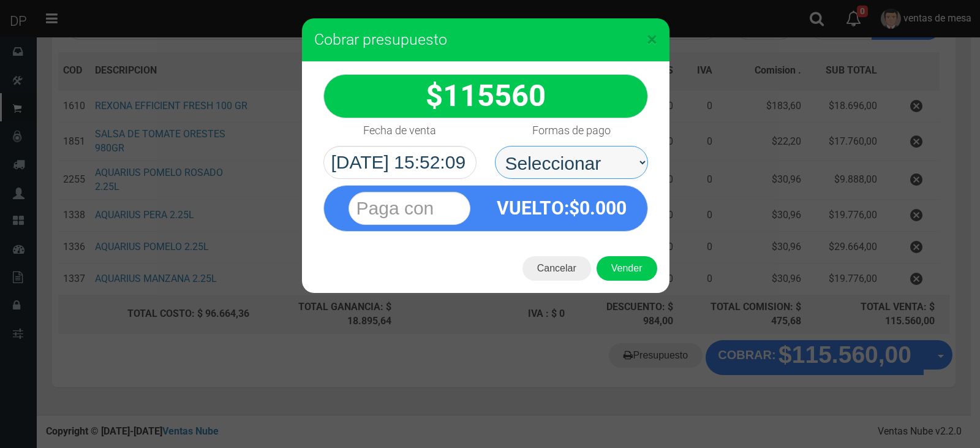
click at [610, 150] on select "Seleccionar Efectivo Tarjeta de Crédito Depósito Débito" at bounding box center [571, 162] width 153 height 33
select select "Efectivo"
click at [495, 146] on select "Seleccionar Efectivo Tarjeta de Crédito Depósito Débito" at bounding box center [571, 162] width 153 height 33
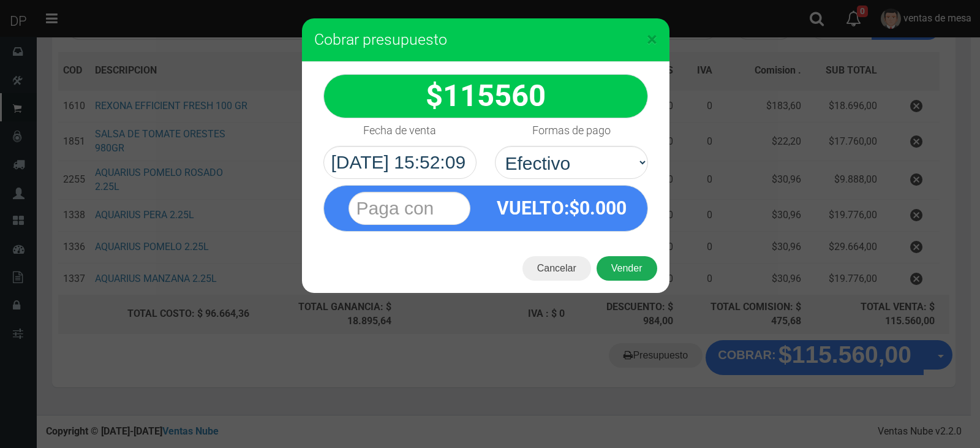
click at [613, 271] on button "Vender" at bounding box center [627, 268] width 61 height 25
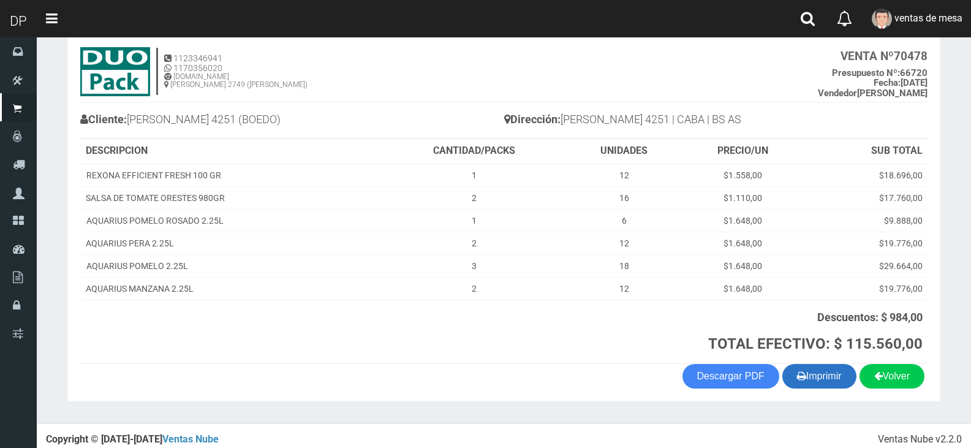
scroll to position [77, 0]
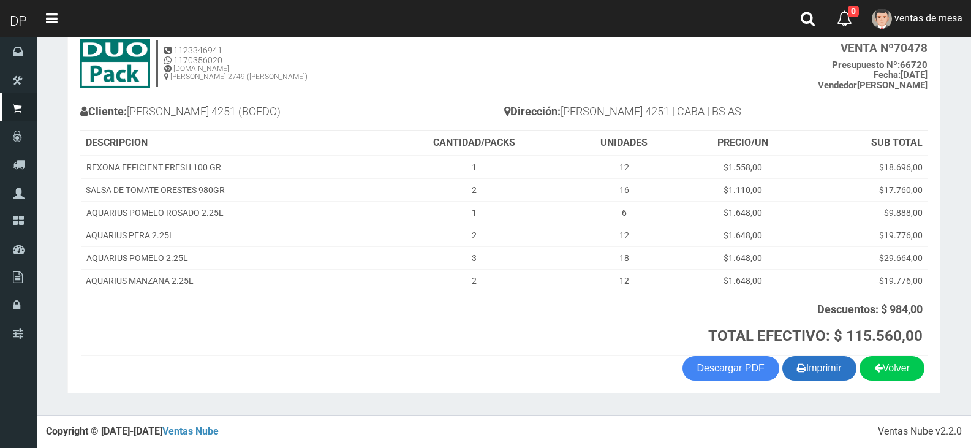
click at [836, 373] on button "Imprimir" at bounding box center [819, 368] width 74 height 25
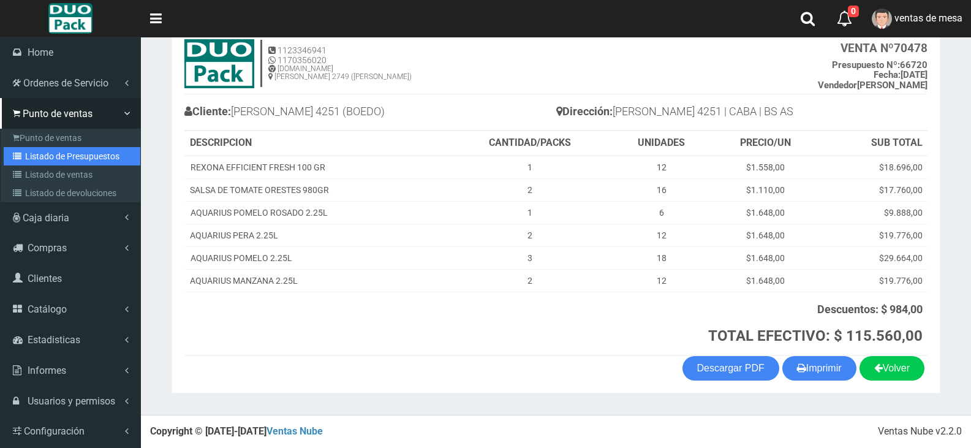
click at [26, 164] on link "Listado de Presupuestos" at bounding box center [72, 156] width 137 height 18
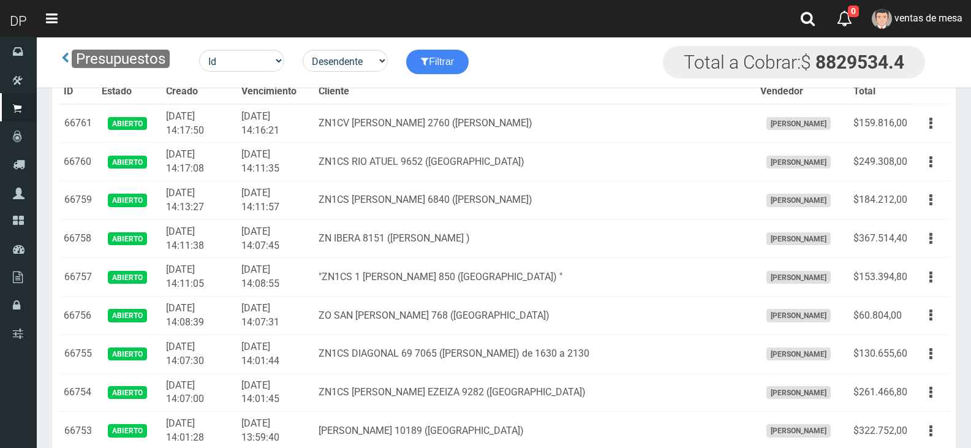
scroll to position [423, 0]
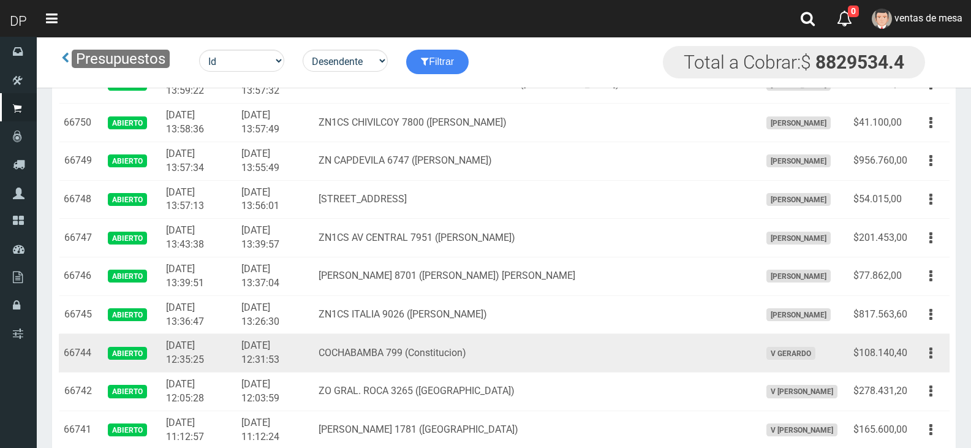
drag, startPoint x: 917, startPoint y: 351, endPoint x: 918, endPoint y: 360, distance: 8.7
click at [918, 351] on td "Editar Imprimir Eliminar" at bounding box center [930, 353] width 37 height 39
drag, startPoint x: 925, startPoint y: 357, endPoint x: 922, endPoint y: 368, distance: 12.2
click at [925, 356] on button "button" at bounding box center [931, 352] width 28 height 21
click at [922, 368] on ul "Editar Imprimir Eliminar" at bounding box center [896, 414] width 98 height 101
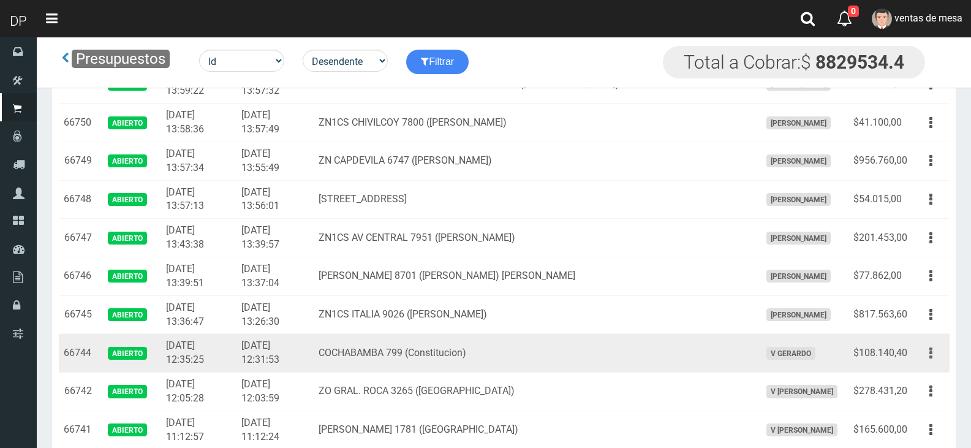
click at [927, 344] on button "button" at bounding box center [931, 352] width 28 height 21
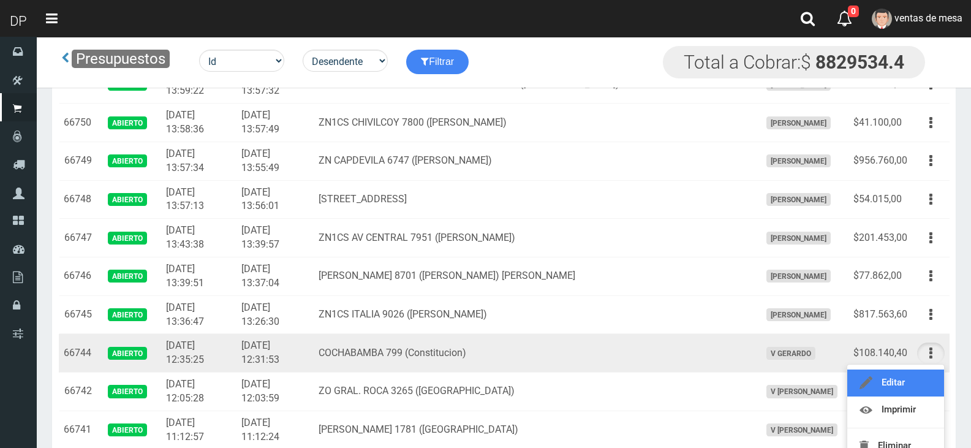
click at [926, 376] on link "Editar" at bounding box center [895, 382] width 97 height 27
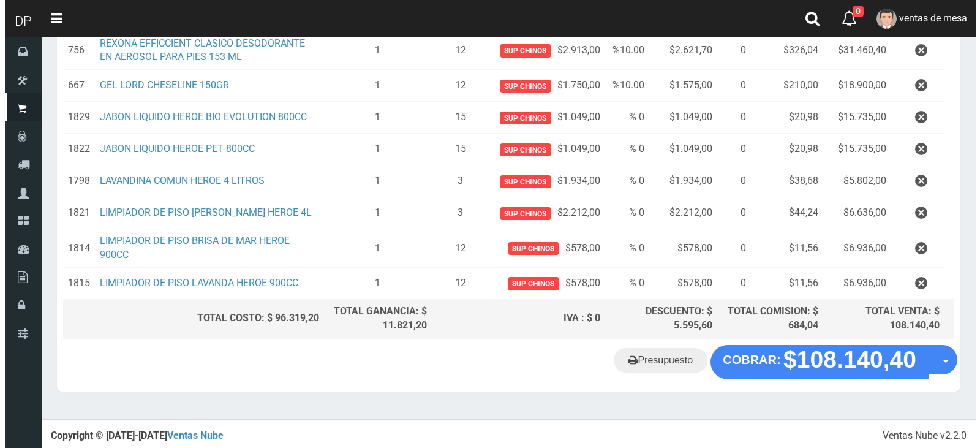
scroll to position [218, 0]
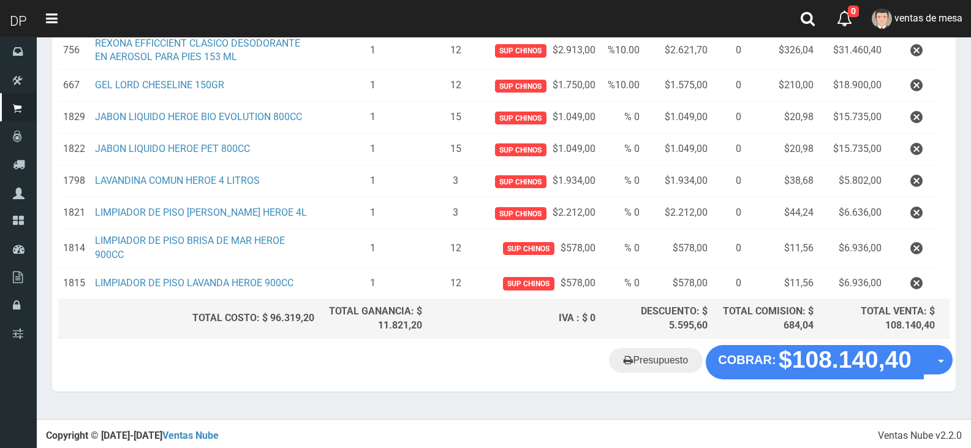
click at [828, 384] on div "Presupuesto COBRAR: $108.140,40 Opciones" at bounding box center [504, 368] width 904 height 47
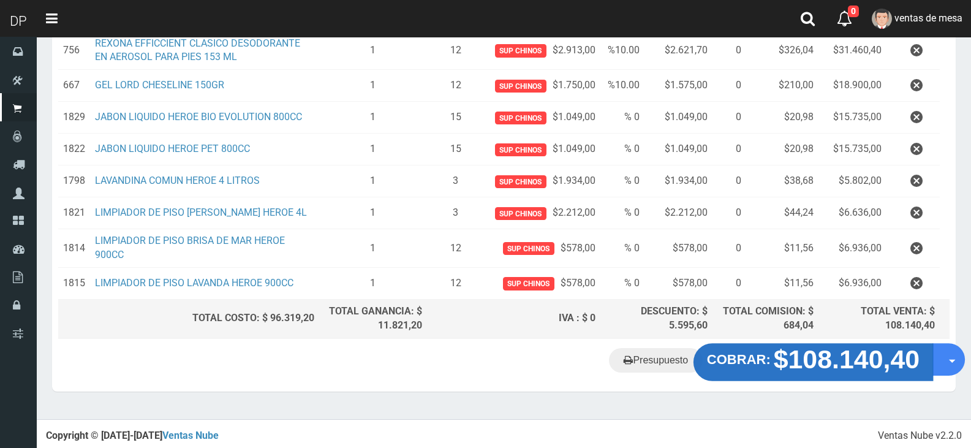
click at [813, 355] on strong "$108.140,40" at bounding box center [847, 358] width 146 height 29
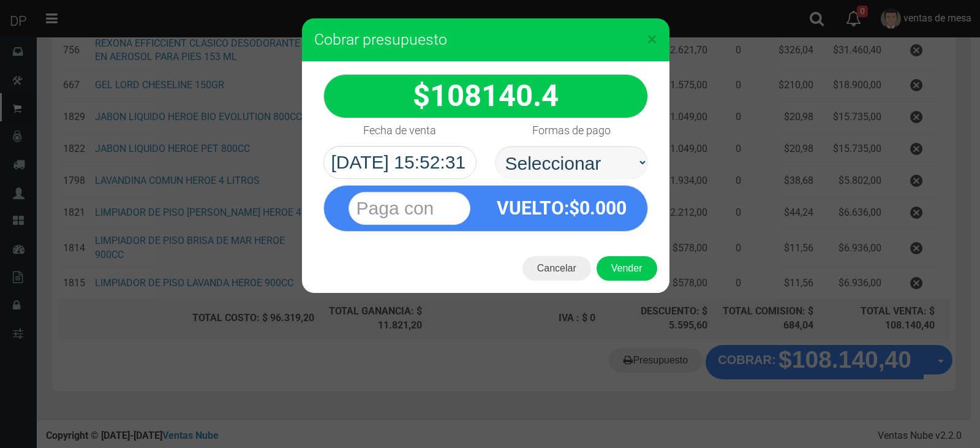
click at [597, 180] on div "VUELTO :$ 0.000" at bounding box center [485, 205] width 343 height 53
click at [594, 166] on select "Seleccionar Efectivo Tarjeta de Crédito Depósito Débito" at bounding box center [571, 162] width 153 height 33
select select "Efectivo"
click at [495, 146] on select "Seleccionar Efectivo Tarjeta de Crédito Depósito Débito" at bounding box center [571, 162] width 153 height 33
click at [619, 274] on button "Vender" at bounding box center [627, 268] width 61 height 25
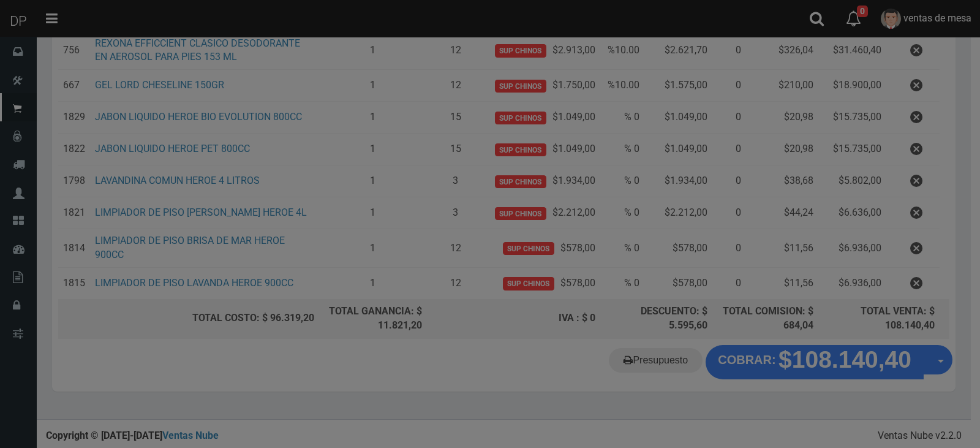
scroll to position [0, 0]
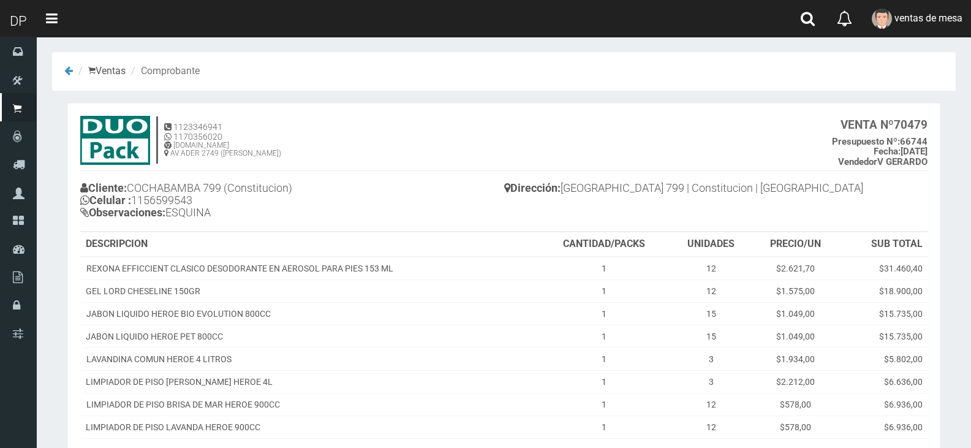
scroll to position [146, 0]
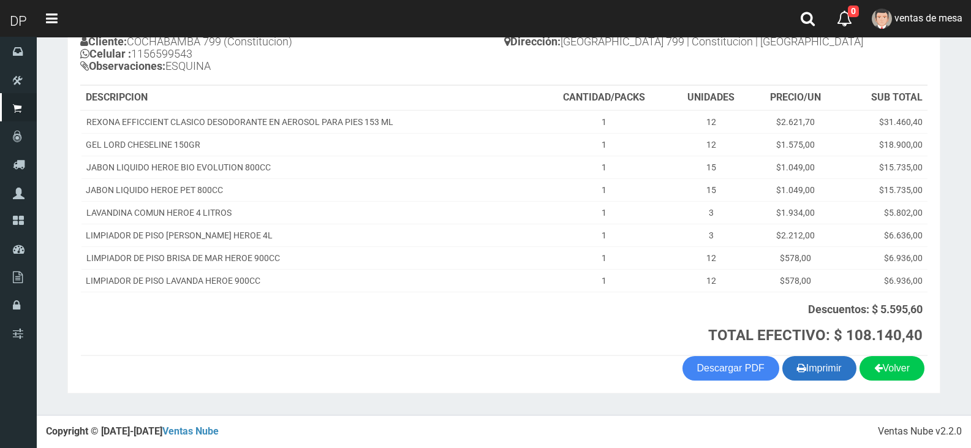
click at [809, 365] on button "Imprimir" at bounding box center [819, 368] width 74 height 25
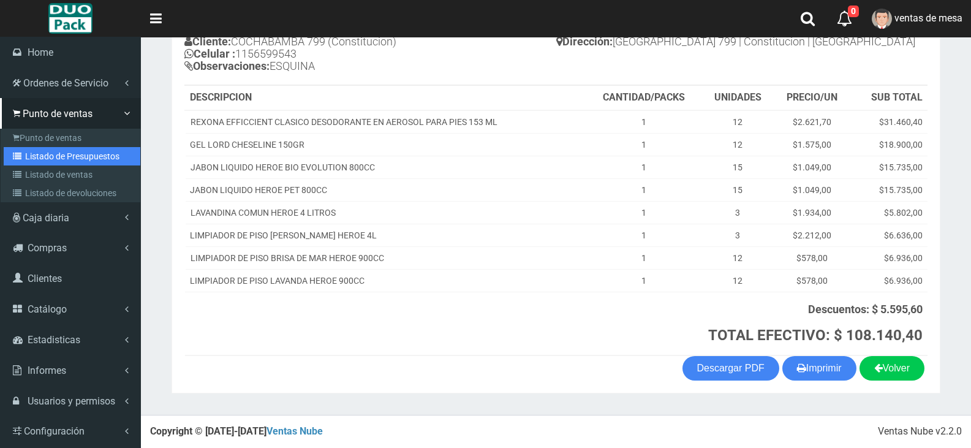
click at [20, 147] on link "Listado de Presupuestos" at bounding box center [72, 156] width 137 height 18
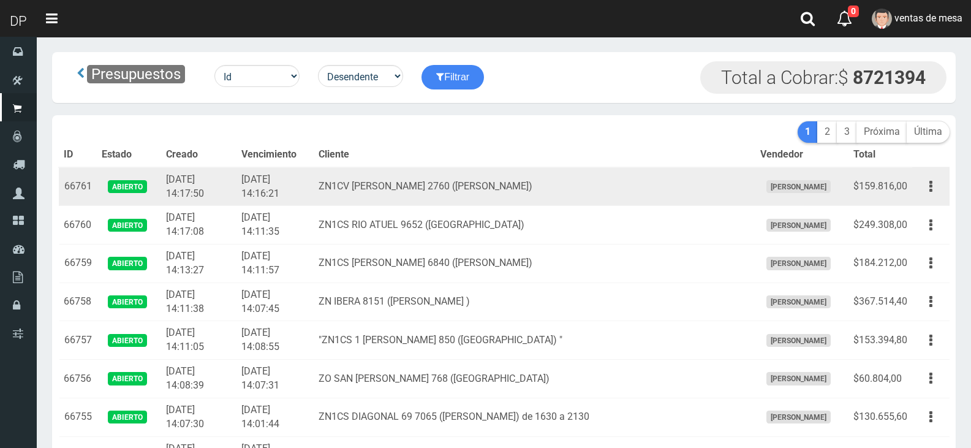
click at [314, 201] on td "2025-09-20 14:16:21" at bounding box center [275, 186] width 77 height 39
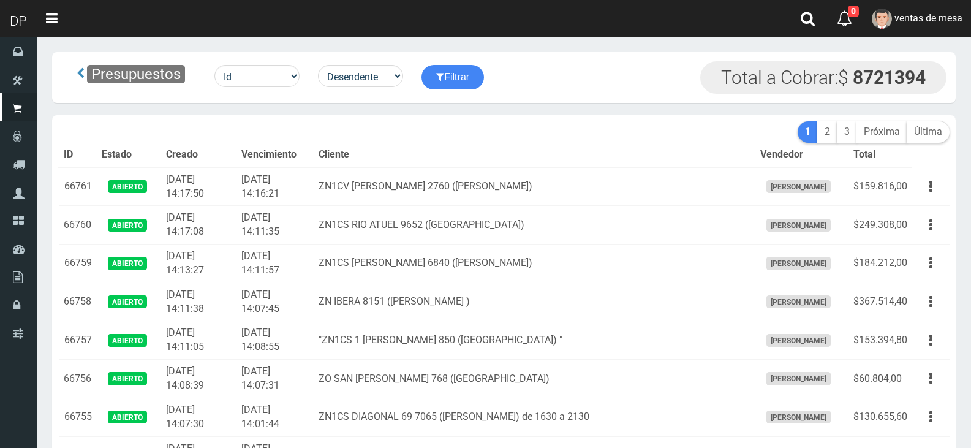
click at [573, 85] on div "Presupuestos Id Facturado Valor vencimiento vendedor cliente Desendente Ascende…" at bounding box center [503, 77] width 885 height 32
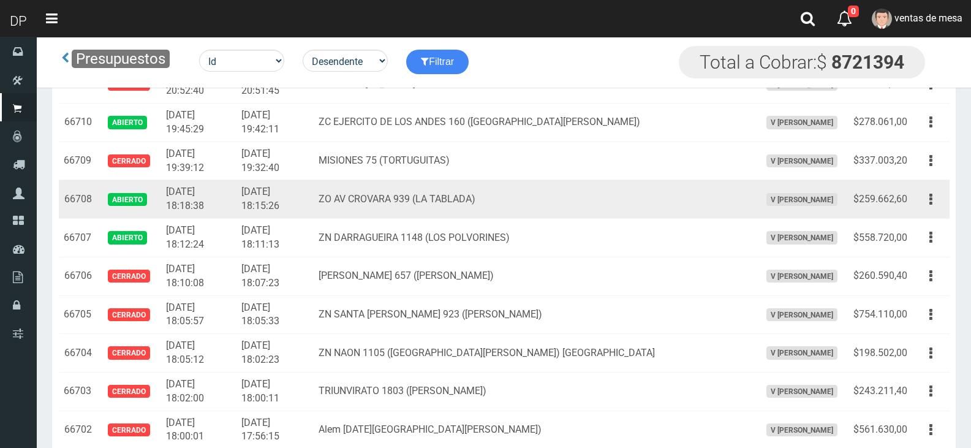
click at [929, 210] on td "Editar Imprimir Eliminar" at bounding box center [930, 199] width 37 height 39
click at [932, 208] on icon "button" at bounding box center [930, 199] width 3 height 21
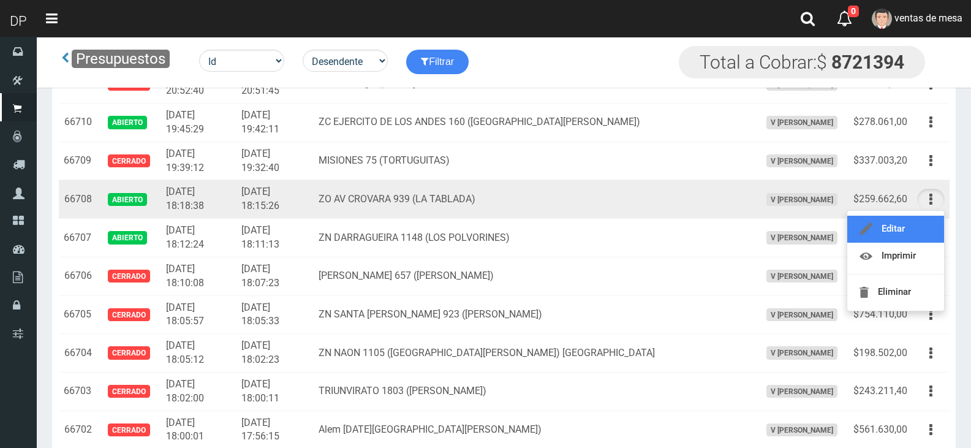
click at [927, 217] on link "Editar" at bounding box center [895, 229] width 97 height 27
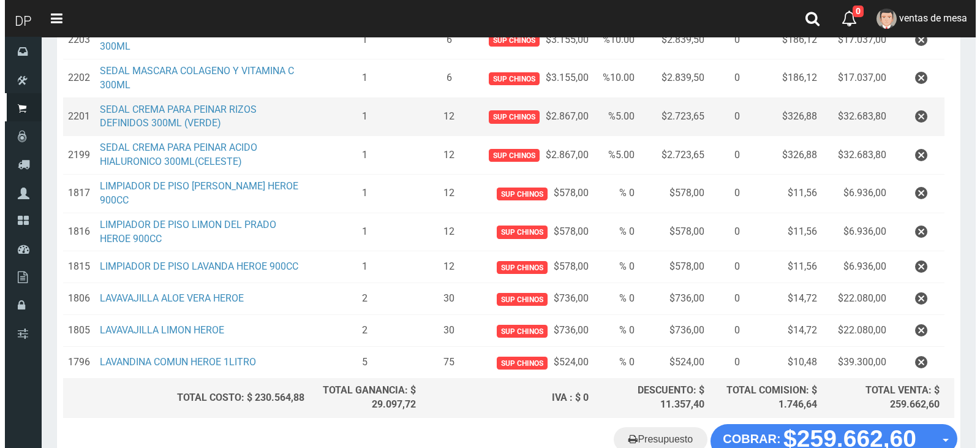
scroll to position [403, 0]
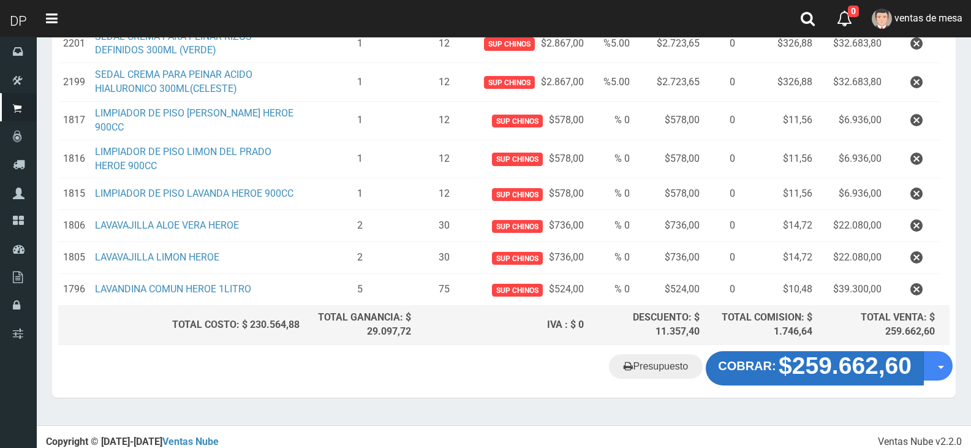
click at [837, 367] on strong "$259.662,60" at bounding box center [845, 365] width 133 height 26
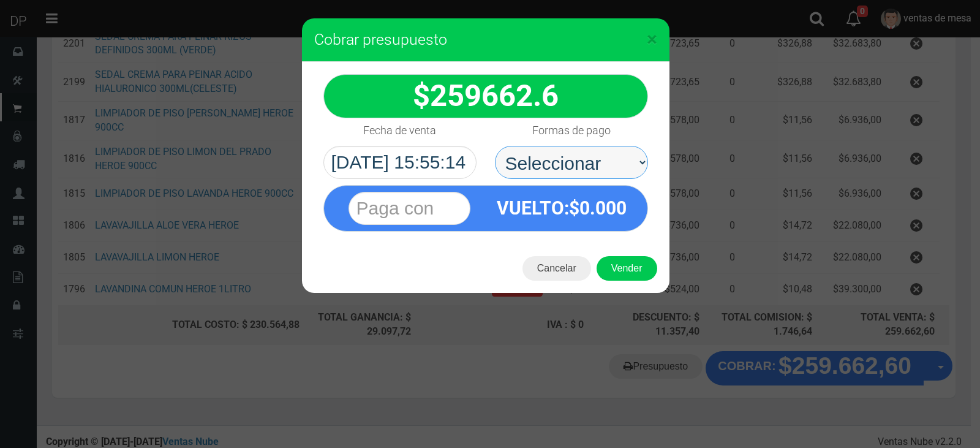
click at [581, 158] on select "Seleccionar Efectivo Tarjeta de Crédito Depósito Débito" at bounding box center [571, 162] width 153 height 33
select select "Efectivo"
click at [495, 146] on select "Seleccionar Efectivo Tarjeta de Crédito Depósito Débito" at bounding box center [571, 162] width 153 height 33
click at [610, 253] on div "Cancelar Vender" at bounding box center [486, 268] width 368 height 49
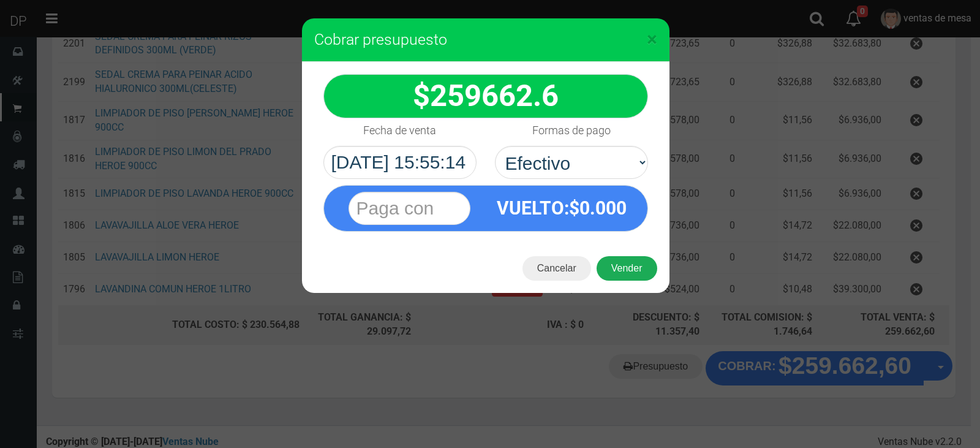
click at [611, 256] on button "Vender" at bounding box center [627, 268] width 61 height 25
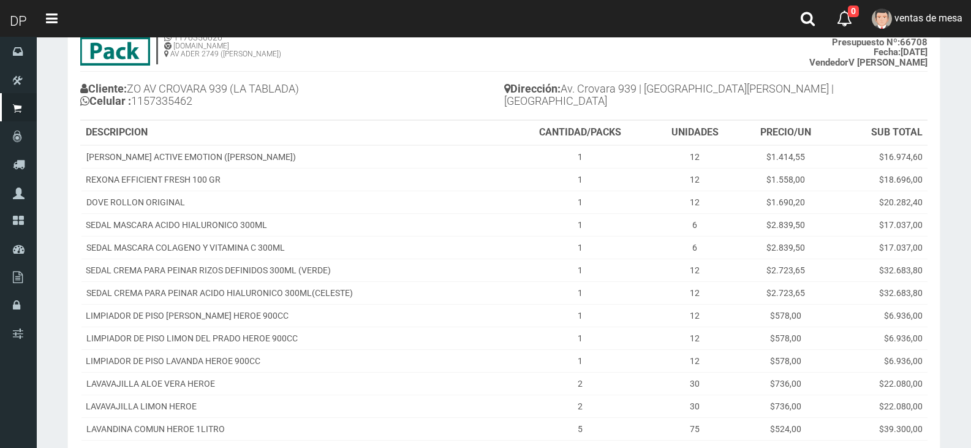
scroll to position [248, 0]
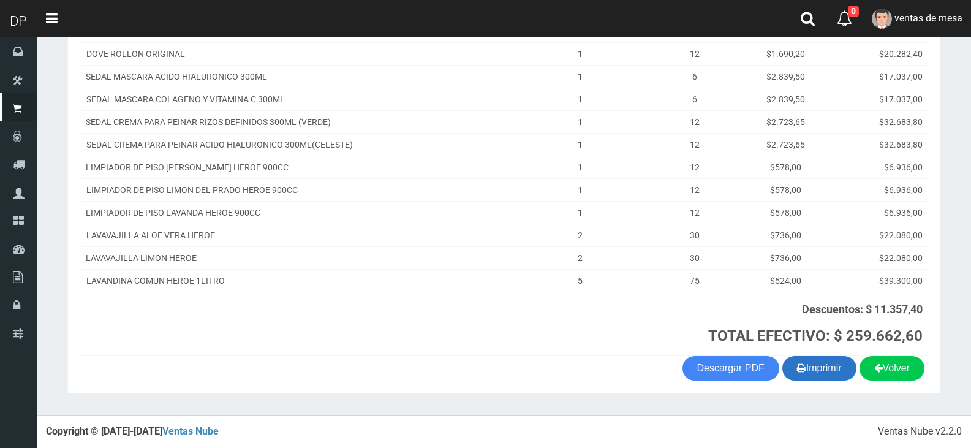
click at [806, 368] on button "Imprimir" at bounding box center [819, 368] width 74 height 25
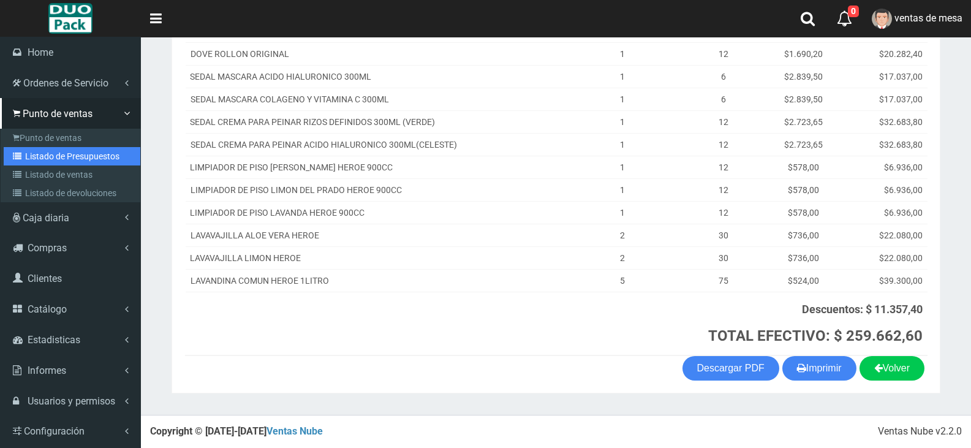
click at [37, 157] on link "Listado de Presupuestos" at bounding box center [72, 156] width 137 height 18
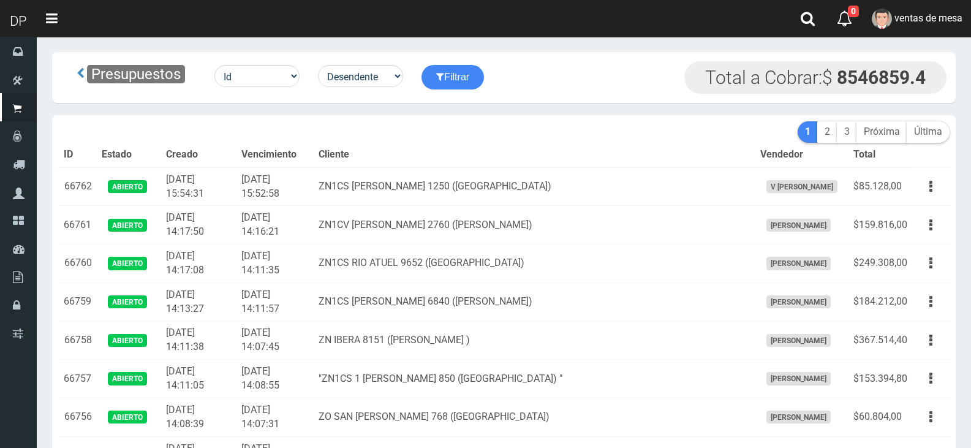
click at [383, 169] on td "ZN1CS [PERSON_NAME] 1250 ([GEOGRAPHIC_DATA])" at bounding box center [534, 186] width 441 height 39
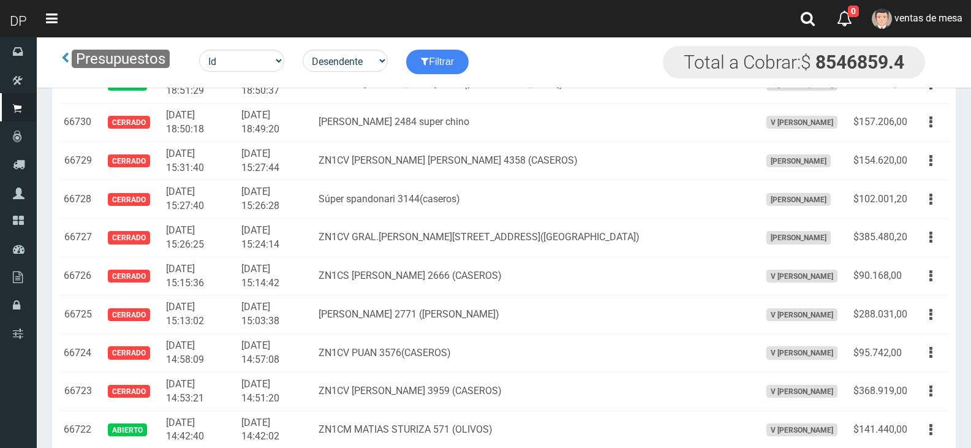
scroll to position [1436, 0]
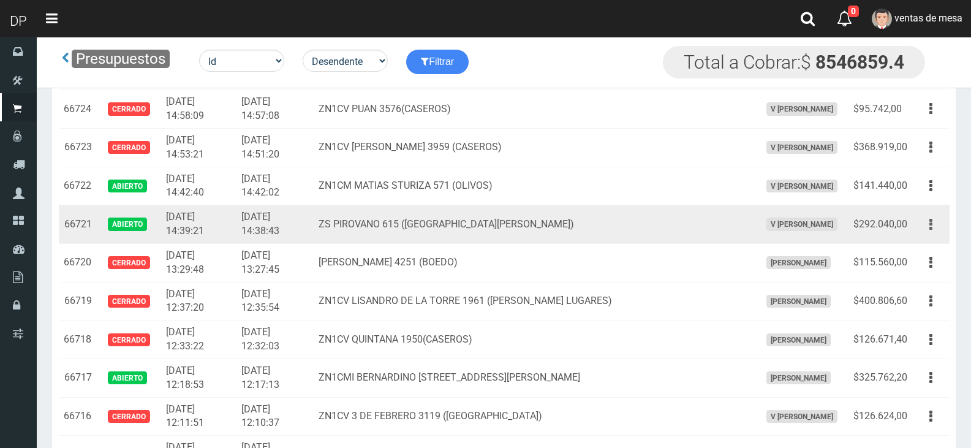
click at [928, 231] on button "button" at bounding box center [931, 224] width 28 height 21
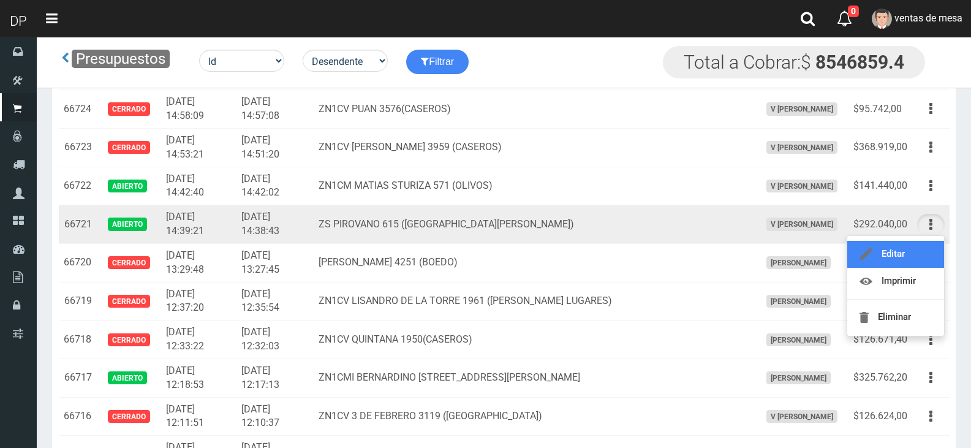
click at [926, 257] on link "Editar" at bounding box center [895, 254] width 97 height 27
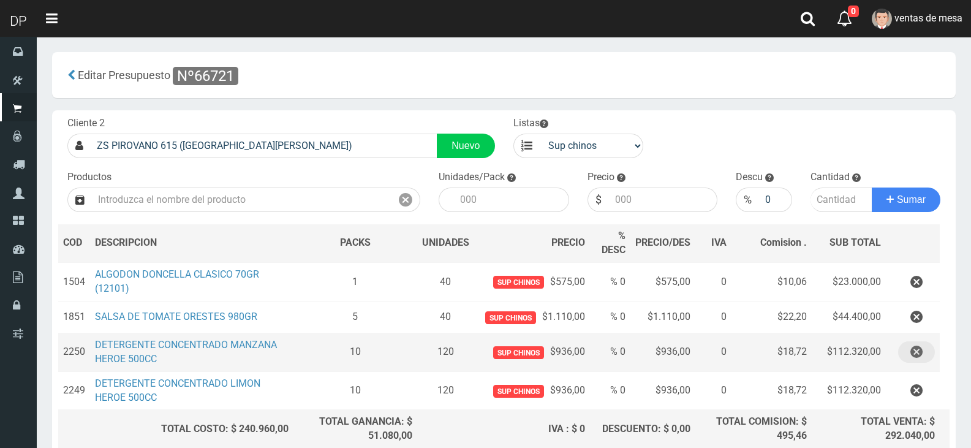
click at [909, 350] on button "button" at bounding box center [916, 351] width 37 height 21
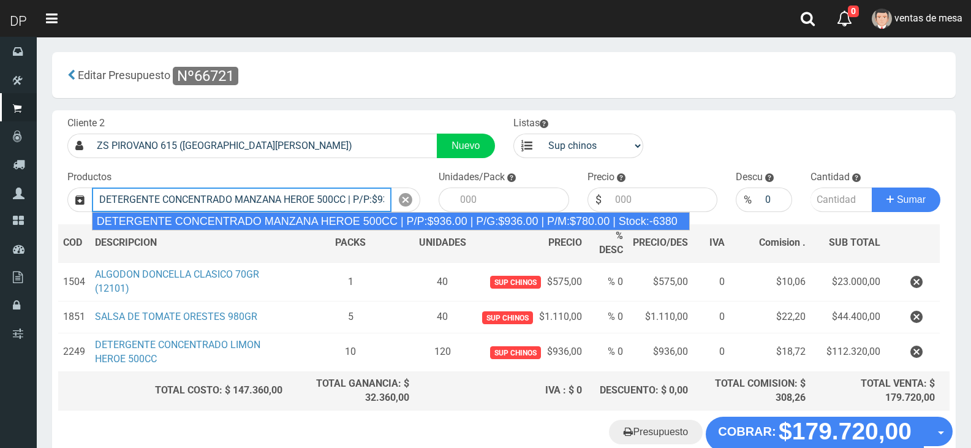
type input "DETERGENTE CONCENTRADO MANZANA HEROE 500CC | P/P:$936.00 | P/G:$936.00 | P/M:$7…"
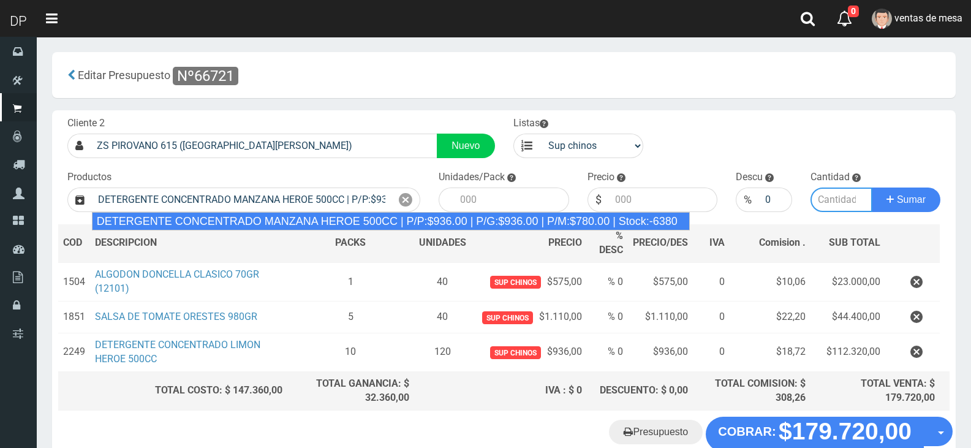
type input "12"
type input "936.00"
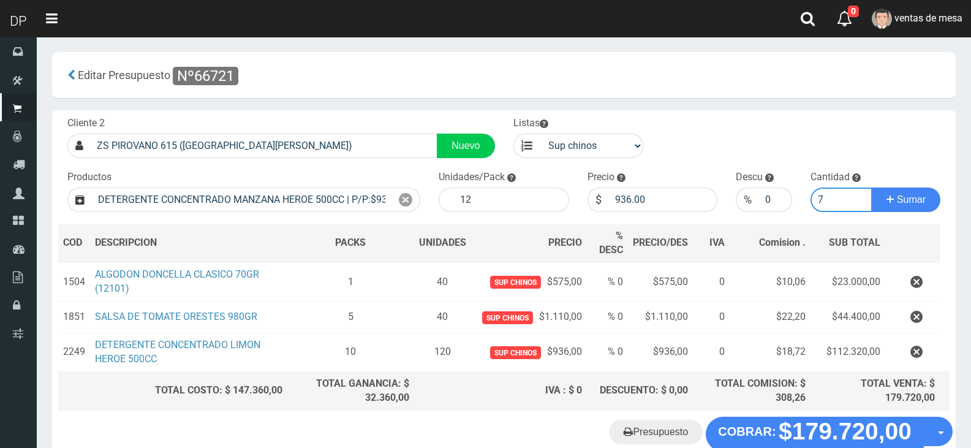
type input "7"
click at [872, 187] on button "Sumar" at bounding box center [906, 199] width 69 height 25
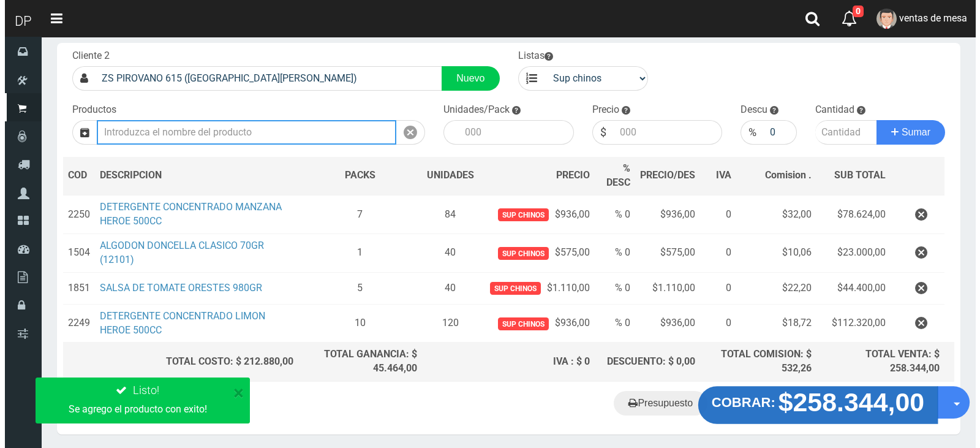
scroll to position [111, 0]
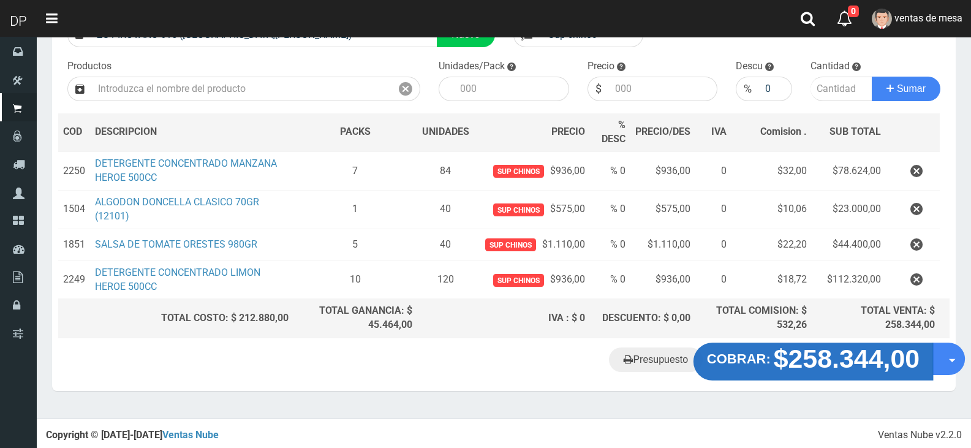
click at [851, 355] on strong "$258.344,00" at bounding box center [847, 358] width 146 height 29
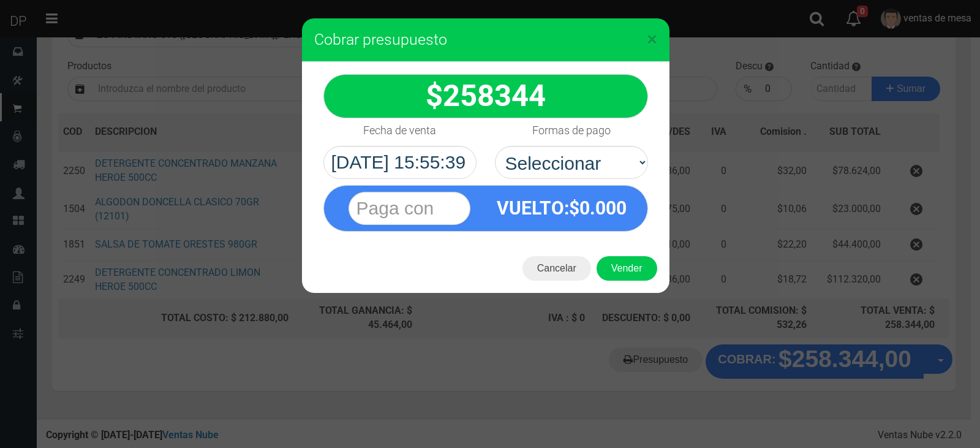
select select "Efectivo"
click at [495, 146] on select "Seleccionar Efectivo Tarjeta de Crédito Depósito Débito" at bounding box center [571, 162] width 153 height 33
click at [605, 258] on button "Vender" at bounding box center [627, 268] width 61 height 25
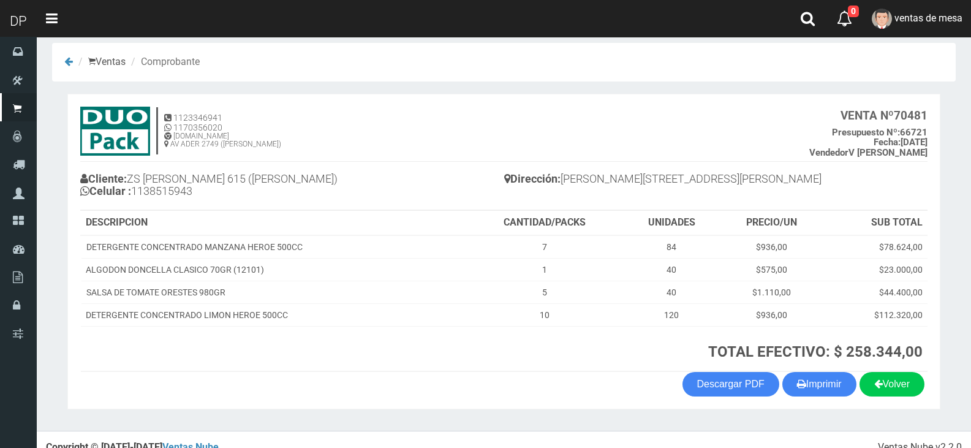
scroll to position [25, 0]
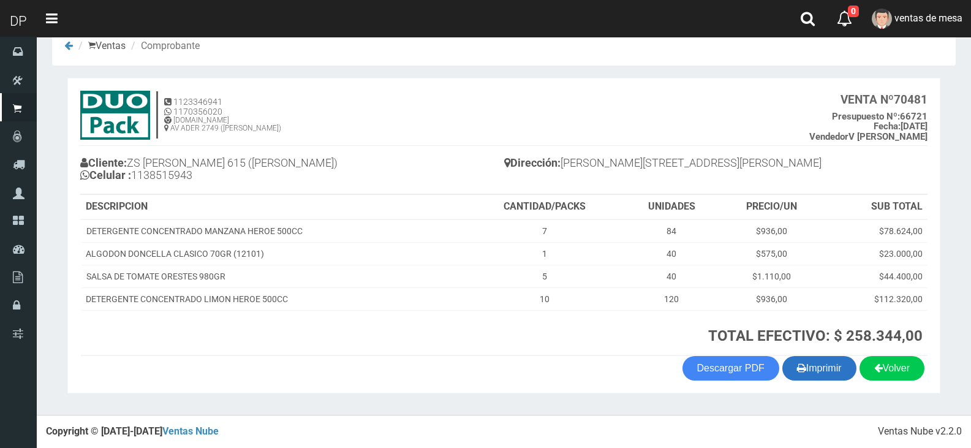
click at [822, 371] on button "Imprimir" at bounding box center [819, 368] width 74 height 25
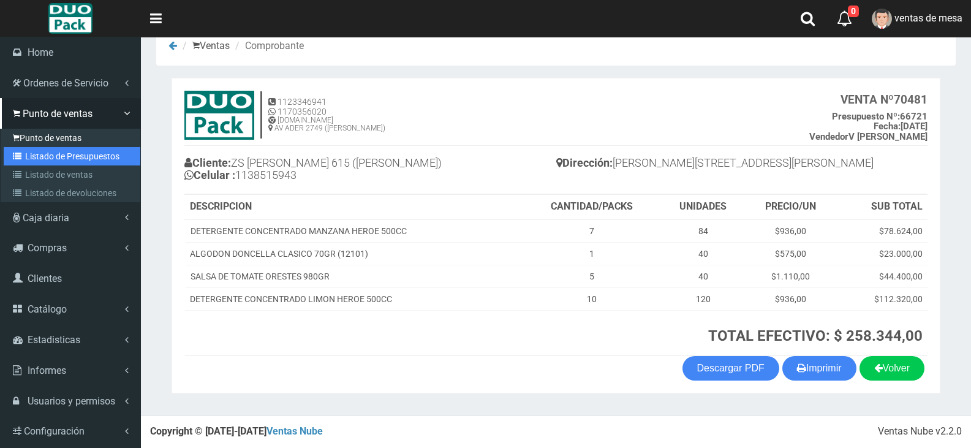
drag, startPoint x: 23, startPoint y: 159, endPoint x: 43, endPoint y: 141, distance: 26.9
click at [23, 159] on icon at bounding box center [19, 156] width 12 height 9
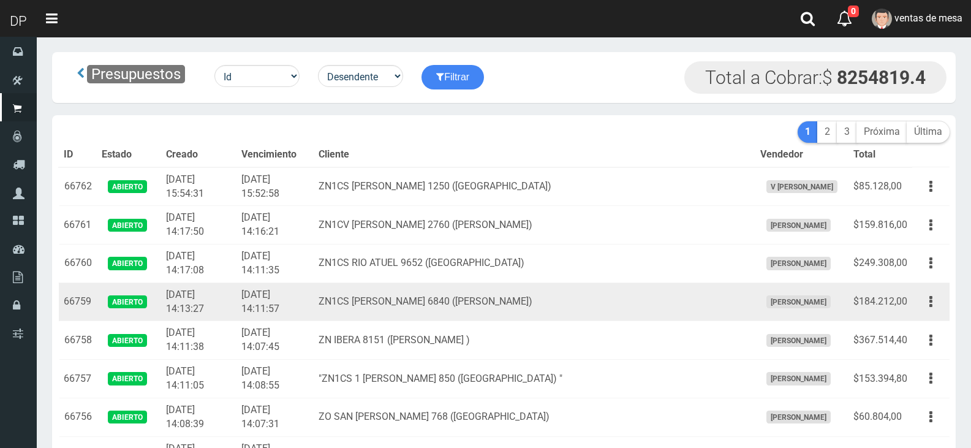
click at [478, 297] on td "ZN1CS [PERSON_NAME] 6840 ([PERSON_NAME])" at bounding box center [534, 301] width 441 height 39
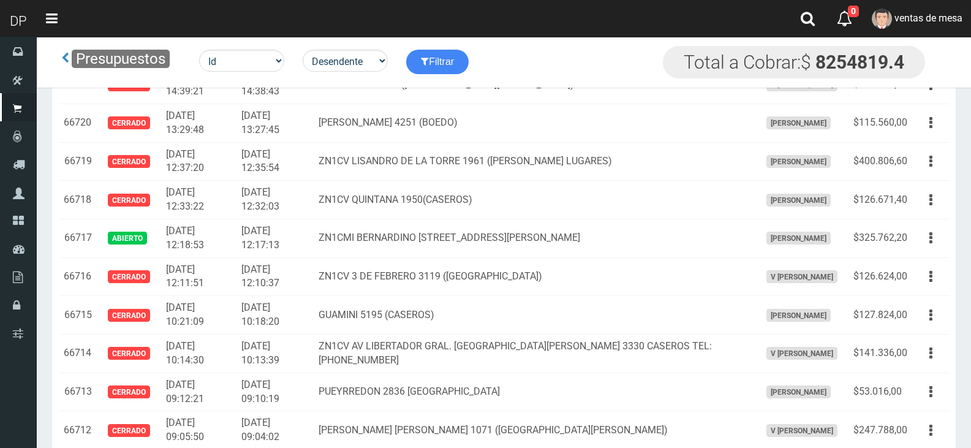
scroll to position [1858, 0]
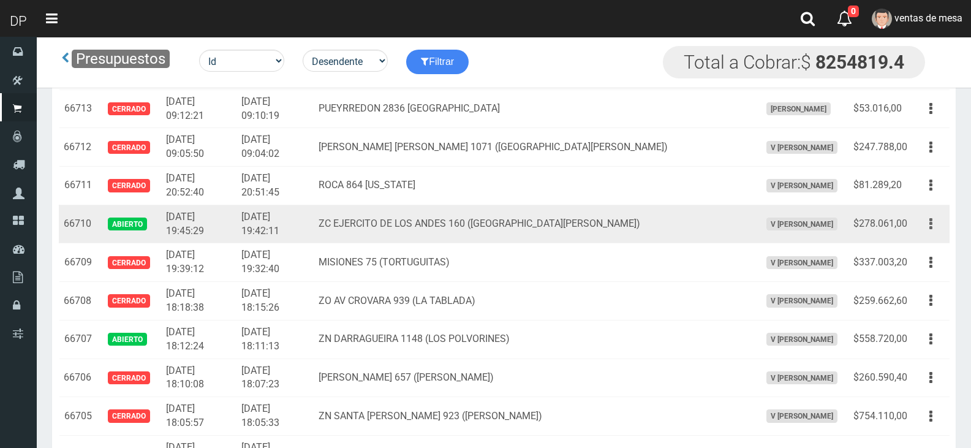
click at [934, 229] on button "button" at bounding box center [931, 223] width 28 height 21
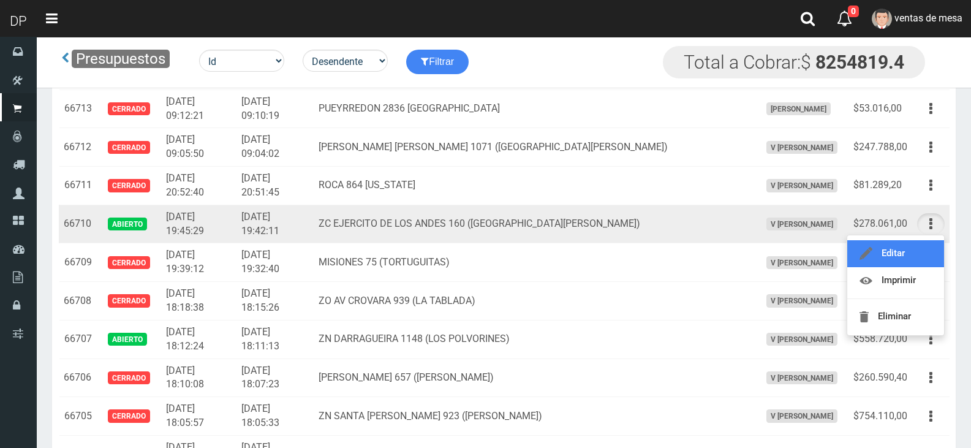
click at [925, 257] on link "Editar" at bounding box center [895, 253] width 97 height 27
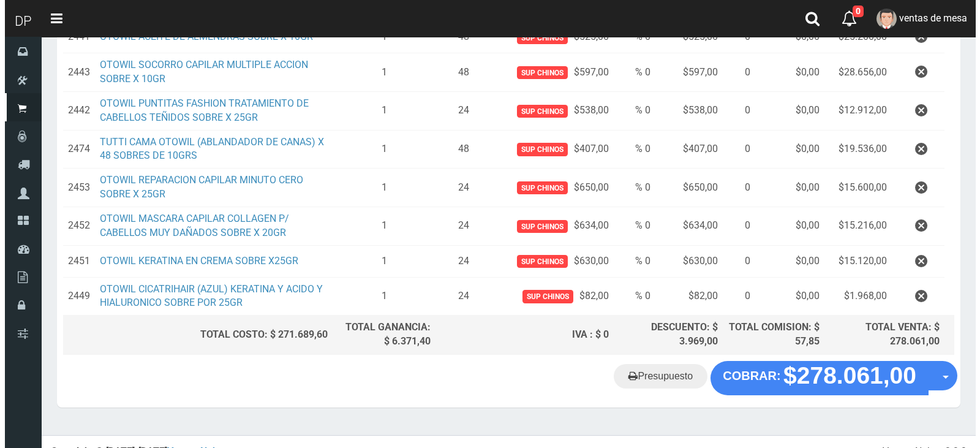
scroll to position [475, 0]
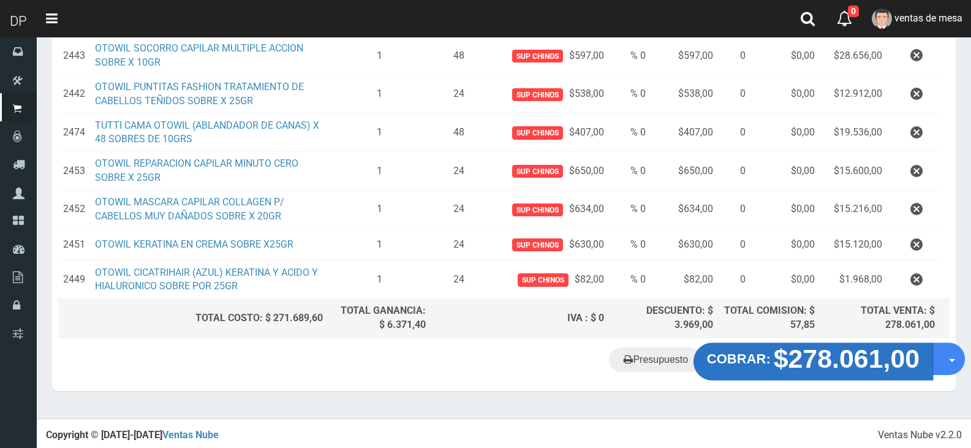
click at [868, 355] on strong "$278.061,00" at bounding box center [847, 358] width 146 height 29
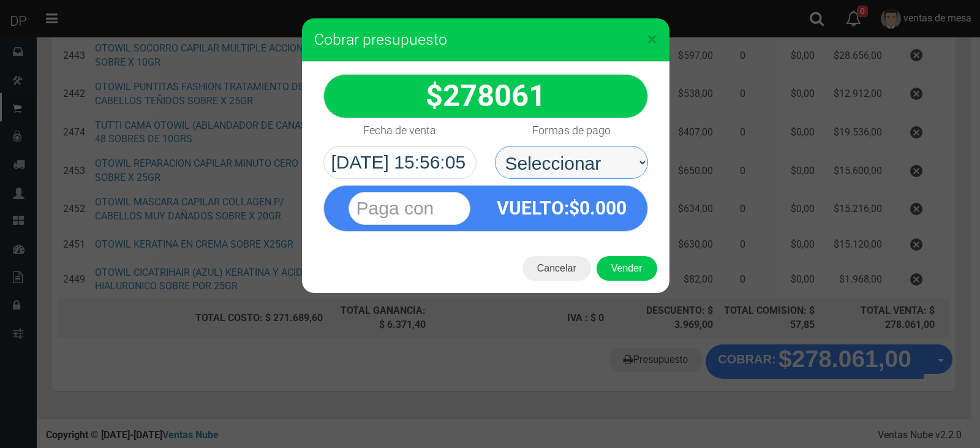
click at [640, 157] on select "Seleccionar Efectivo Tarjeta de Crédito Depósito Débito" at bounding box center [571, 162] width 153 height 33
click at [495, 146] on select "Seleccionar Efectivo Tarjeta de Crédito Depósito Débito" at bounding box center [571, 162] width 153 height 33
click at [619, 159] on select "Seleccionar Efectivo Tarjeta de Crédito Depósito Débito" at bounding box center [571, 162] width 153 height 33
select select "Efectivo"
click at [495, 146] on select "Seleccionar Efectivo Tarjeta de Crédito Depósito Débito" at bounding box center [571, 162] width 153 height 33
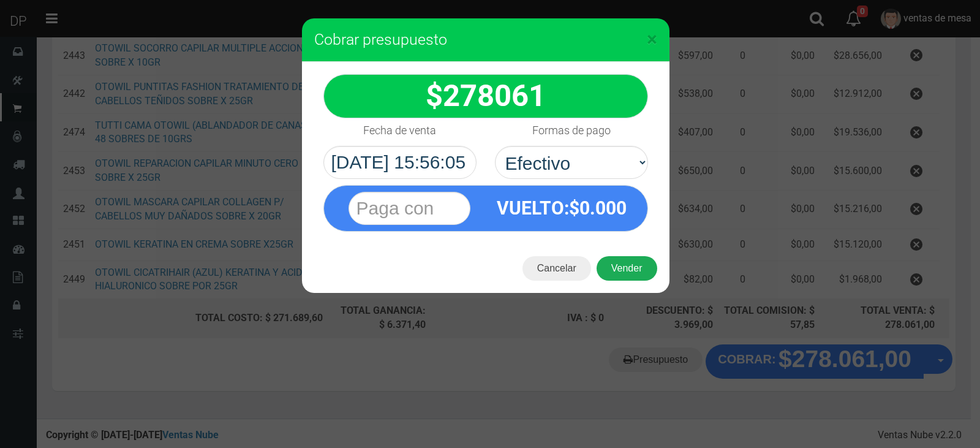
click at [631, 265] on button "Vender" at bounding box center [627, 268] width 61 height 25
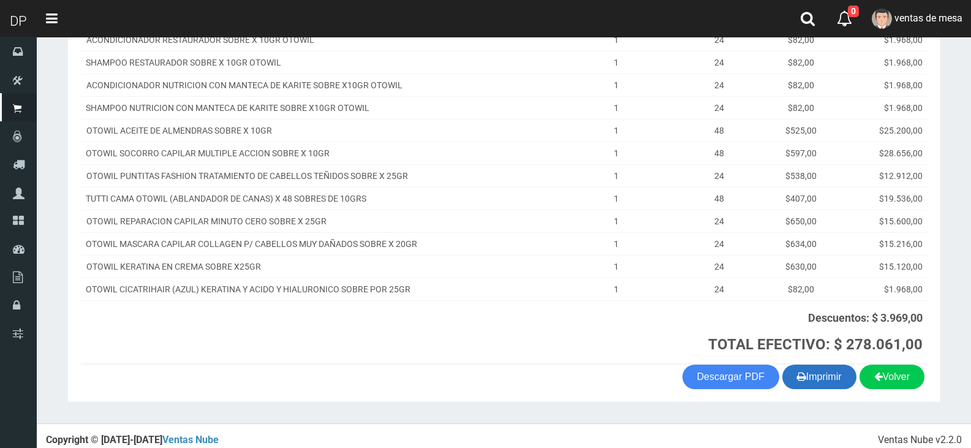
scroll to position [270, 0]
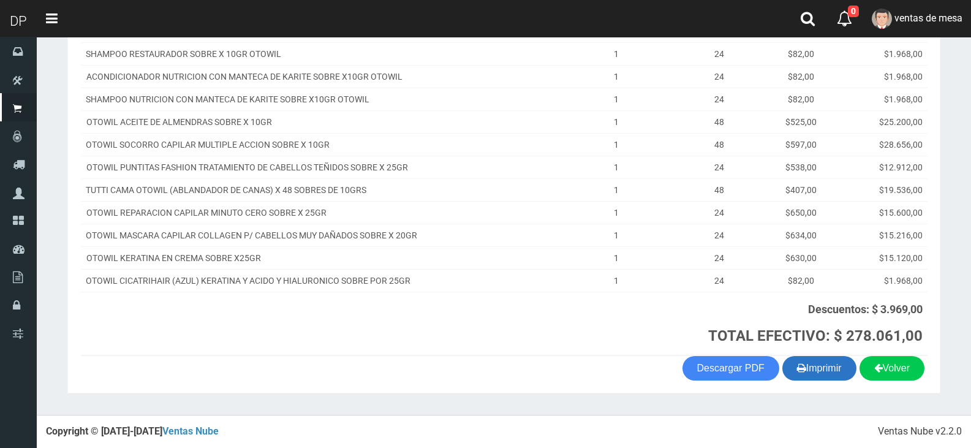
click at [808, 369] on button "Imprimir" at bounding box center [819, 368] width 74 height 25
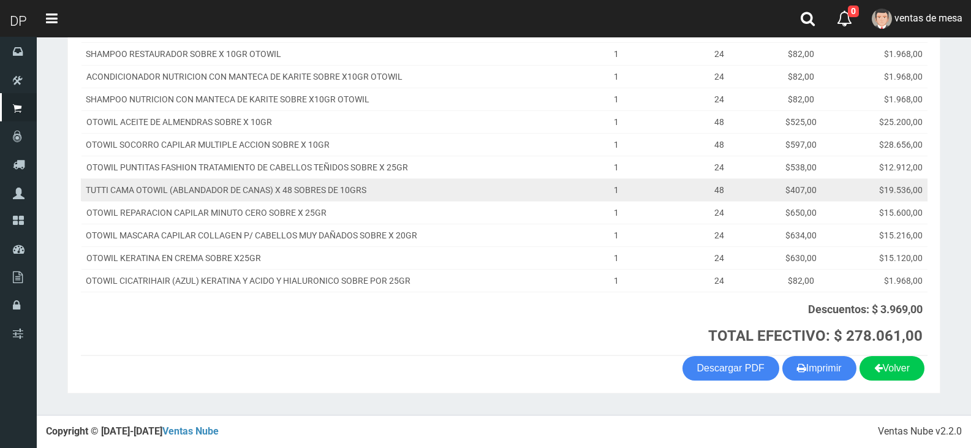
click at [596, 195] on td "1" at bounding box center [616, 189] width 127 height 23
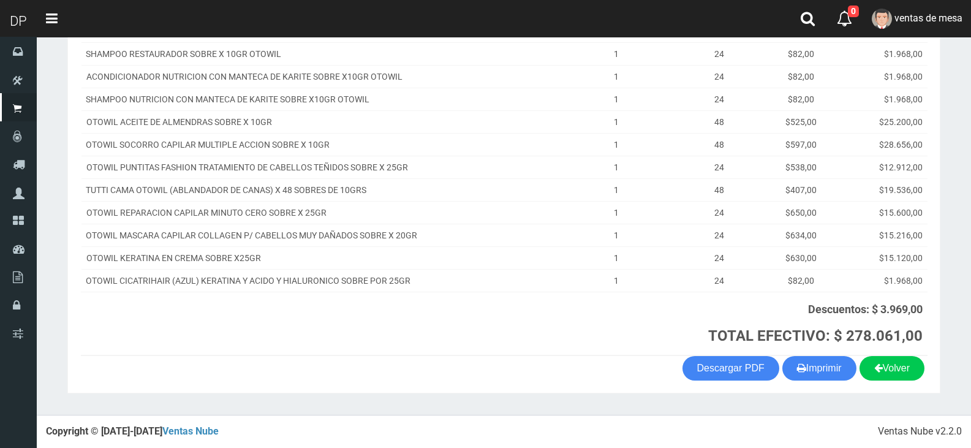
click at [832, 380] on section "1123346941 1170356020 WWW.DUOPACKS.COM.AR AV ADER 2749 (MUNRO) VENTA Nº 70482 P…" at bounding box center [503, 113] width 873 height 561
click at [828, 376] on button "Imprimir" at bounding box center [819, 368] width 74 height 25
